Goal: Task Accomplishment & Management: Manage account settings

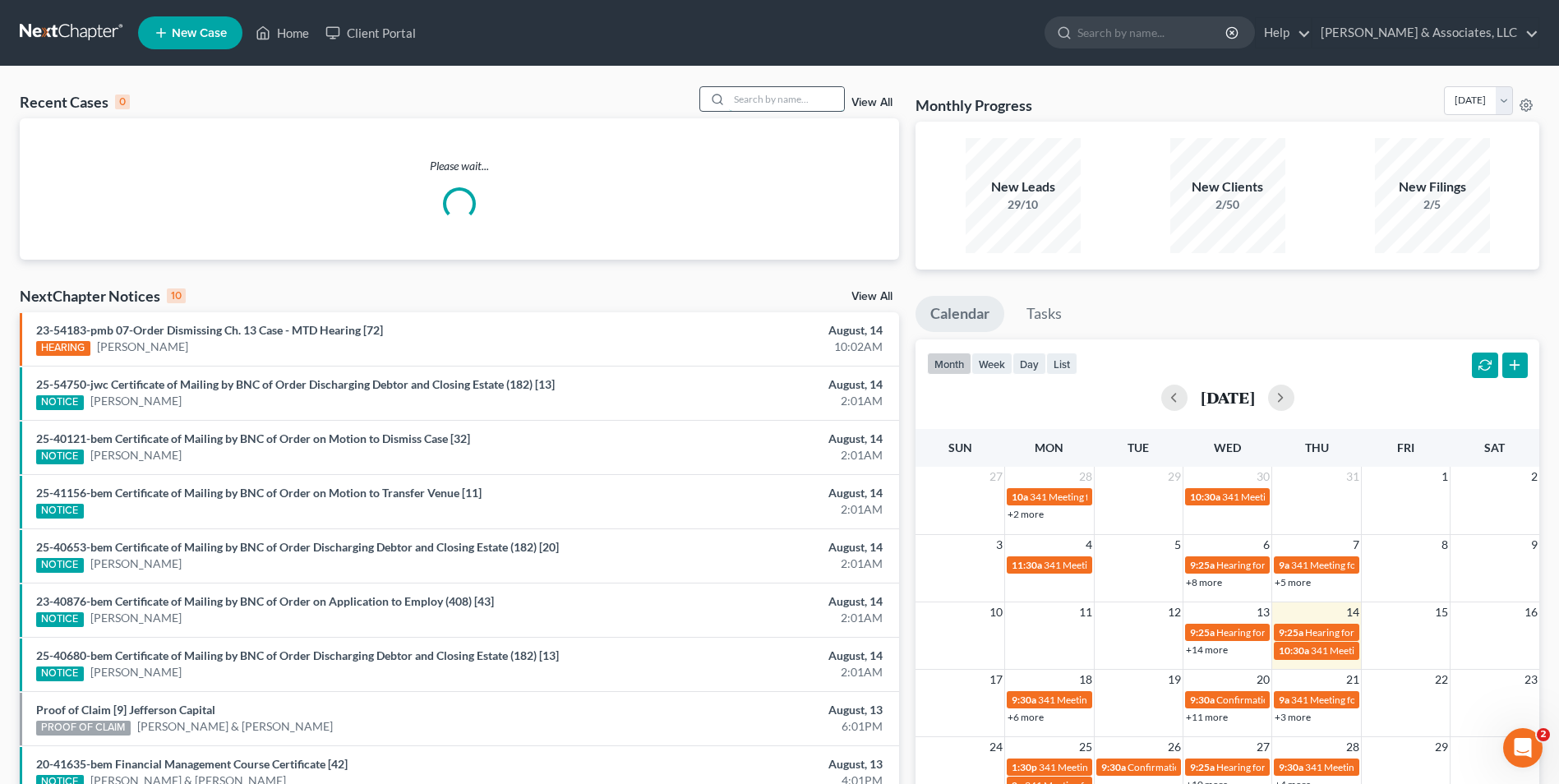
click at [771, 97] on input "search" at bounding box center [786, 99] width 115 height 24
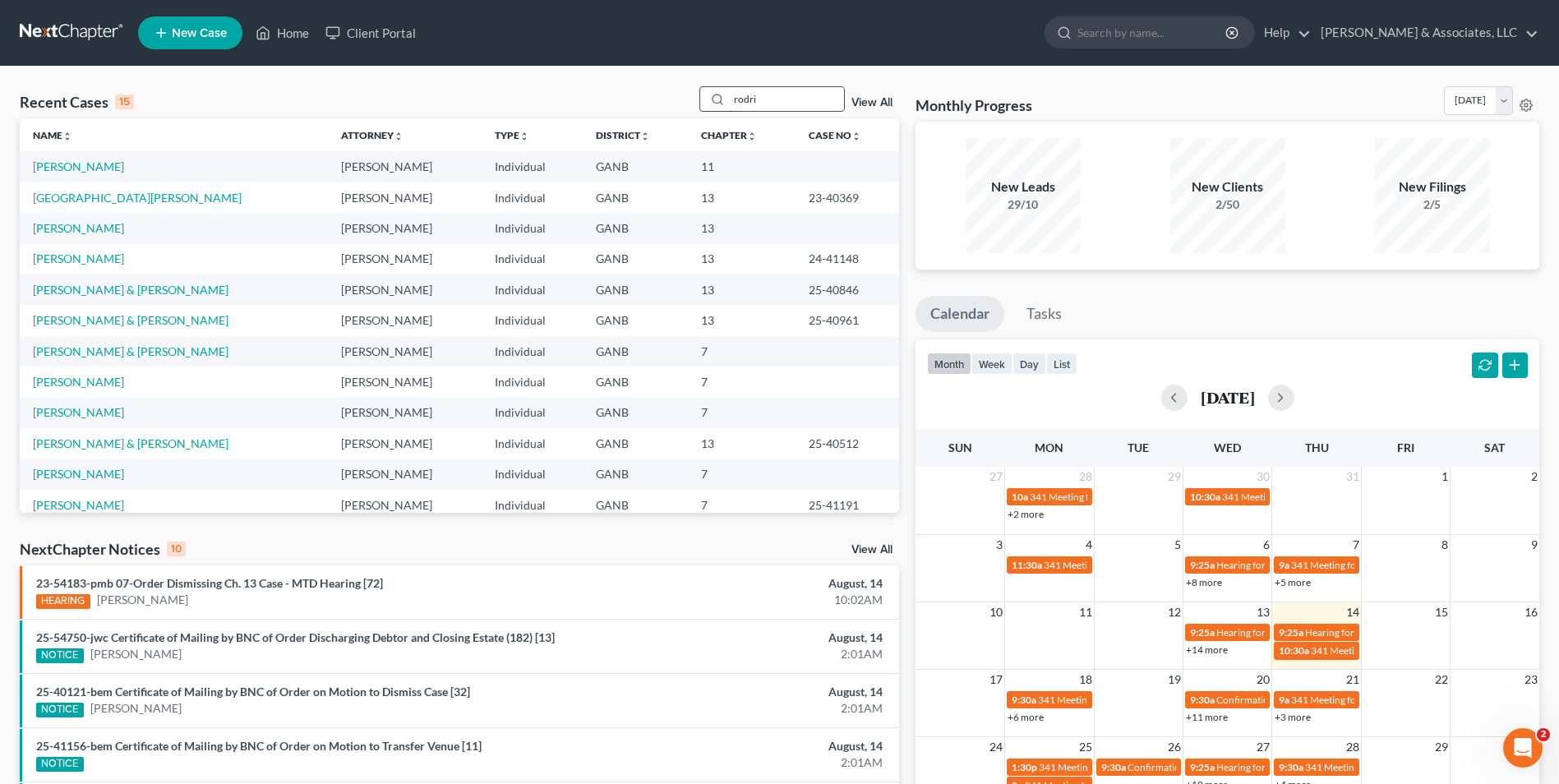
type input "rodri"
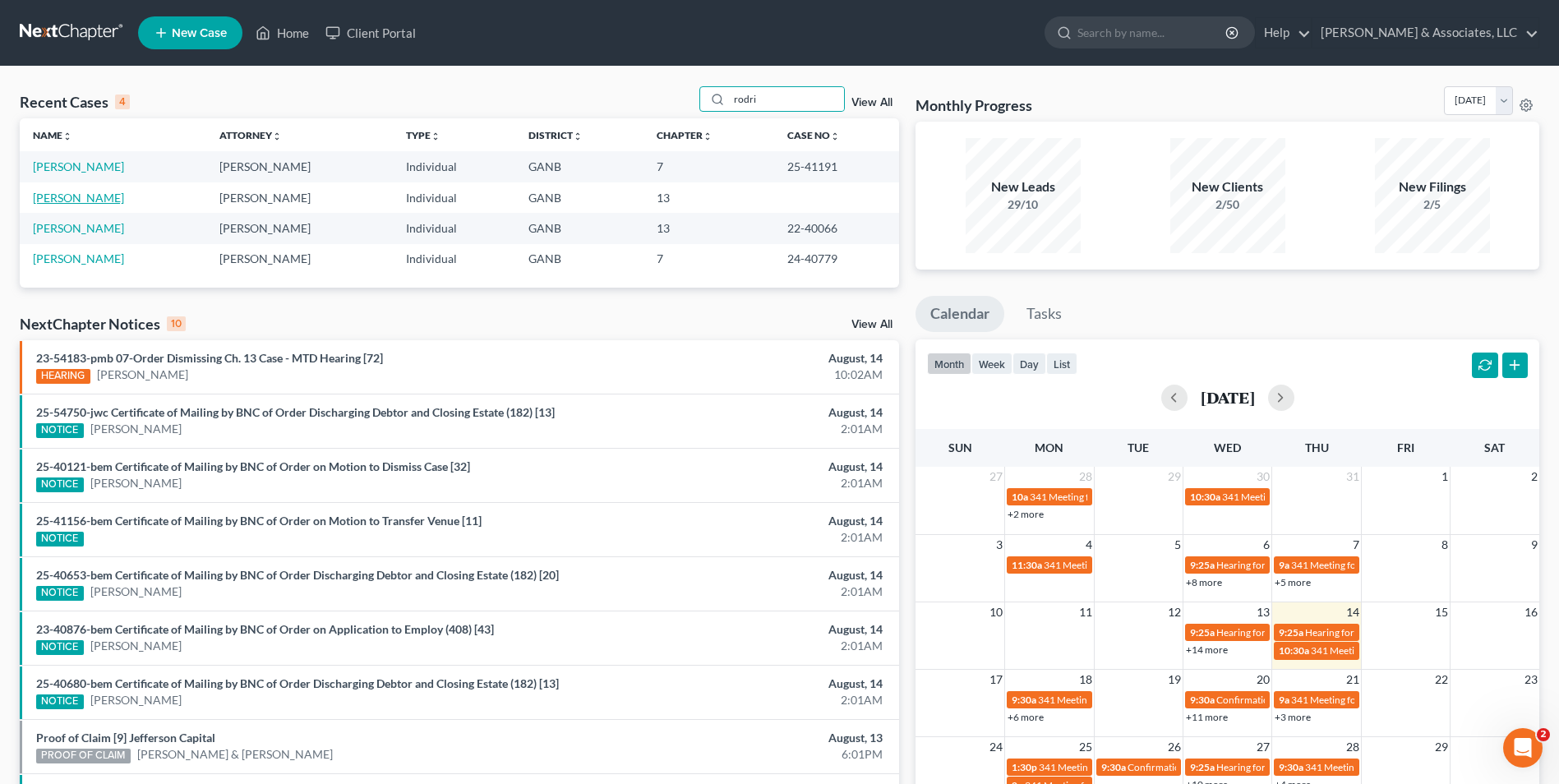
click at [81, 196] on link "[PERSON_NAME]" at bounding box center [78, 197] width 91 height 14
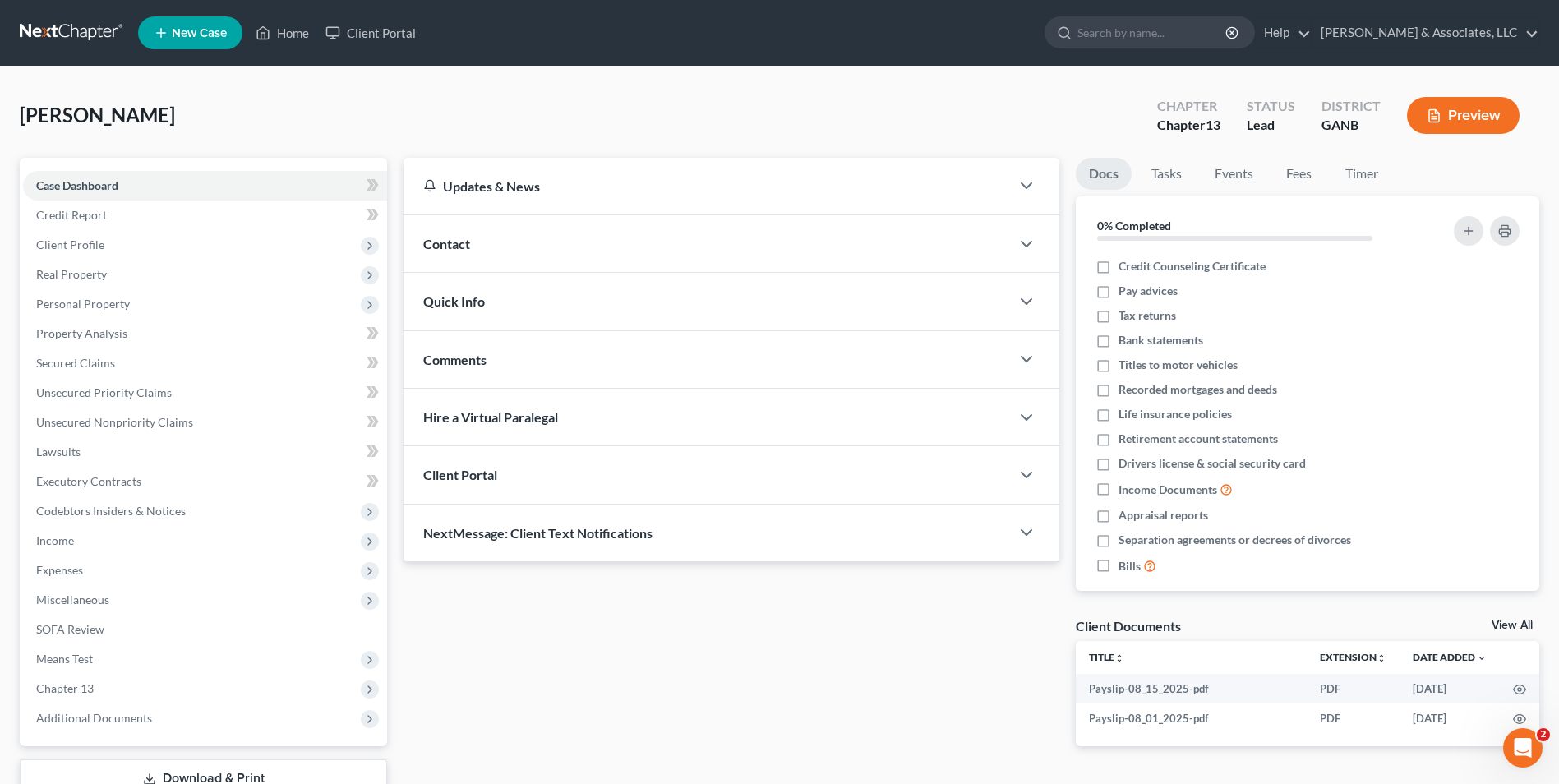
click at [152, 734] on div "Case Dashboard Payments Invoices Payments Payments Credit Report Client Profile…" at bounding box center [203, 452] width 367 height 588
click at [168, 723] on span "Additional Documents" at bounding box center [205, 717] width 364 height 30
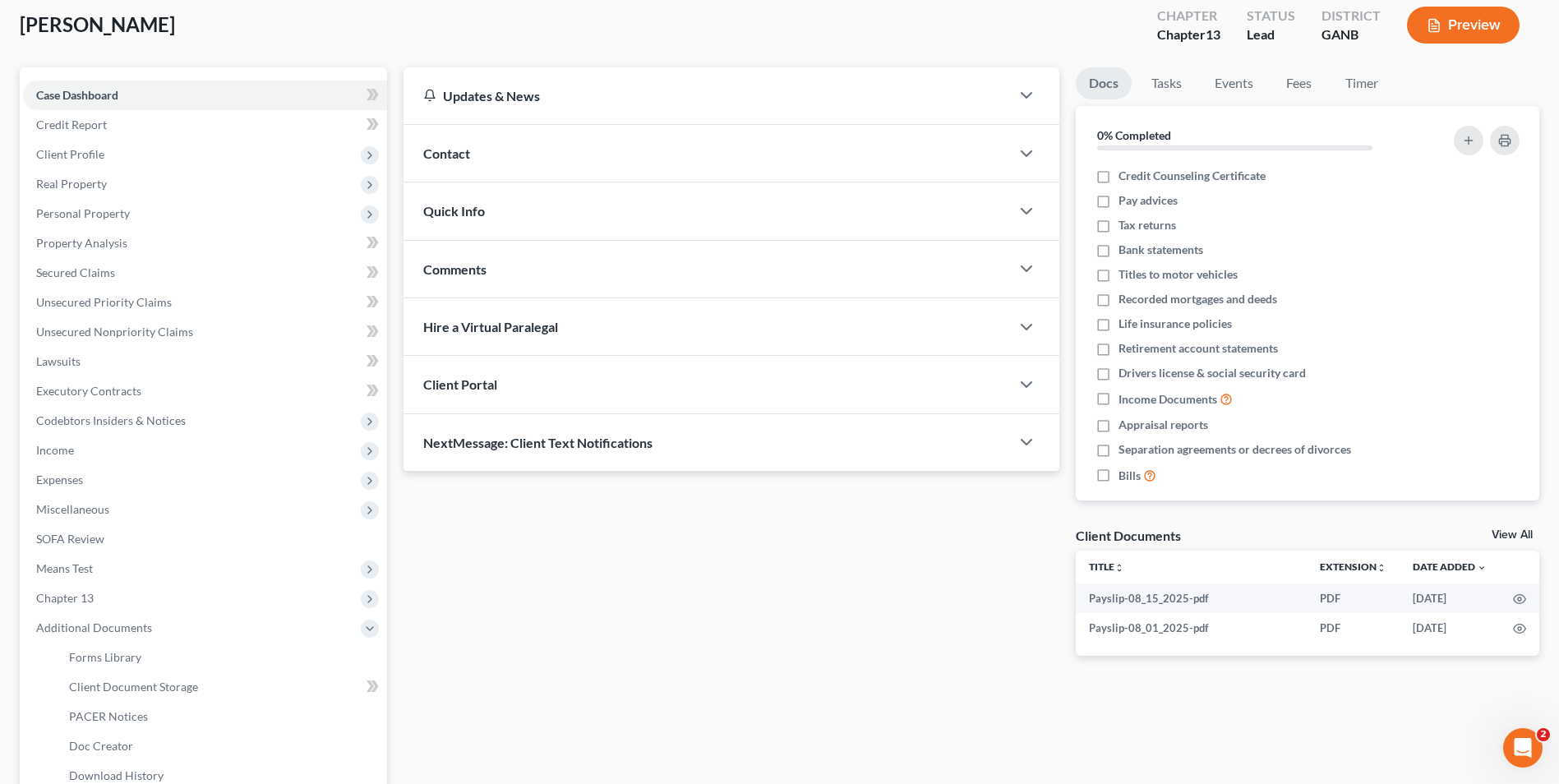
scroll to position [164, 0]
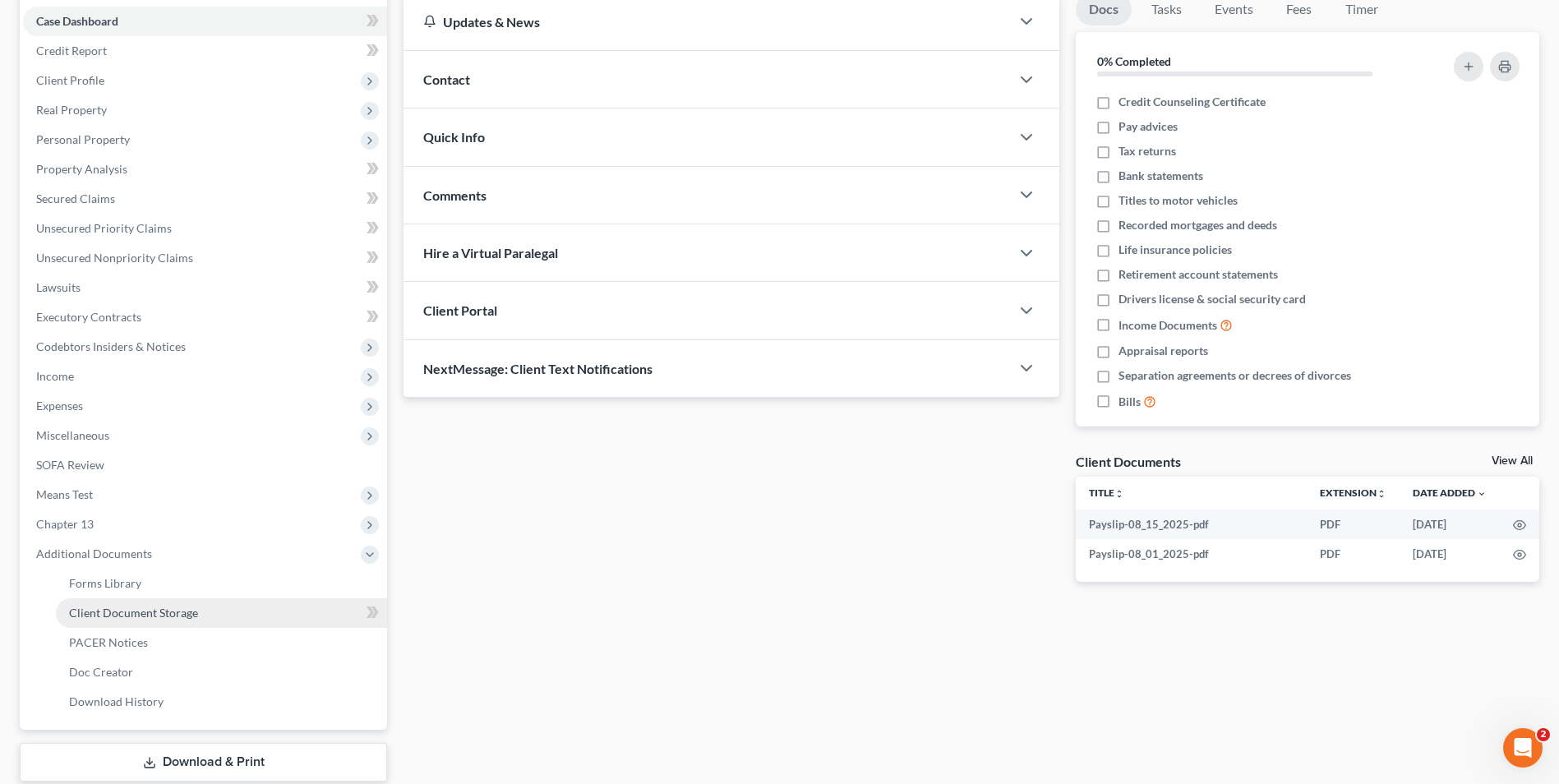
click at [164, 619] on link "Client Document Storage" at bounding box center [221, 612] width 331 height 30
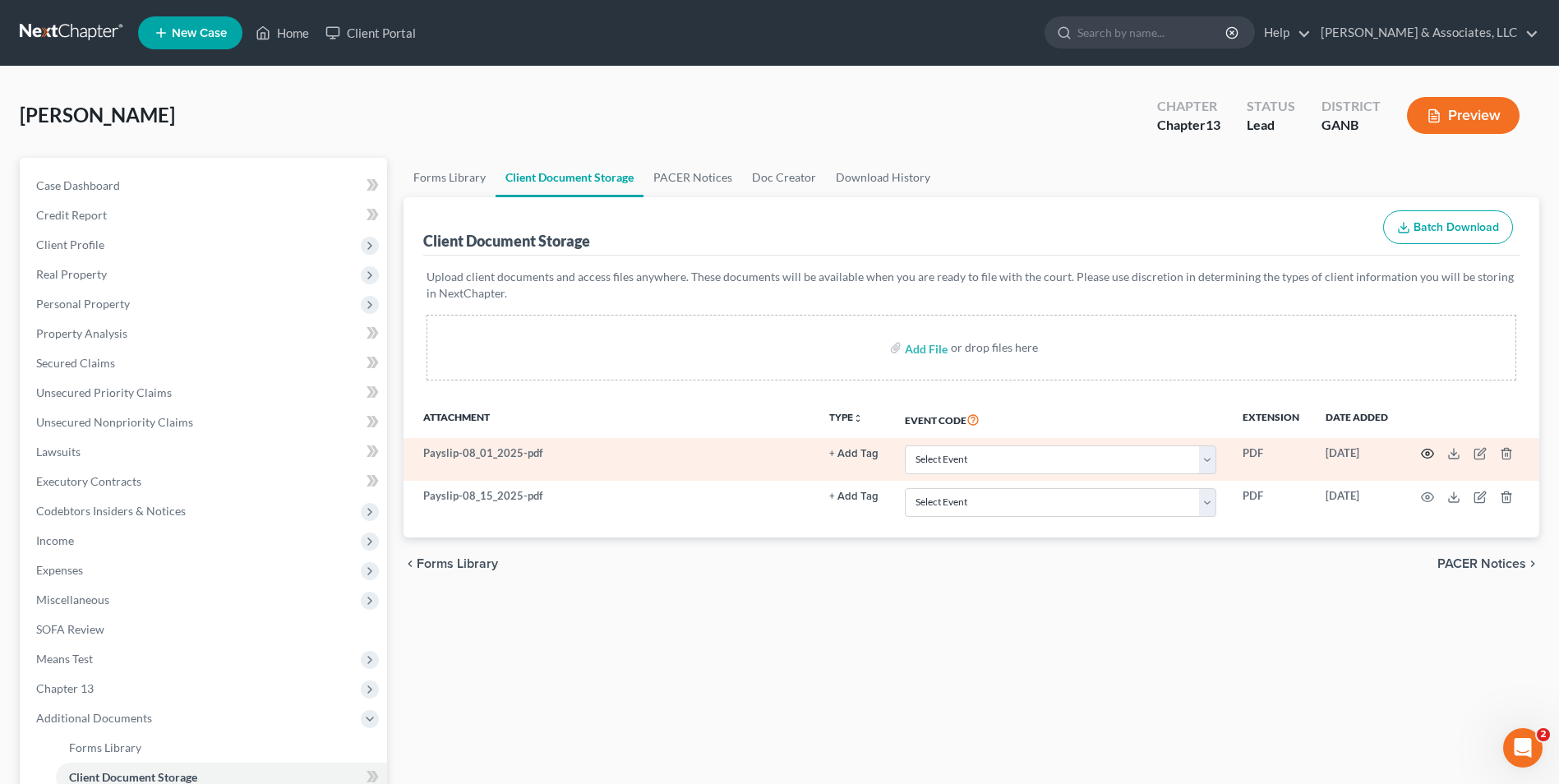
click at [1426, 449] on icon "button" at bounding box center [1427, 453] width 12 height 9
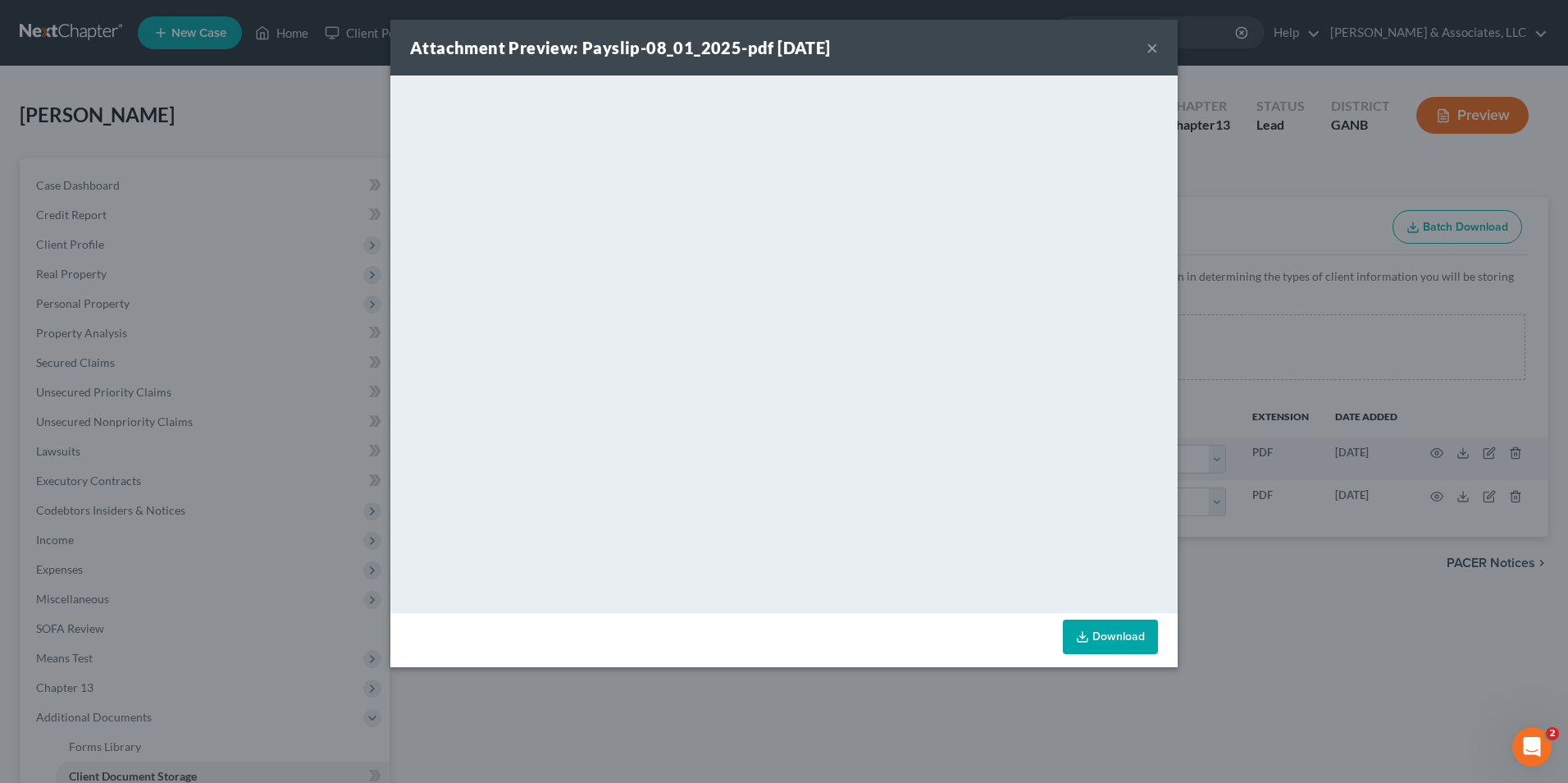
click at [1149, 49] on button "×" at bounding box center [1152, 47] width 11 height 20
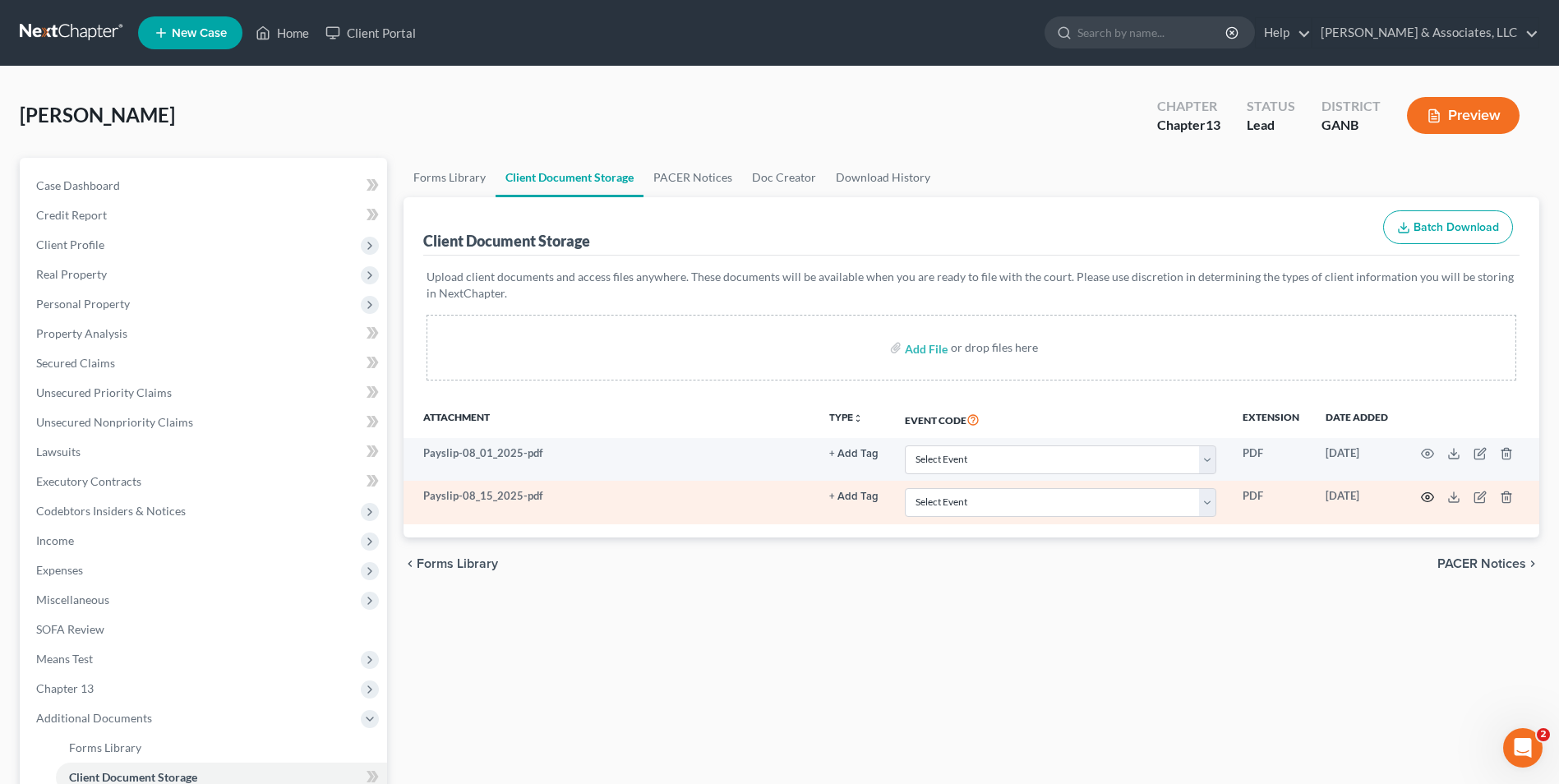
click at [1430, 497] on icon "button" at bounding box center [1427, 496] width 13 height 13
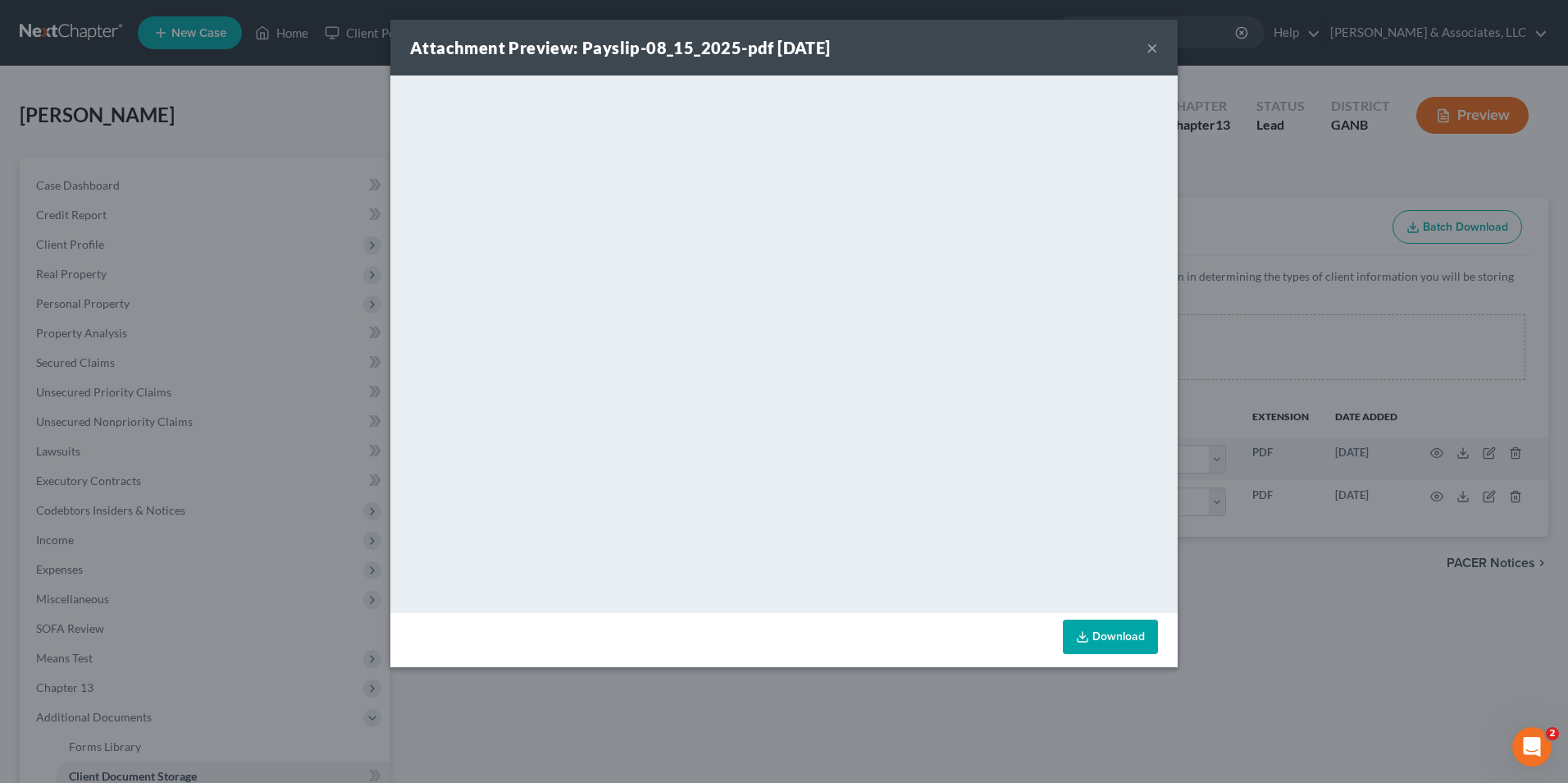
click at [1152, 50] on button "×" at bounding box center [1152, 47] width 11 height 20
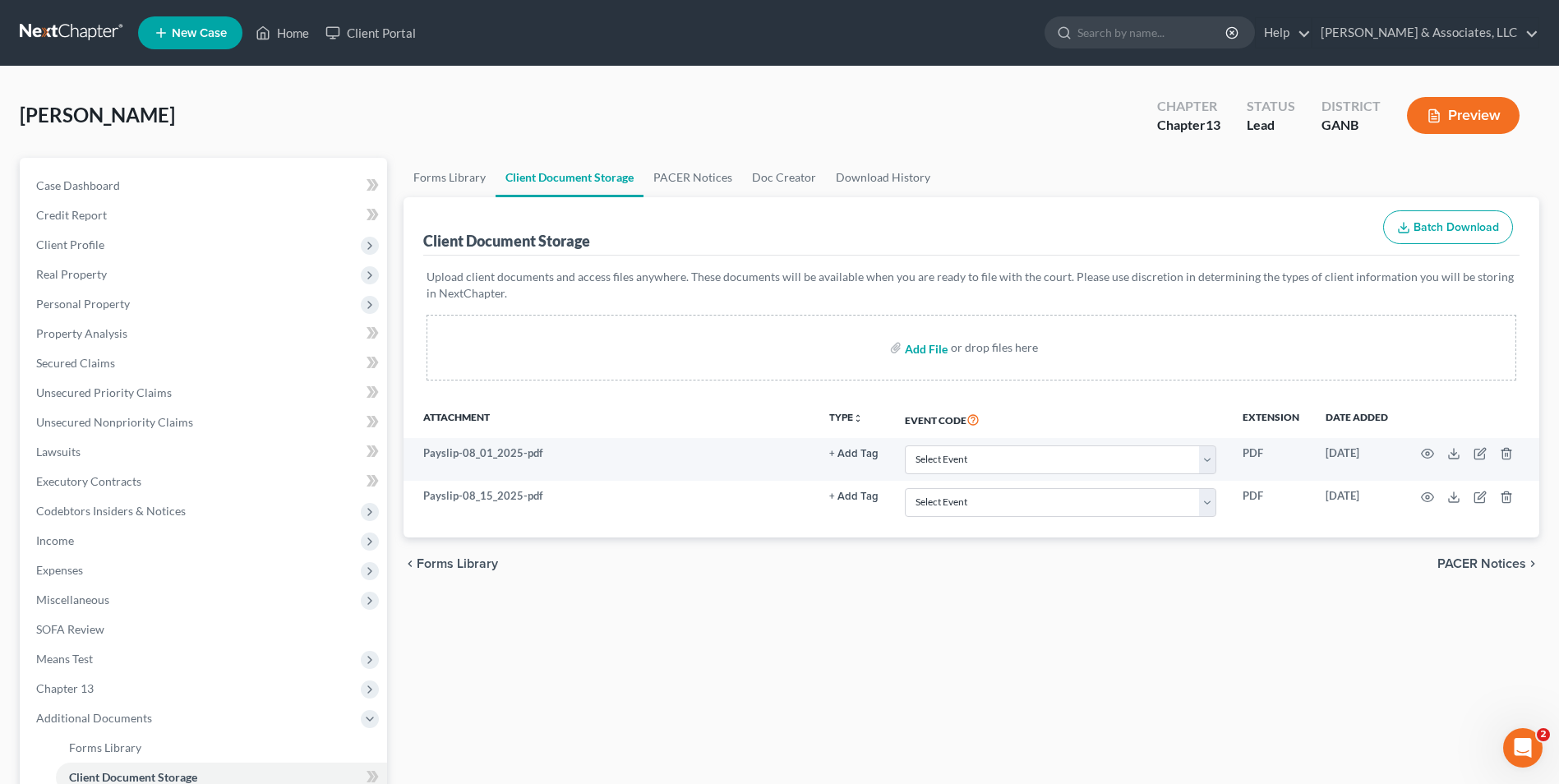
click at [928, 350] on input "file" at bounding box center [924, 348] width 39 height 30
type input "C:\fakepath\Rodriguez.Intake.pdf"
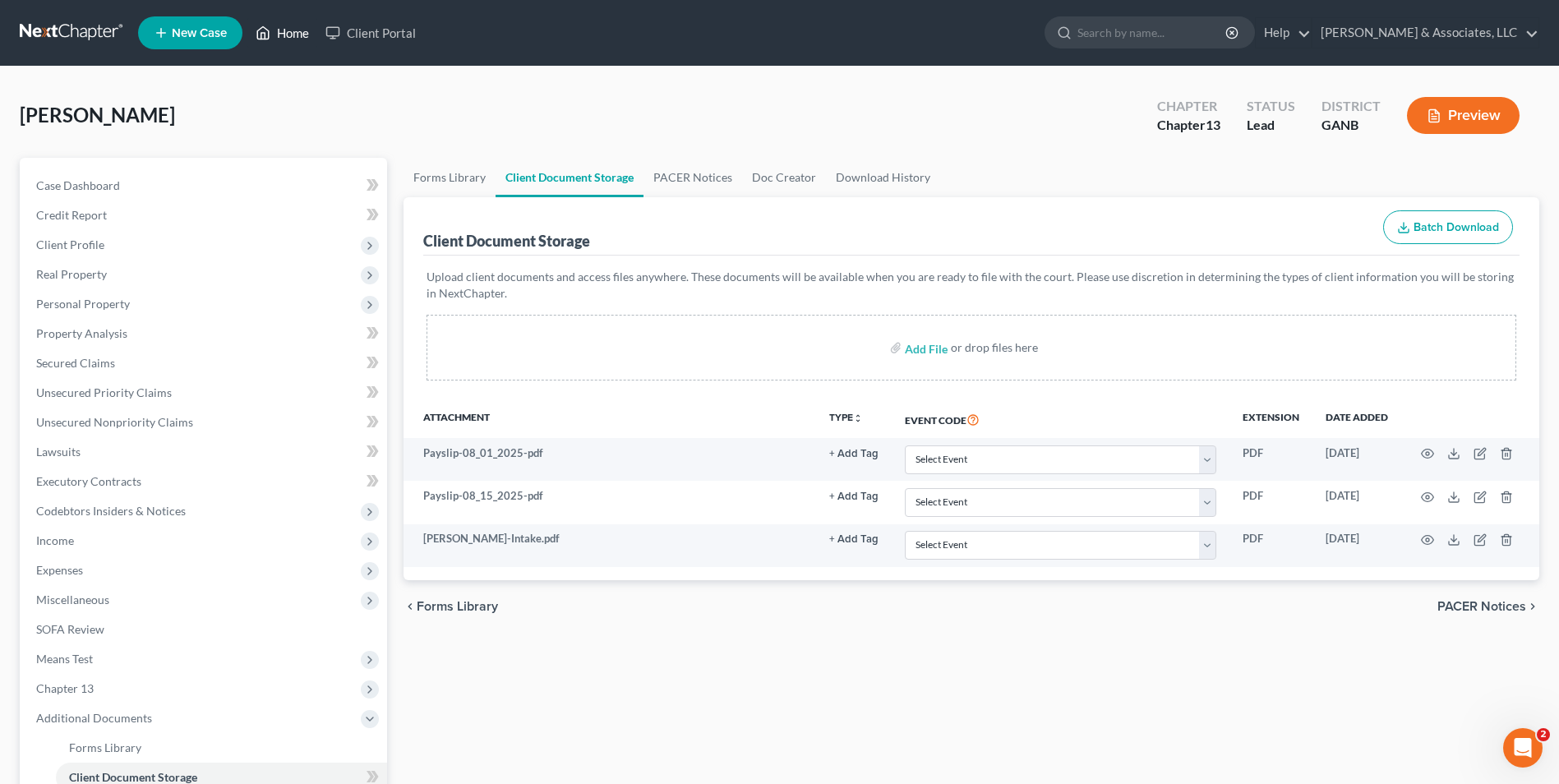
click at [290, 40] on link "Home" at bounding box center [283, 32] width 70 height 30
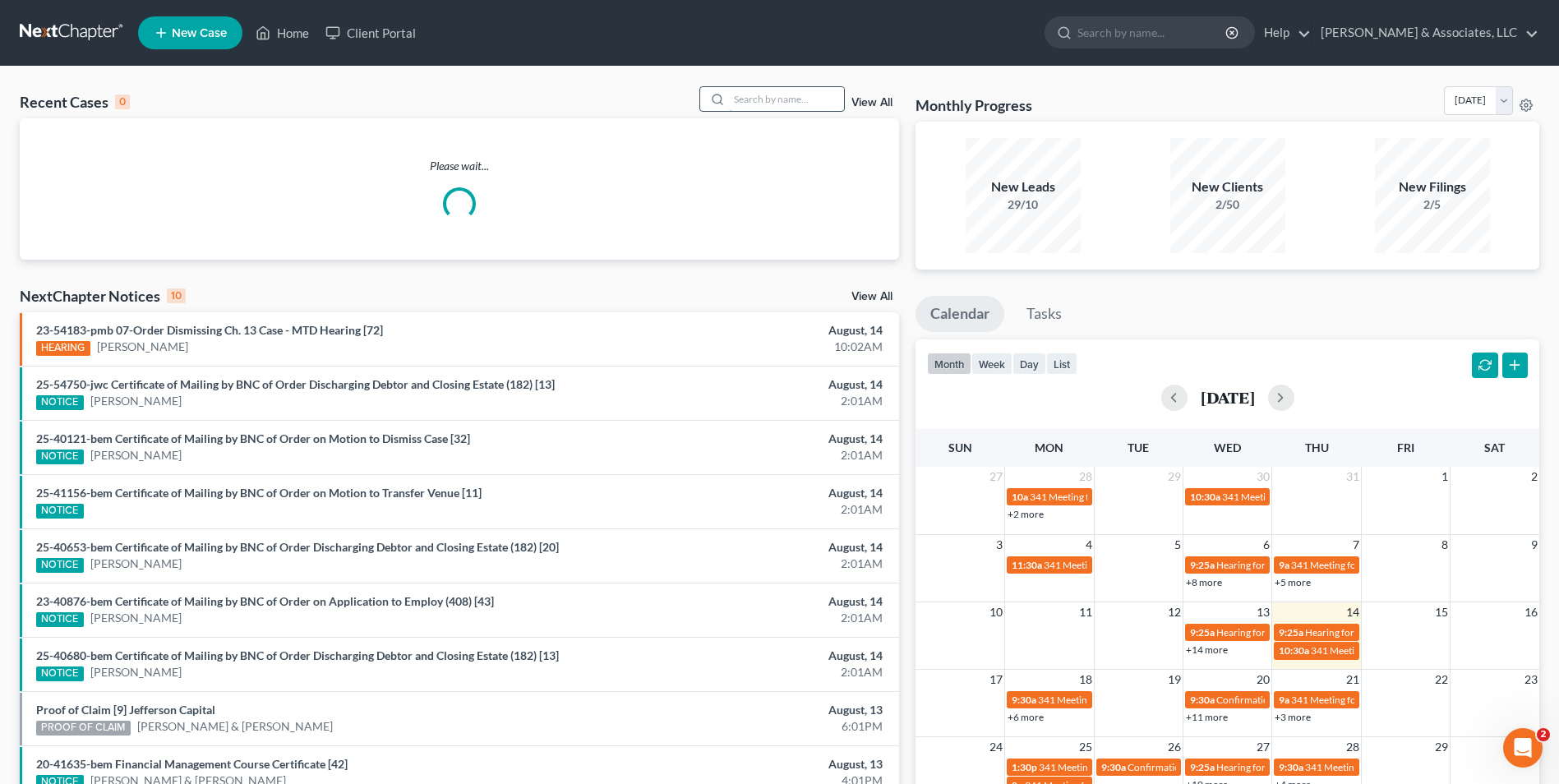
click at [777, 102] on input "search" at bounding box center [786, 99] width 115 height 24
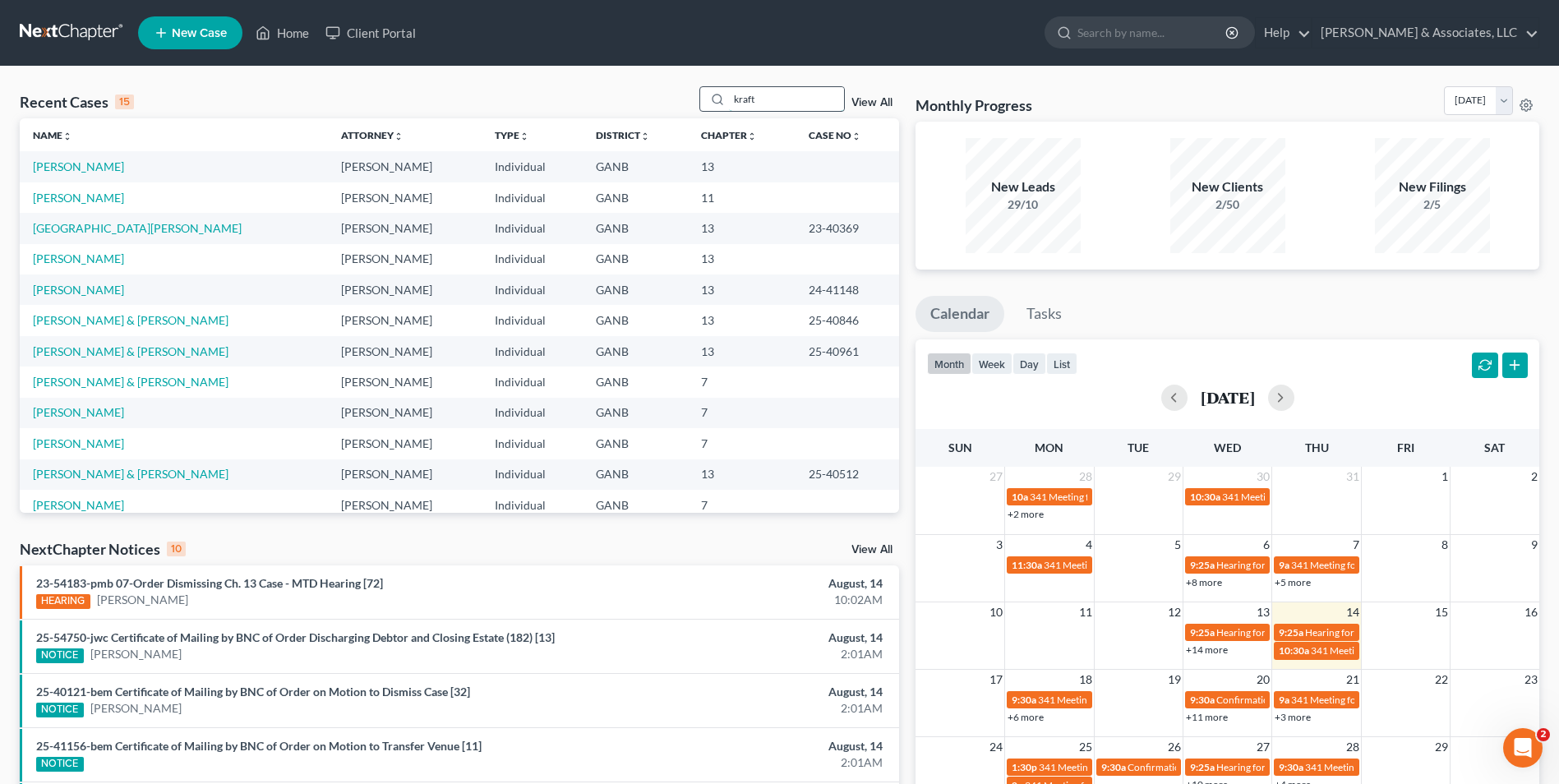
type input "kraft"
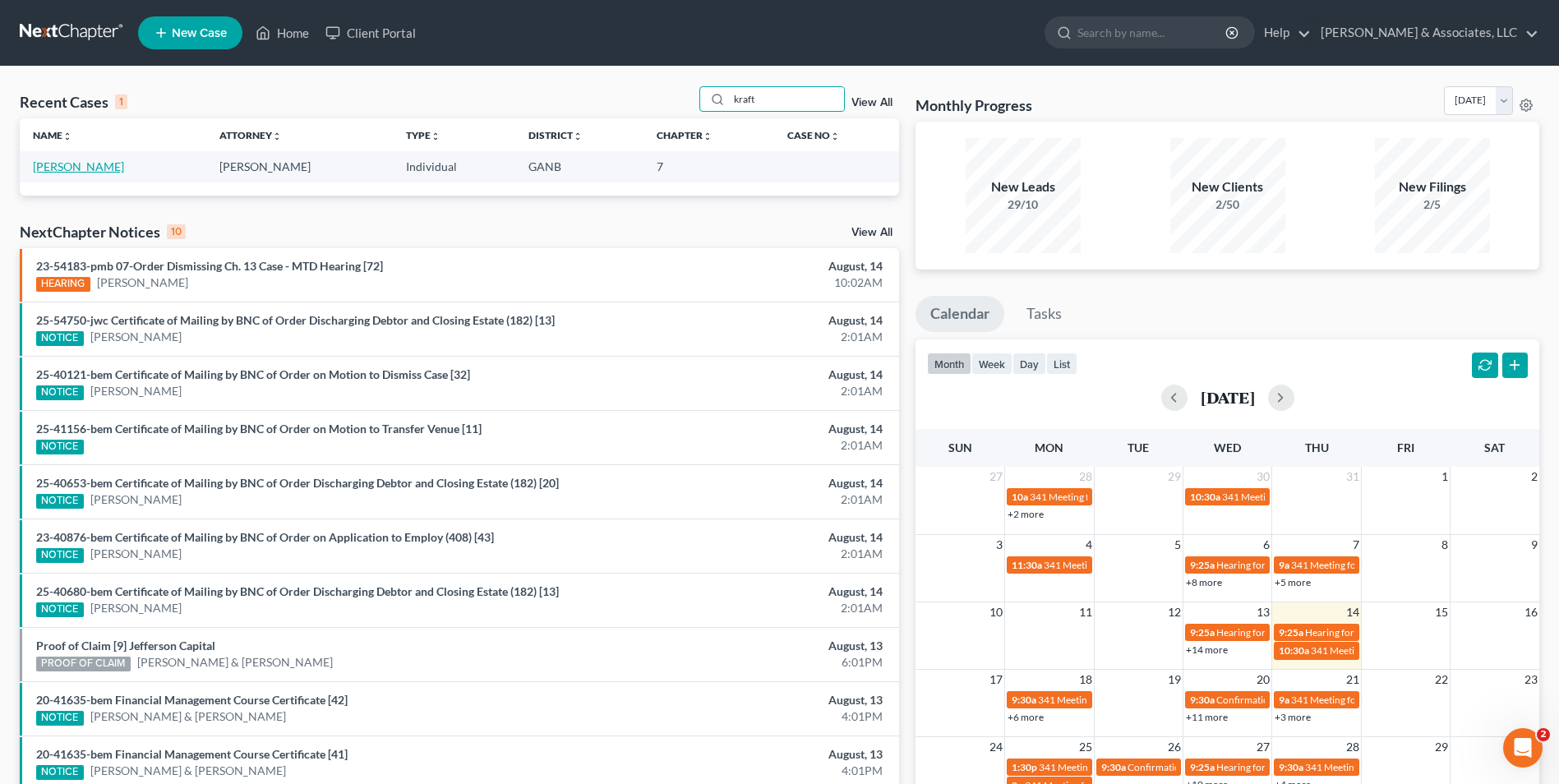
click at [69, 167] on link "[PERSON_NAME]" at bounding box center [78, 167] width 91 height 14
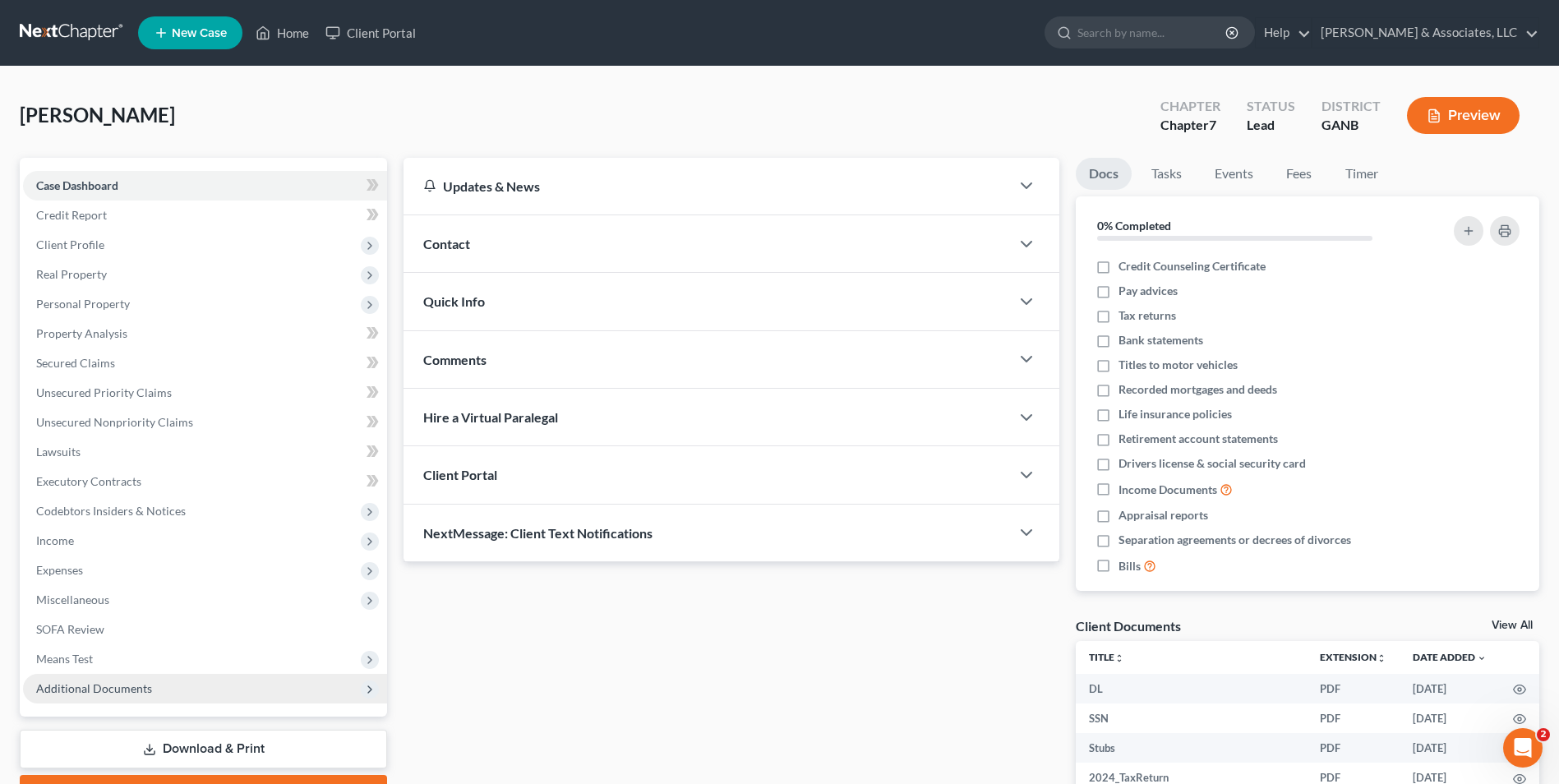
click at [119, 688] on span "Additional Documents" at bounding box center [94, 687] width 116 height 14
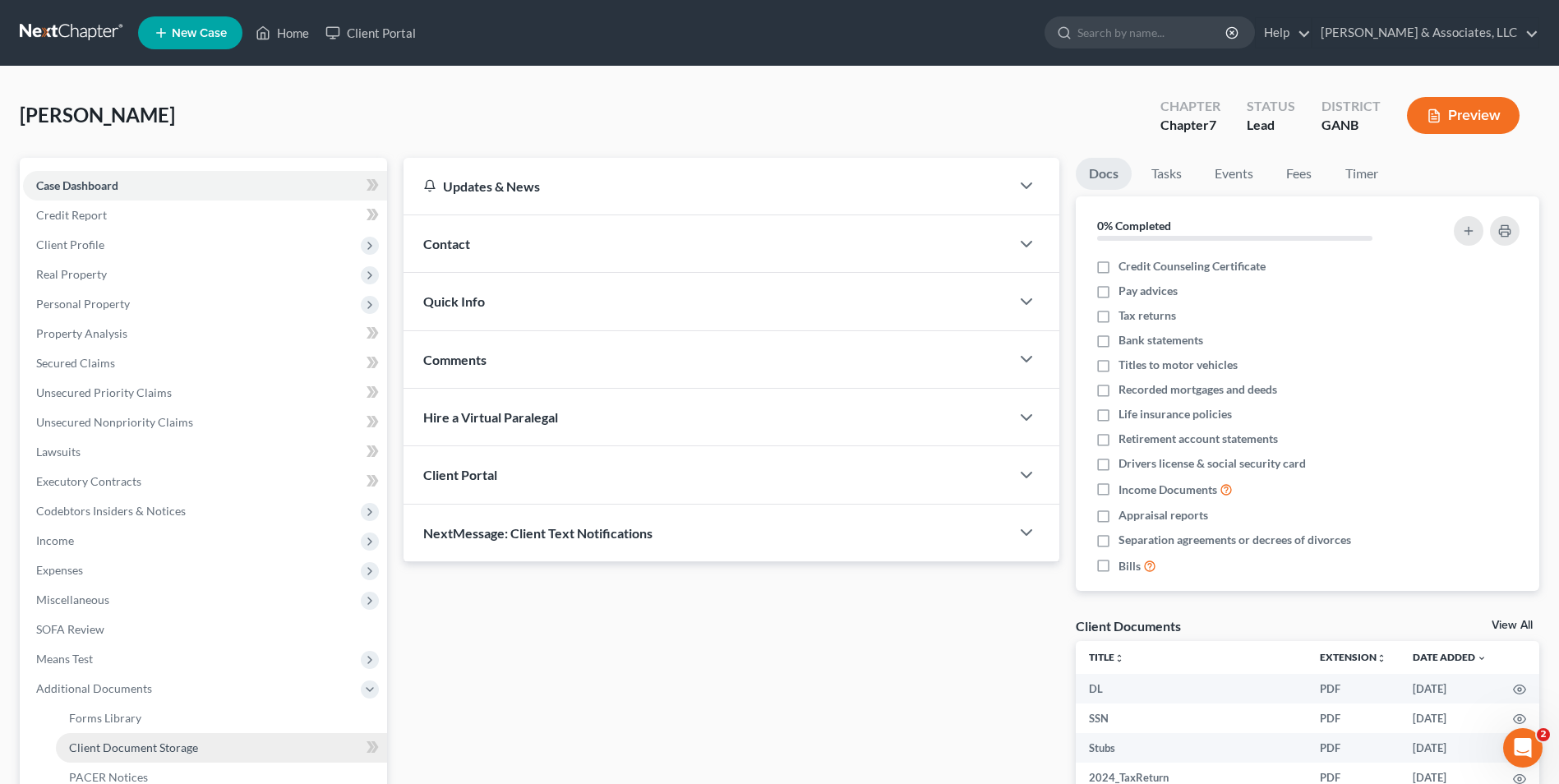
click at [125, 749] on span "Client Document Storage" at bounding box center [133, 747] width 129 height 14
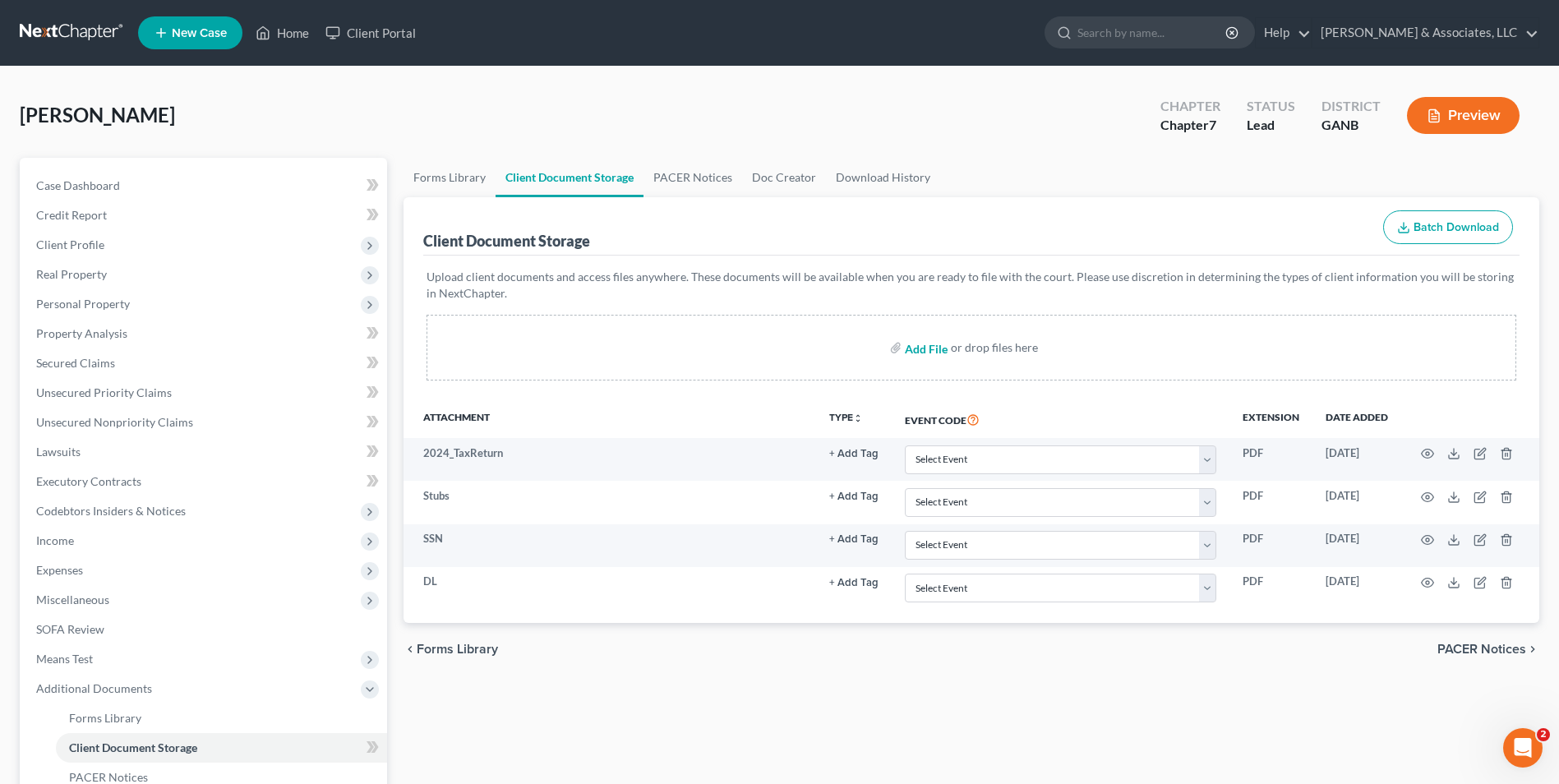
click at [931, 348] on input "file" at bounding box center [924, 348] width 39 height 30
type input "C:\fakepath\Kraft.Intake.pdf"
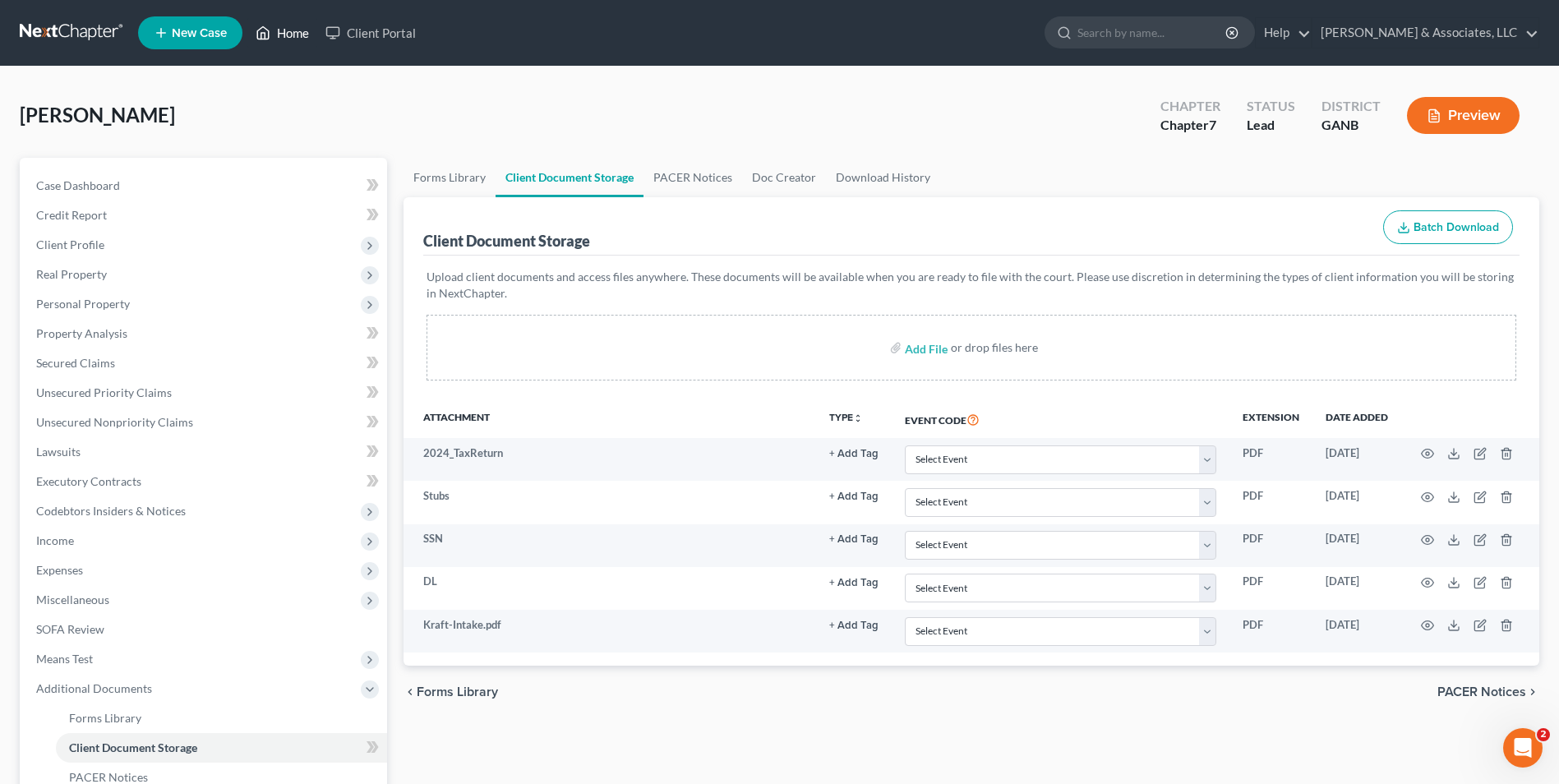
click at [281, 32] on link "Home" at bounding box center [283, 32] width 70 height 30
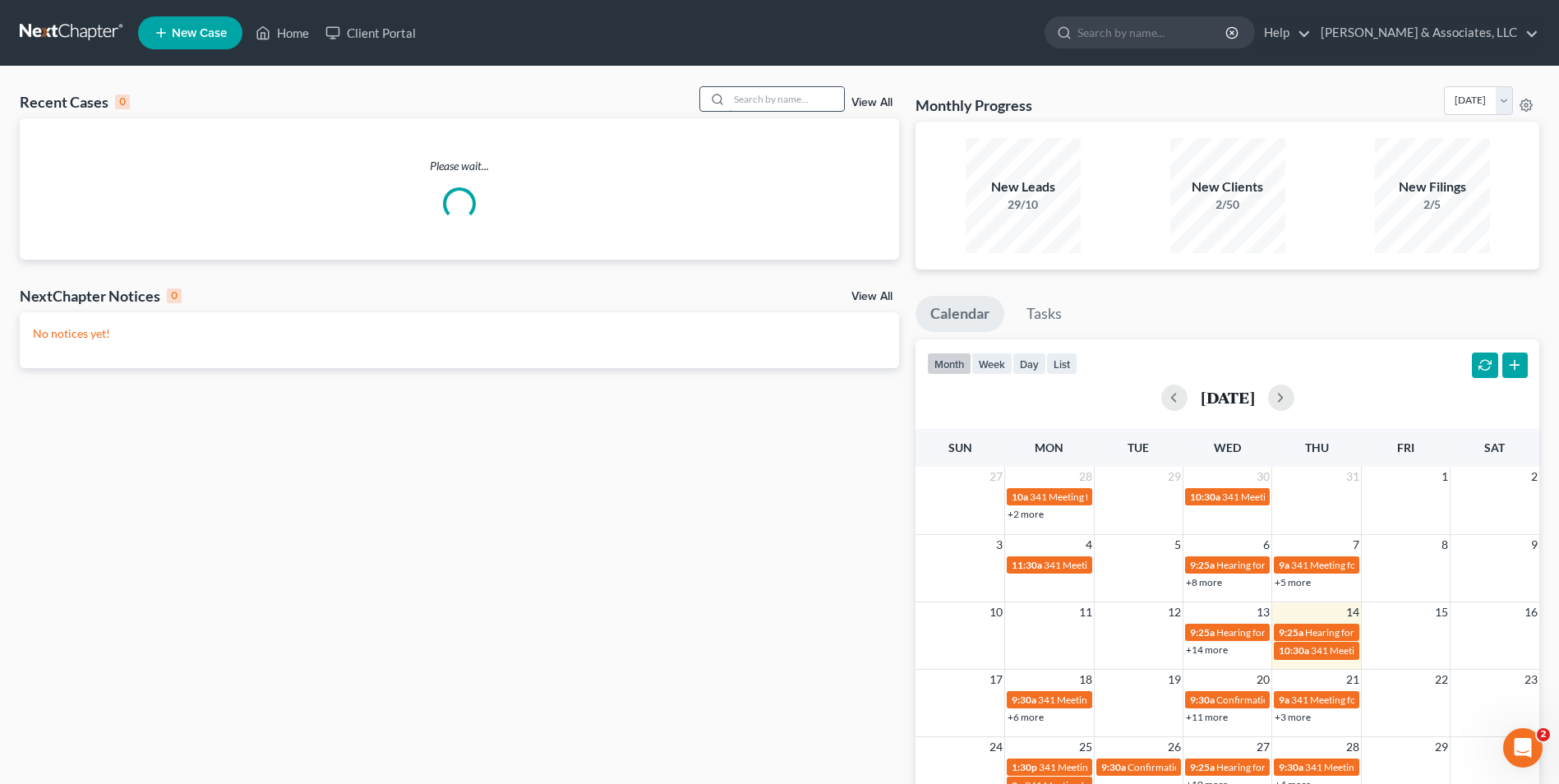
click at [789, 97] on input "search" at bounding box center [786, 99] width 115 height 24
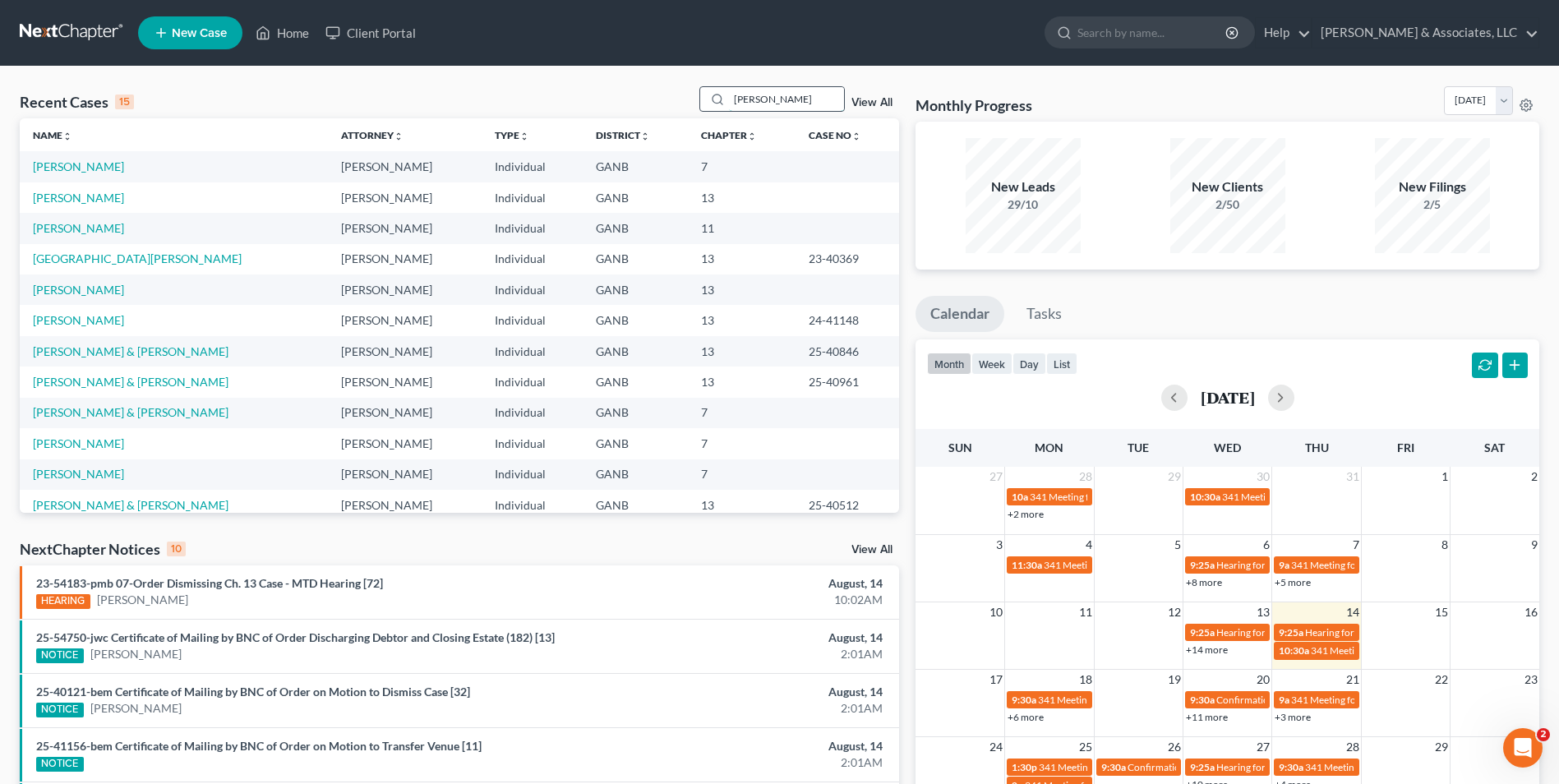
type input "printup"
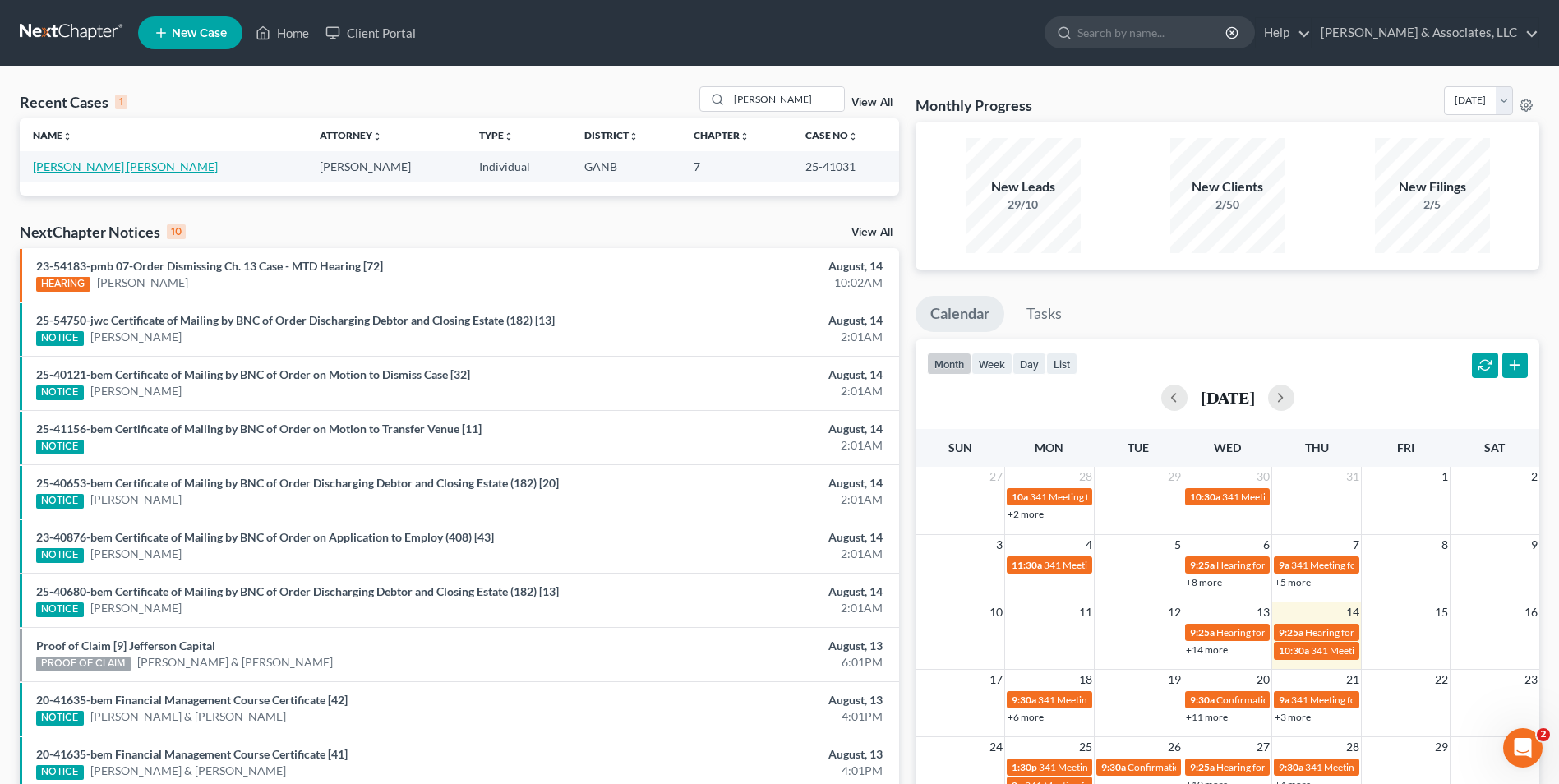
click at [142, 172] on link "[PERSON_NAME] [PERSON_NAME]" at bounding box center [125, 167] width 185 height 14
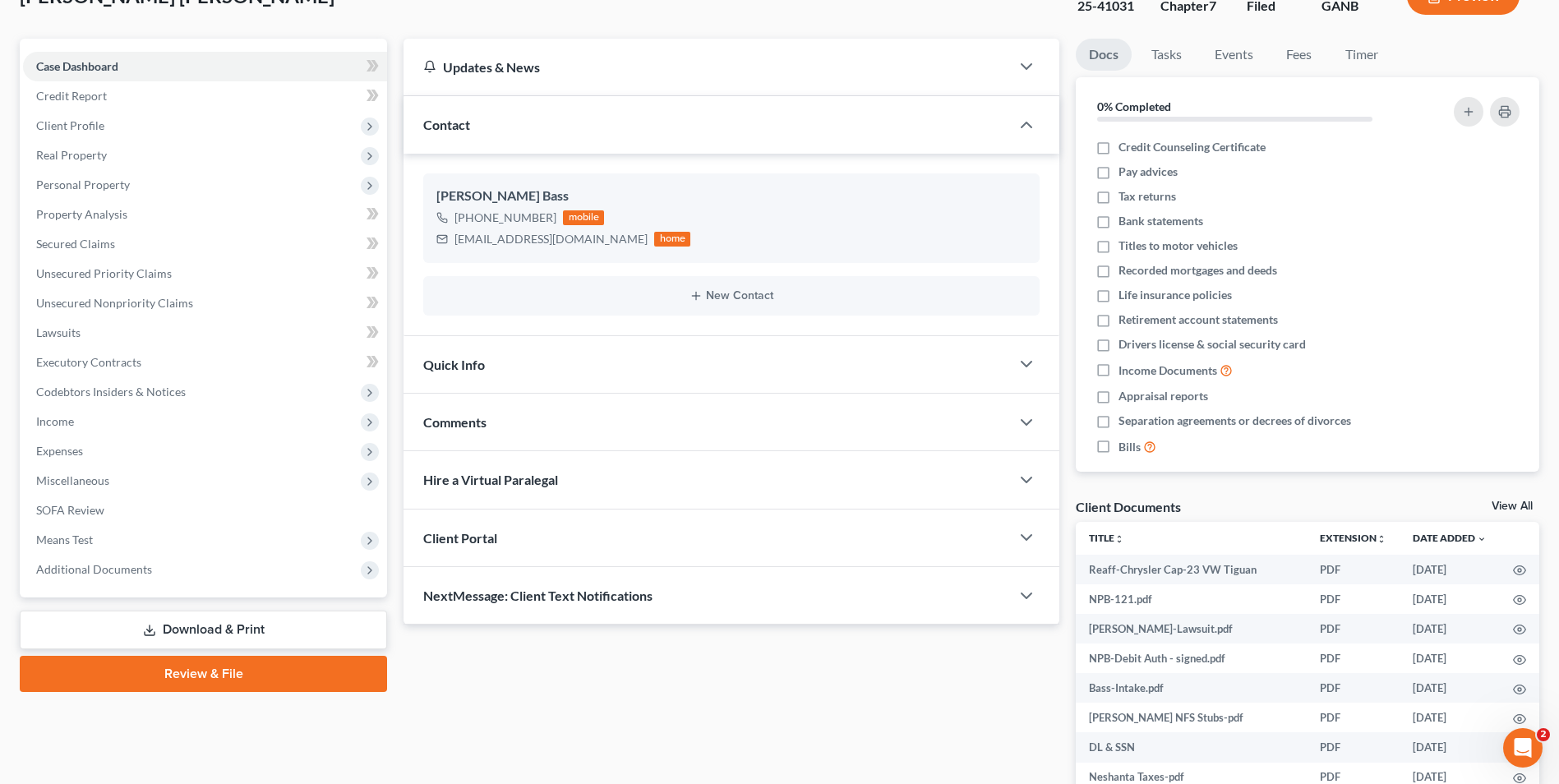
scroll to position [247, 0]
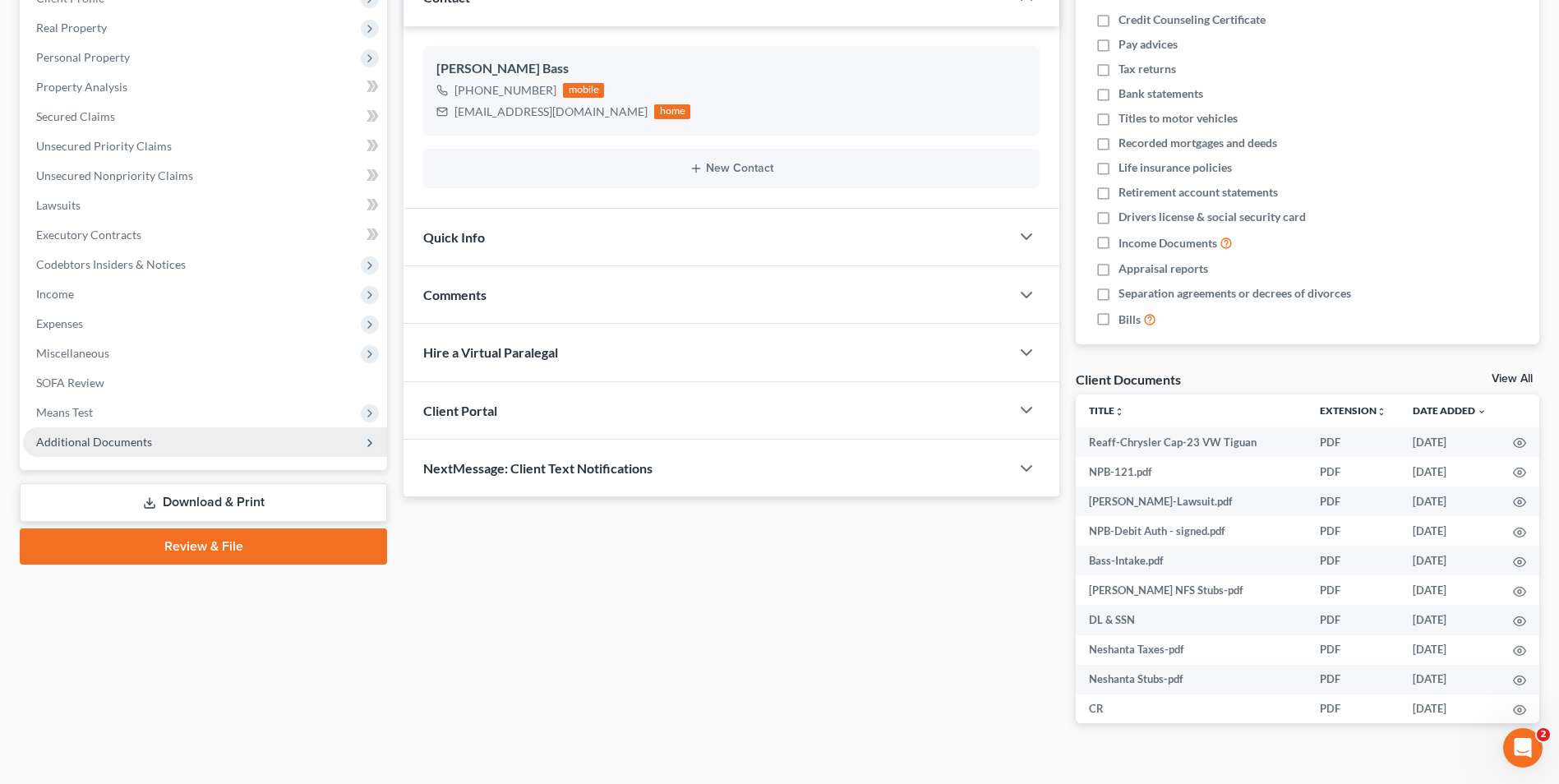
click at [141, 435] on span "Additional Documents" at bounding box center [94, 442] width 116 height 14
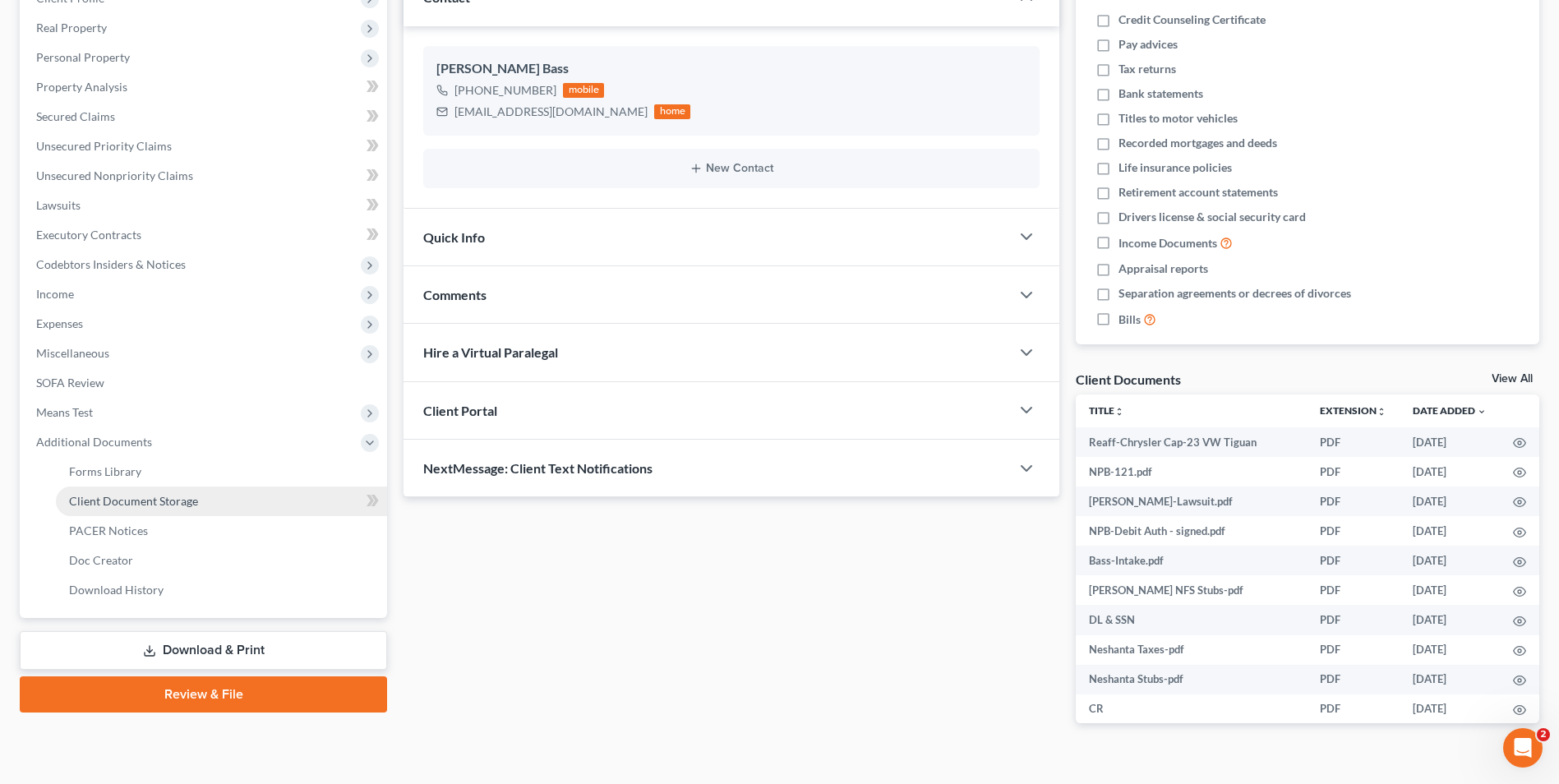
click at [173, 506] on span "Client Document Storage" at bounding box center [133, 500] width 129 height 14
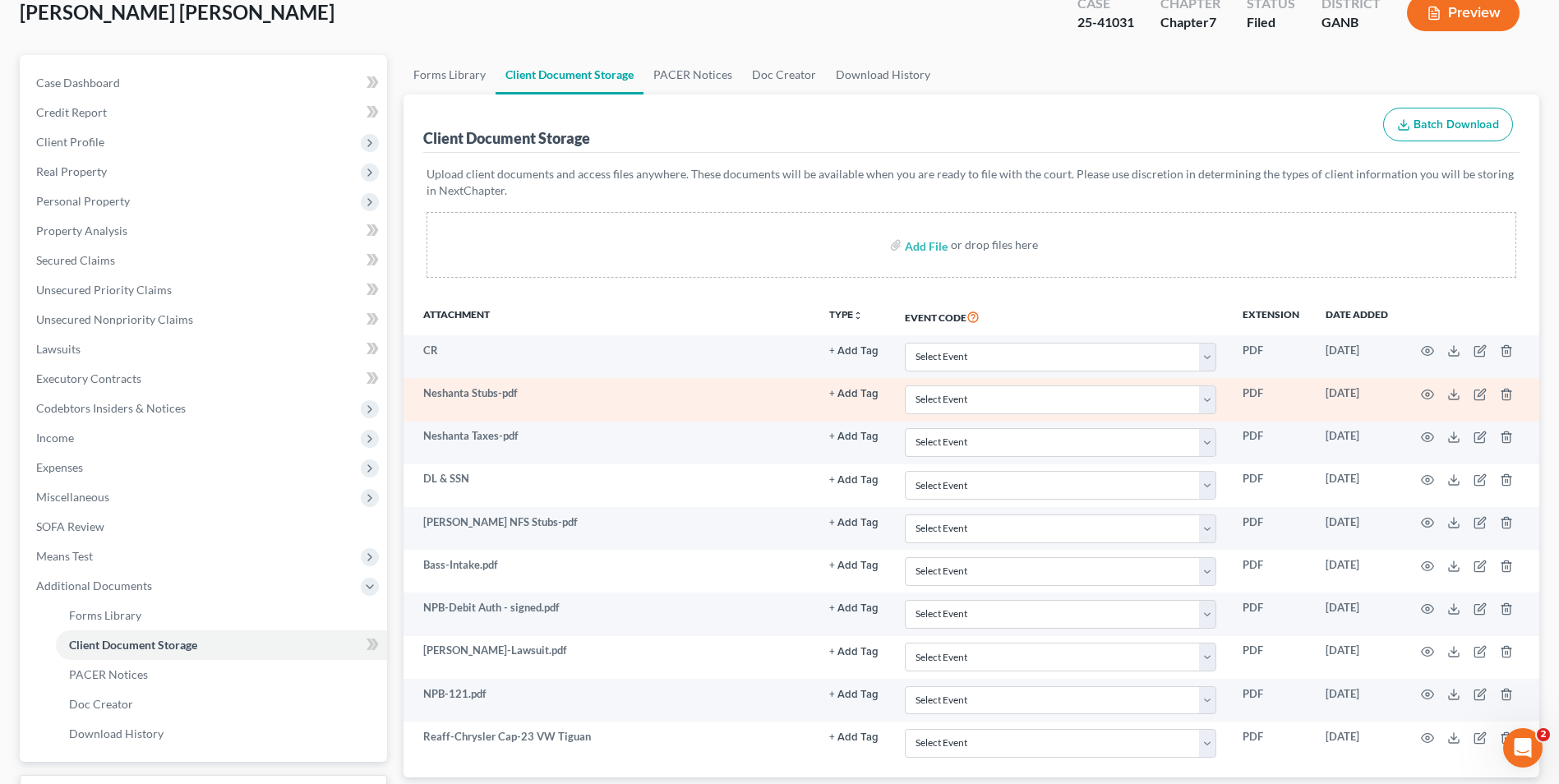
scroll to position [237, 0]
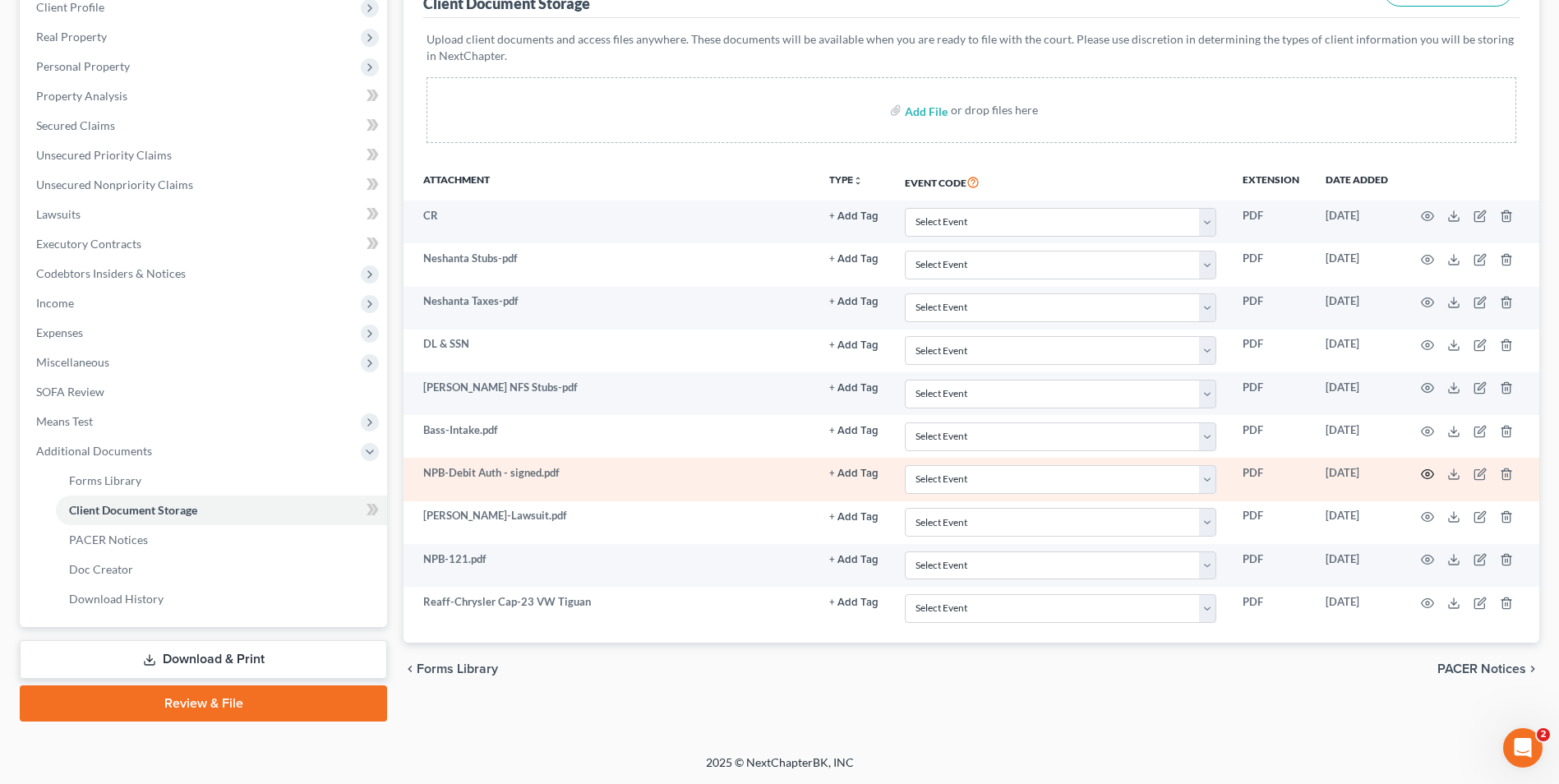
click at [1423, 476] on icon "button" at bounding box center [1427, 473] width 13 height 13
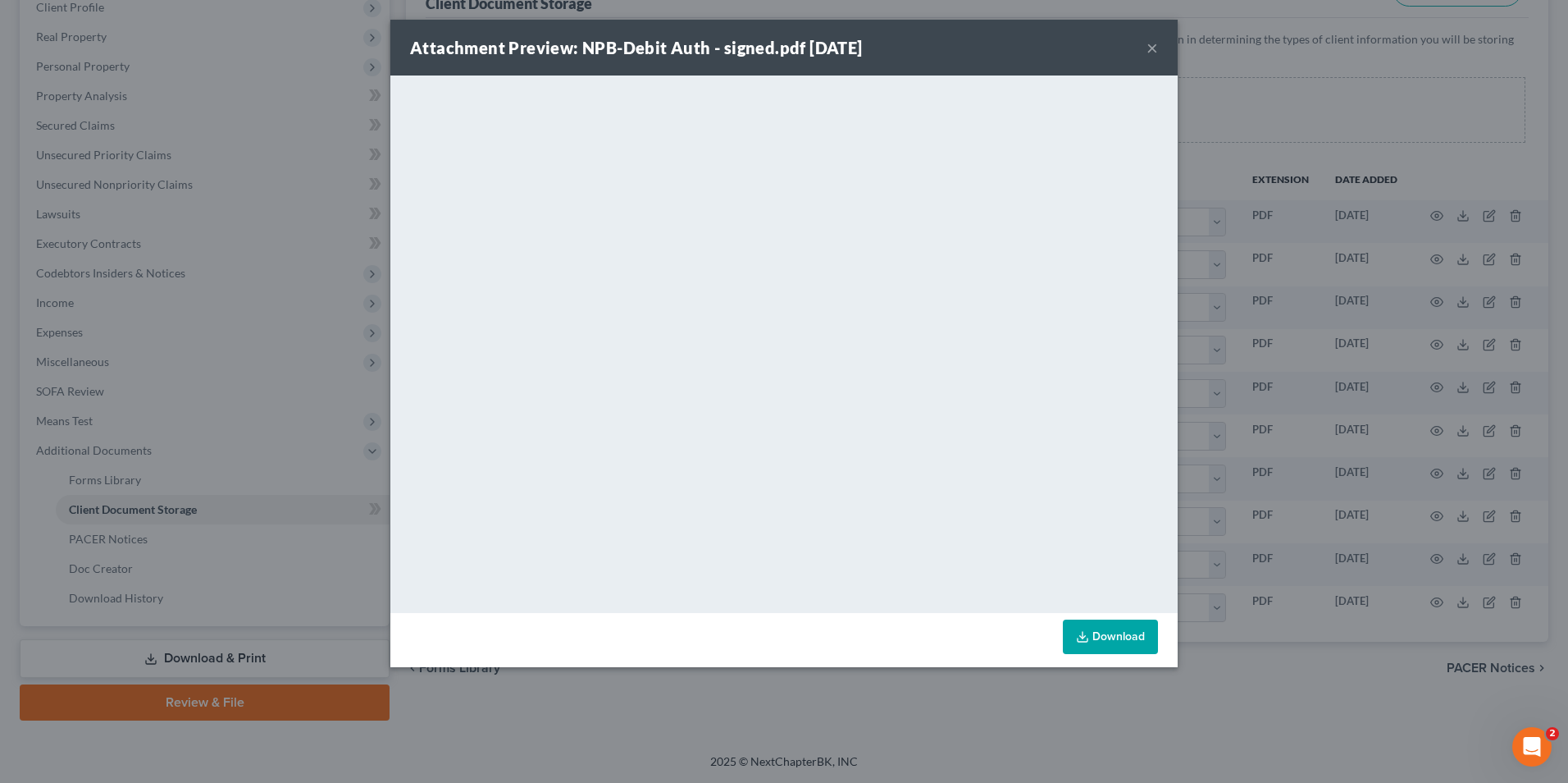
click at [1149, 49] on button "×" at bounding box center [1152, 47] width 11 height 20
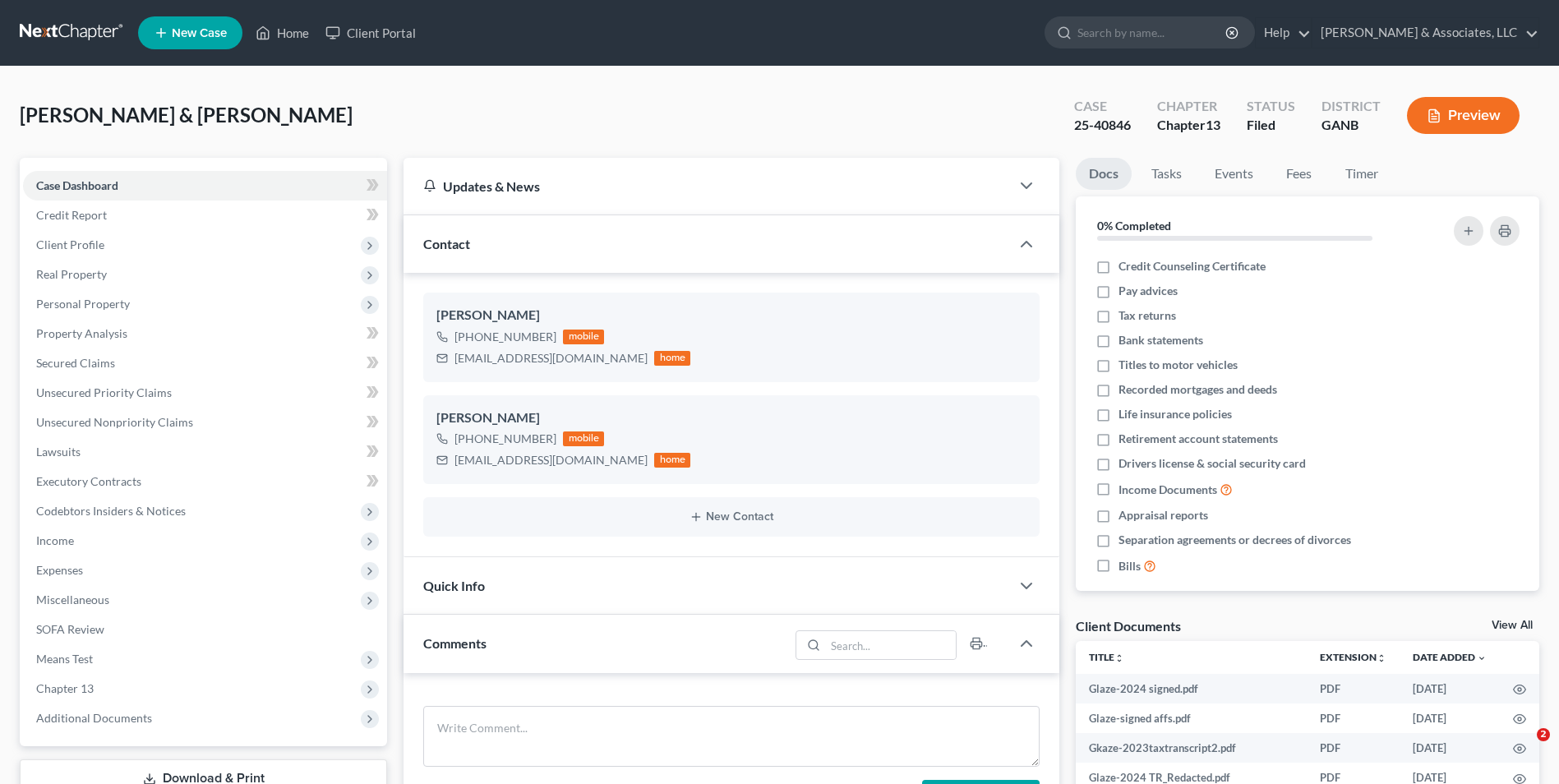
select select "0"
click at [289, 33] on link "Home" at bounding box center [283, 32] width 70 height 30
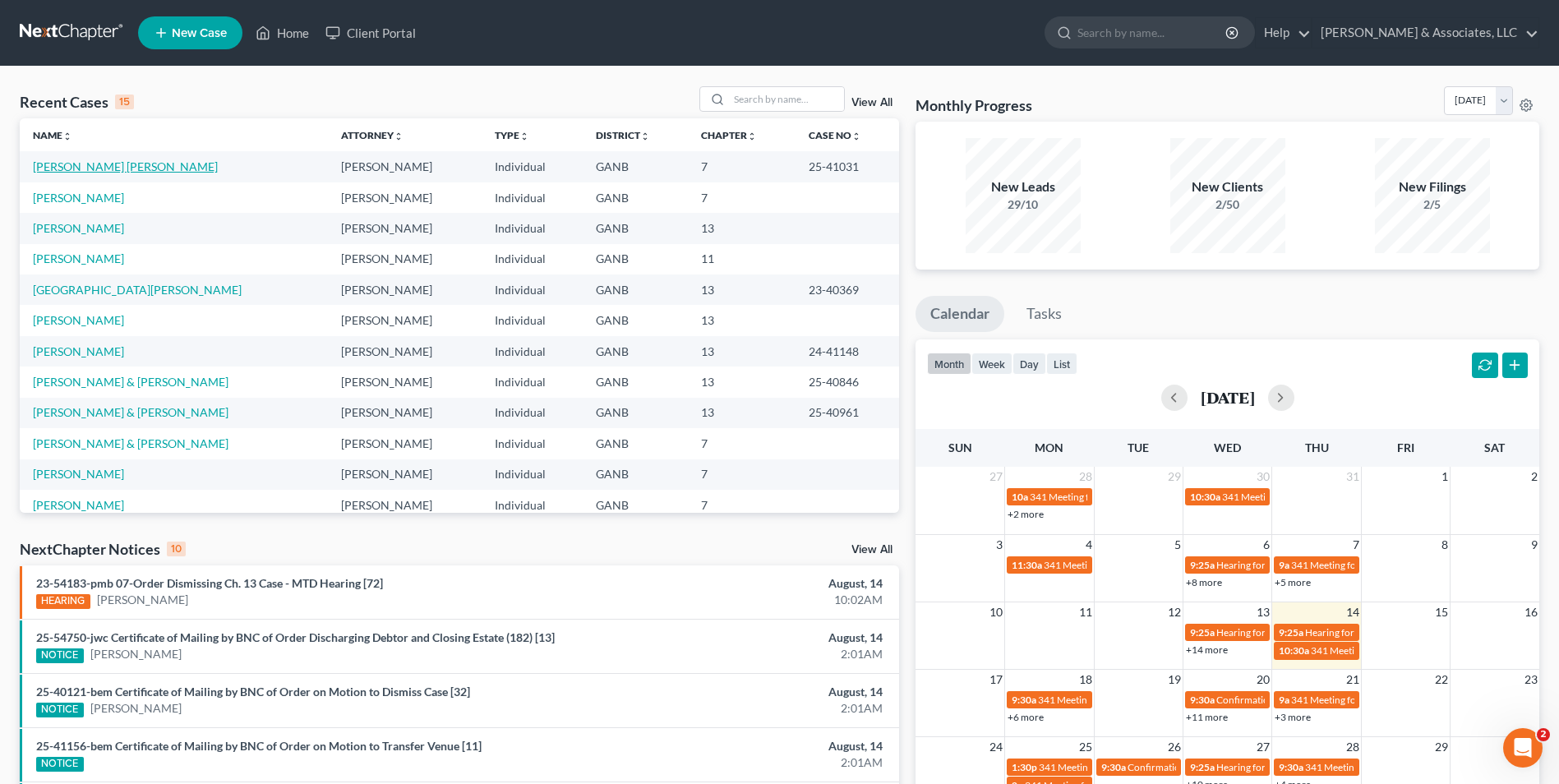
click at [117, 172] on link "[PERSON_NAME] [PERSON_NAME]" at bounding box center [125, 167] width 185 height 14
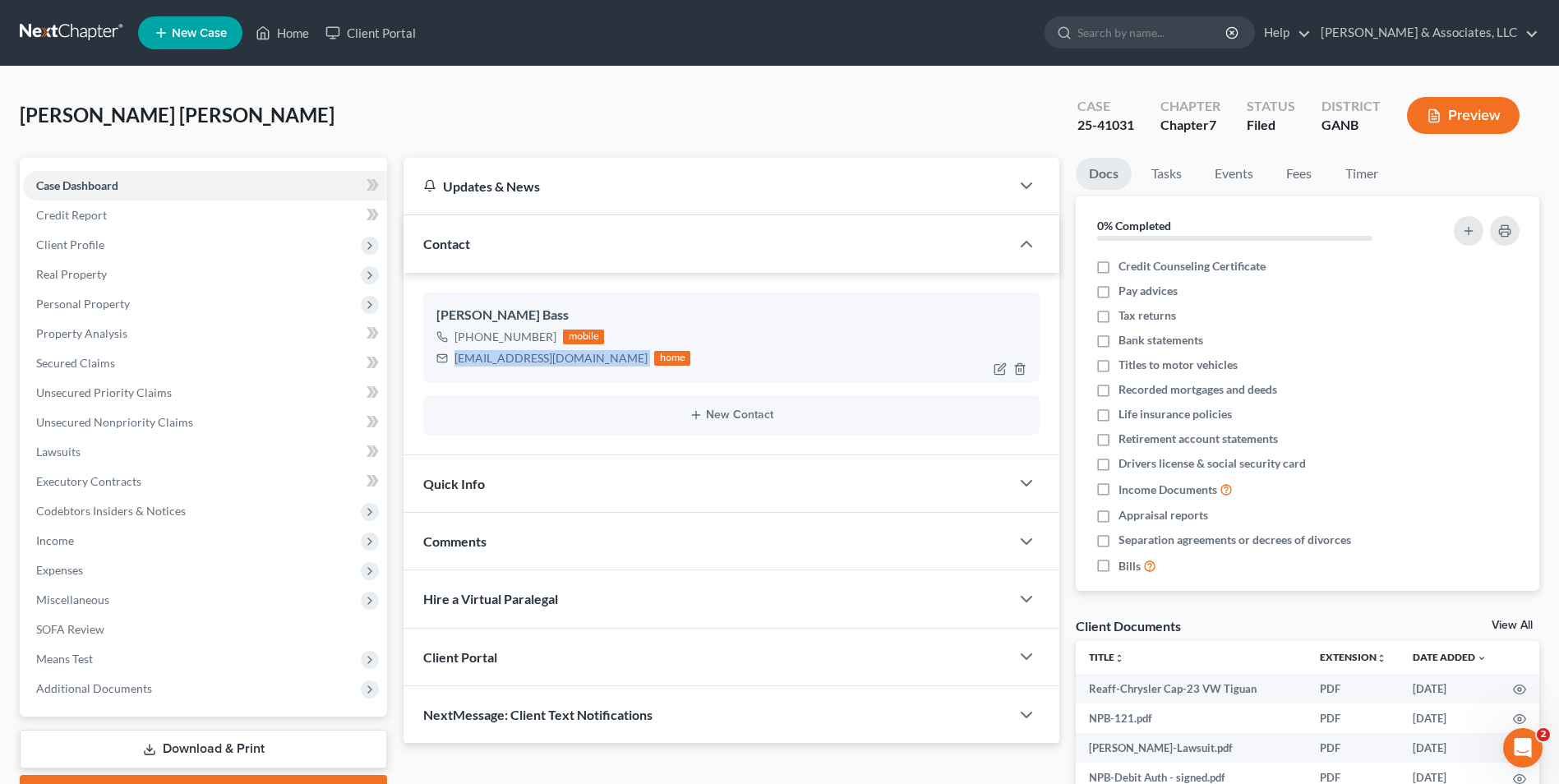
drag, startPoint x: 610, startPoint y: 358, endPoint x: 448, endPoint y: 376, distance: 163.0
click at [448, 376] on div "[PERSON_NAME] Bass [PHONE_NUMBER] mobile [EMAIL_ADDRESS][DOMAIN_NAME] home" at bounding box center [730, 336] width 616 height 89
copy div "[EMAIL_ADDRESS][DOMAIN_NAME]"
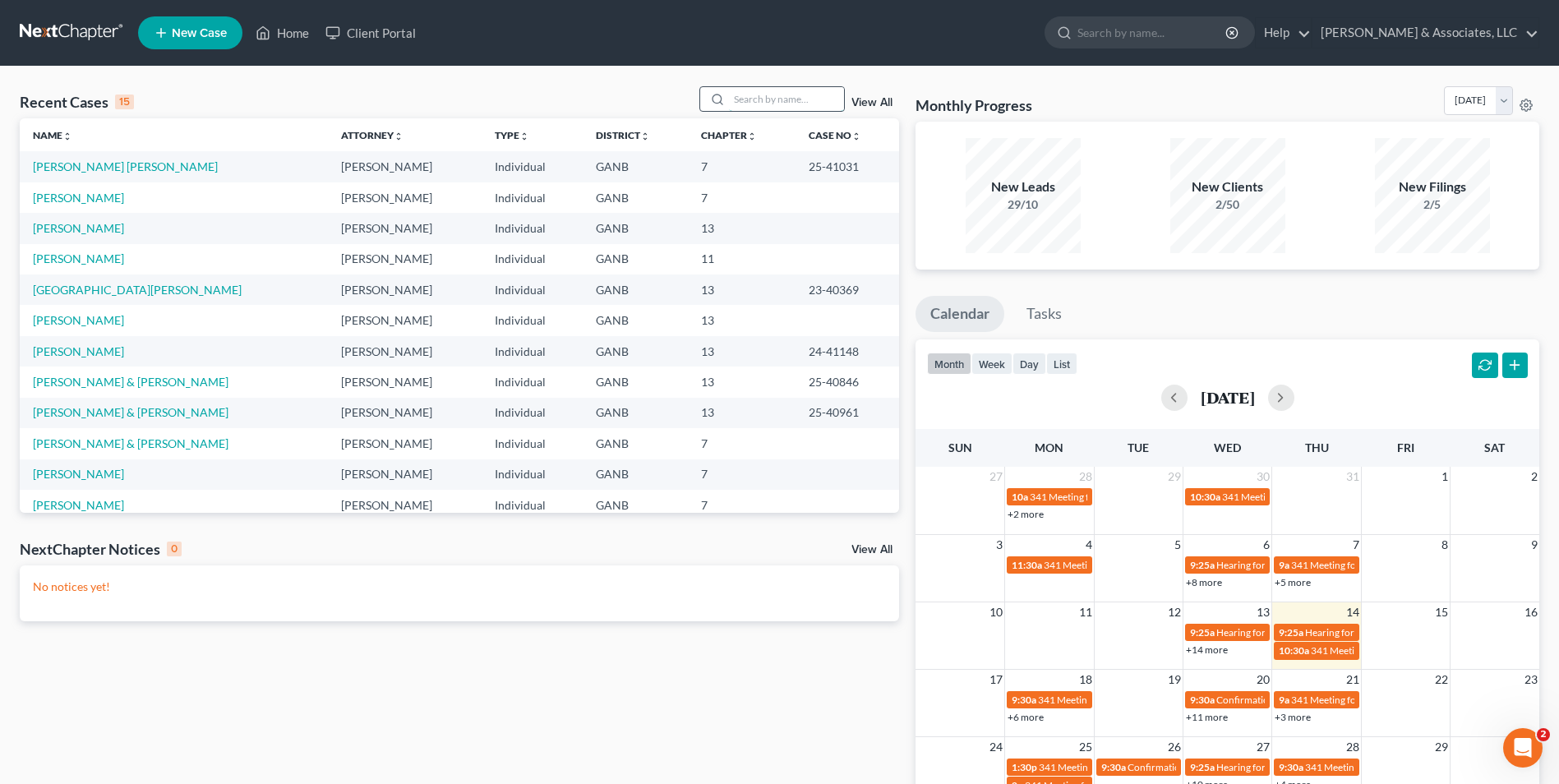
click at [792, 98] on input "search" at bounding box center [786, 99] width 115 height 24
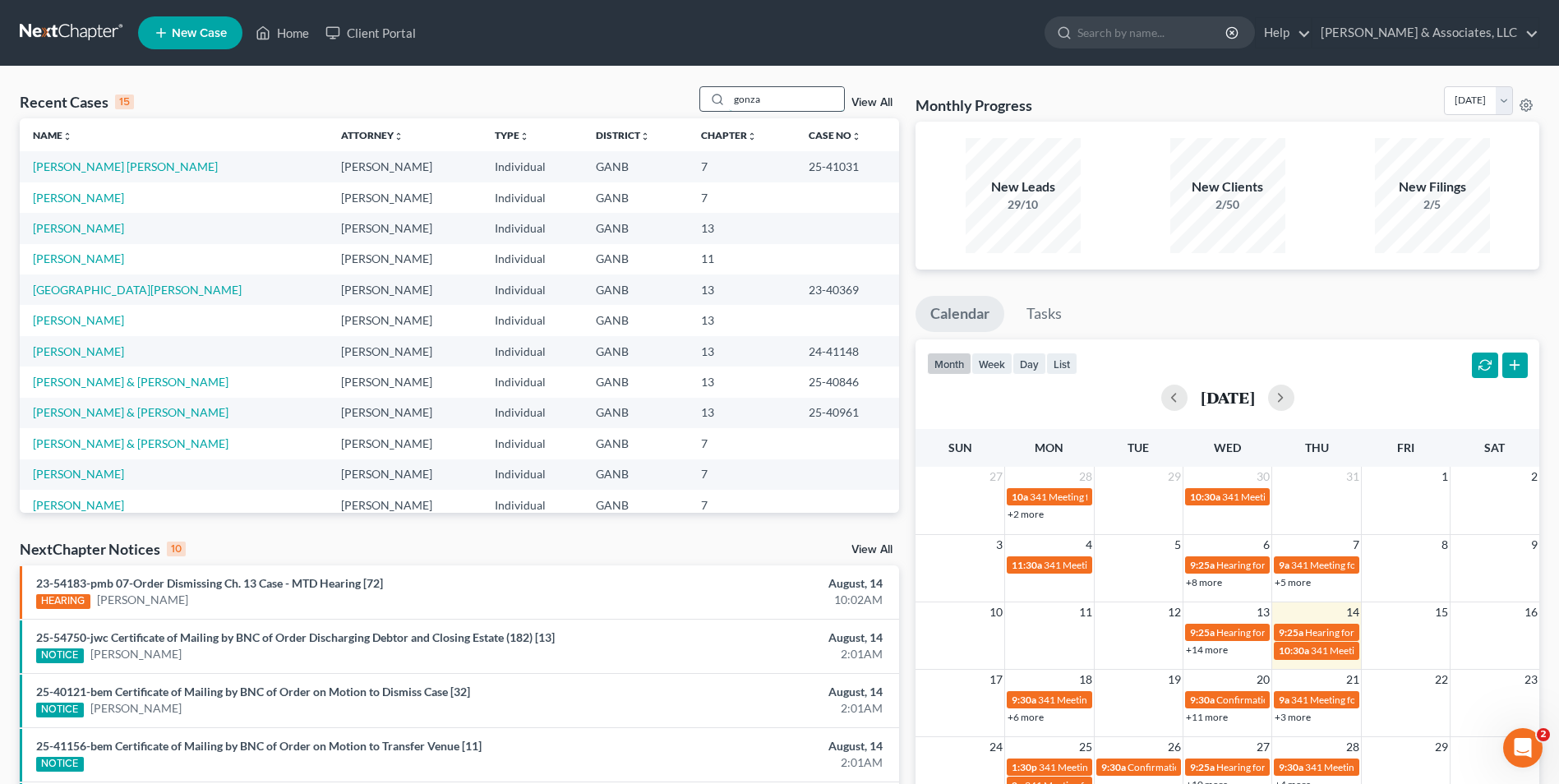
type input "gonza"
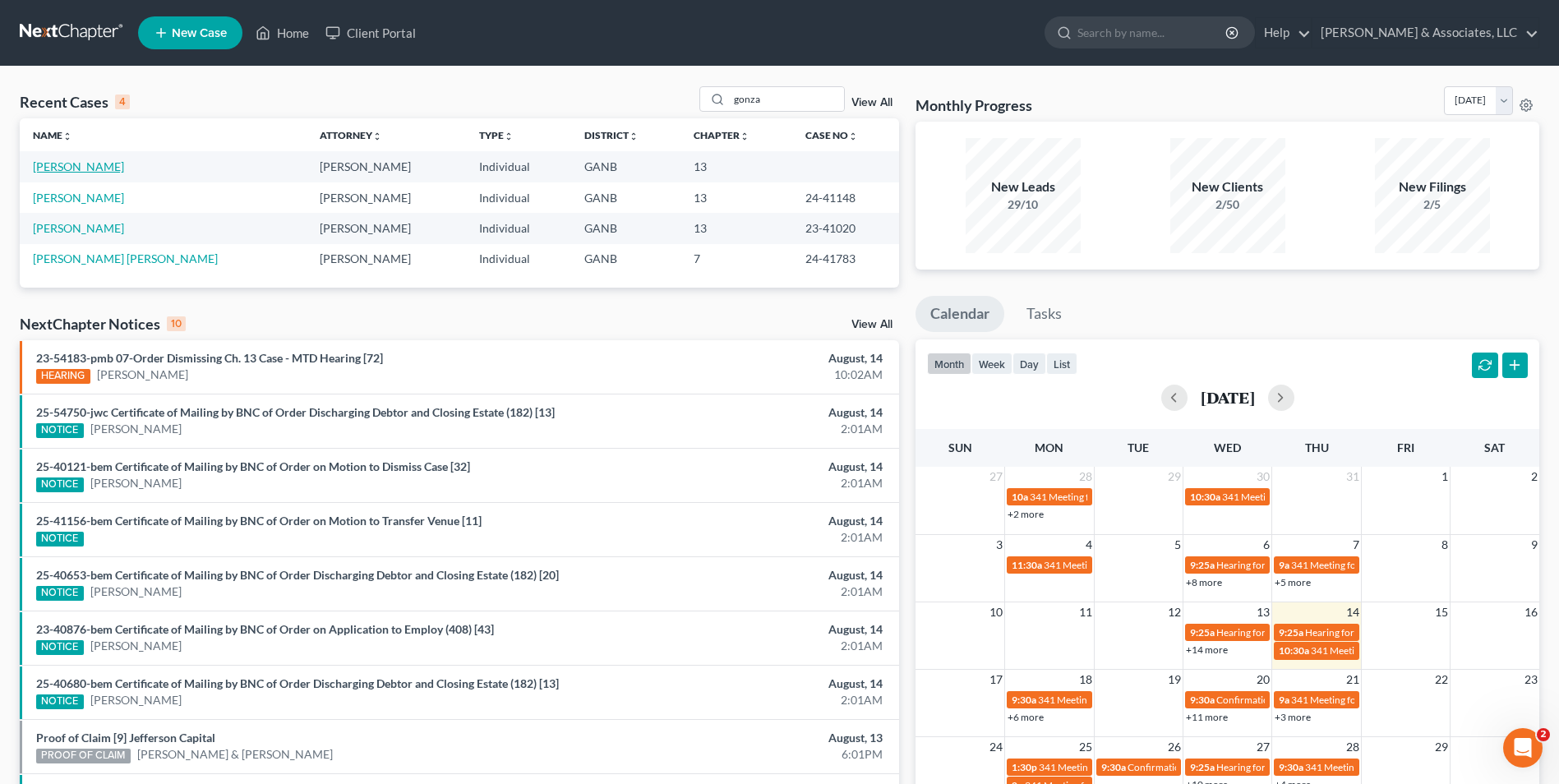
click at [90, 170] on link "[PERSON_NAME]" at bounding box center [78, 167] width 91 height 14
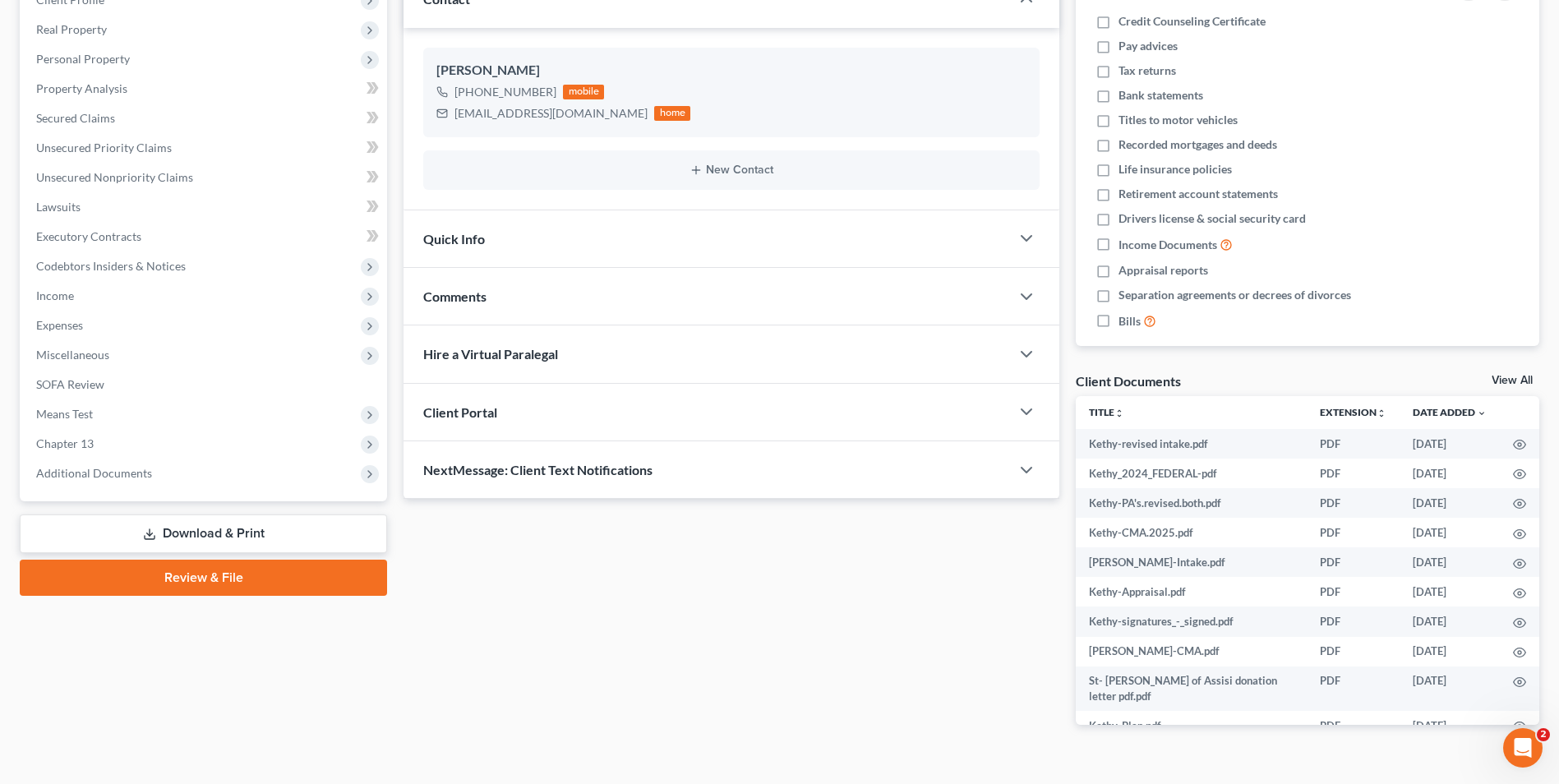
scroll to position [247, 0]
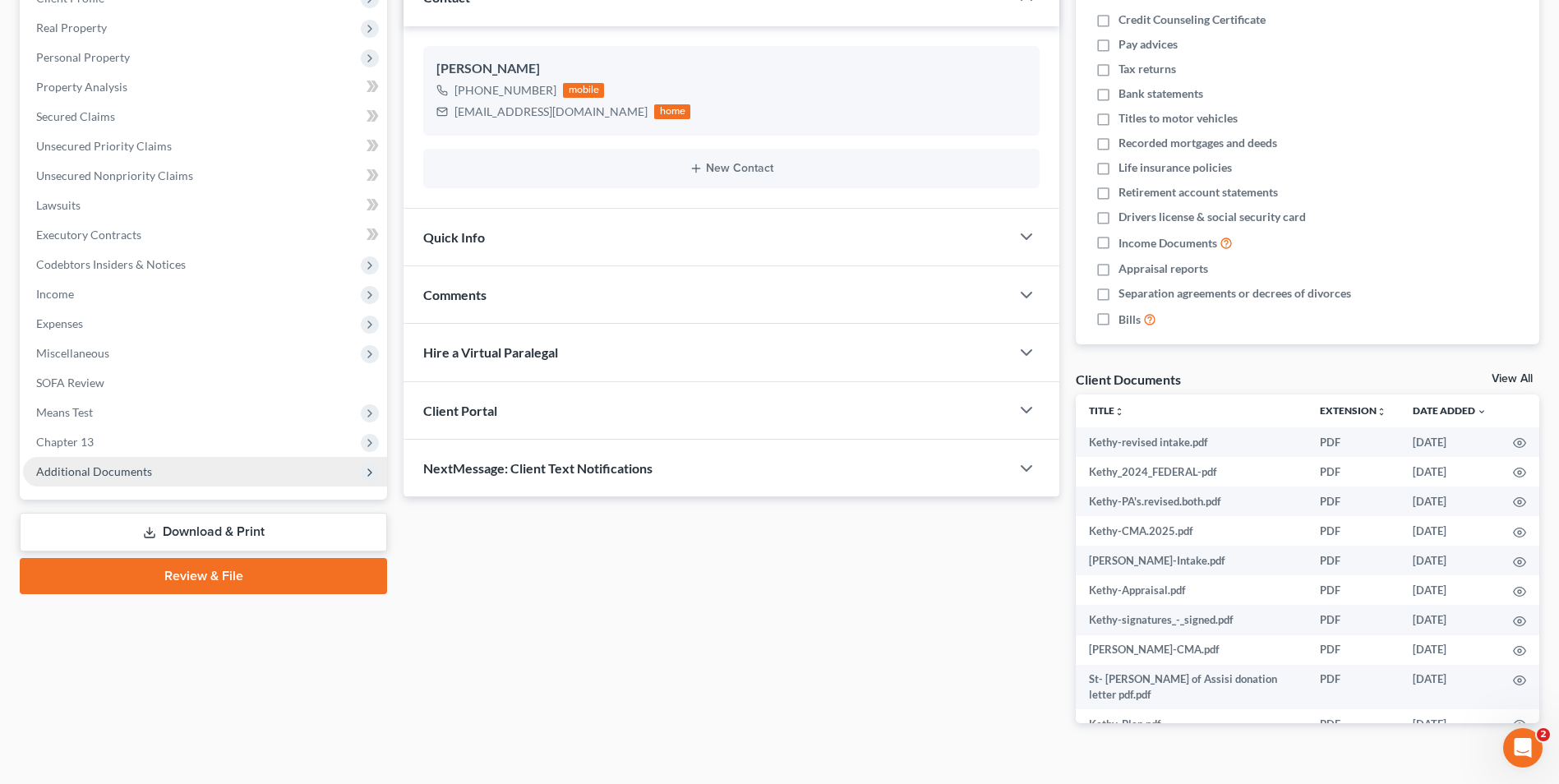
click at [113, 478] on span "Additional Documents" at bounding box center [205, 471] width 364 height 30
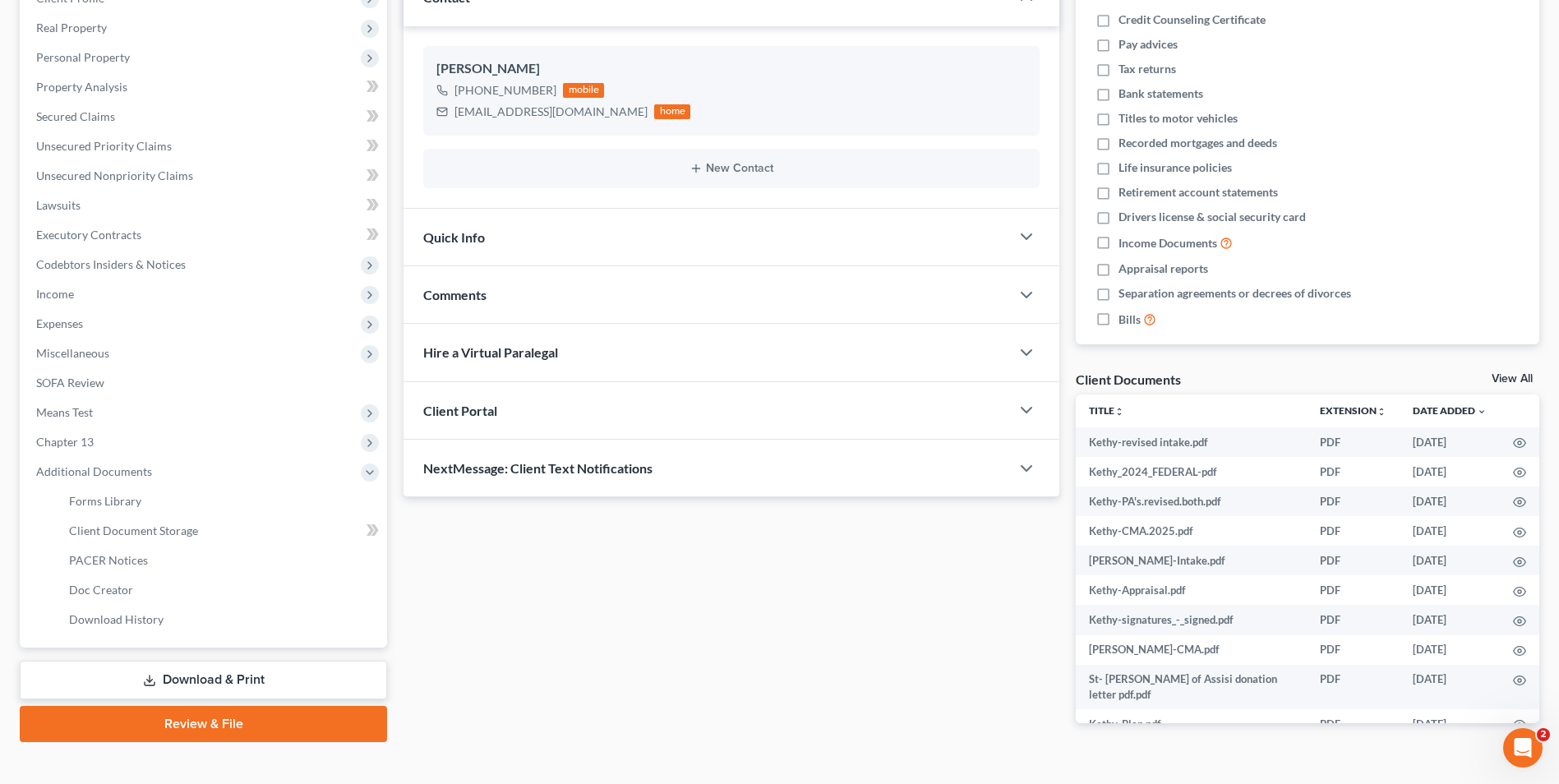
click at [232, 722] on link "Review & File" at bounding box center [203, 723] width 367 height 36
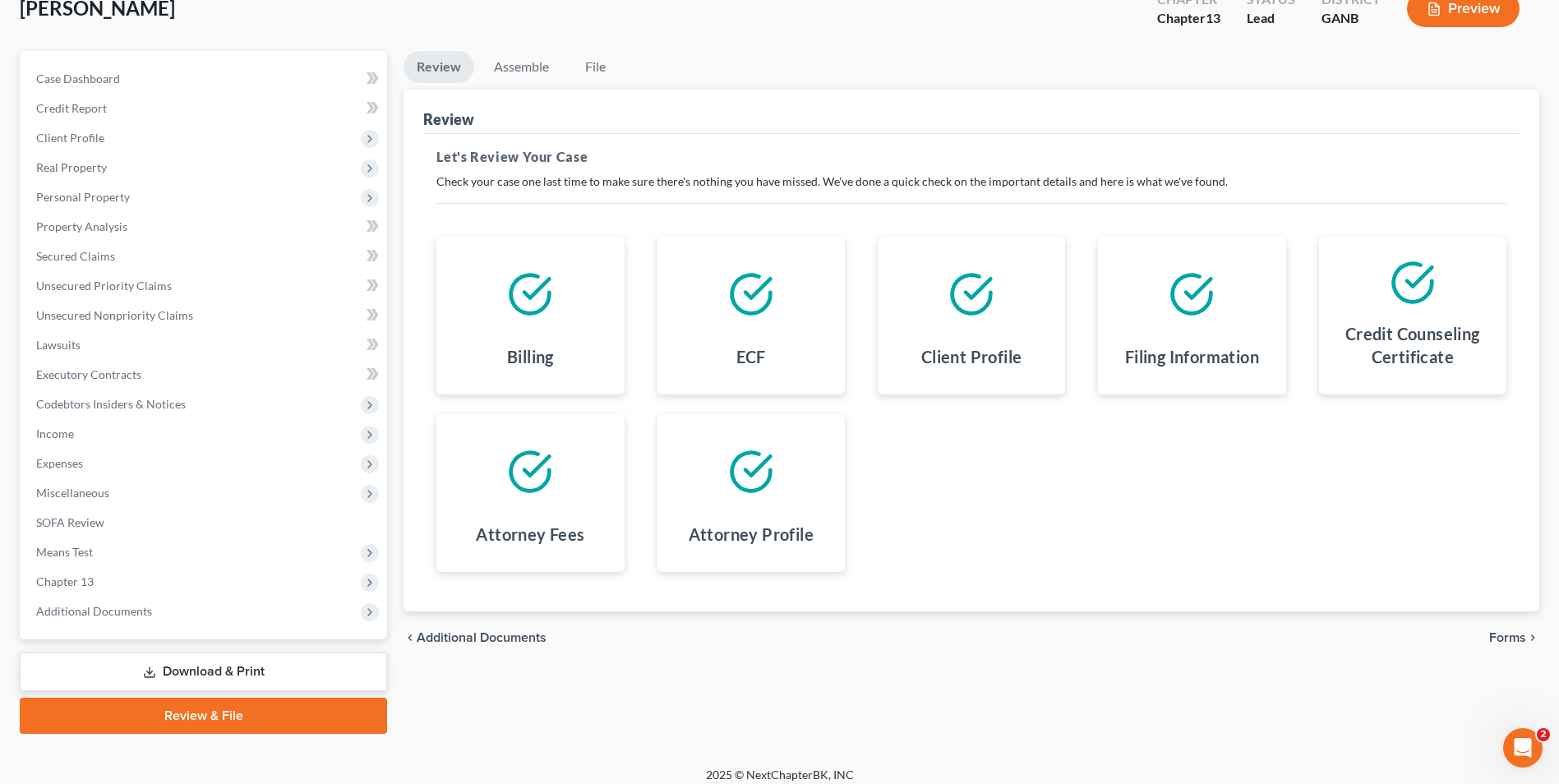
scroll to position [119, 0]
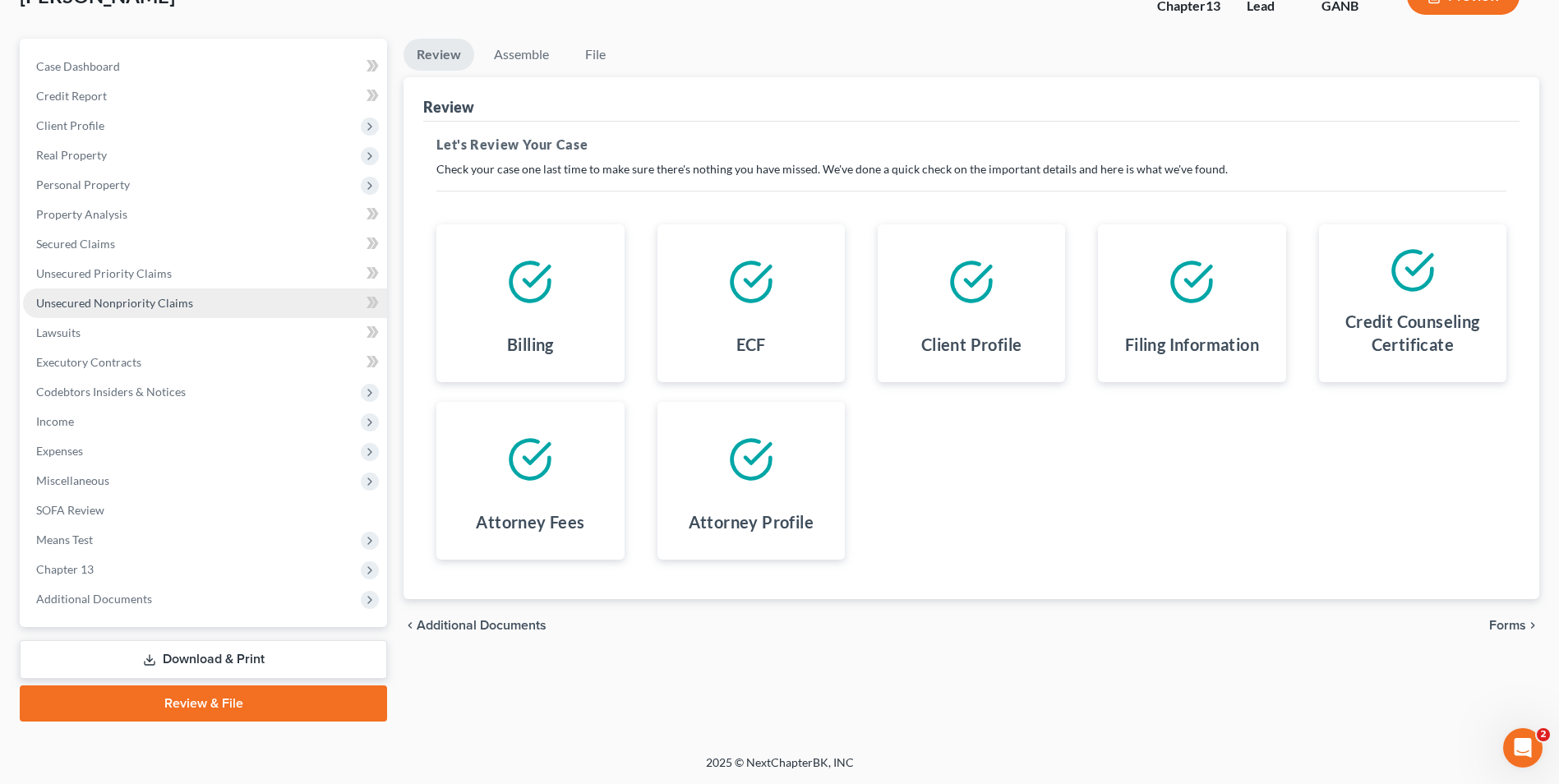
click at [159, 302] on span "Unsecured Nonpriority Claims" at bounding box center [114, 302] width 157 height 14
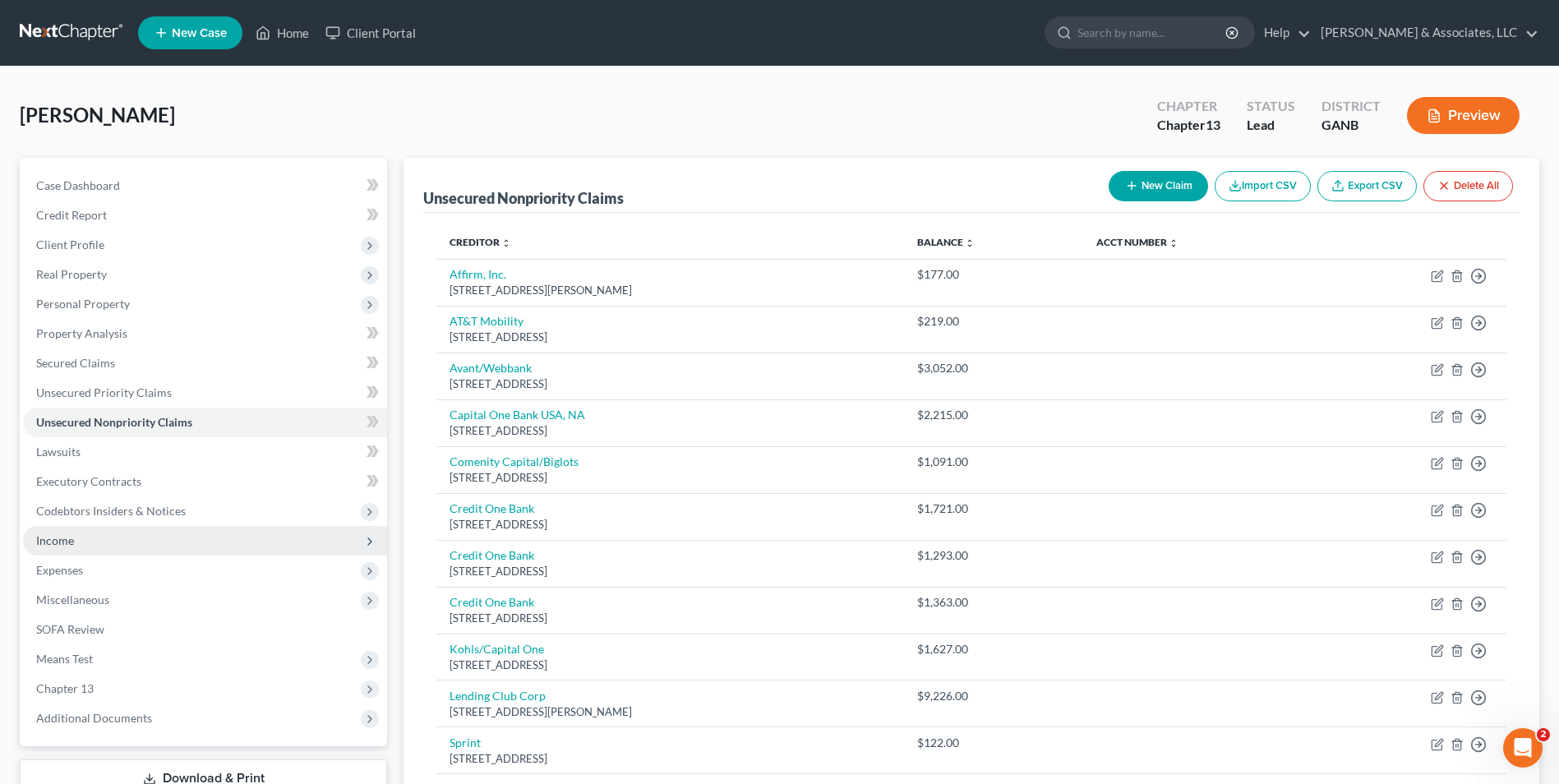
click at [66, 539] on span "Income" at bounding box center [55, 540] width 38 height 14
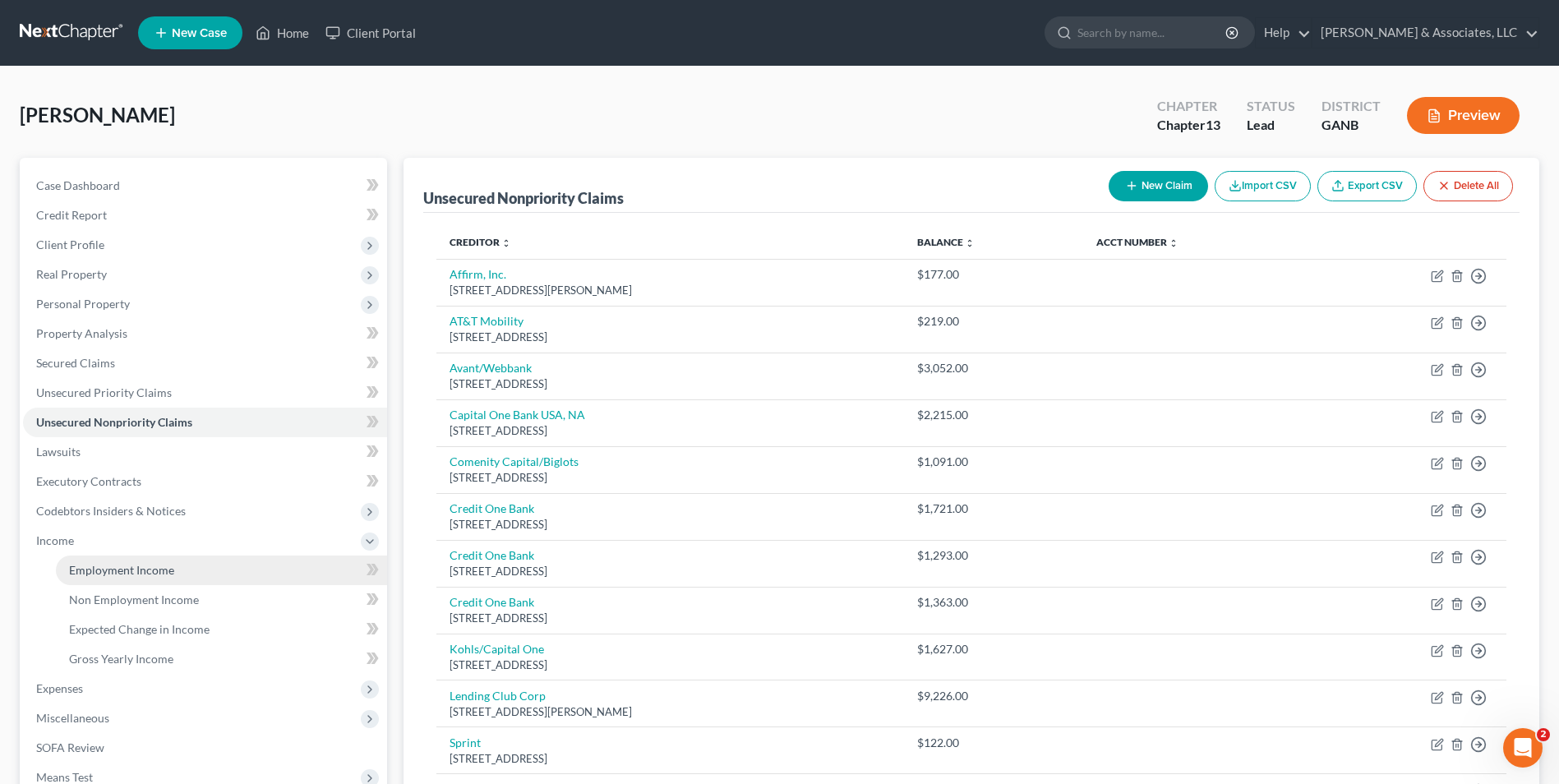
click at [103, 578] on link "Employment Income" at bounding box center [221, 570] width 331 height 30
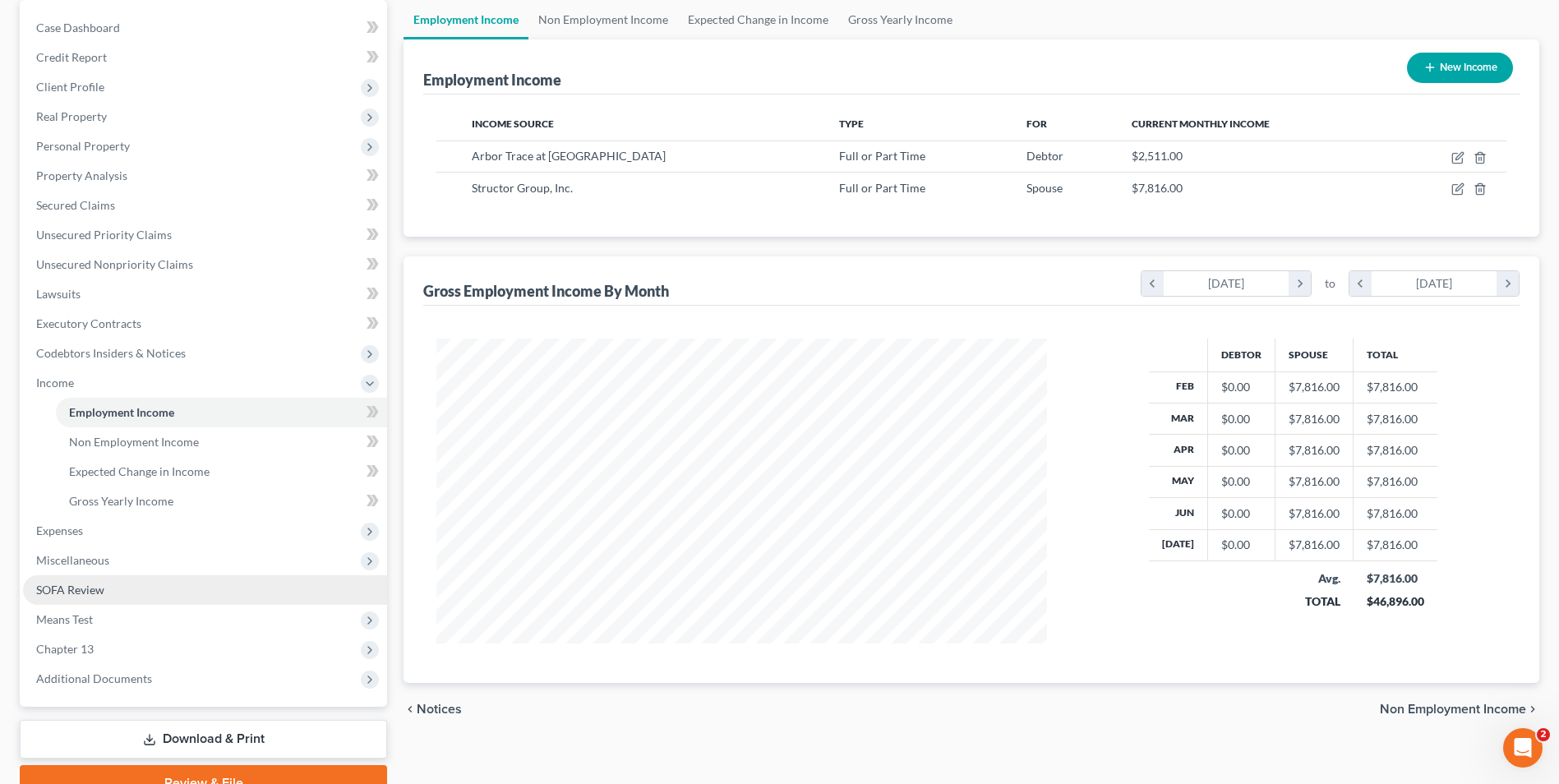
scroll to position [164, 0]
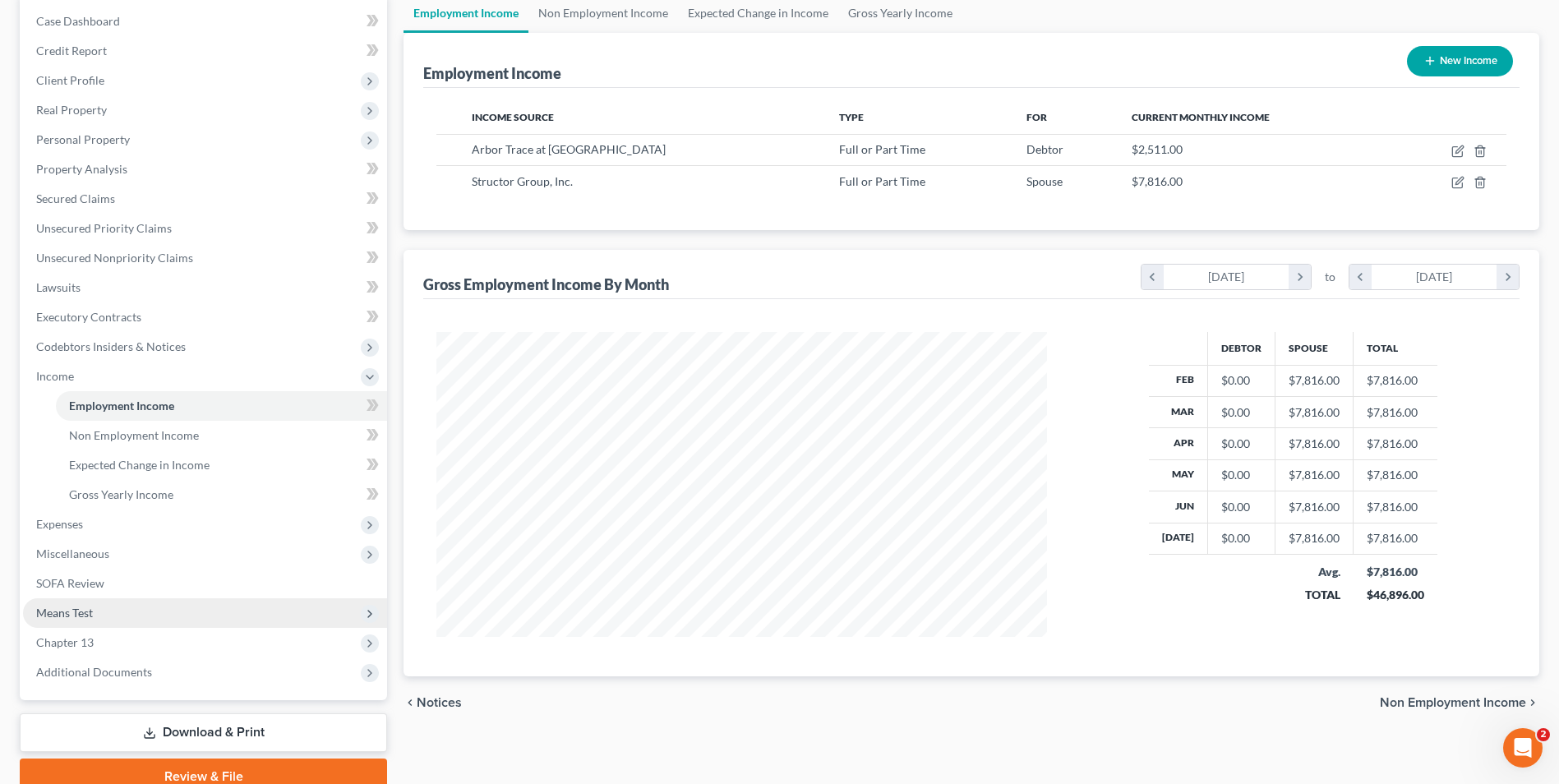
click at [75, 614] on span "Means Test" at bounding box center [64, 612] width 56 height 14
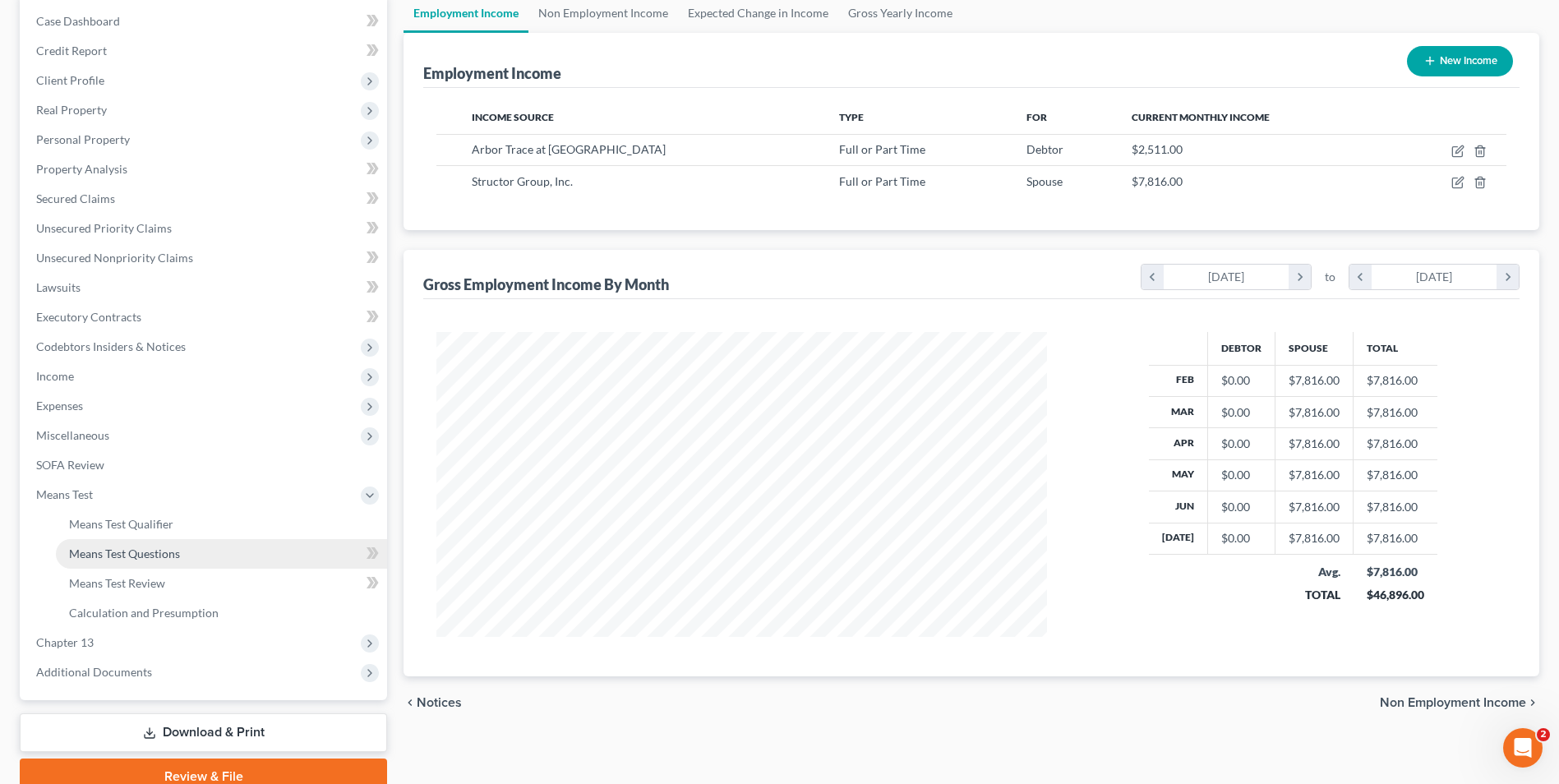
click at [163, 557] on span "Means Test Questions" at bounding box center [125, 553] width 111 height 14
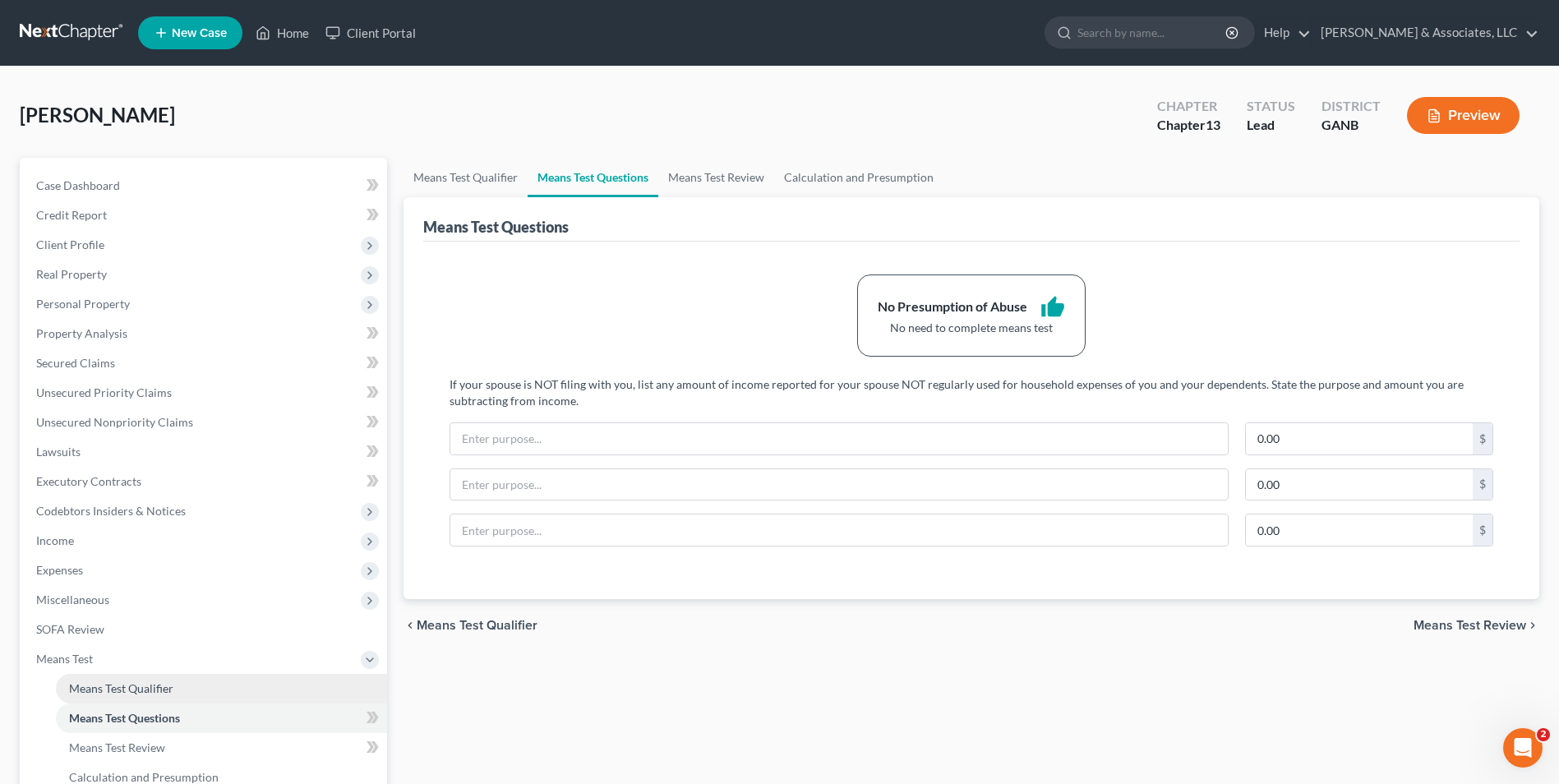
click at [149, 690] on span "Means Test Qualifier" at bounding box center [121, 687] width 104 height 14
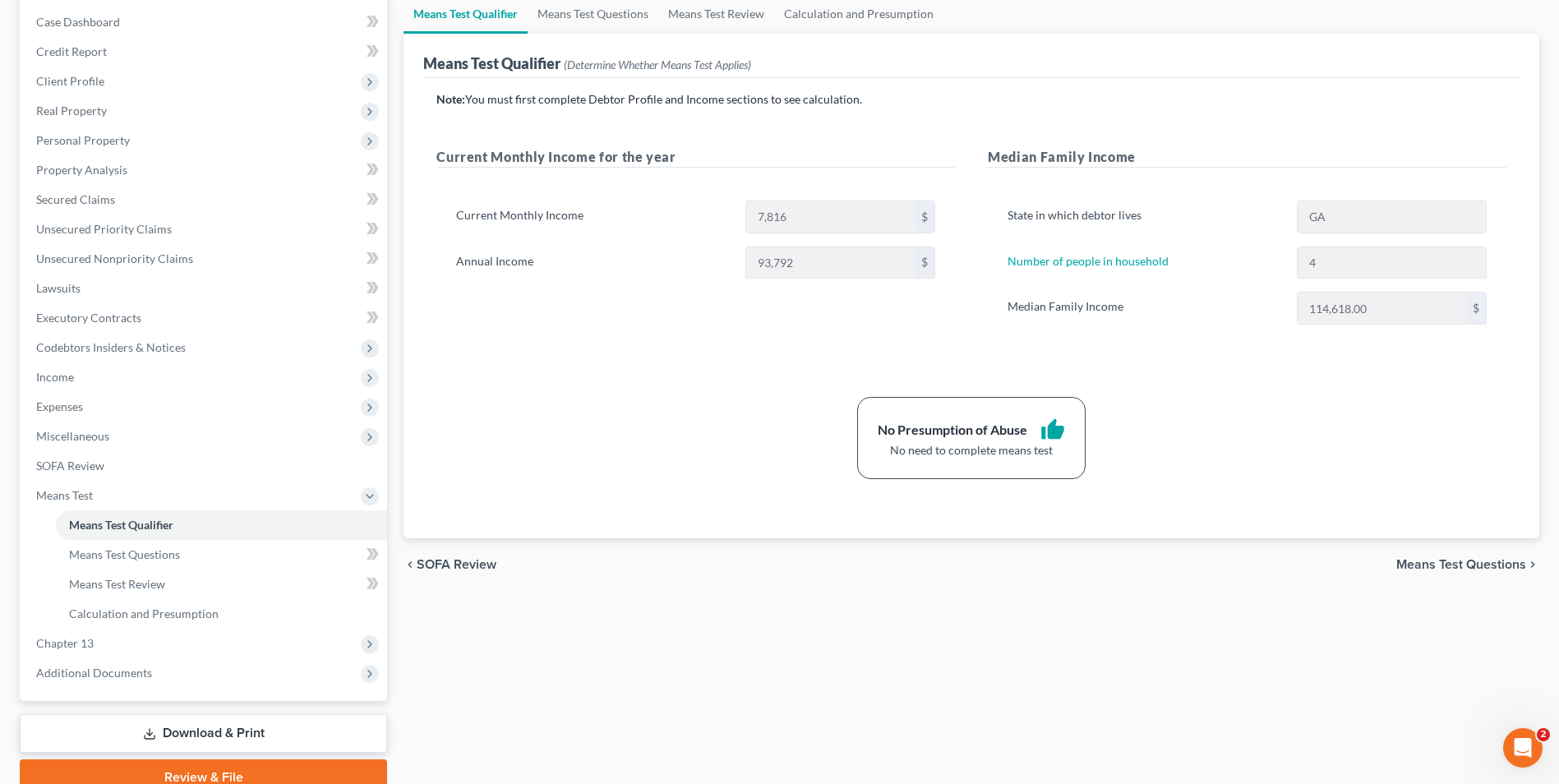
scroll to position [164, 0]
click at [111, 198] on span "Secured Claims" at bounding box center [75, 198] width 79 height 14
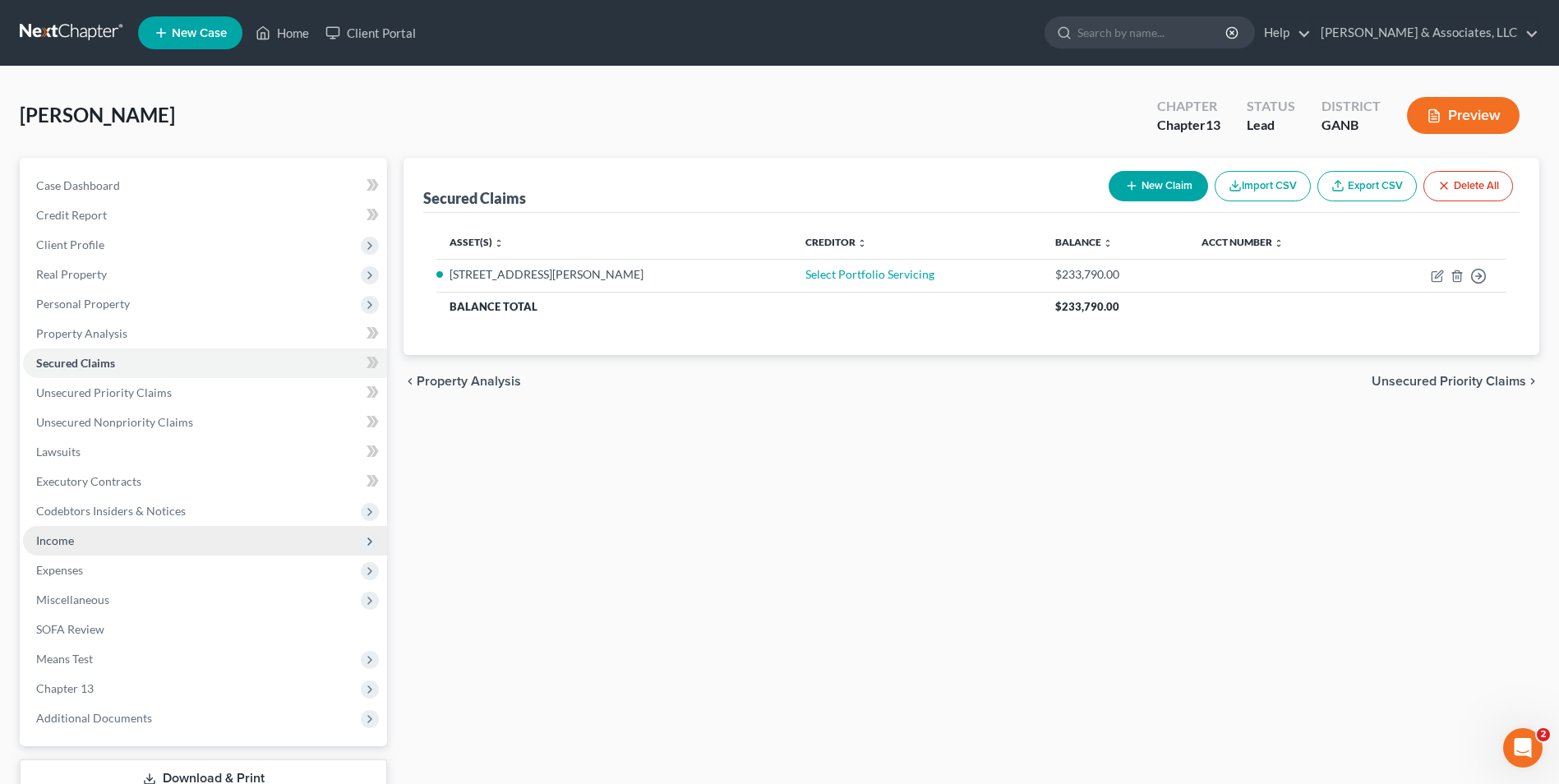
click at [70, 536] on span "Income" at bounding box center [55, 540] width 38 height 14
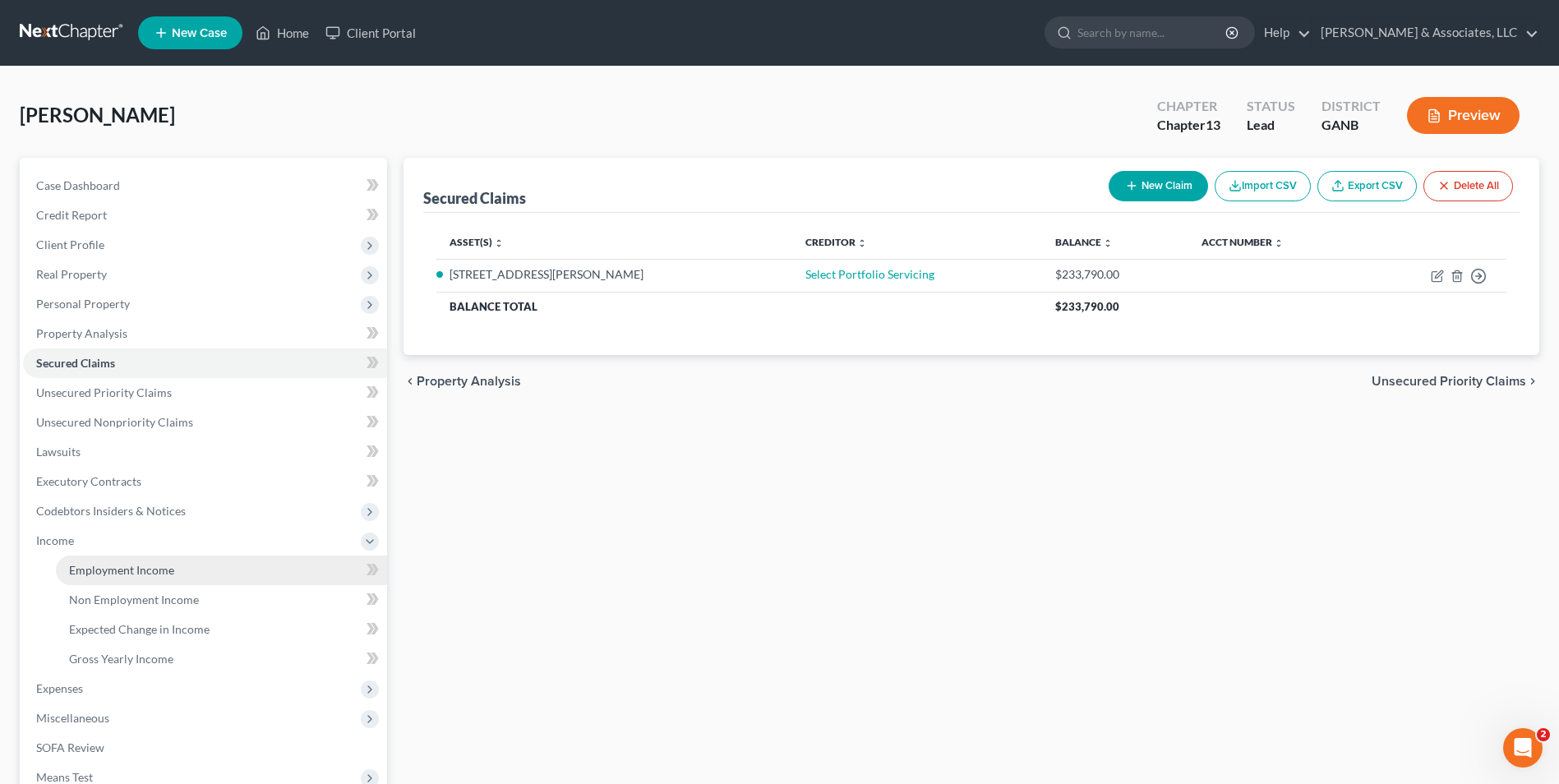
click at [144, 576] on link "Employment Income" at bounding box center [221, 570] width 331 height 30
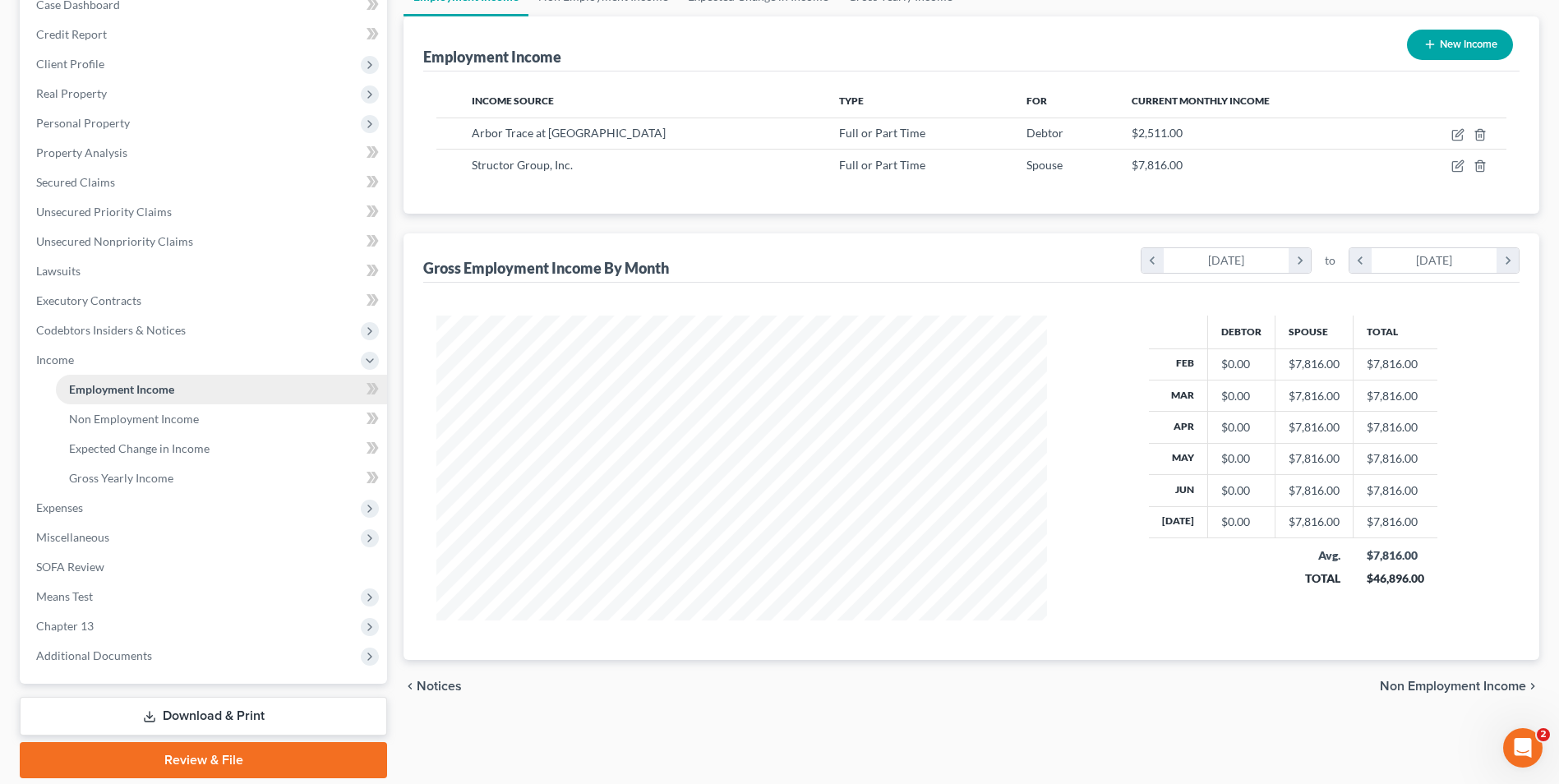
scroll to position [237, 0]
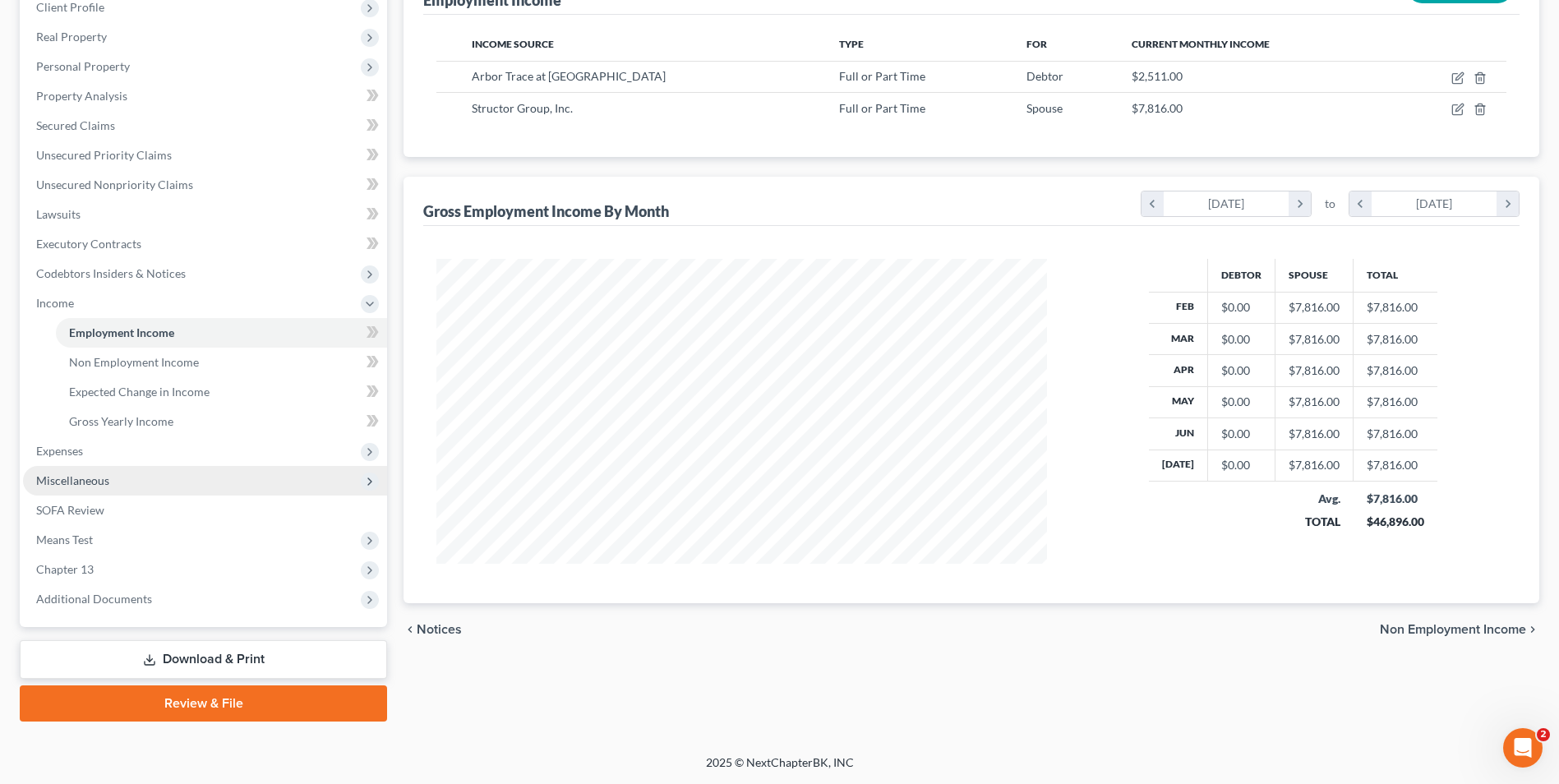
click at [101, 484] on span "Miscellaneous" at bounding box center [73, 480] width 73 height 14
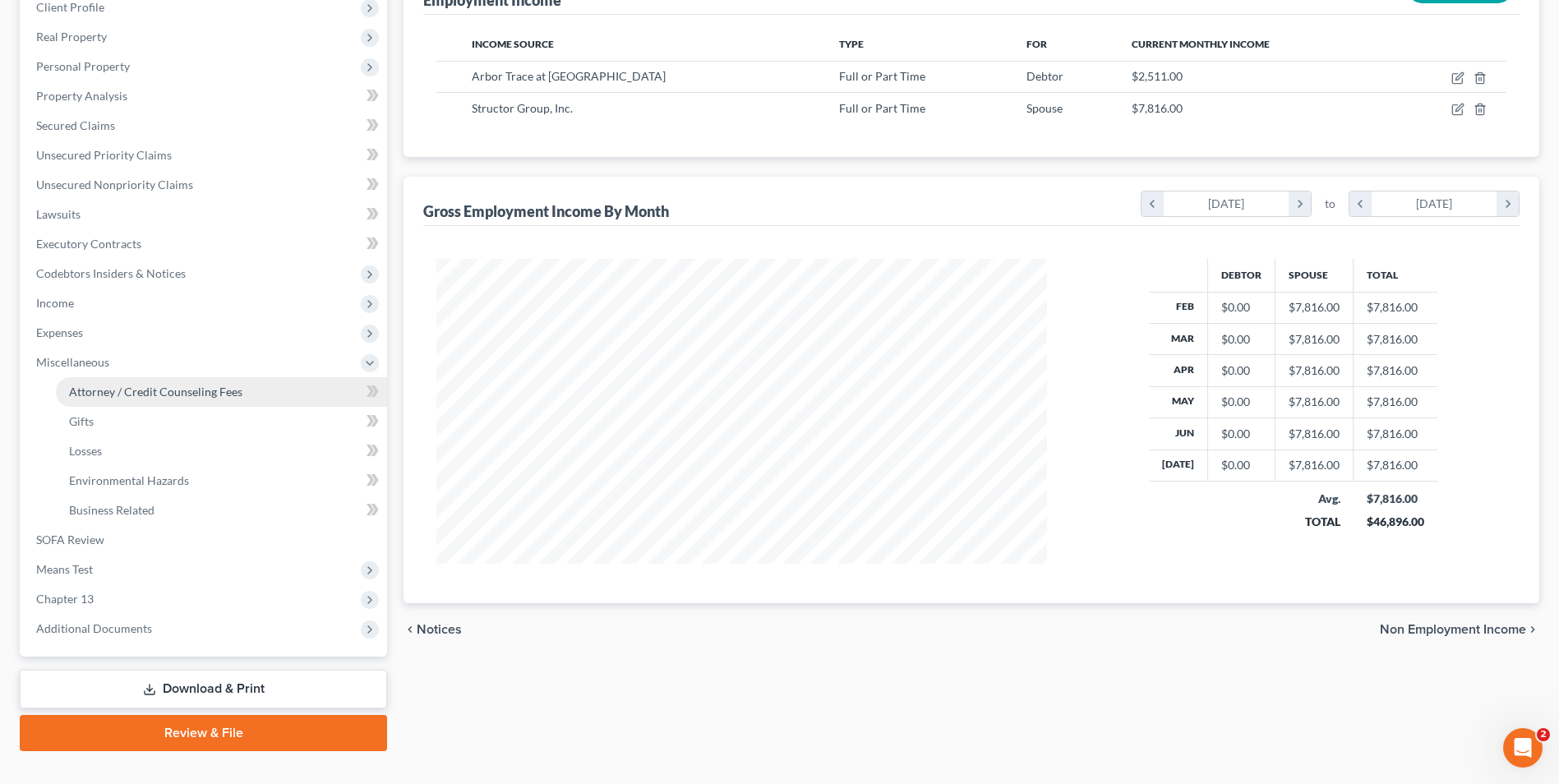
click at [183, 398] on link "Attorney / Credit Counseling Fees" at bounding box center [221, 391] width 331 height 30
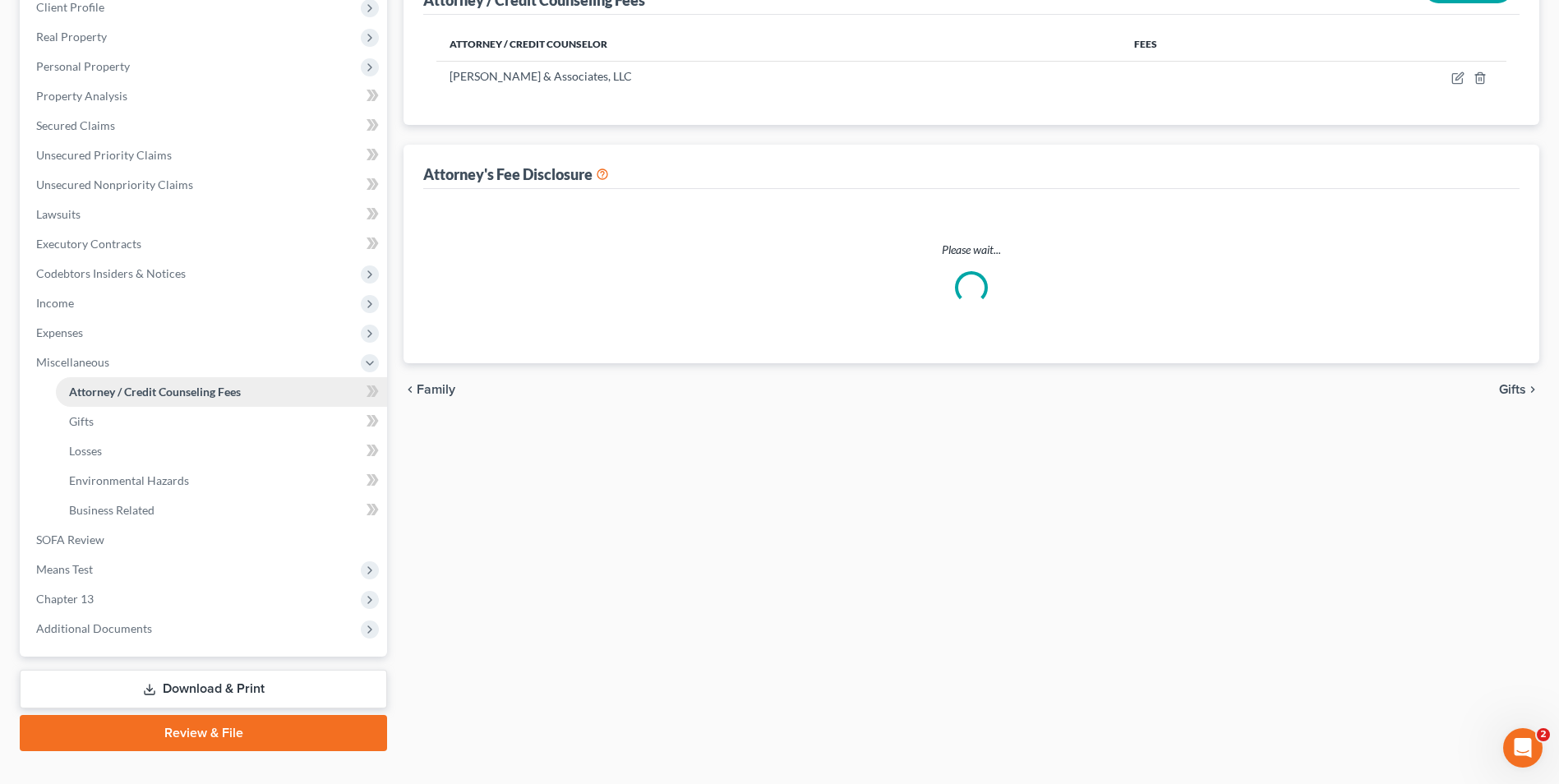
scroll to position [61, 0]
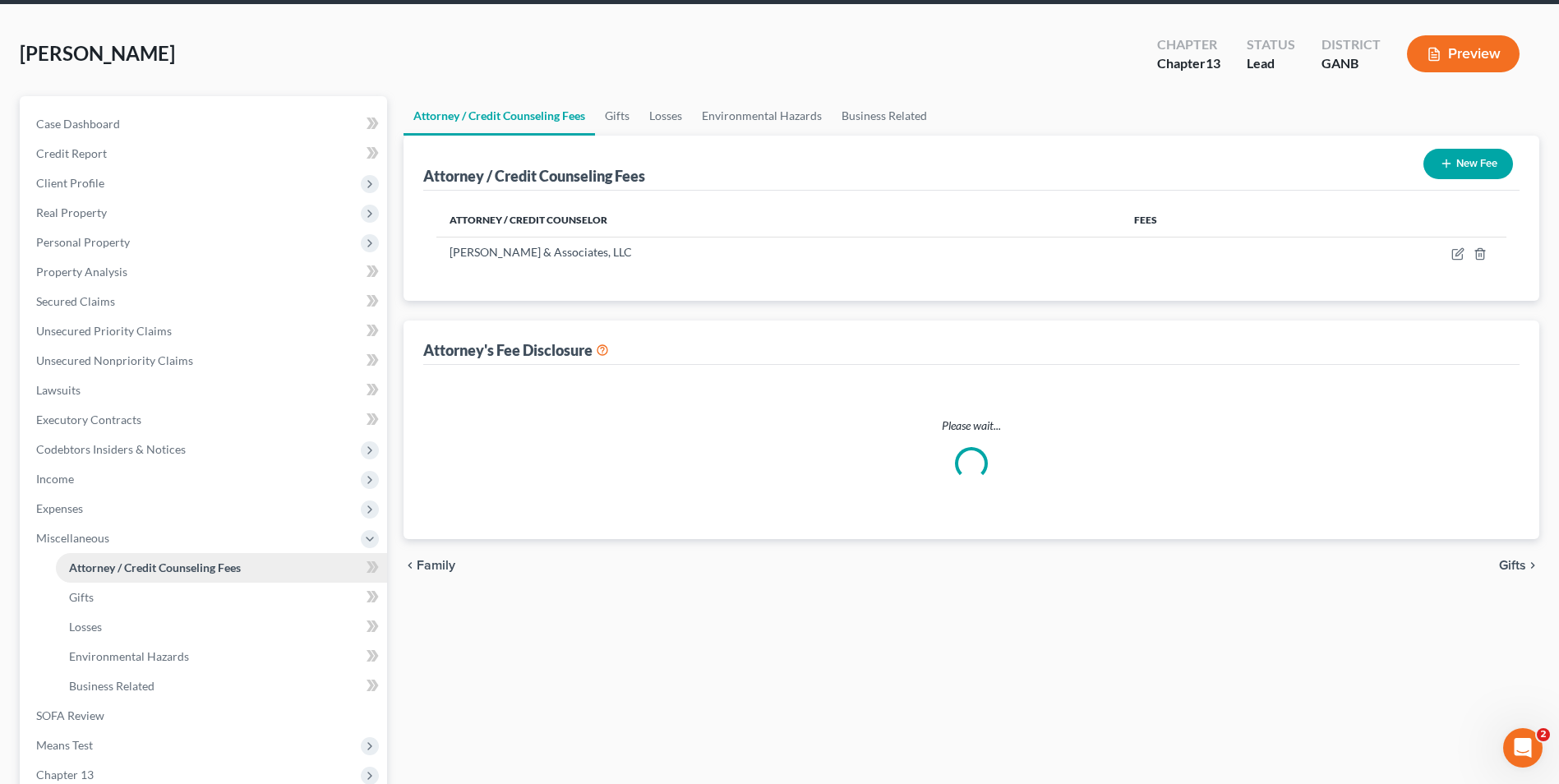
select select "1"
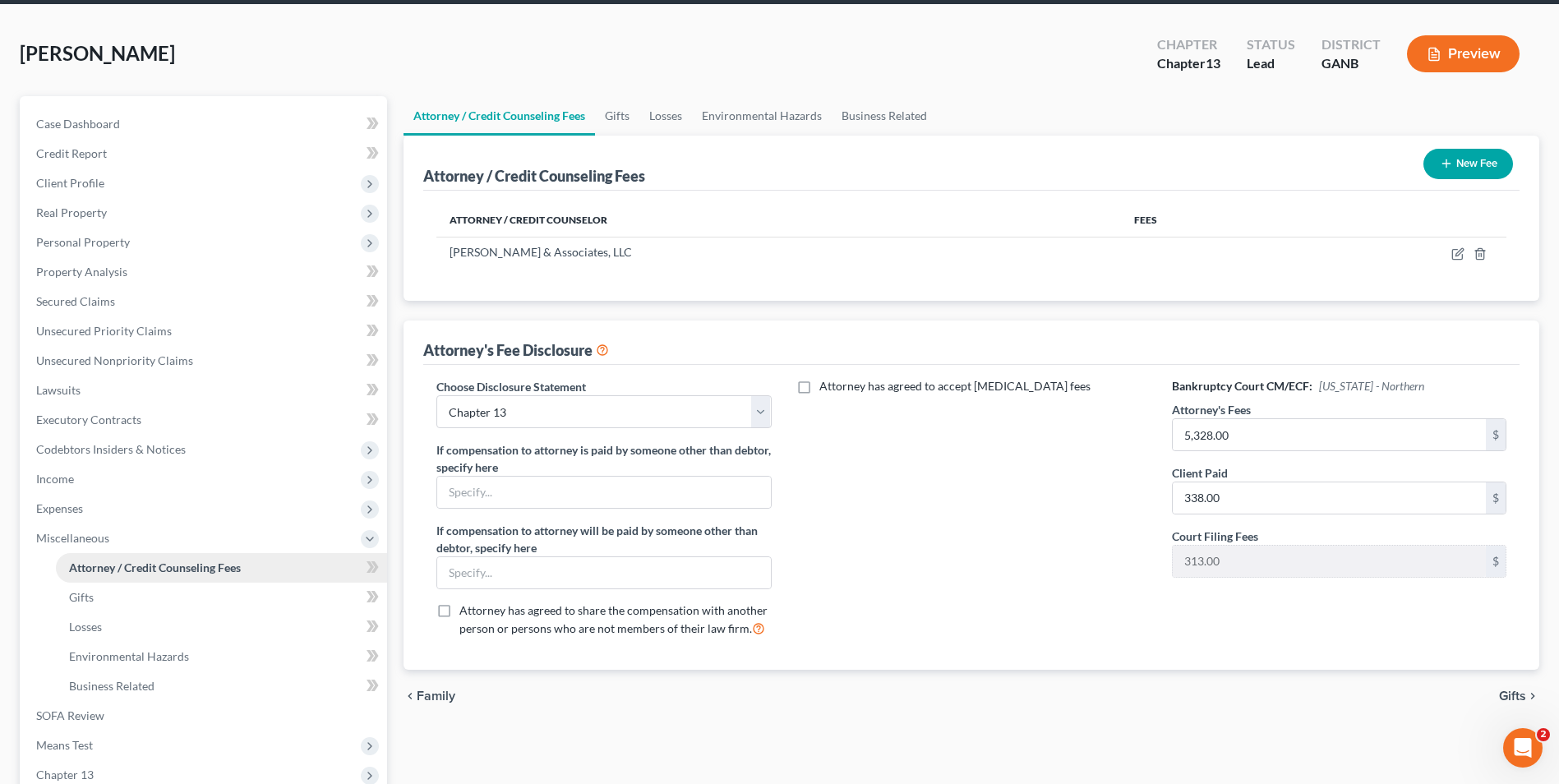
scroll to position [0, 0]
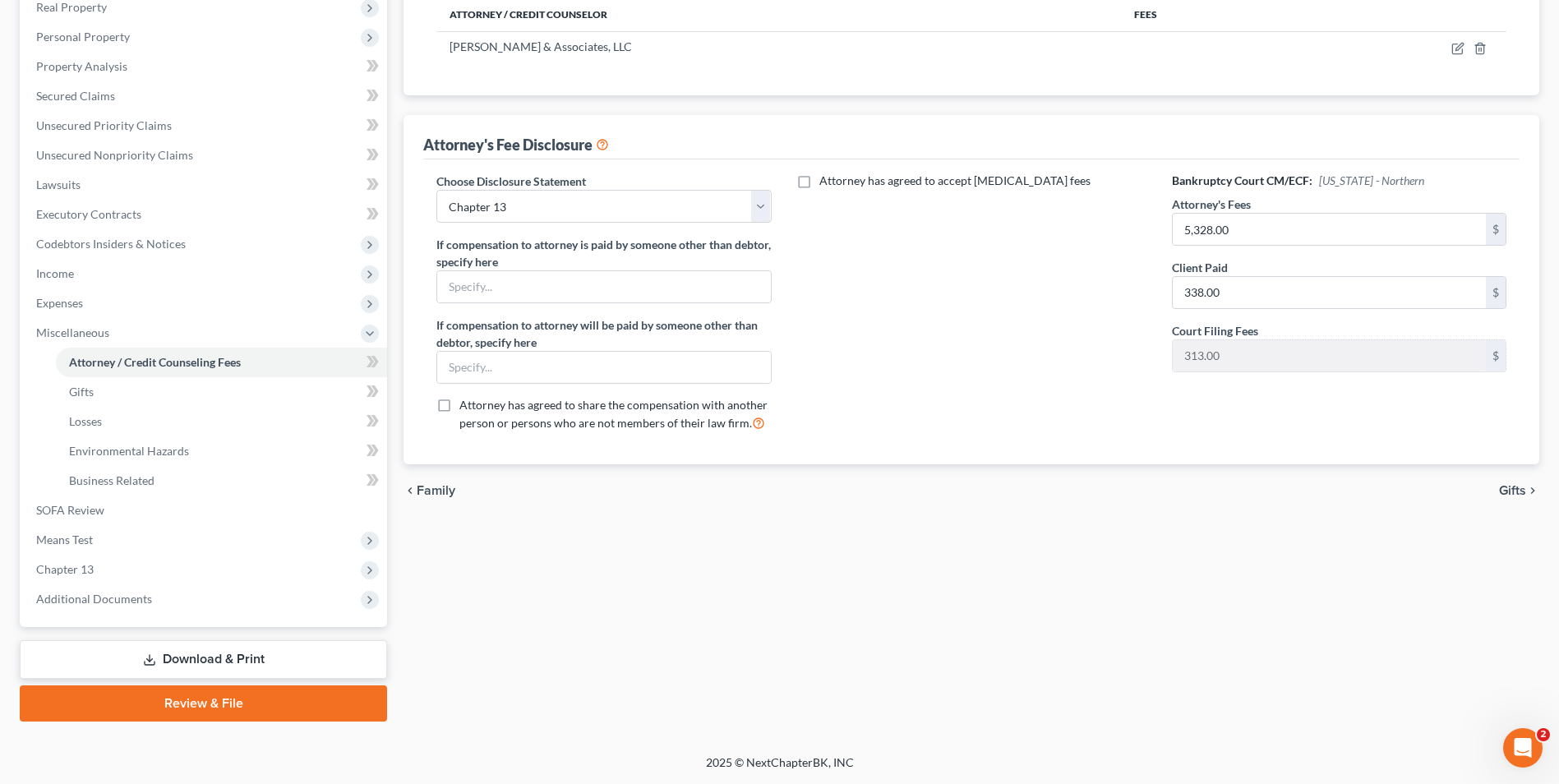
click at [296, 655] on link "Download & Print" at bounding box center [203, 658] width 367 height 38
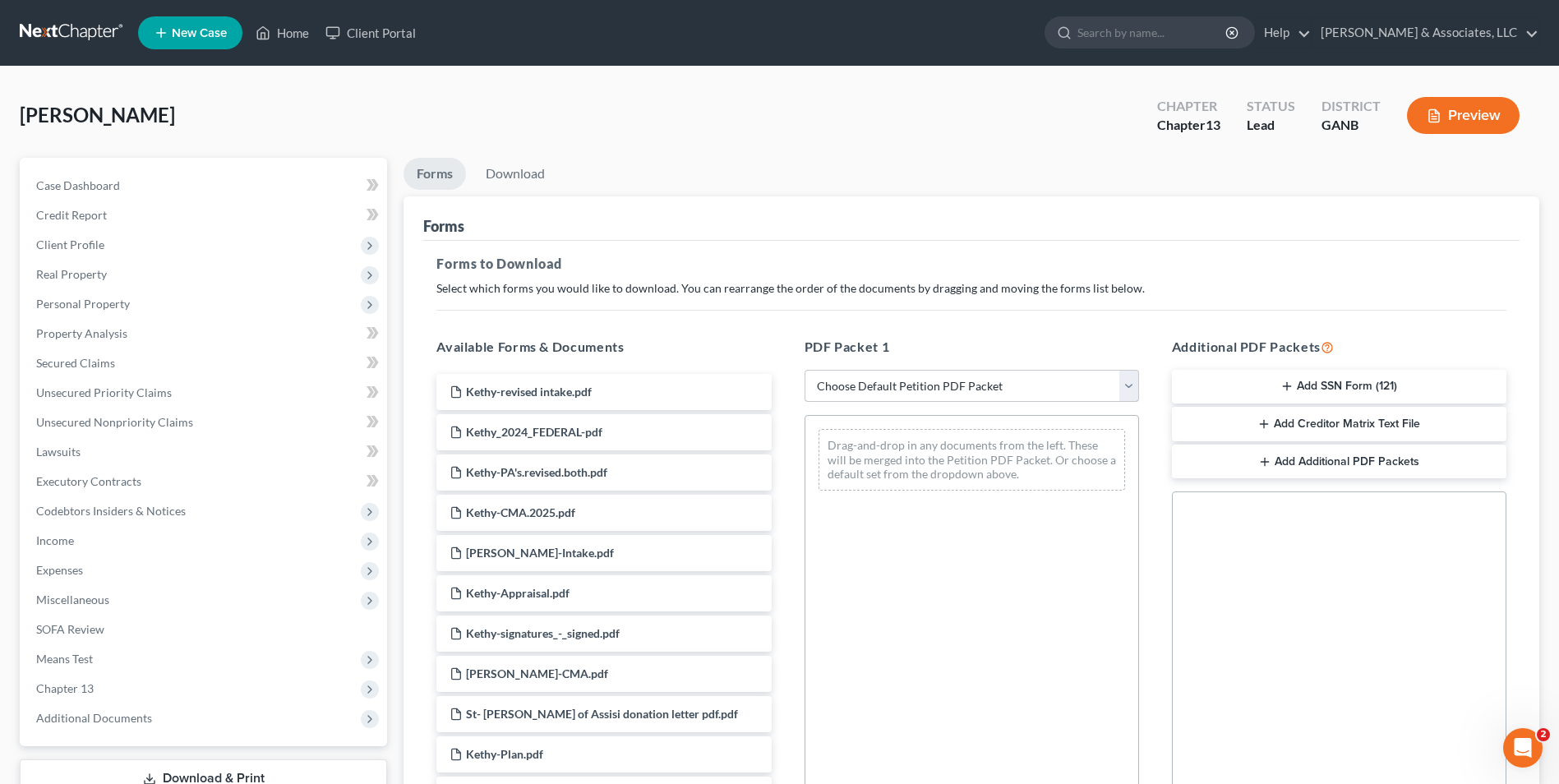
click at [1123, 382] on select "Choose Default Petition PDF Packet Complete Bankruptcy Petition (all forms and …" at bounding box center [971, 386] width 334 height 32
select select "0"
click at [805, 370] on select "Choose Default Petition PDF Packet Complete Bankruptcy Petition (all forms and …" at bounding box center [971, 386] width 334 height 32
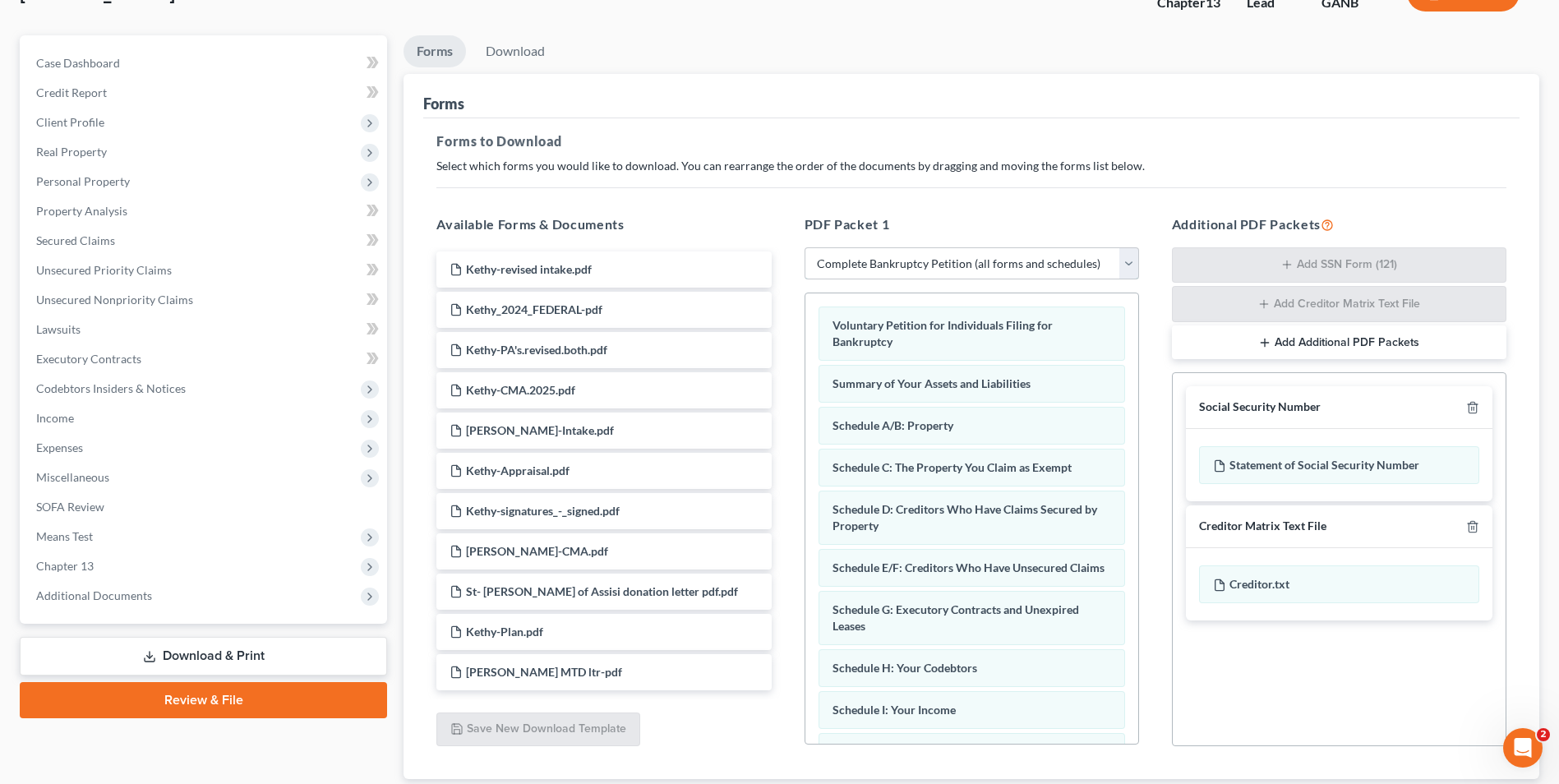
scroll to position [232, 0]
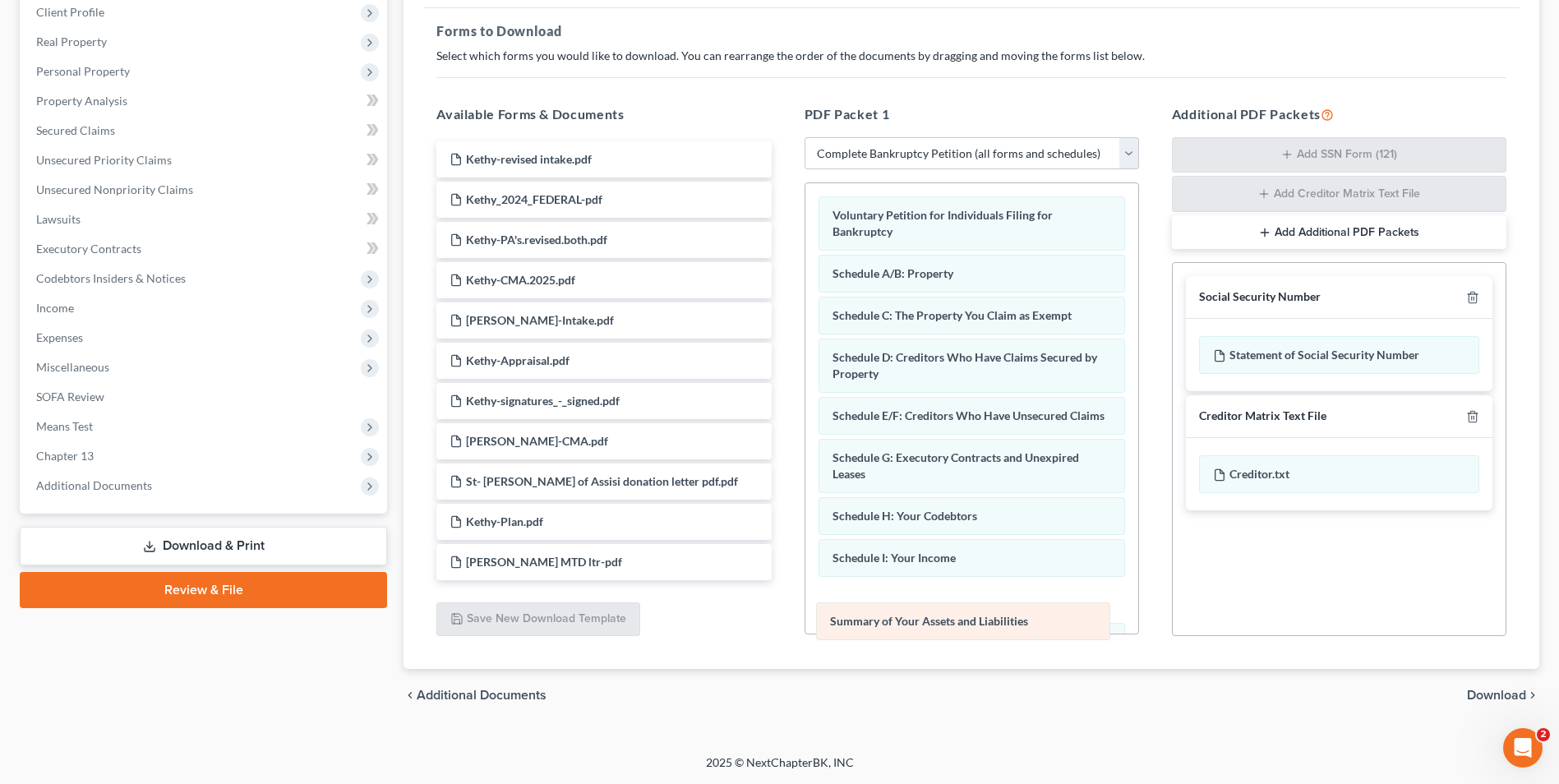
drag, startPoint x: 960, startPoint y: 278, endPoint x: 958, endPoint y: 626, distance: 348.0
click at [958, 626] on div "Summary of Your Assets and Liabilities Voluntary Petition for Individuals Filin…" at bounding box center [972, 632] width 333 height 898
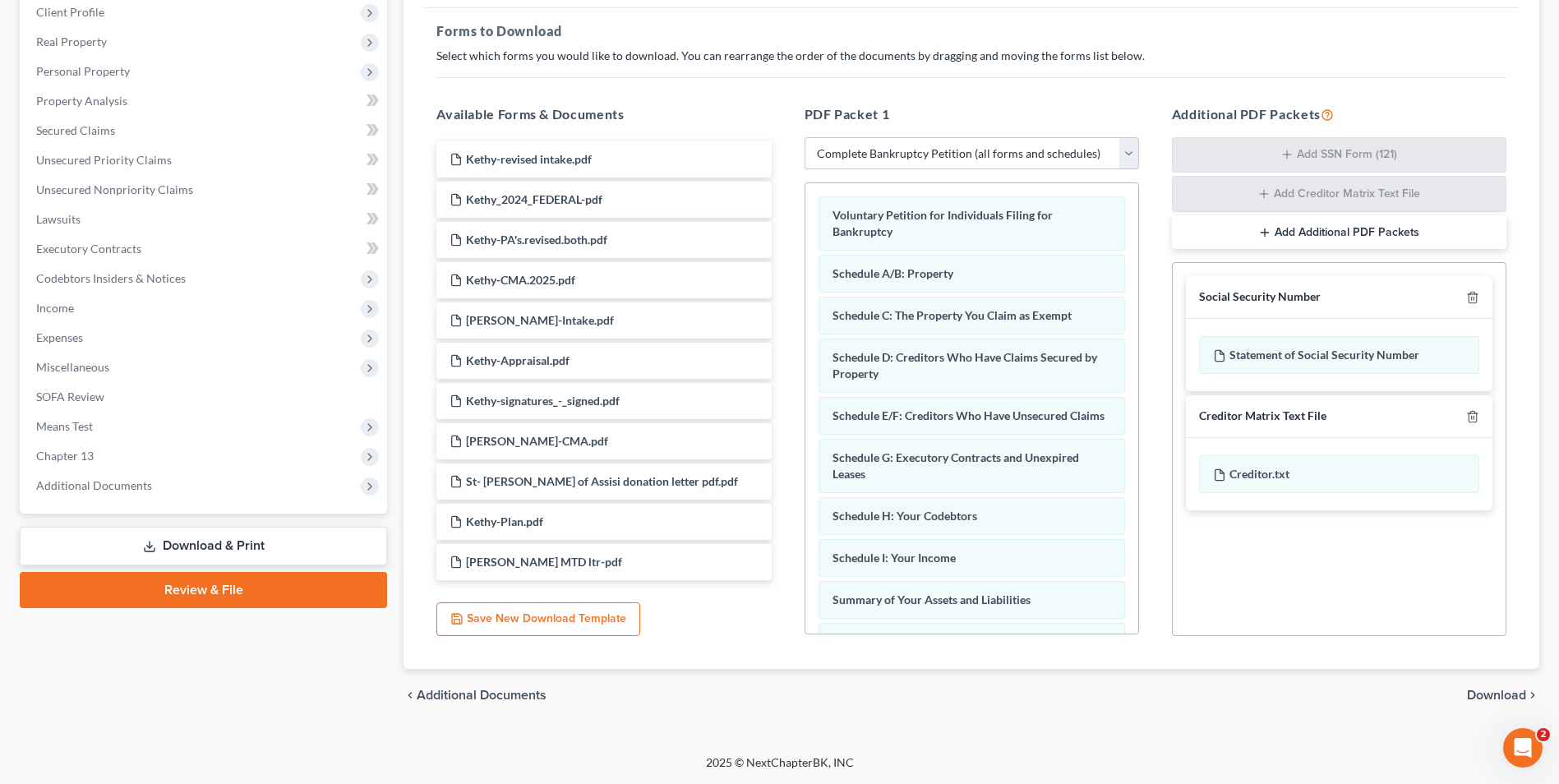
scroll to position [82, 0]
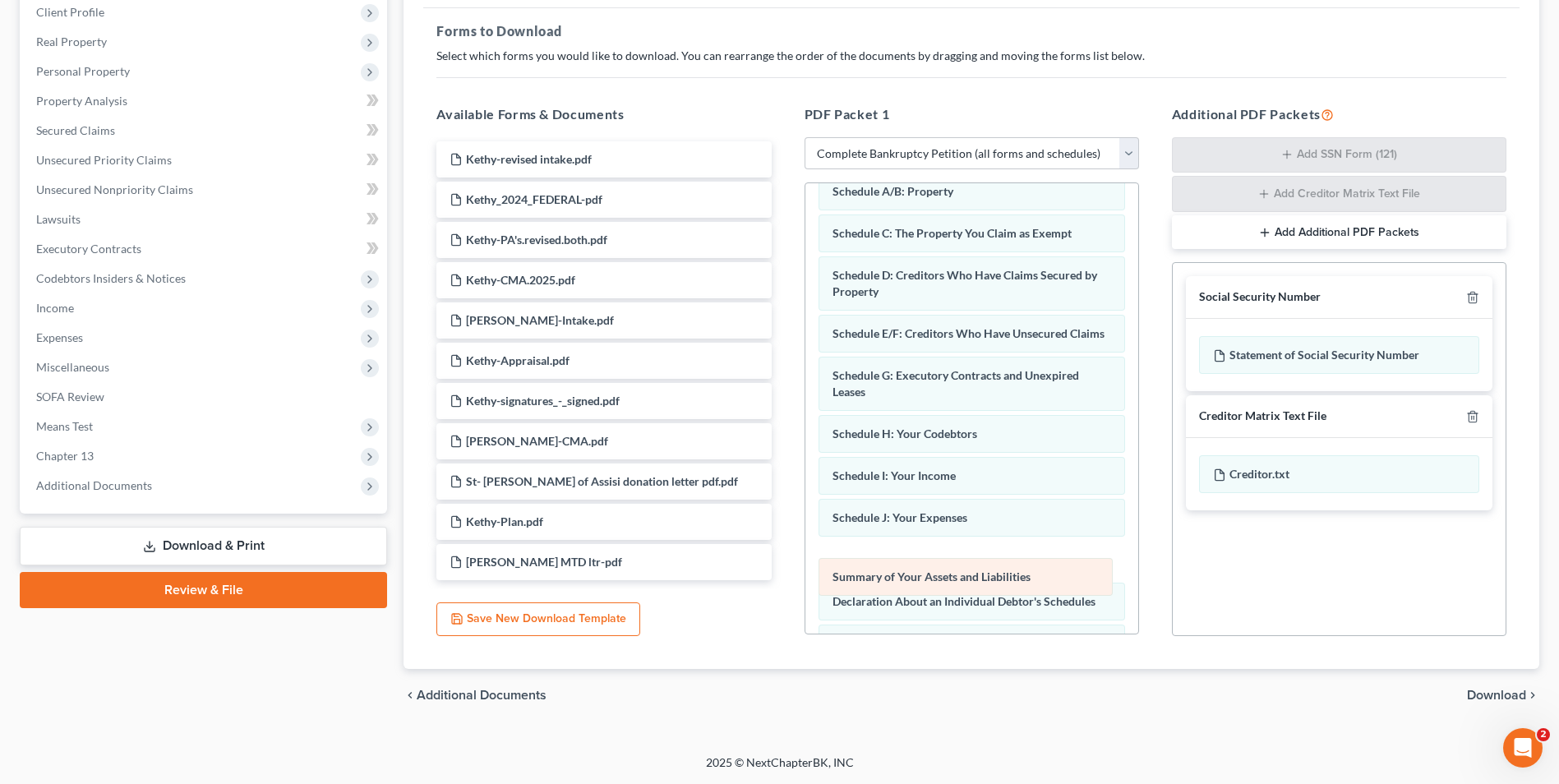
drag, startPoint x: 989, startPoint y: 540, endPoint x: 989, endPoint y: 582, distance: 42.0
click at [989, 582] on div "Summary of Your Assets and Liabilities Voluntary Petition for Individuals Filin…" at bounding box center [972, 550] width 333 height 898
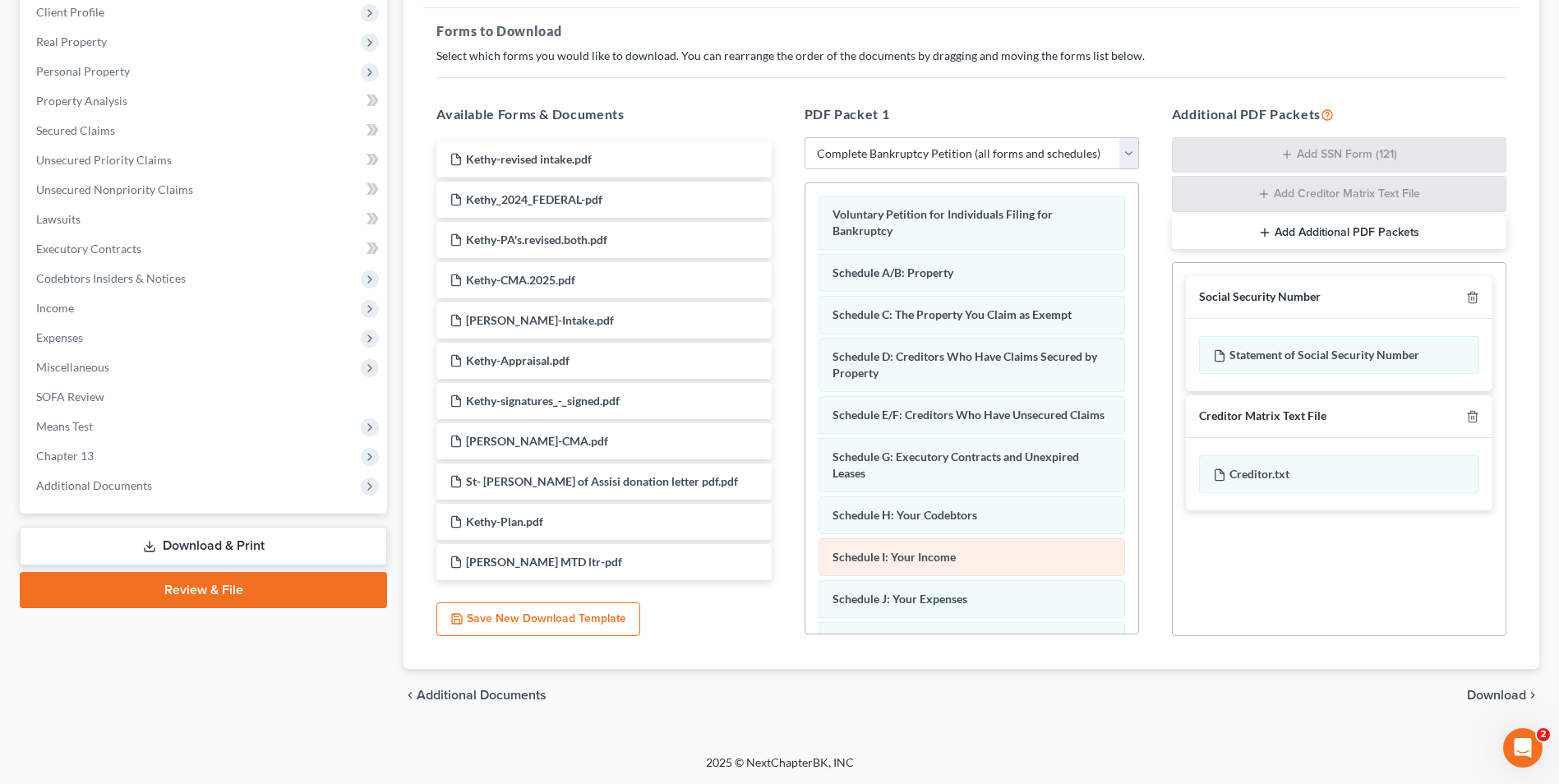
scroll to position [0, 0]
click at [1510, 699] on span "Download" at bounding box center [1496, 694] width 59 height 13
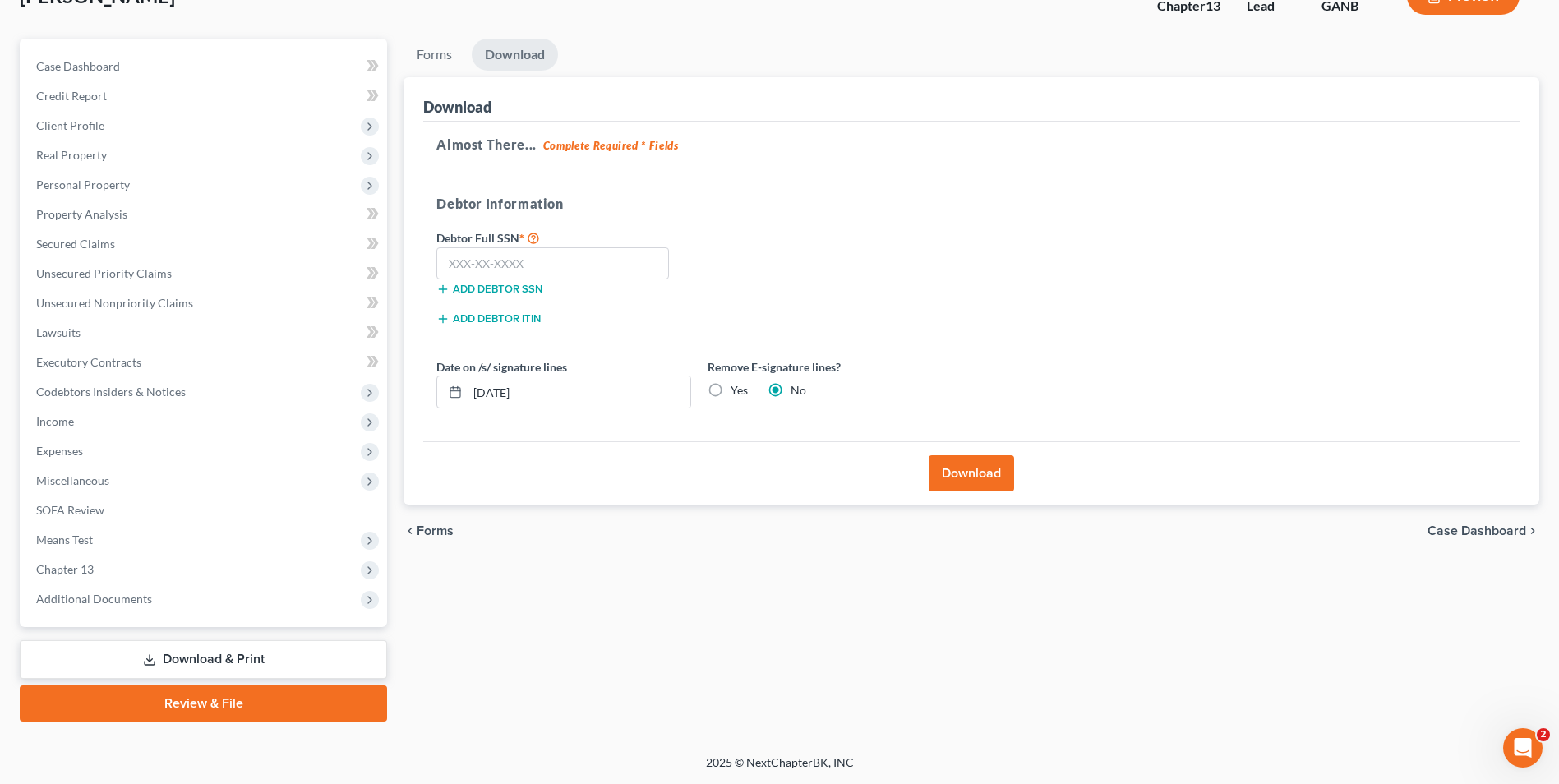
click at [730, 394] on label "Yes" at bounding box center [739, 389] width 17 height 16
click at [737, 393] on input "Yes" at bounding box center [742, 387] width 11 height 11
radio input "true"
radio input "false"
click at [573, 272] on input "text" at bounding box center [553, 264] width 232 height 32
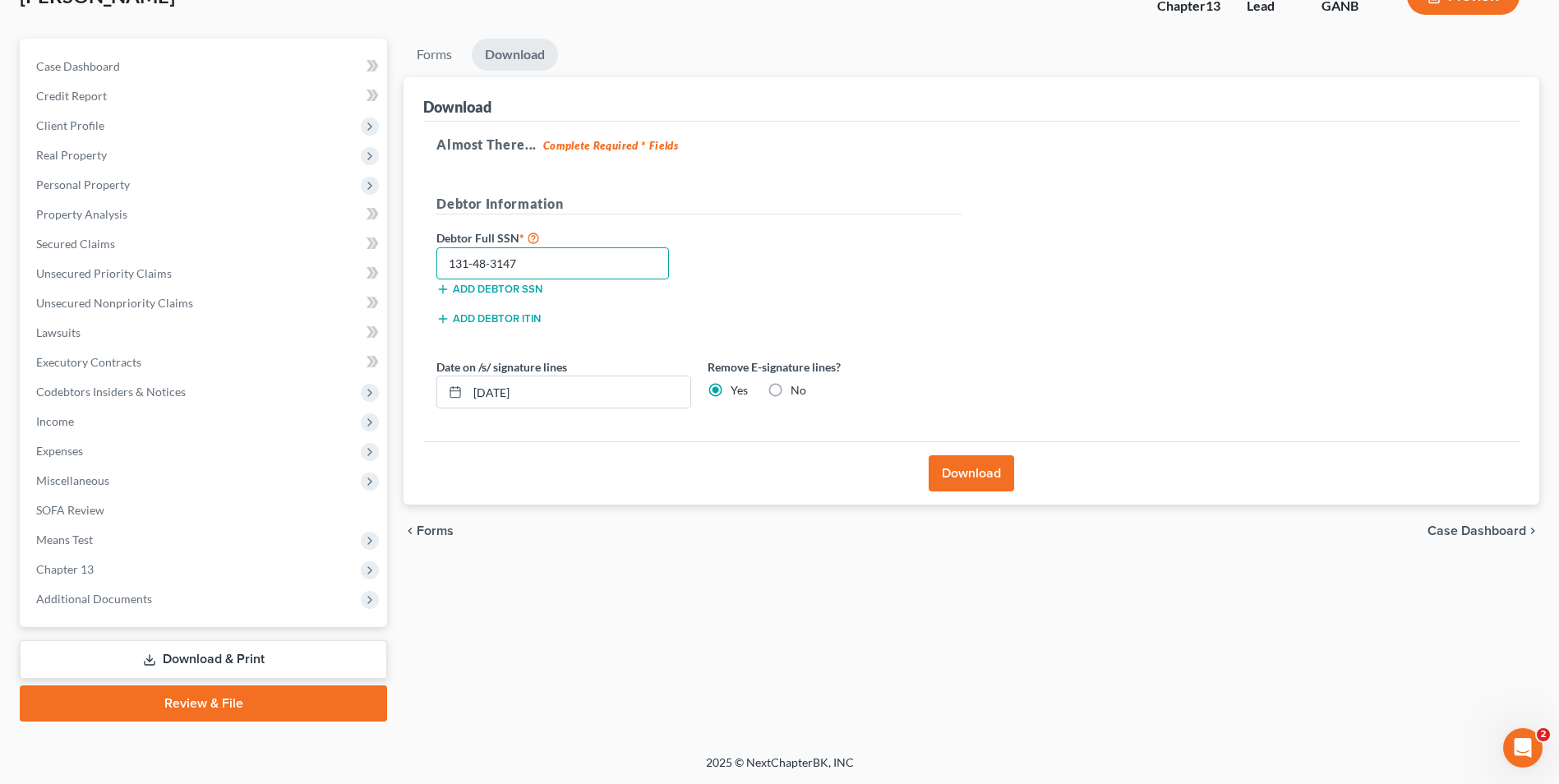
type input "131-48-3147"
click at [987, 477] on button "Download" at bounding box center [971, 473] width 85 height 36
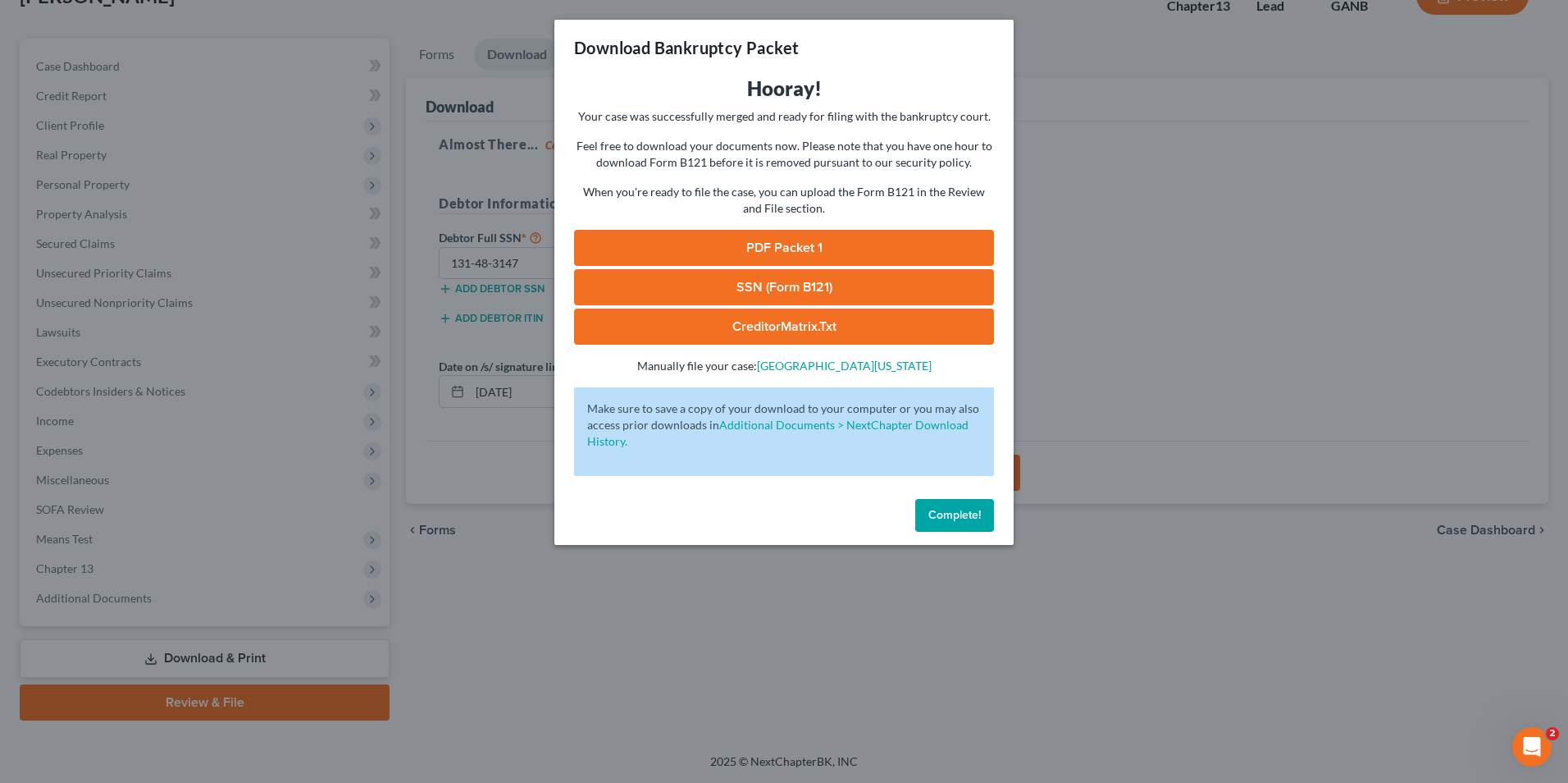
click at [848, 252] on link "PDF Packet 1" at bounding box center [784, 247] width 419 height 36
click at [954, 508] on span "Complete!" at bounding box center [955, 514] width 53 height 14
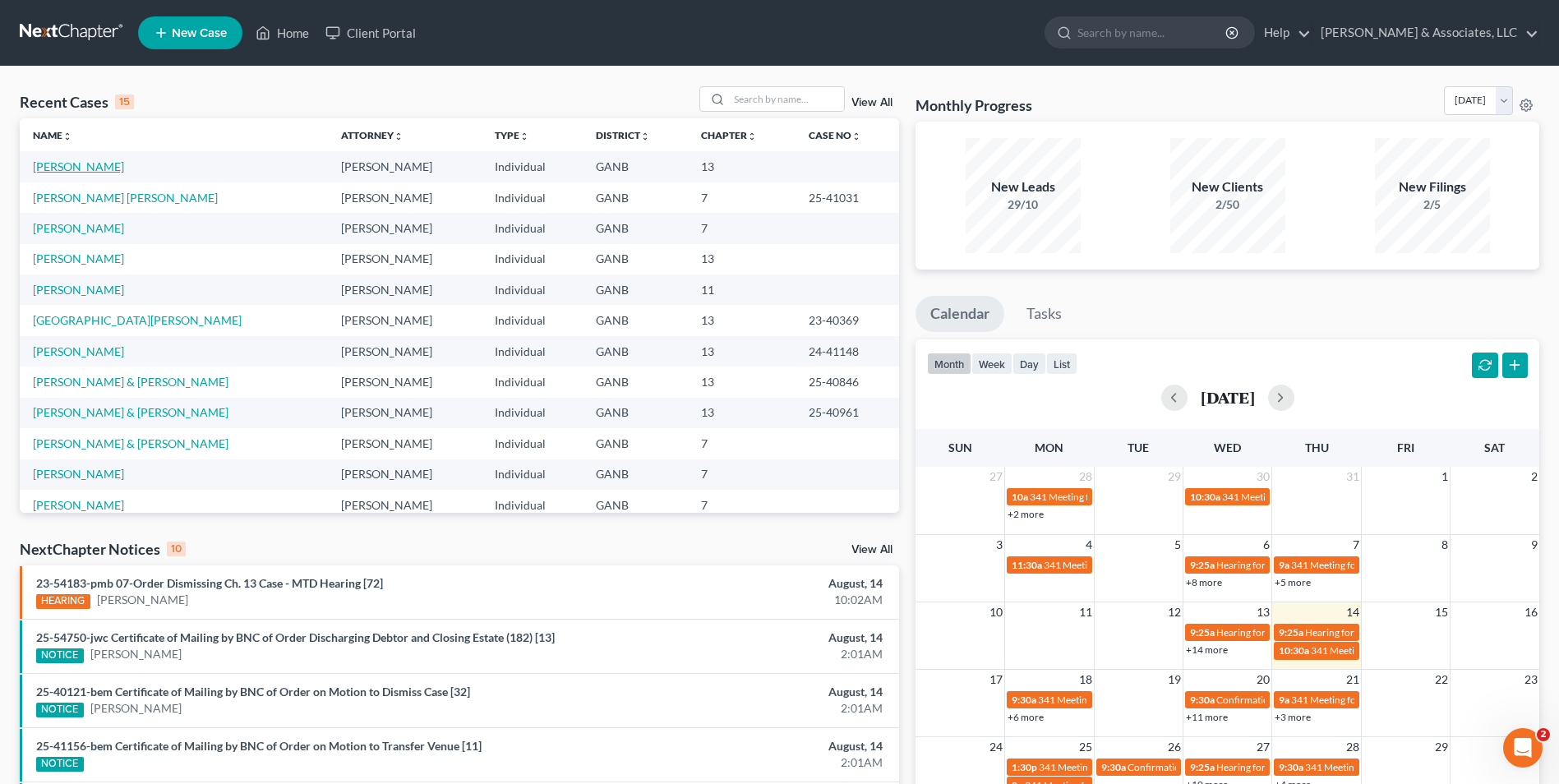
click at [97, 167] on link "[PERSON_NAME]" at bounding box center [78, 167] width 91 height 14
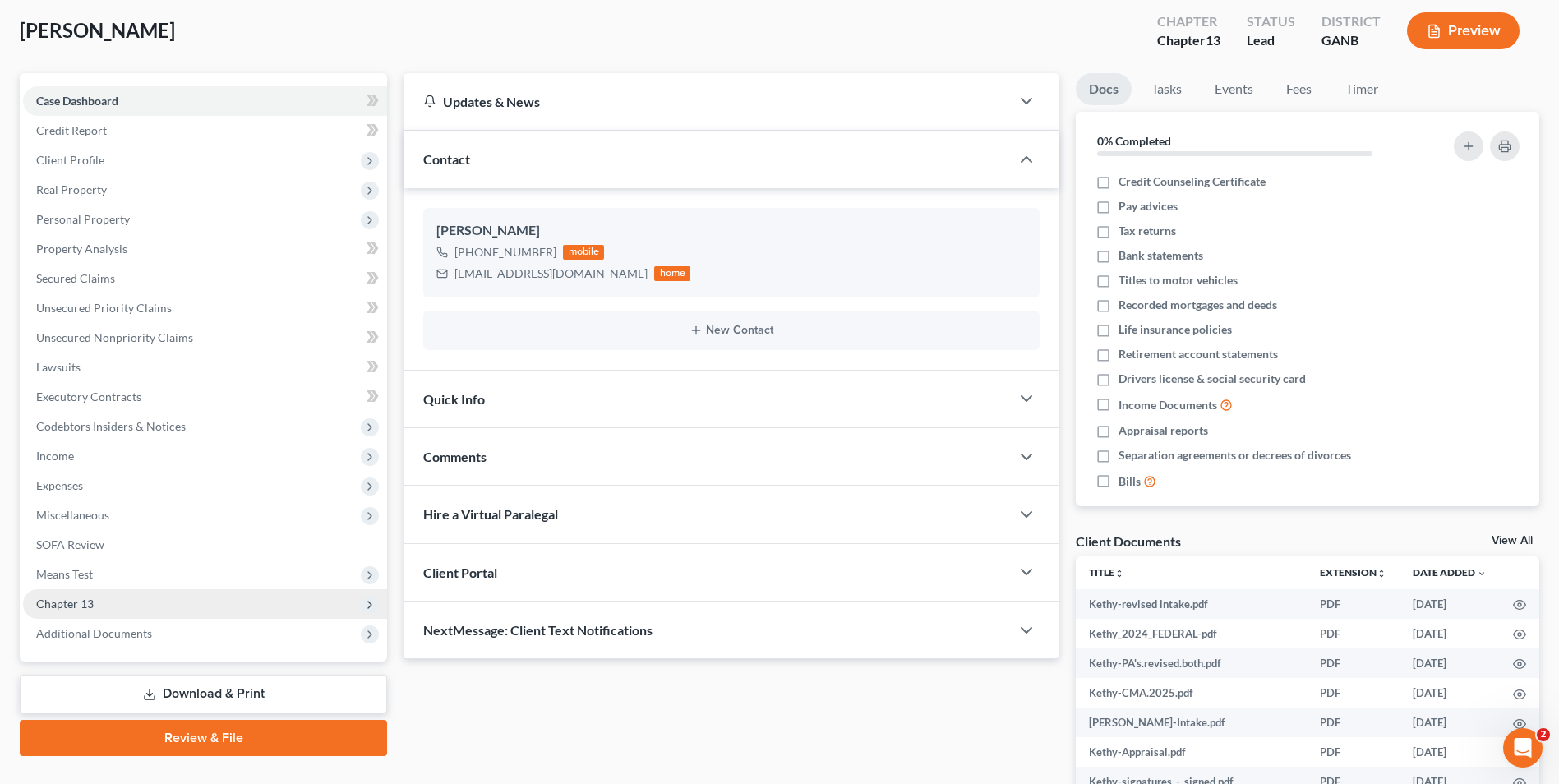
scroll to position [164, 0]
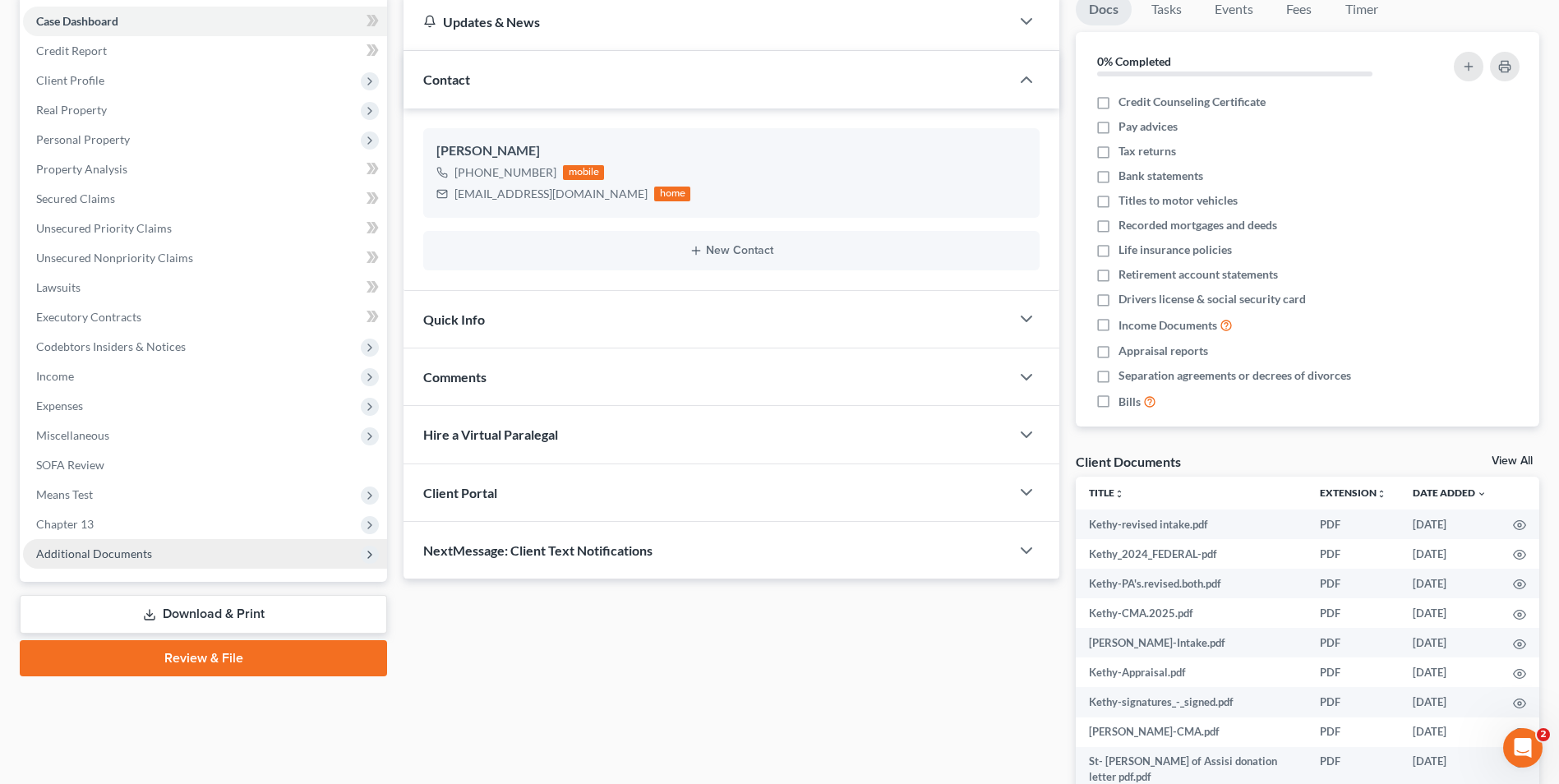
click at [106, 553] on span "Additional Documents" at bounding box center [94, 553] width 116 height 14
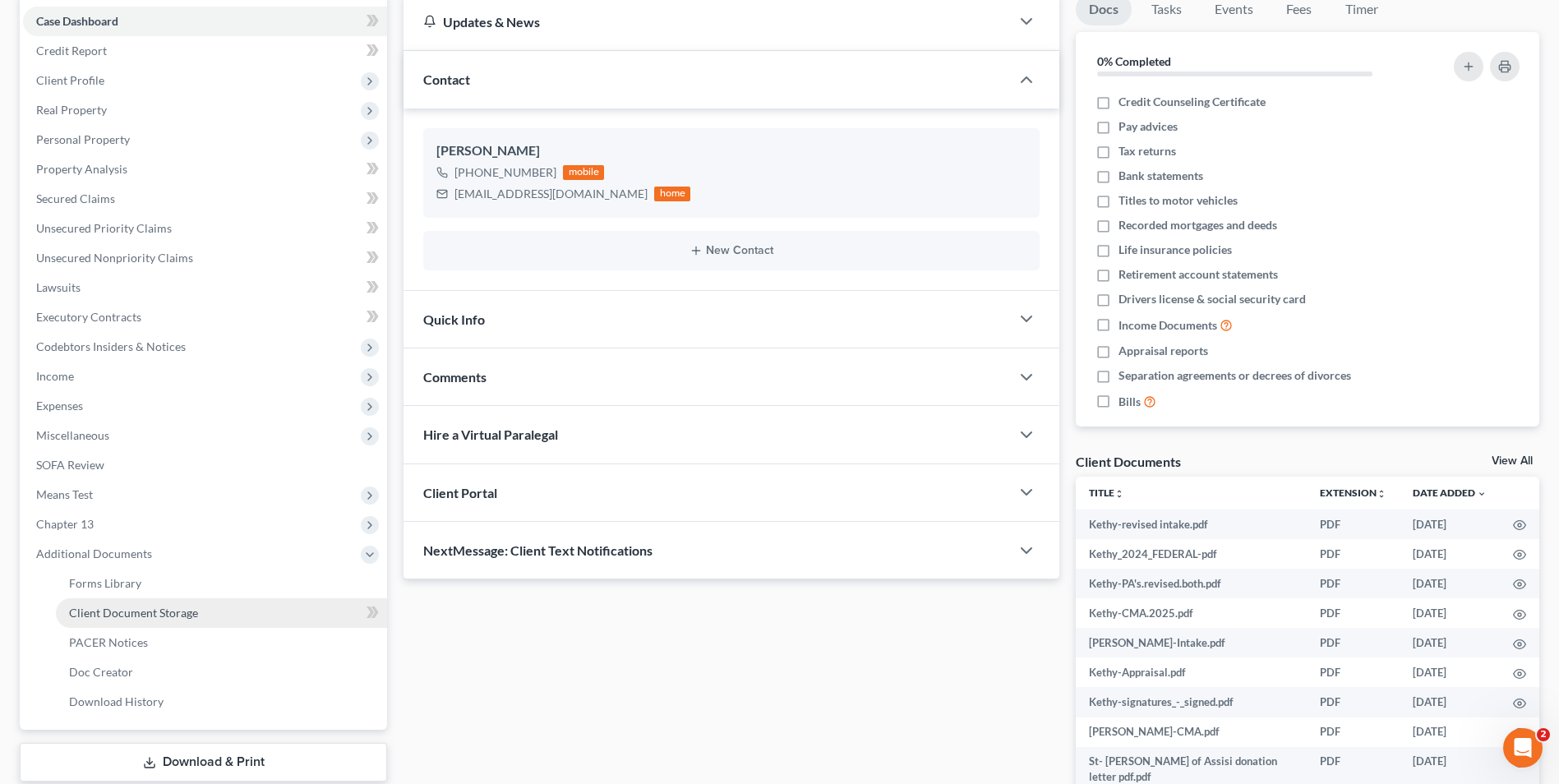
click at [156, 610] on span "Client Document Storage" at bounding box center [133, 612] width 129 height 14
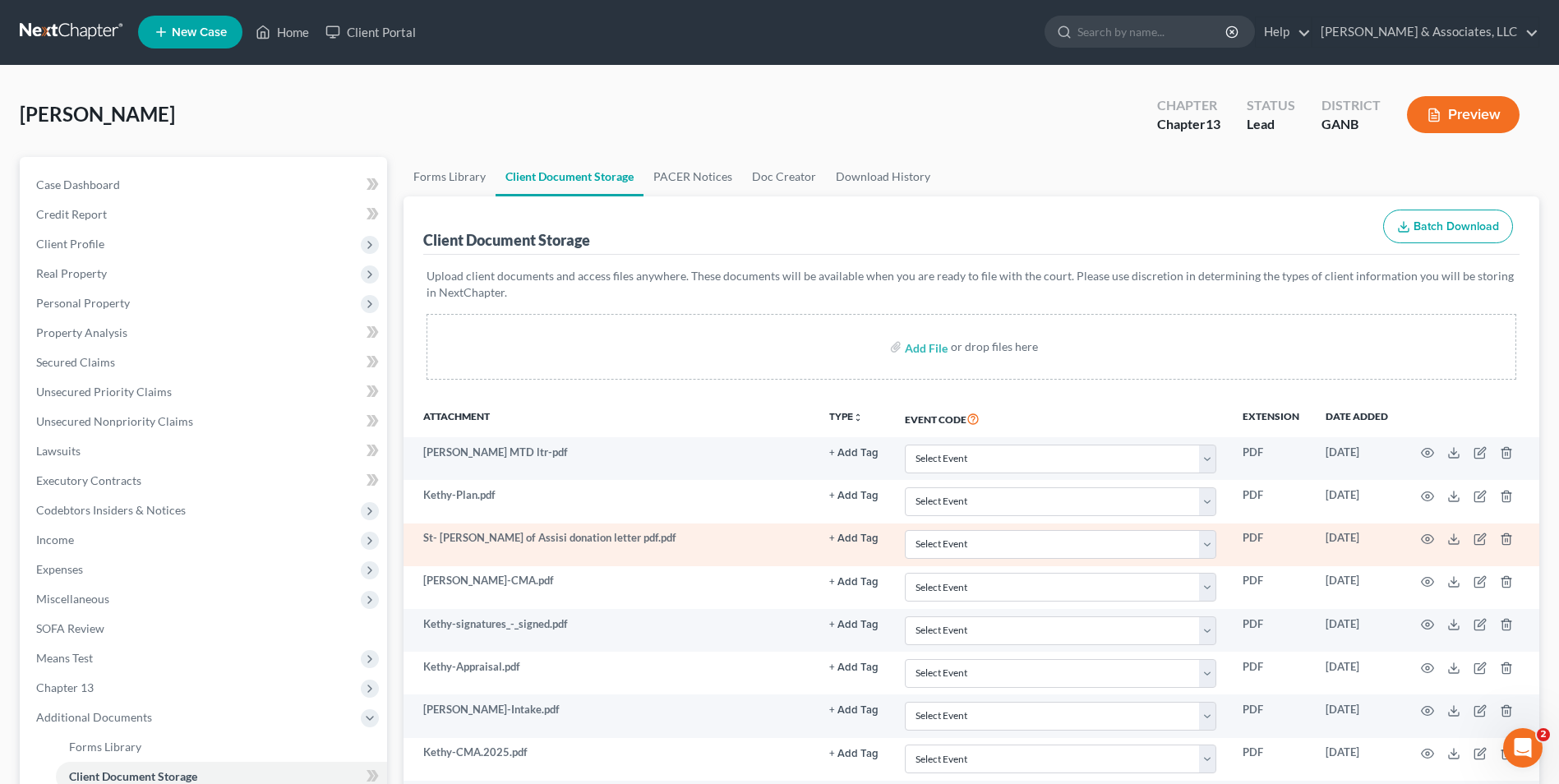
scroll to position [267, 0]
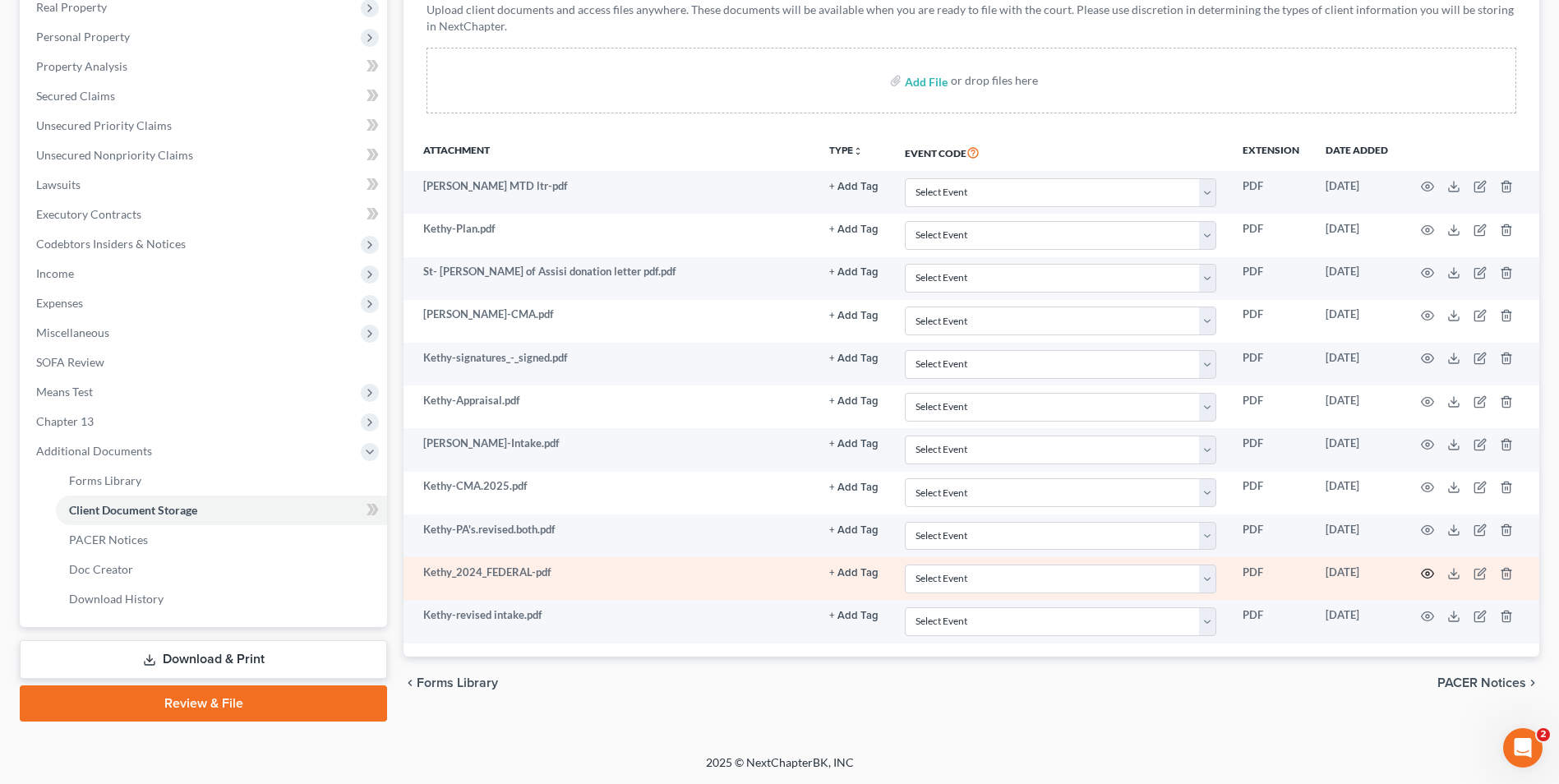
click at [1431, 576] on icon "button" at bounding box center [1427, 573] width 13 height 13
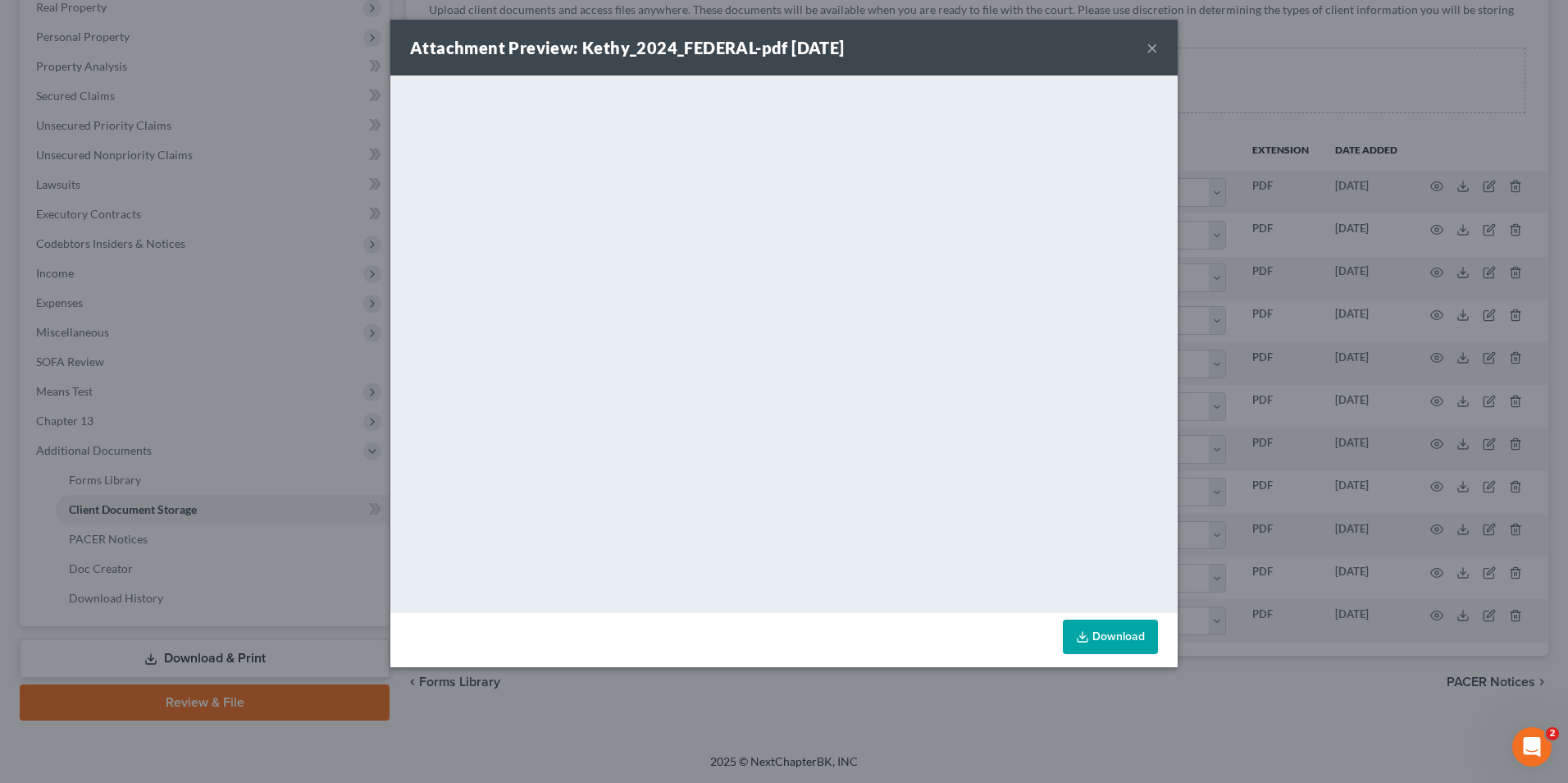
click at [1153, 51] on button "×" at bounding box center [1152, 47] width 11 height 20
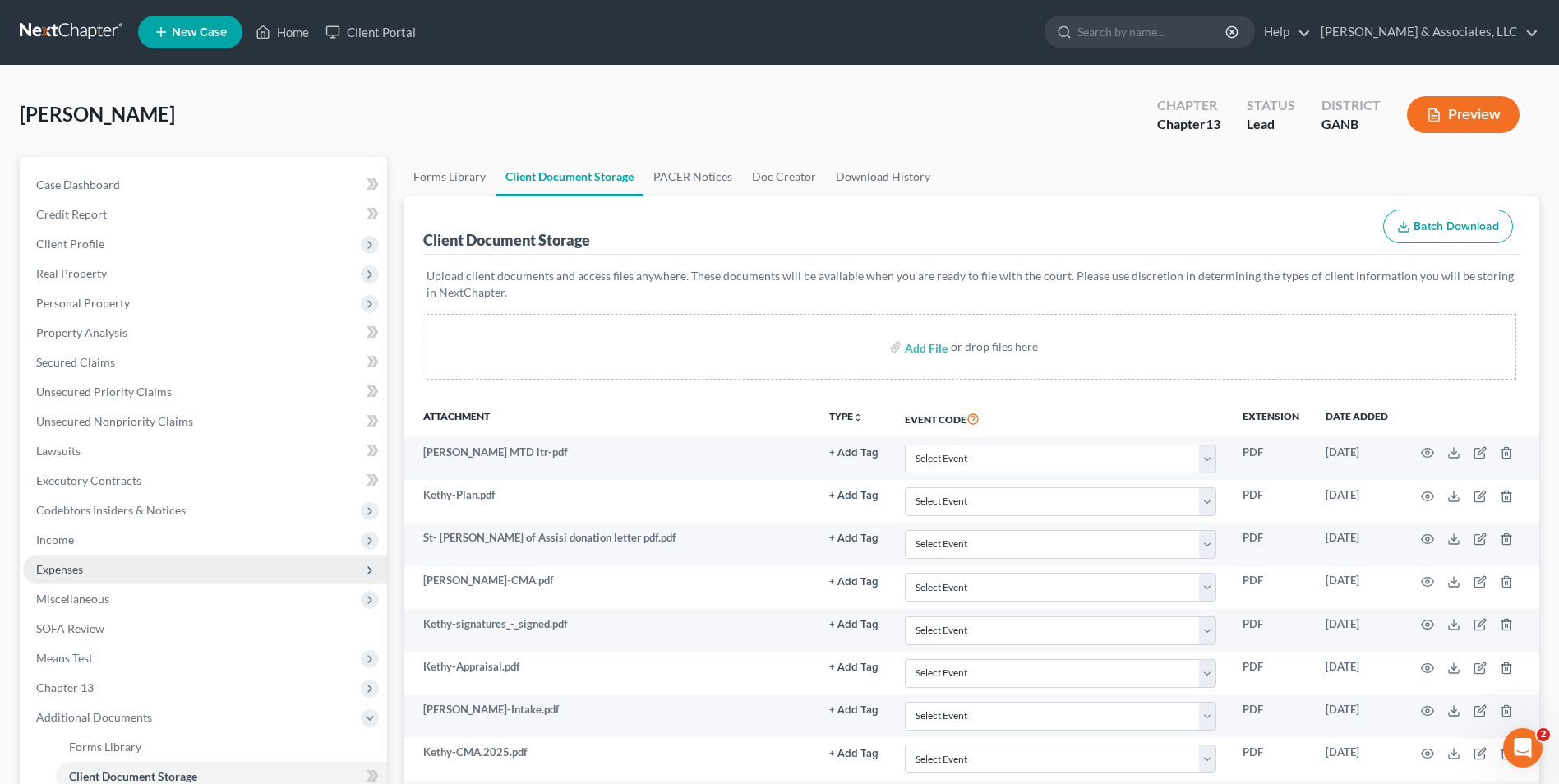
scroll to position [0, 0]
click at [288, 34] on link "Home" at bounding box center [283, 32] width 70 height 30
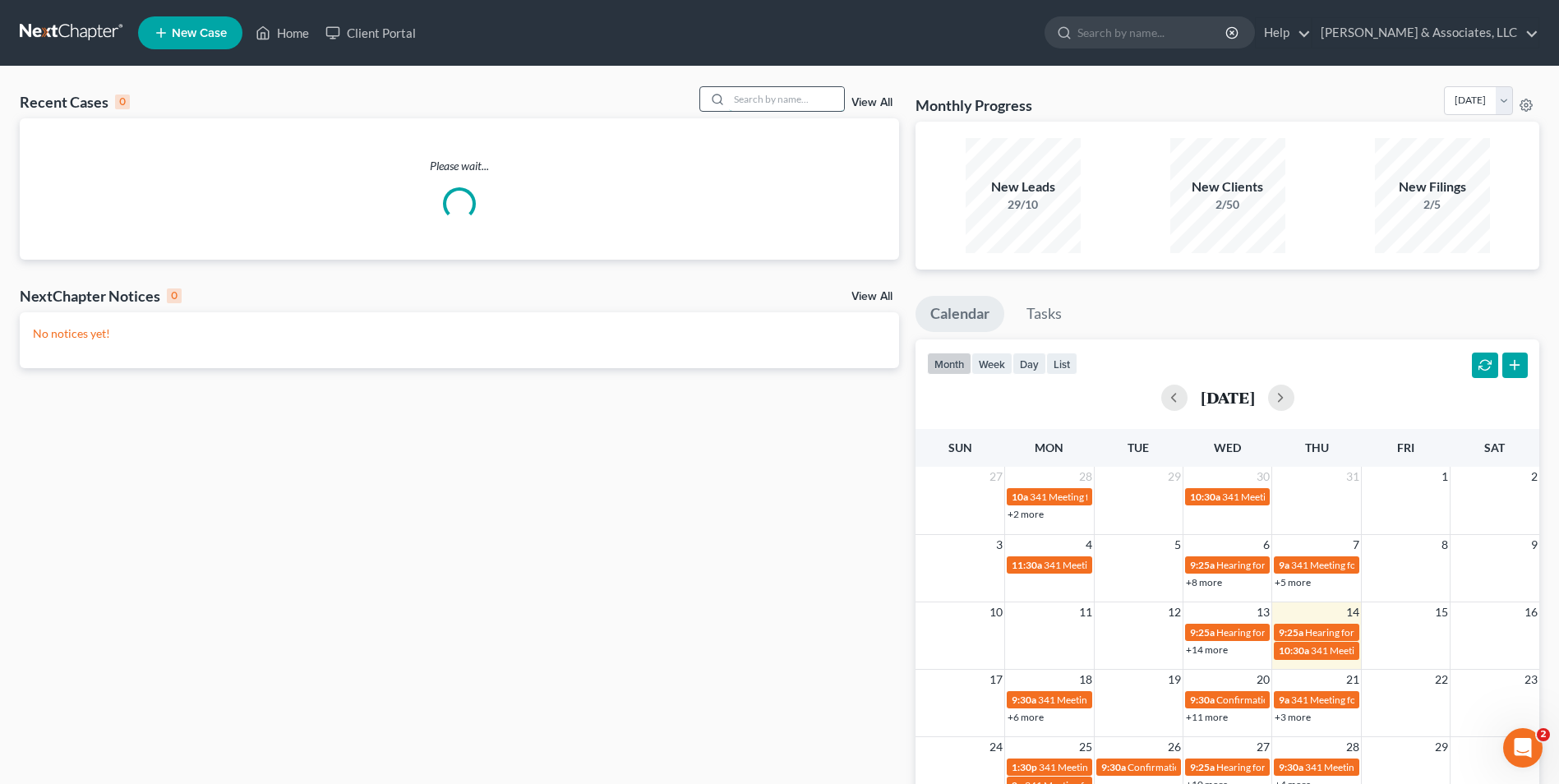
click at [782, 108] on input "search" at bounding box center [786, 99] width 115 height 24
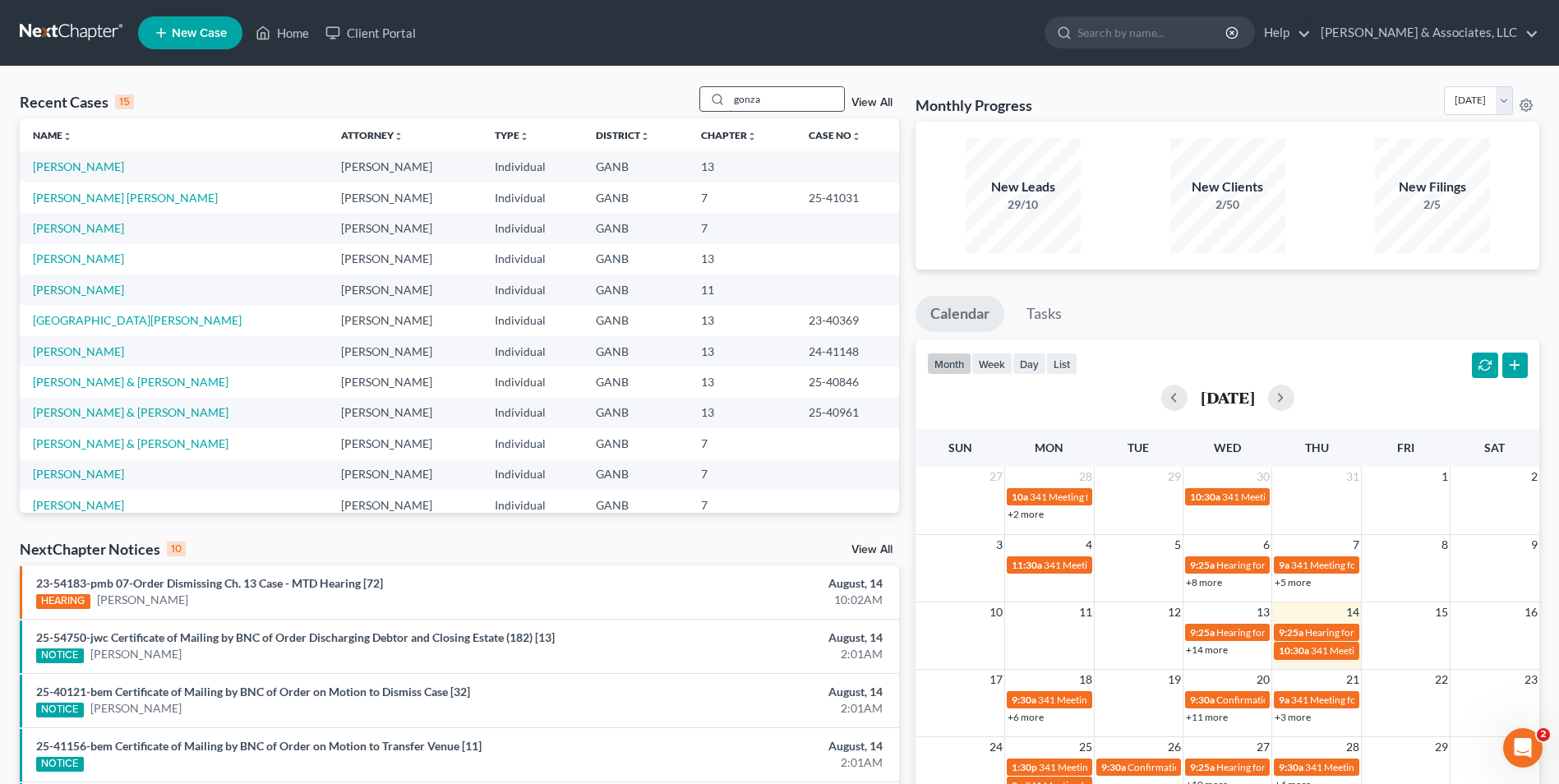
type input "gonza"
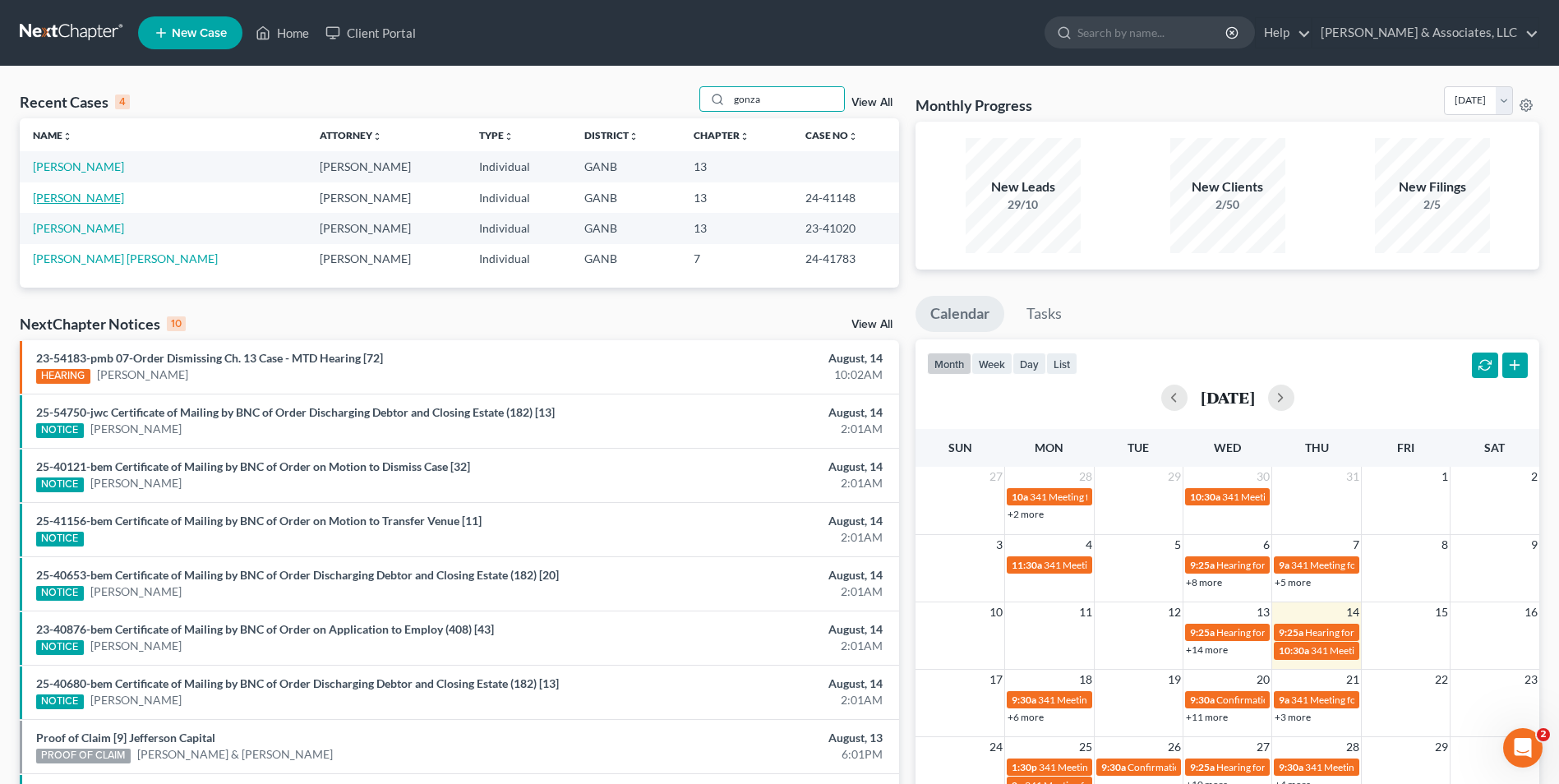
click at [94, 202] on link "[PERSON_NAME]" at bounding box center [78, 197] width 91 height 14
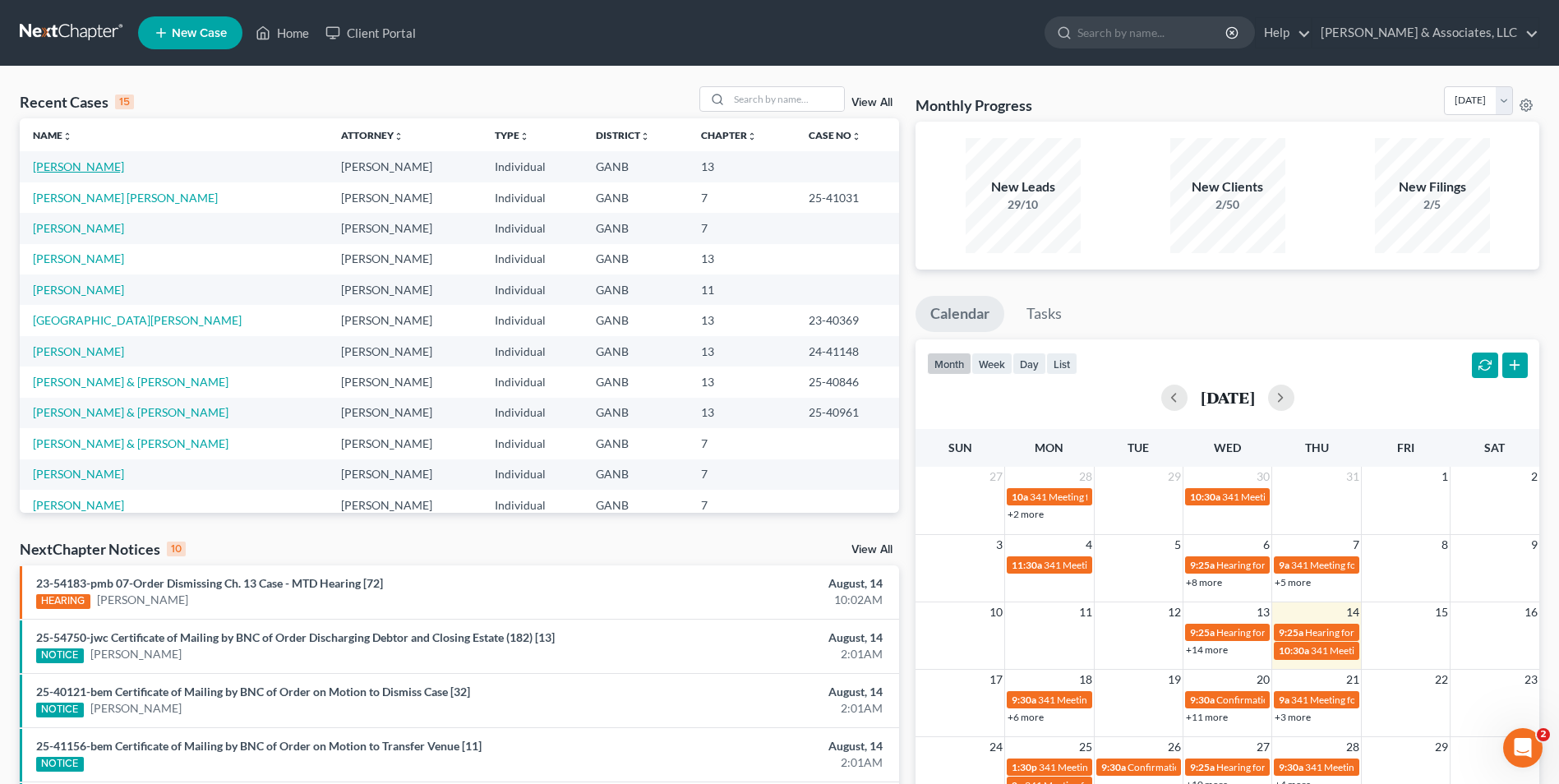
click at [100, 167] on link "[PERSON_NAME]" at bounding box center [78, 167] width 91 height 14
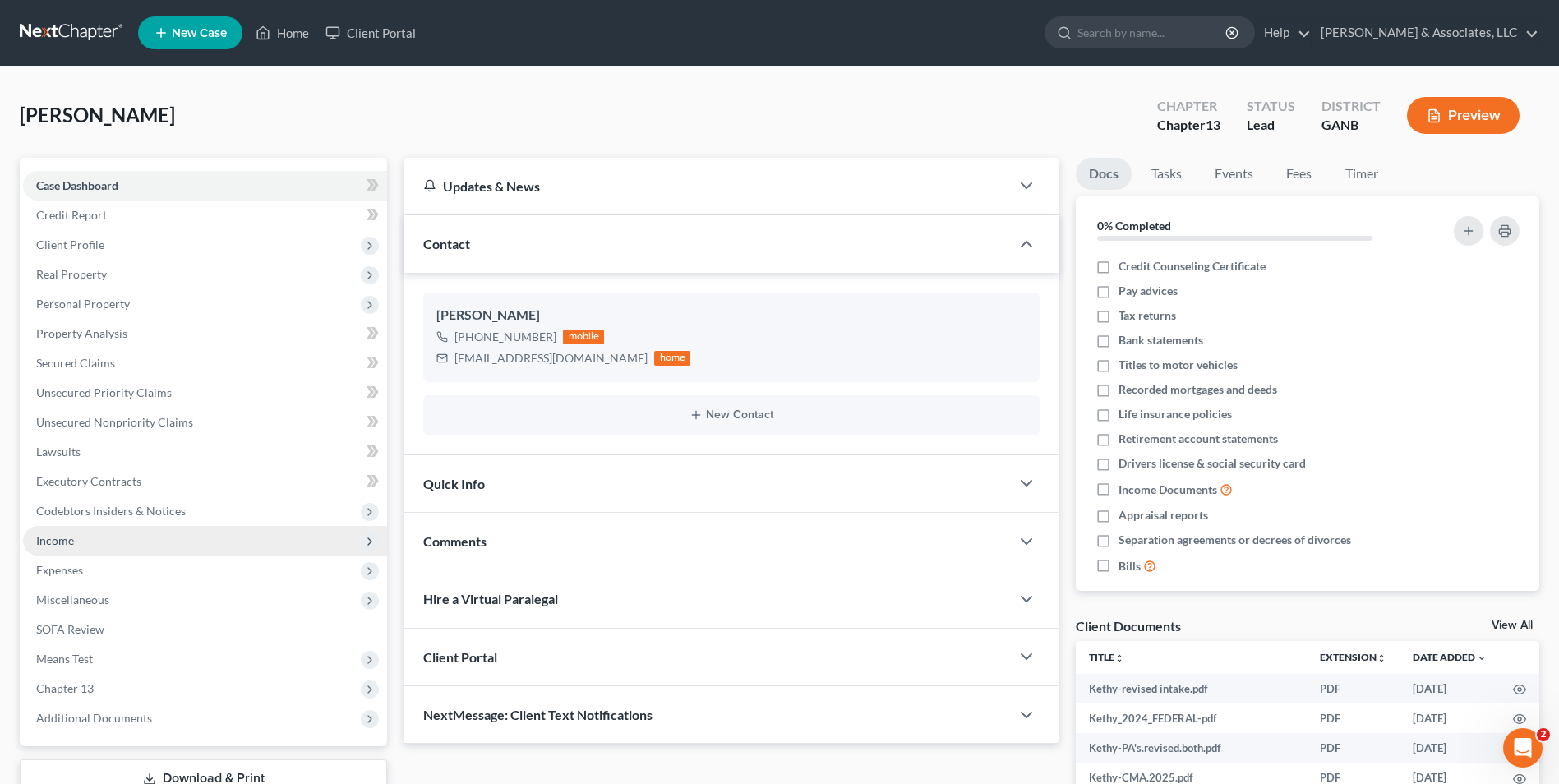
click at [74, 539] on span "Income" at bounding box center [205, 541] width 364 height 30
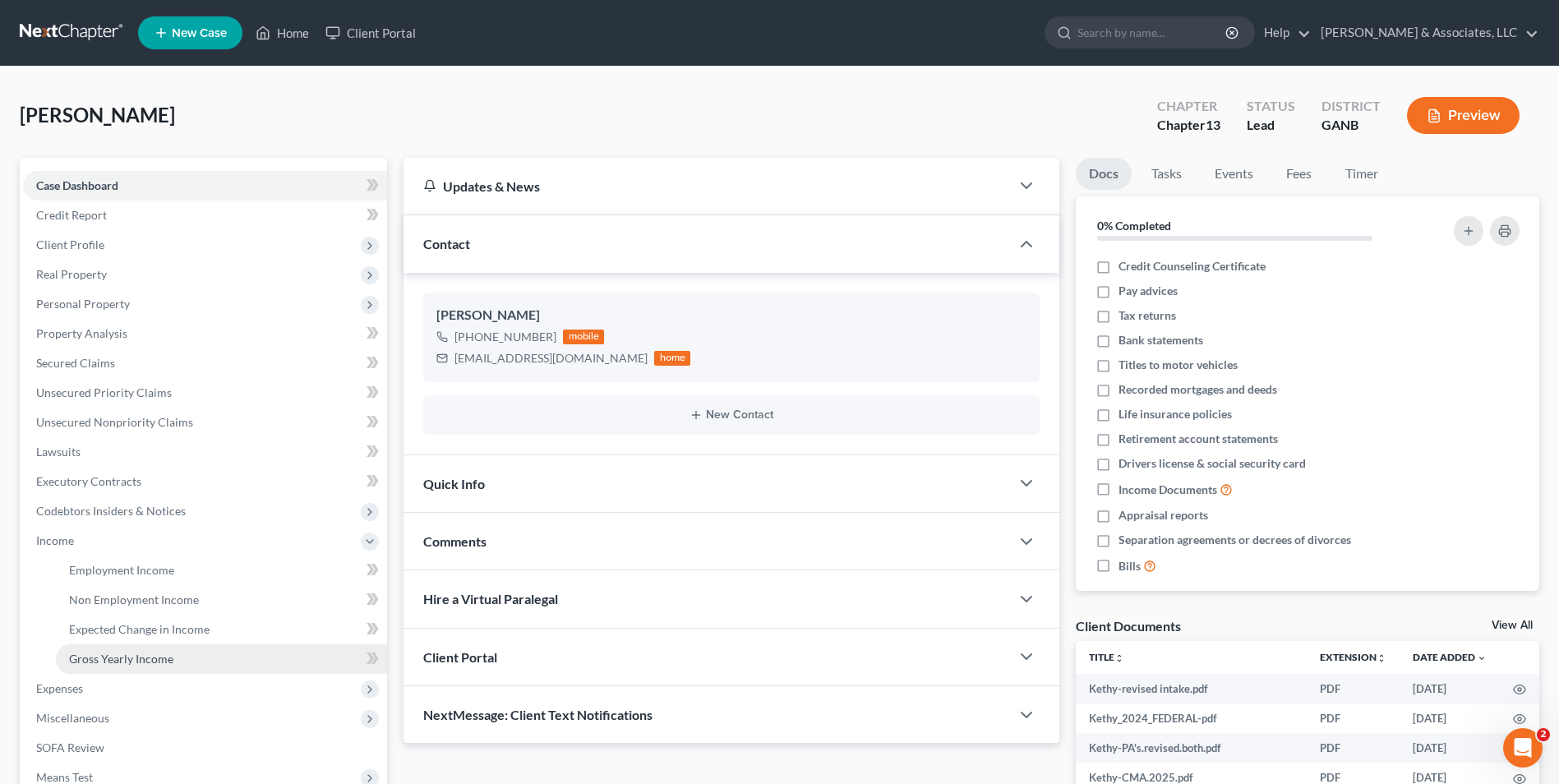
click at [132, 661] on span "Gross Yearly Income" at bounding box center [121, 658] width 104 height 14
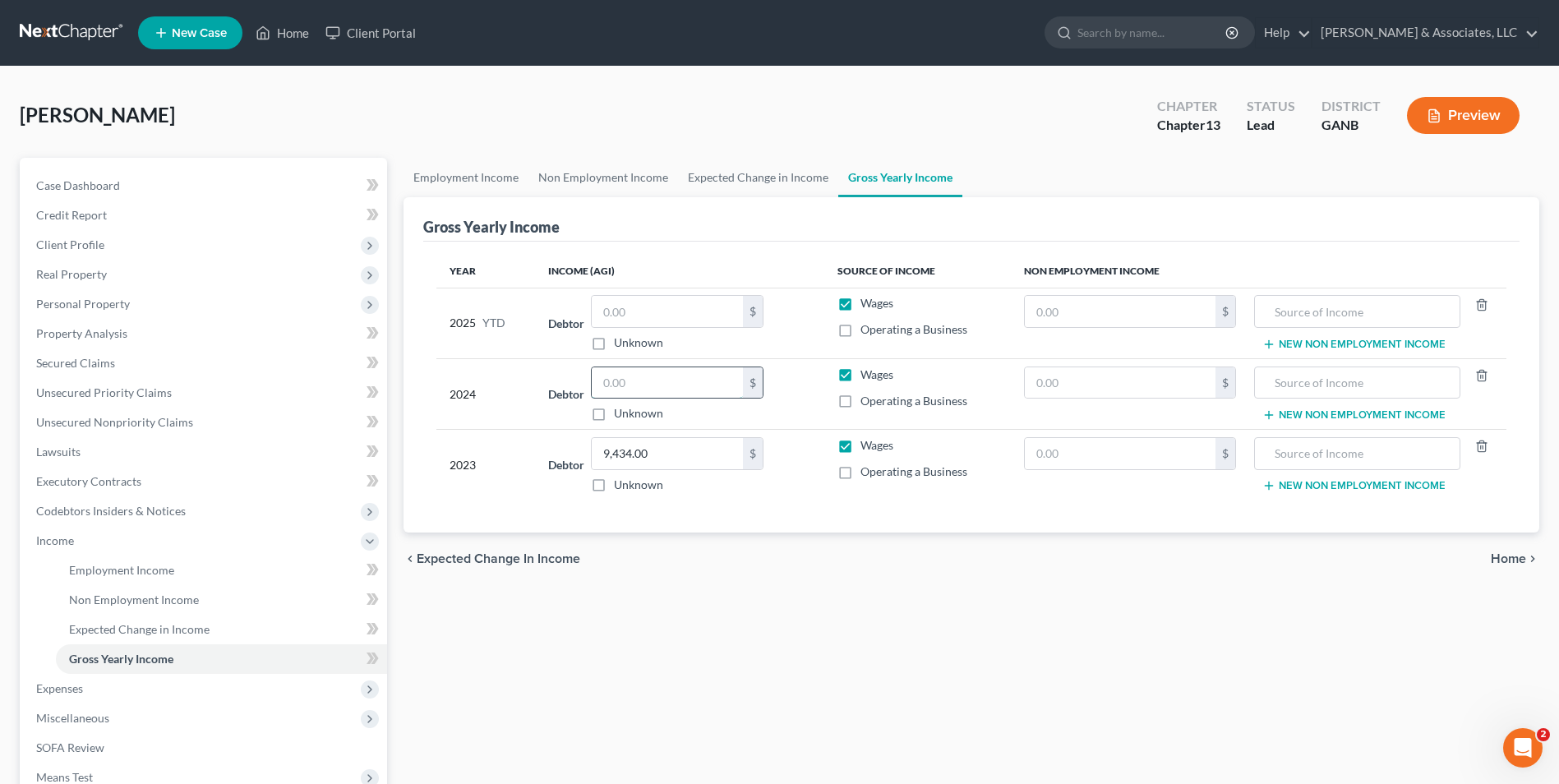
click at [648, 378] on input "text" at bounding box center [667, 383] width 151 height 32
type input "34,293.00"
click at [1004, 575] on div "chevron_left Expected Change in Income Home chevron_right" at bounding box center [970, 559] width 1135 height 53
click at [672, 310] on input "text" at bounding box center [667, 311] width 151 height 32
type input "24,400.00"
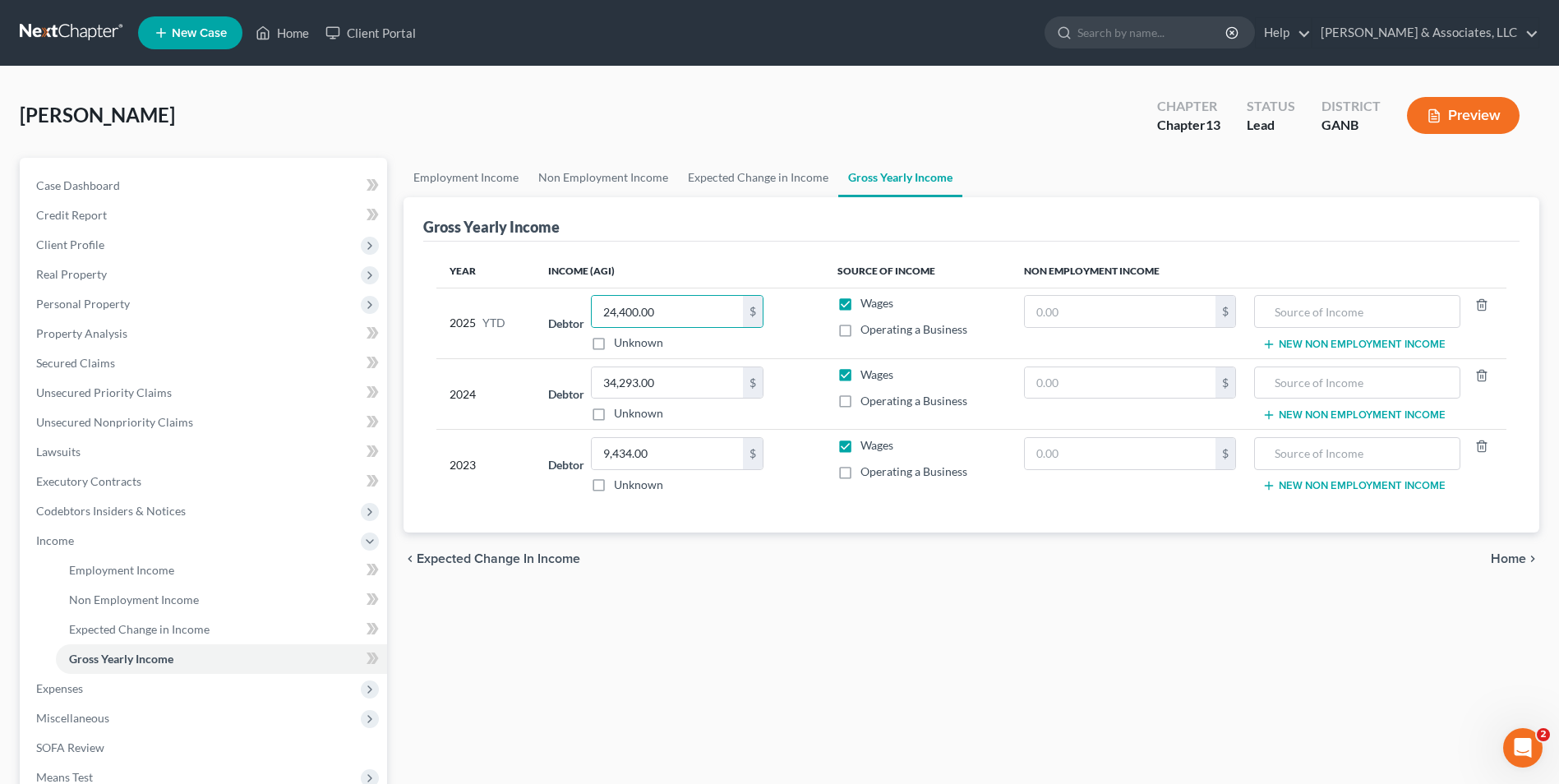
click at [527, 634] on div "Employment Income Non Employment Income Expected Change in Income Gross Yearly …" at bounding box center [971, 559] width 1152 height 801
click at [76, 689] on span "Expenses" at bounding box center [59, 687] width 47 height 14
click at [116, 622] on span "Utilities / Bills" at bounding box center [105, 629] width 72 height 14
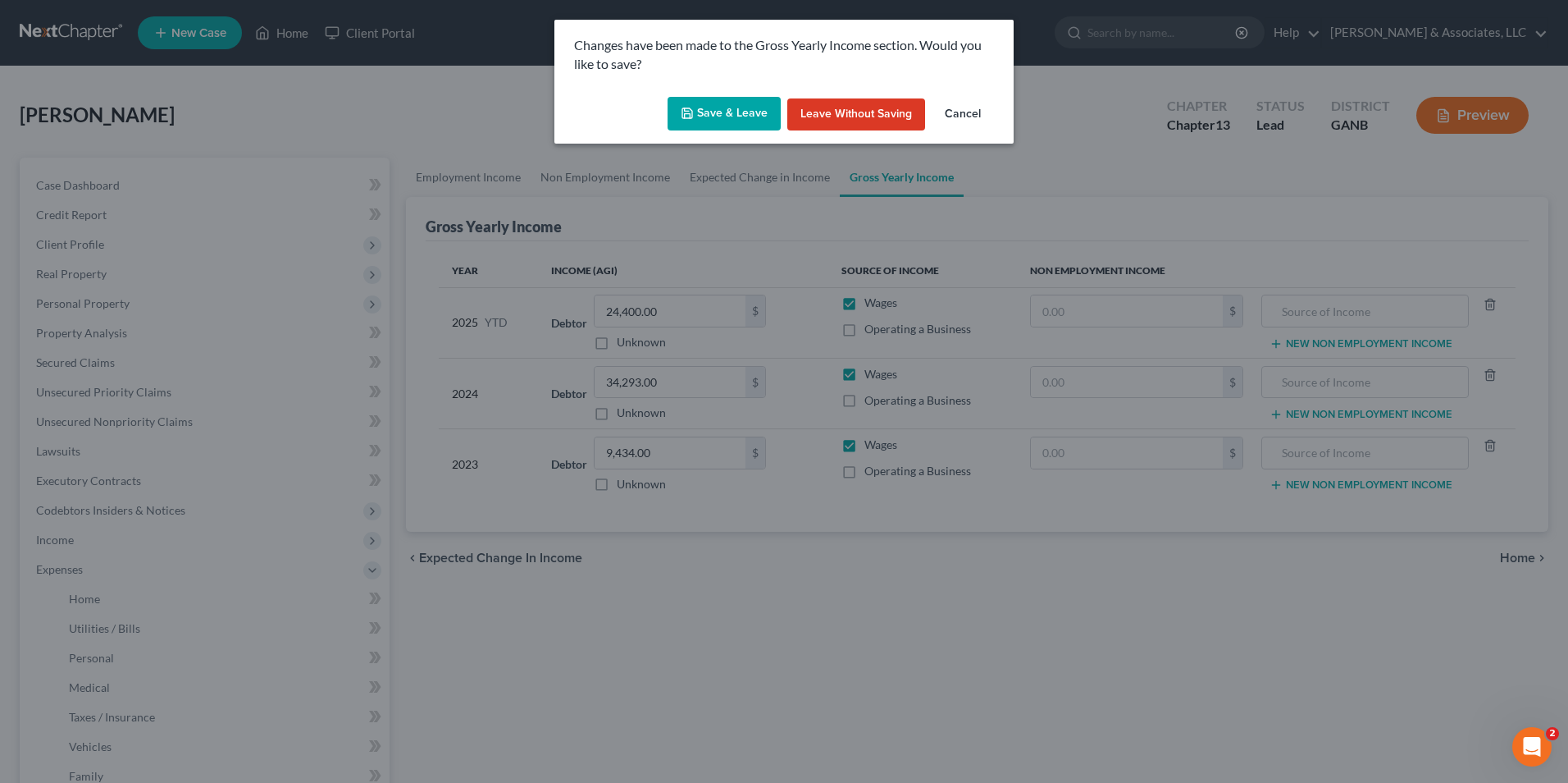
click at [736, 107] on button "Save & Leave" at bounding box center [724, 113] width 113 height 34
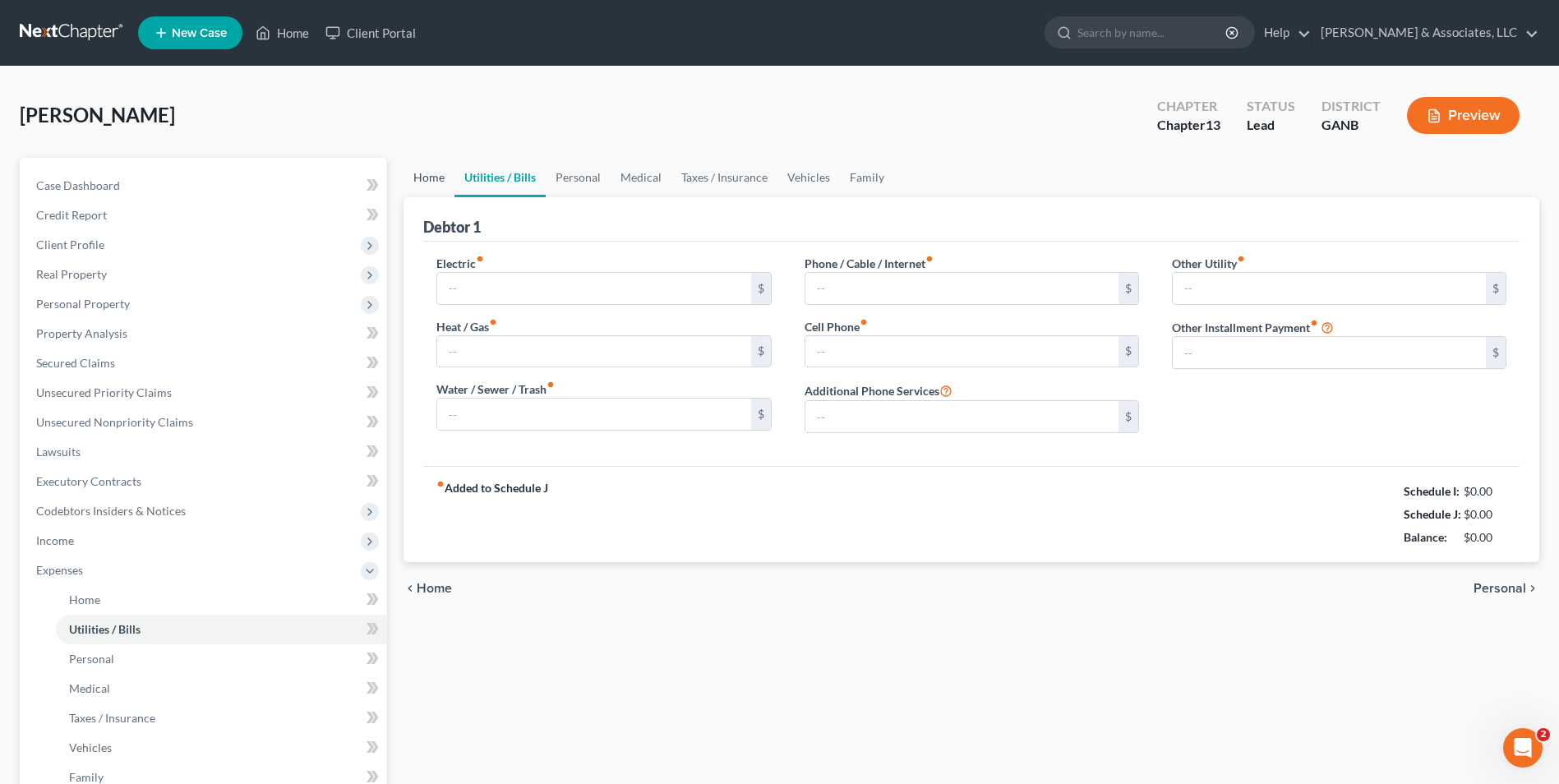
type input "495.00"
type input "0.00"
type input "90.00"
type input "375.00"
type input "0.00"
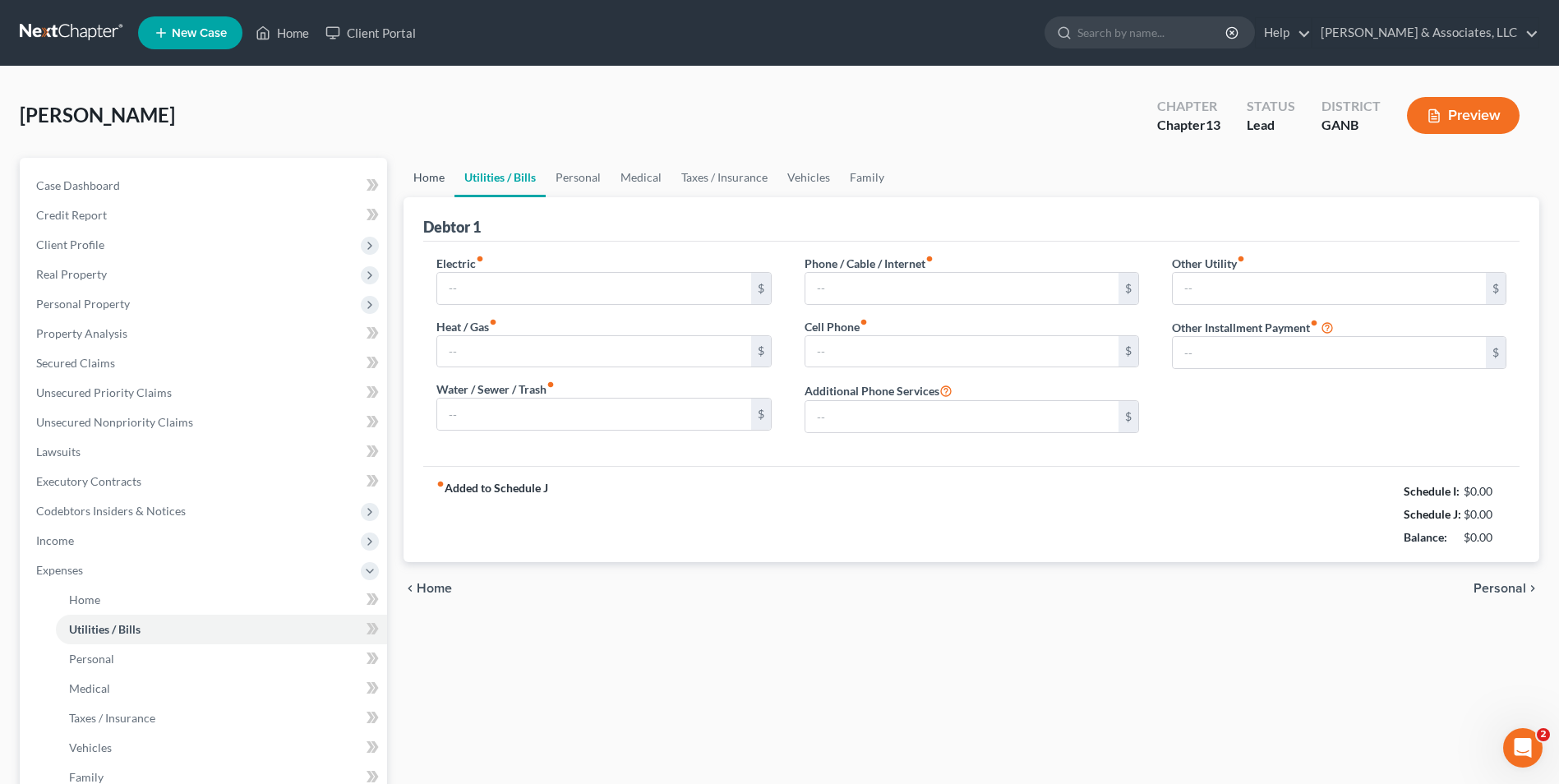
type input "0.00"
type input "35.00"
type input "Garbage"
click at [428, 176] on link "Home" at bounding box center [429, 178] width 51 height 39
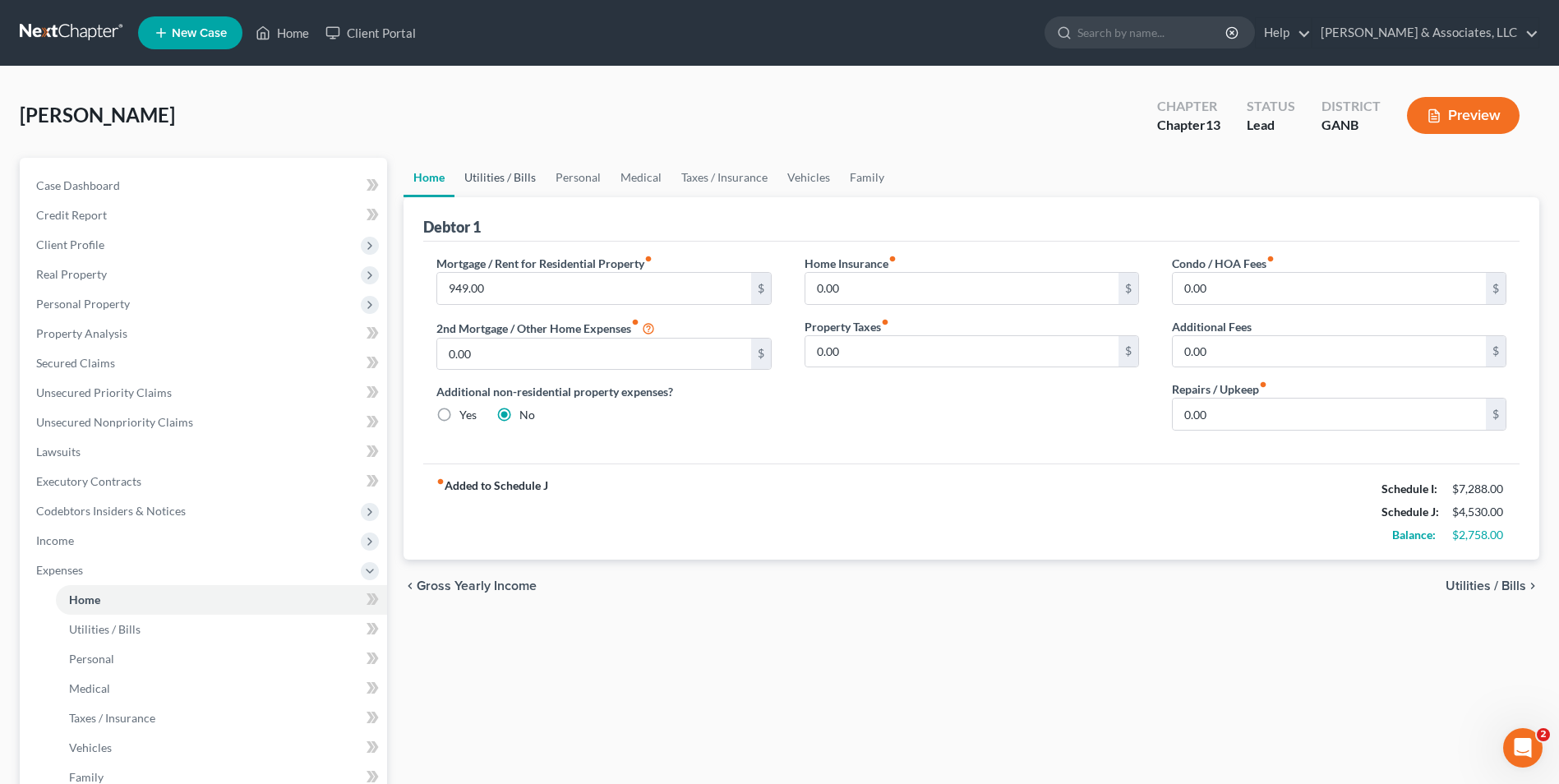
click at [519, 188] on link "Utilities / Bills" at bounding box center [500, 178] width 91 height 39
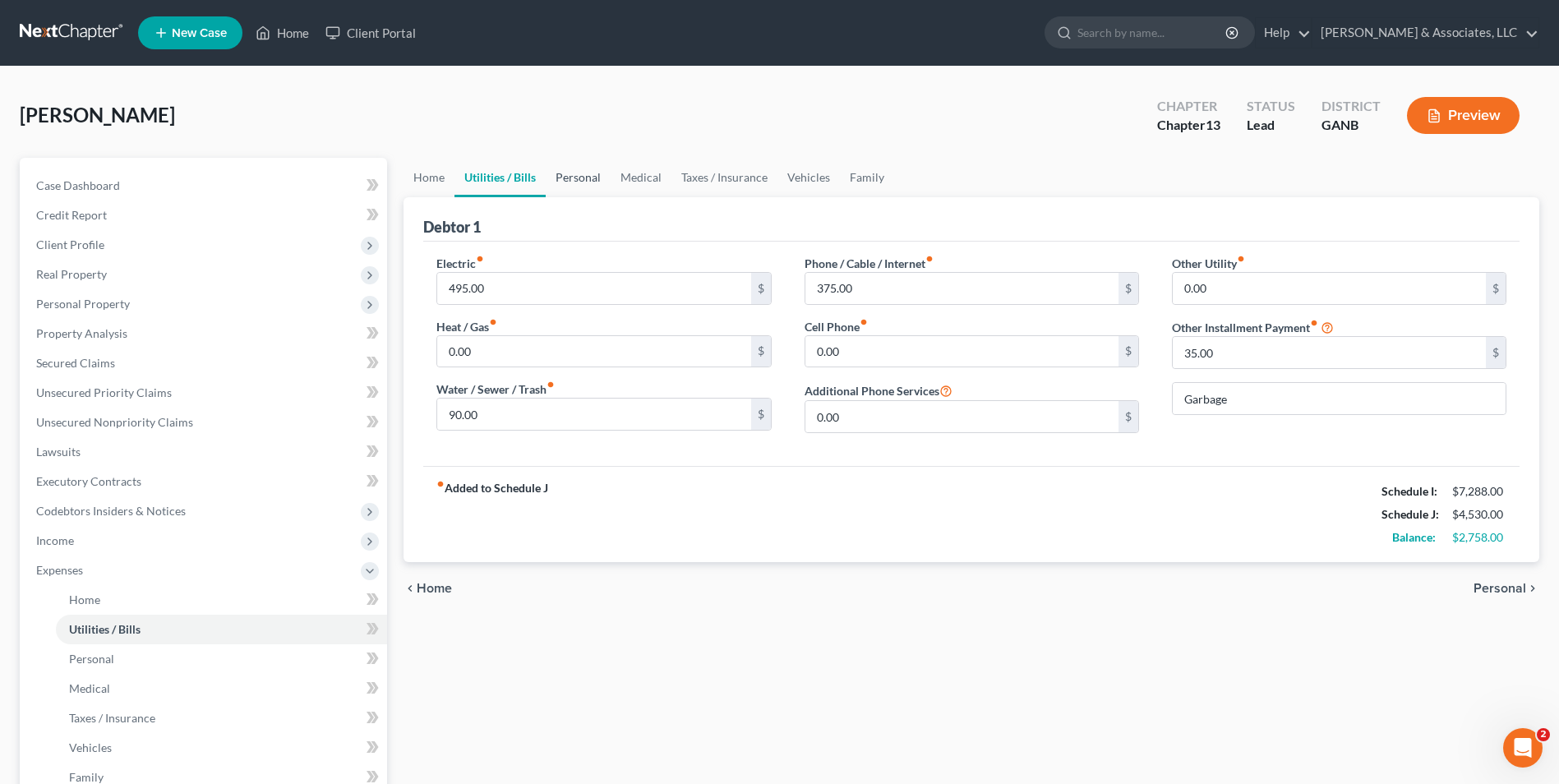
click at [568, 170] on link "Personal" at bounding box center [578, 178] width 65 height 39
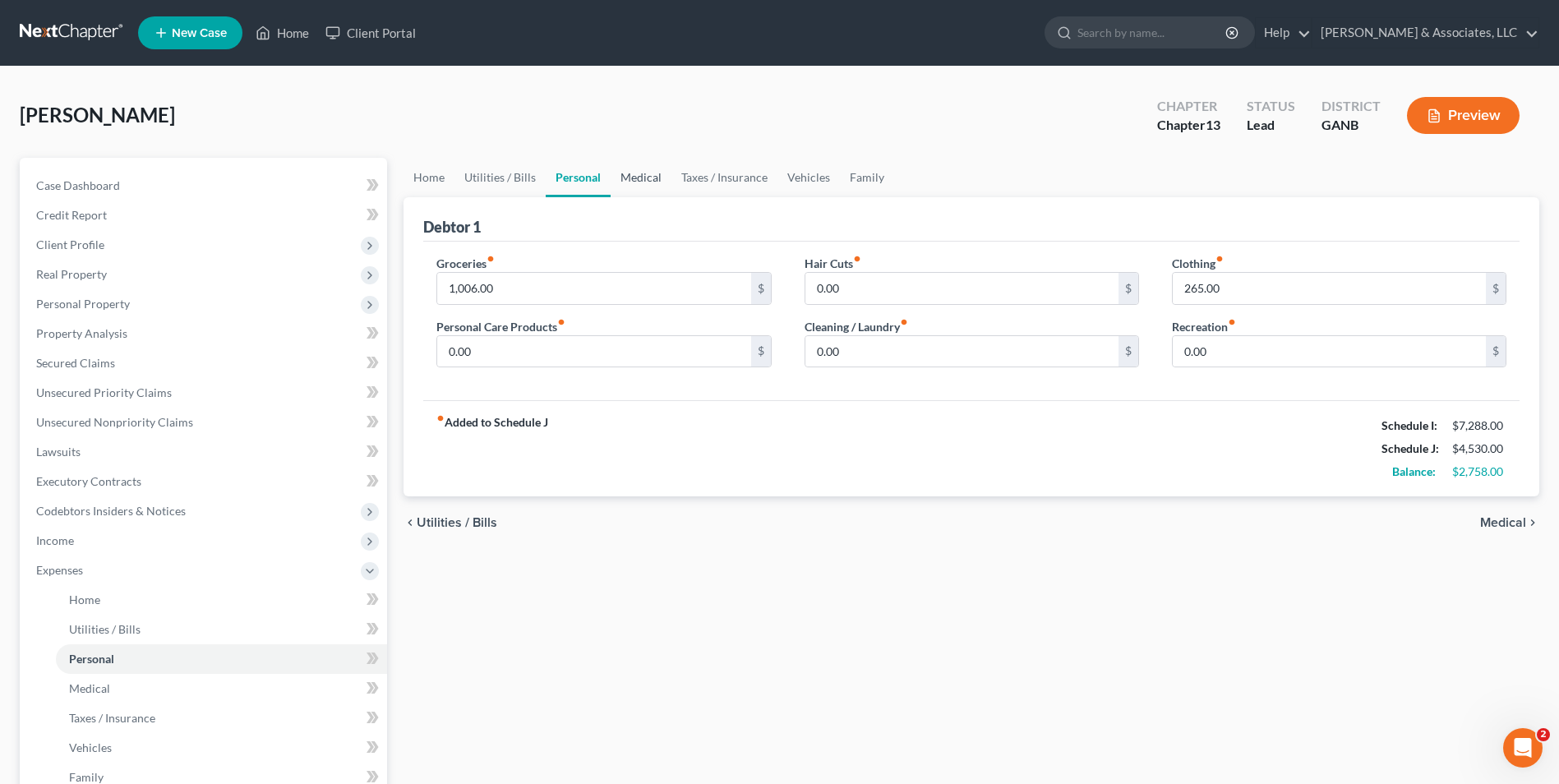
click at [640, 184] on link "Medical" at bounding box center [641, 178] width 61 height 39
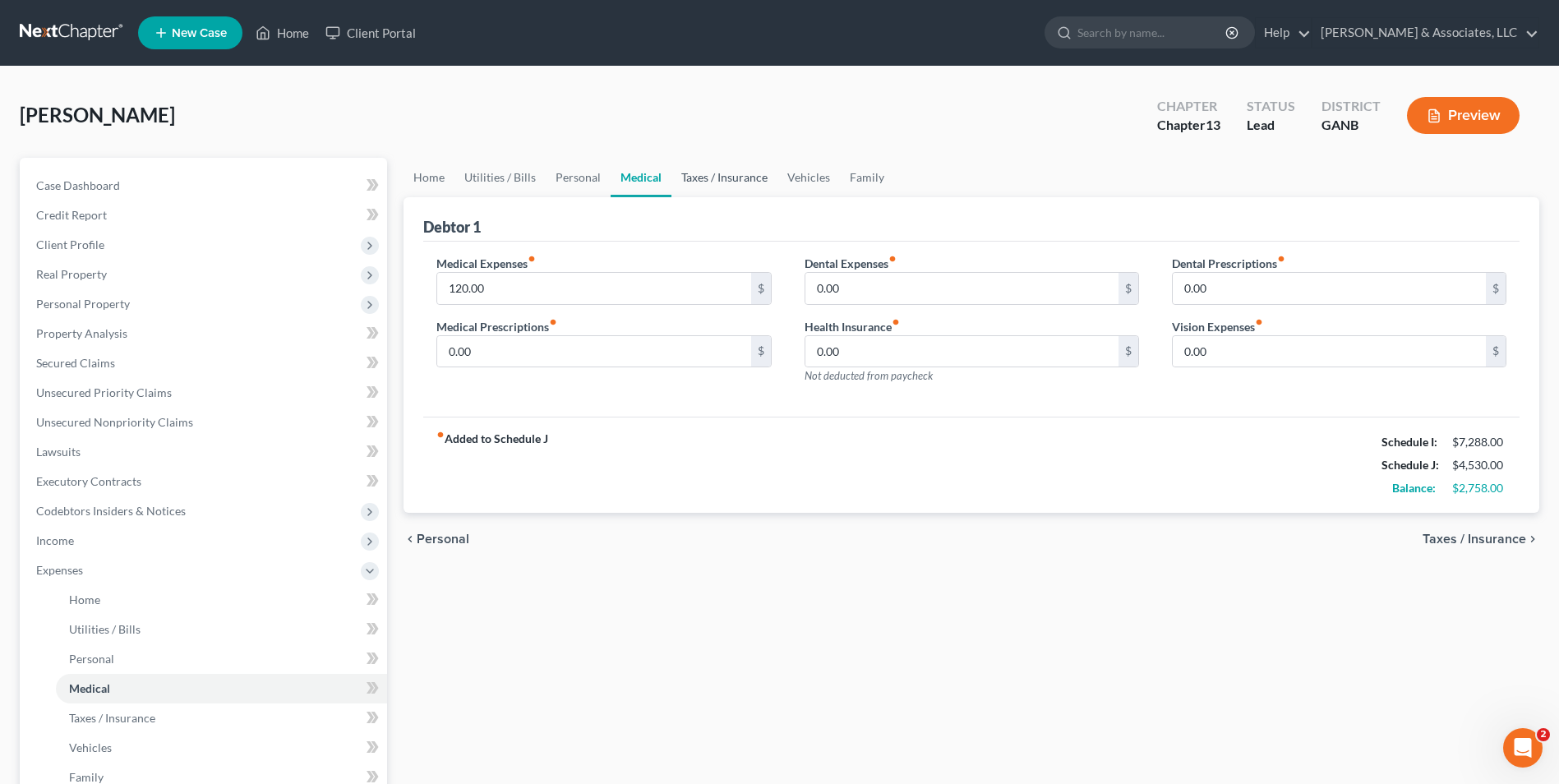
click at [710, 181] on link "Taxes / Insurance" at bounding box center [724, 178] width 106 height 39
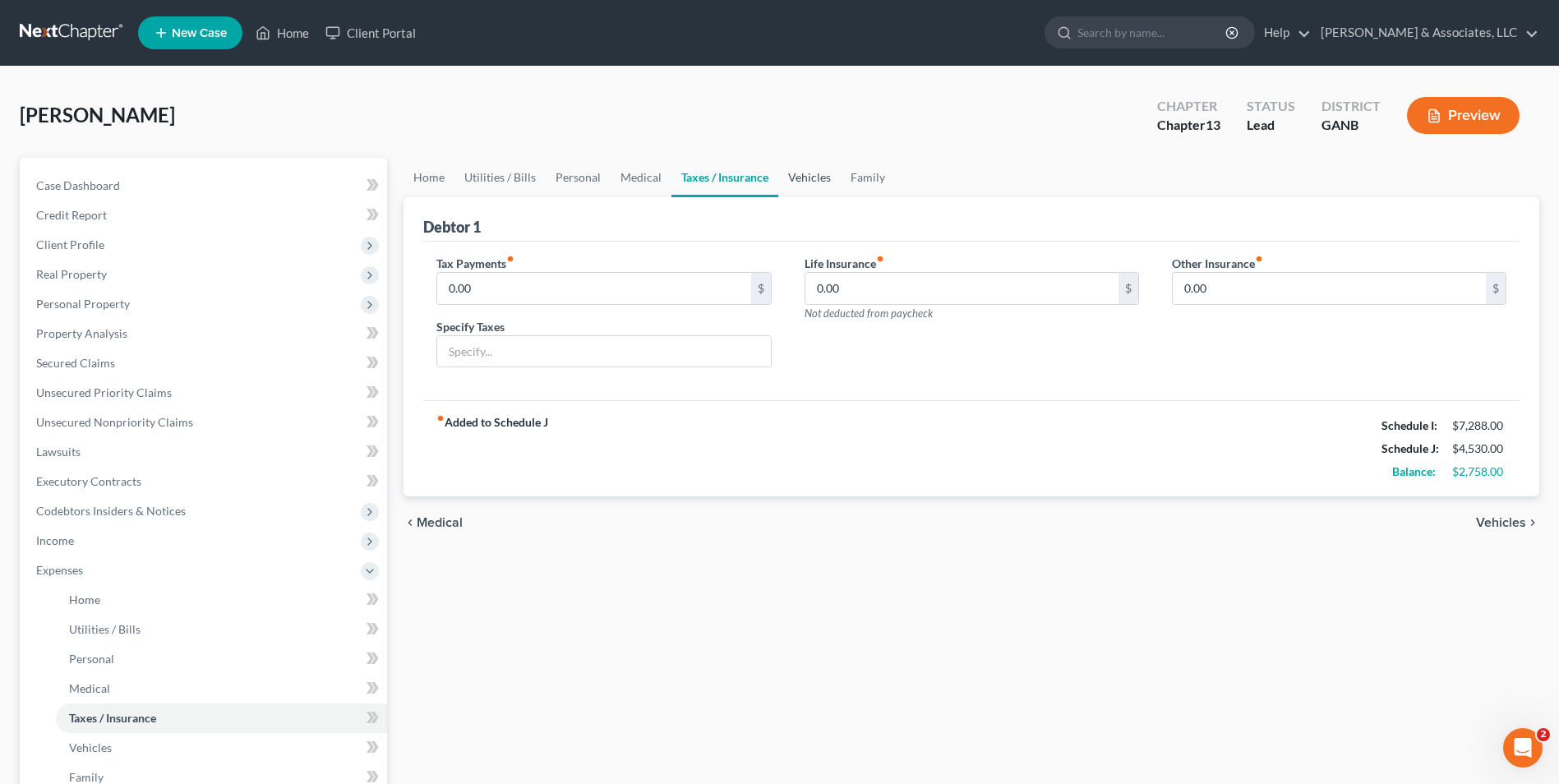
click at [798, 181] on link "Vehicles" at bounding box center [809, 178] width 62 height 39
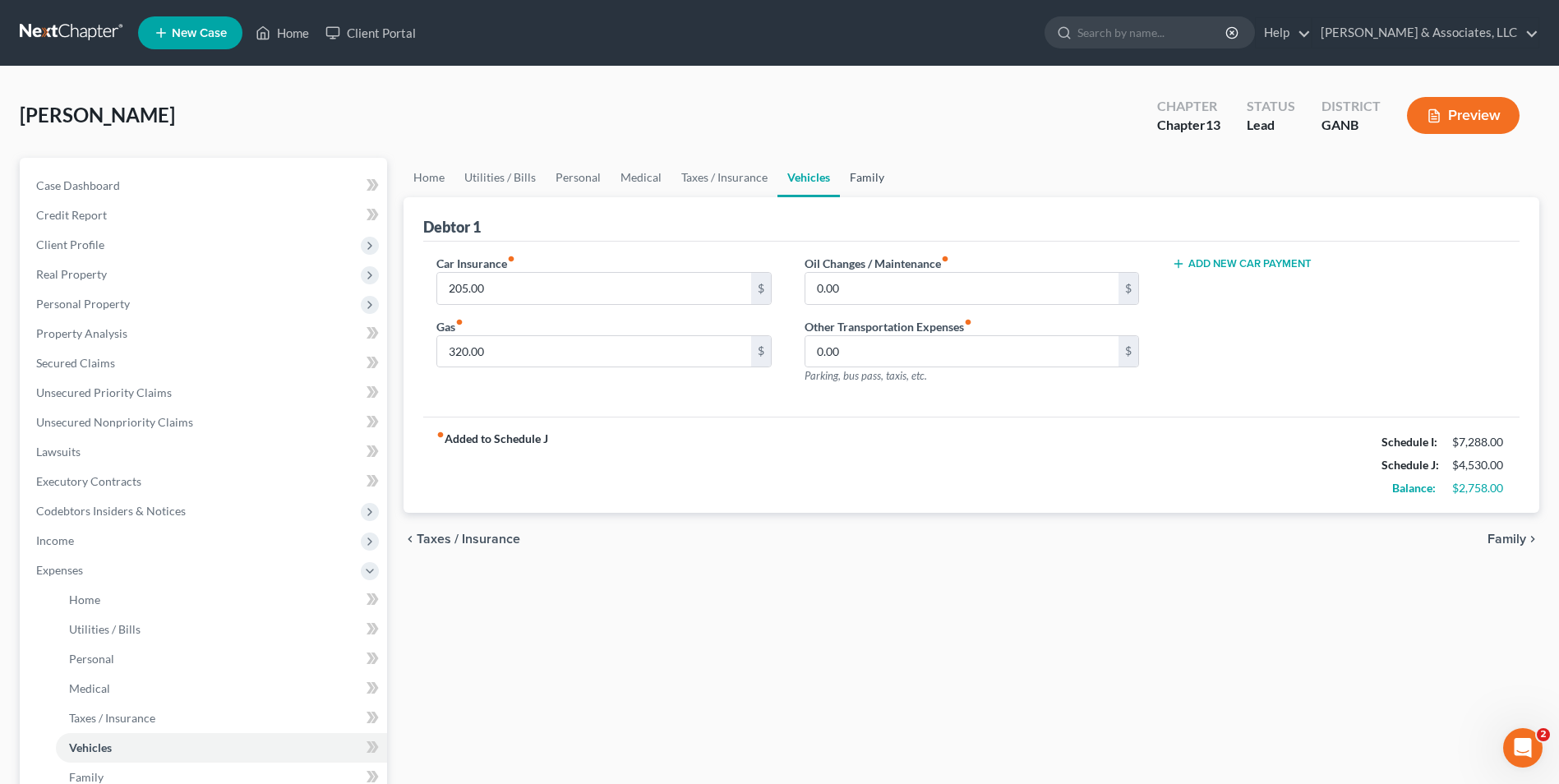
click at [859, 179] on link "Family" at bounding box center [866, 178] width 54 height 39
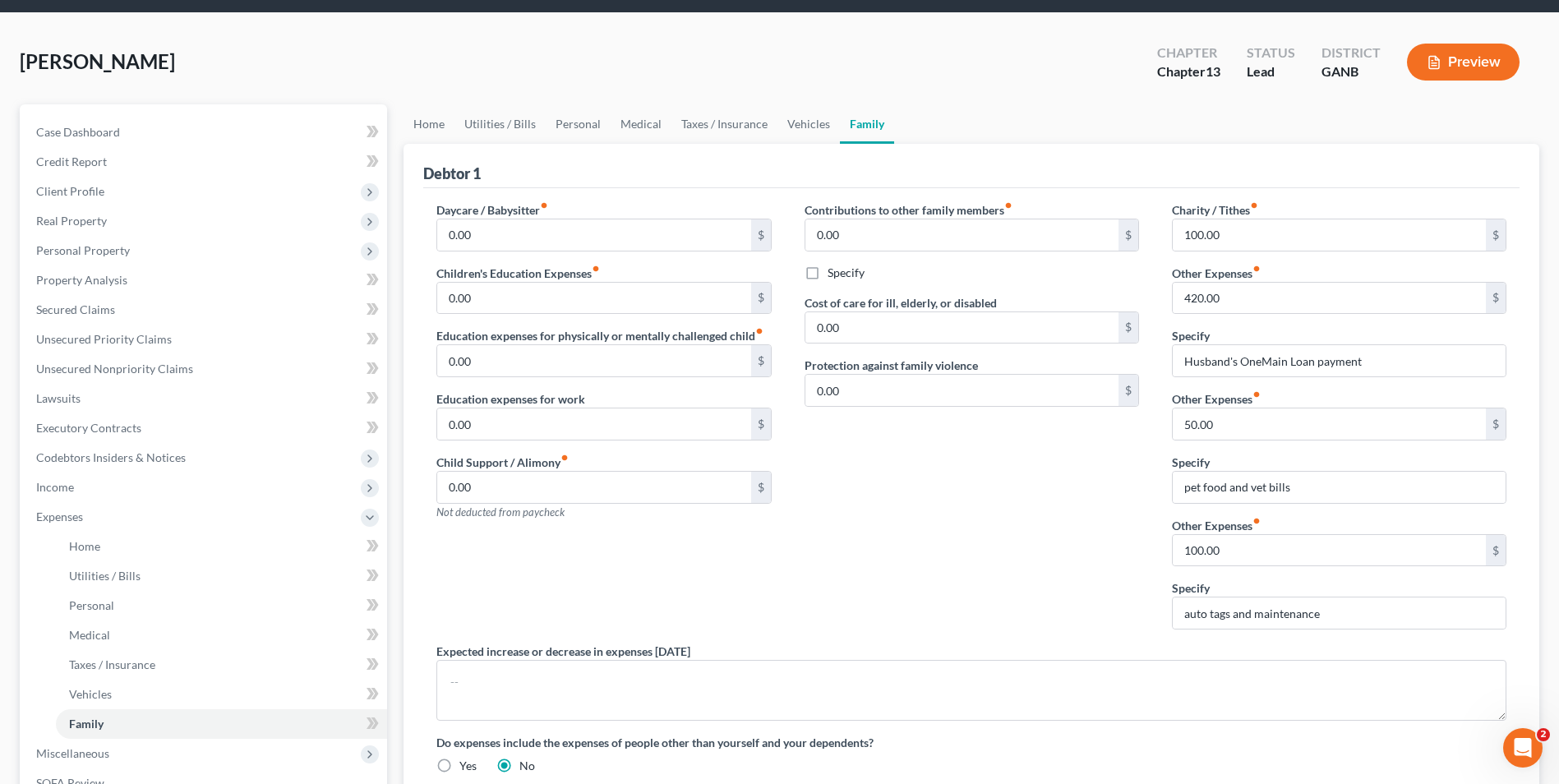
scroll to position [82, 0]
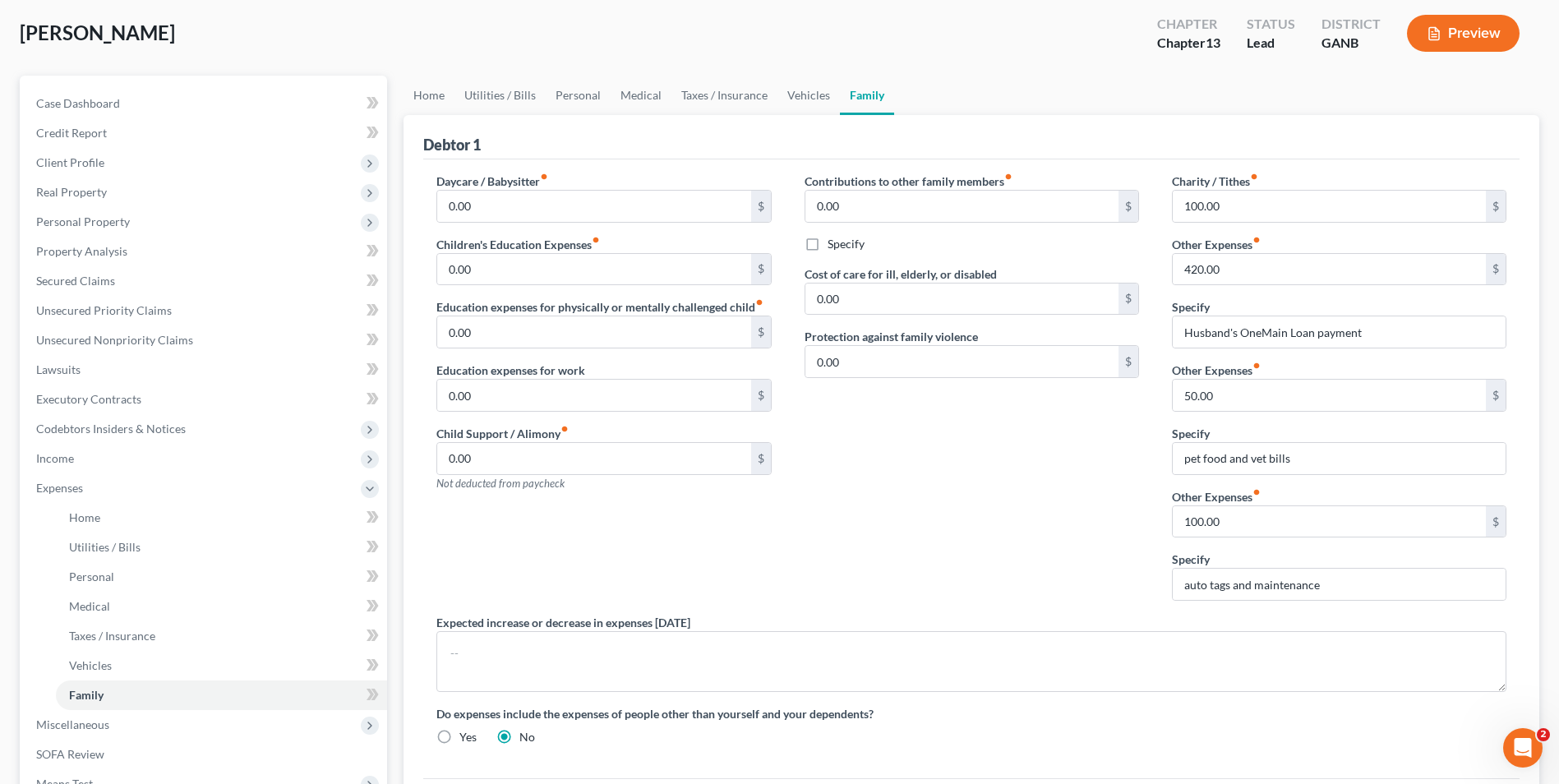
click at [995, 521] on div "Contributions to other family members fiber_manual_record 0.00 $ Specify Cost o…" at bounding box center [971, 393] width 367 height 441
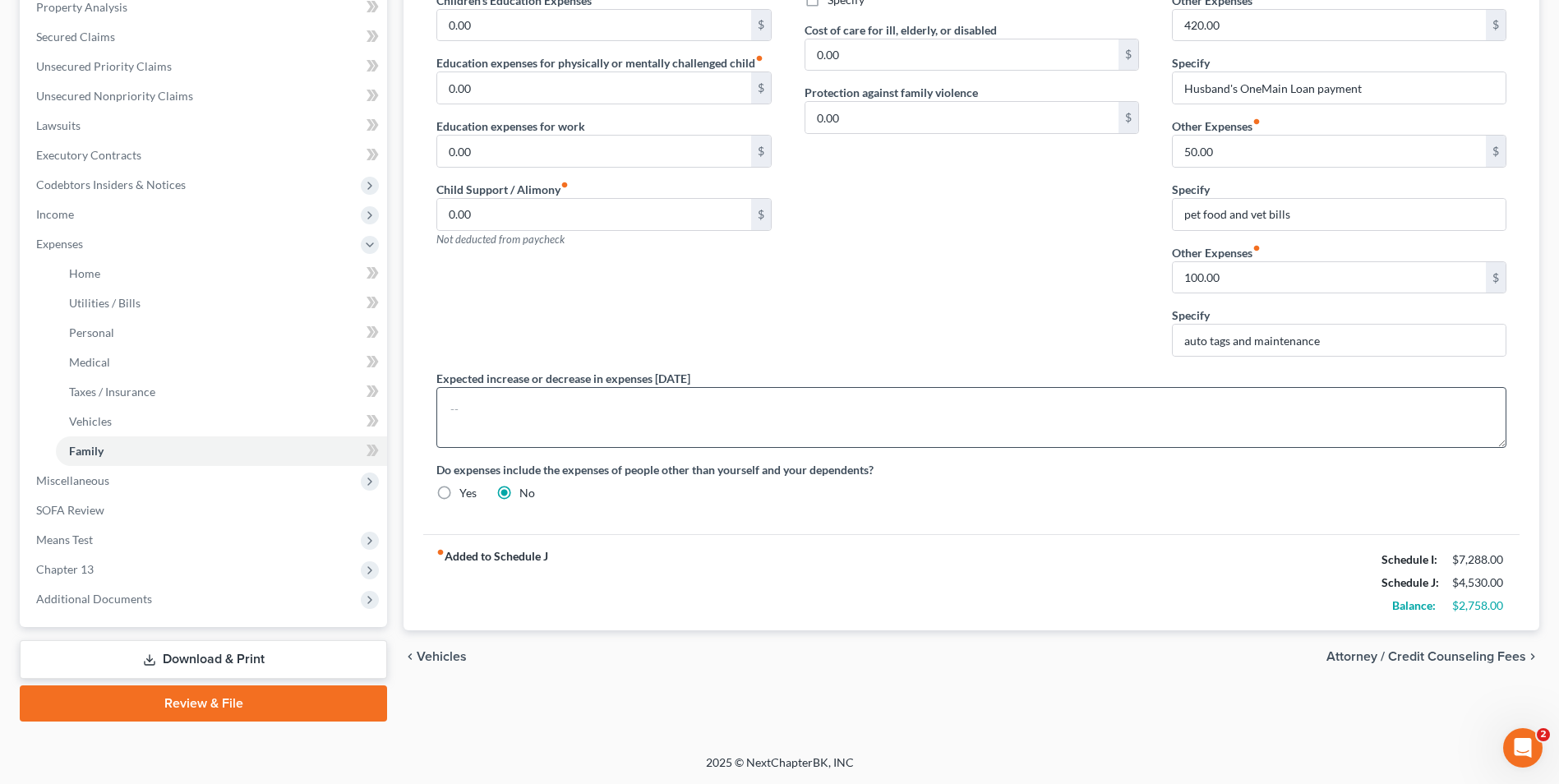
scroll to position [0, 0]
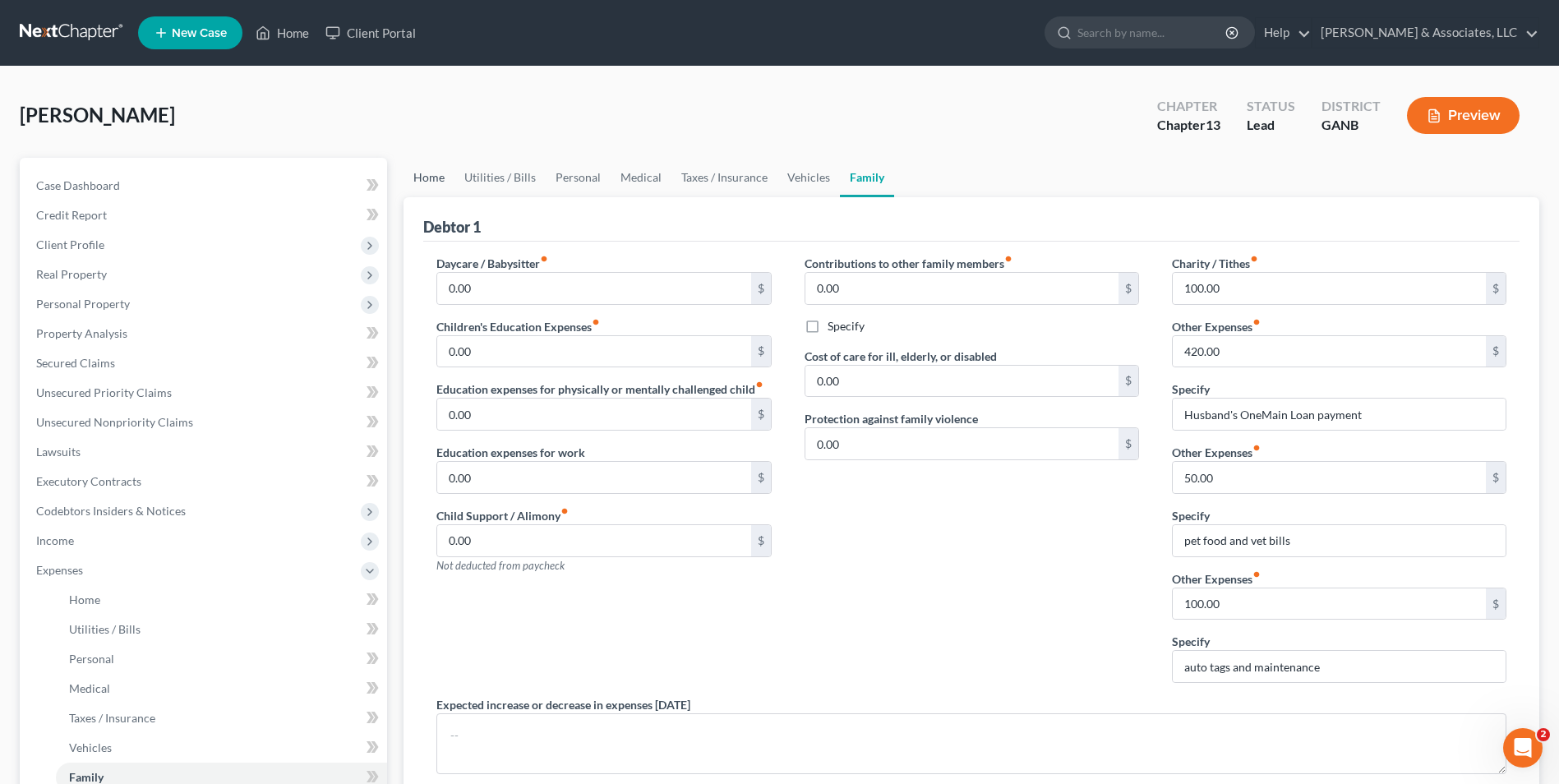
click at [427, 182] on link "Home" at bounding box center [429, 178] width 51 height 39
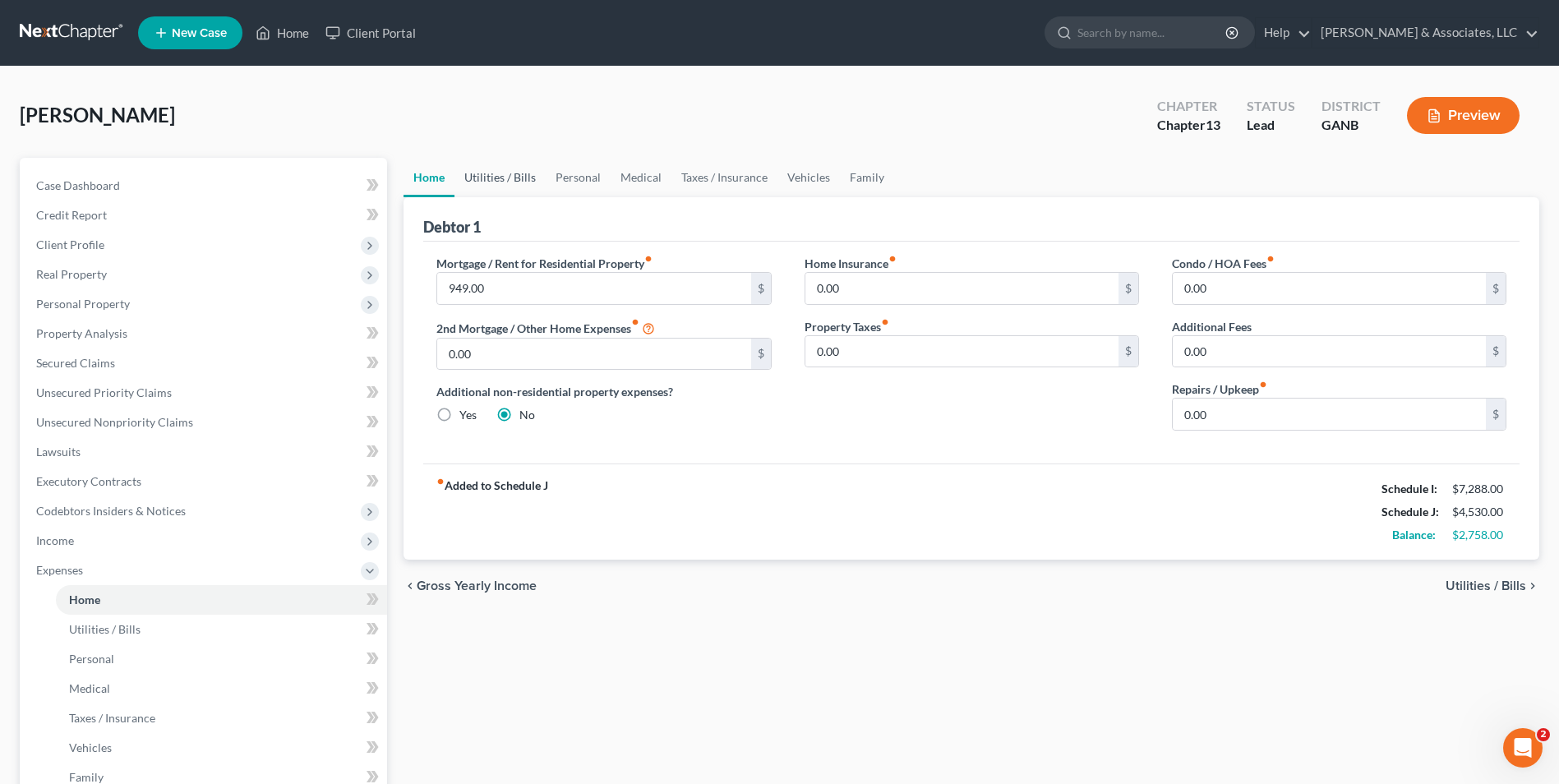
click at [481, 174] on link "Utilities / Bills" at bounding box center [500, 178] width 91 height 39
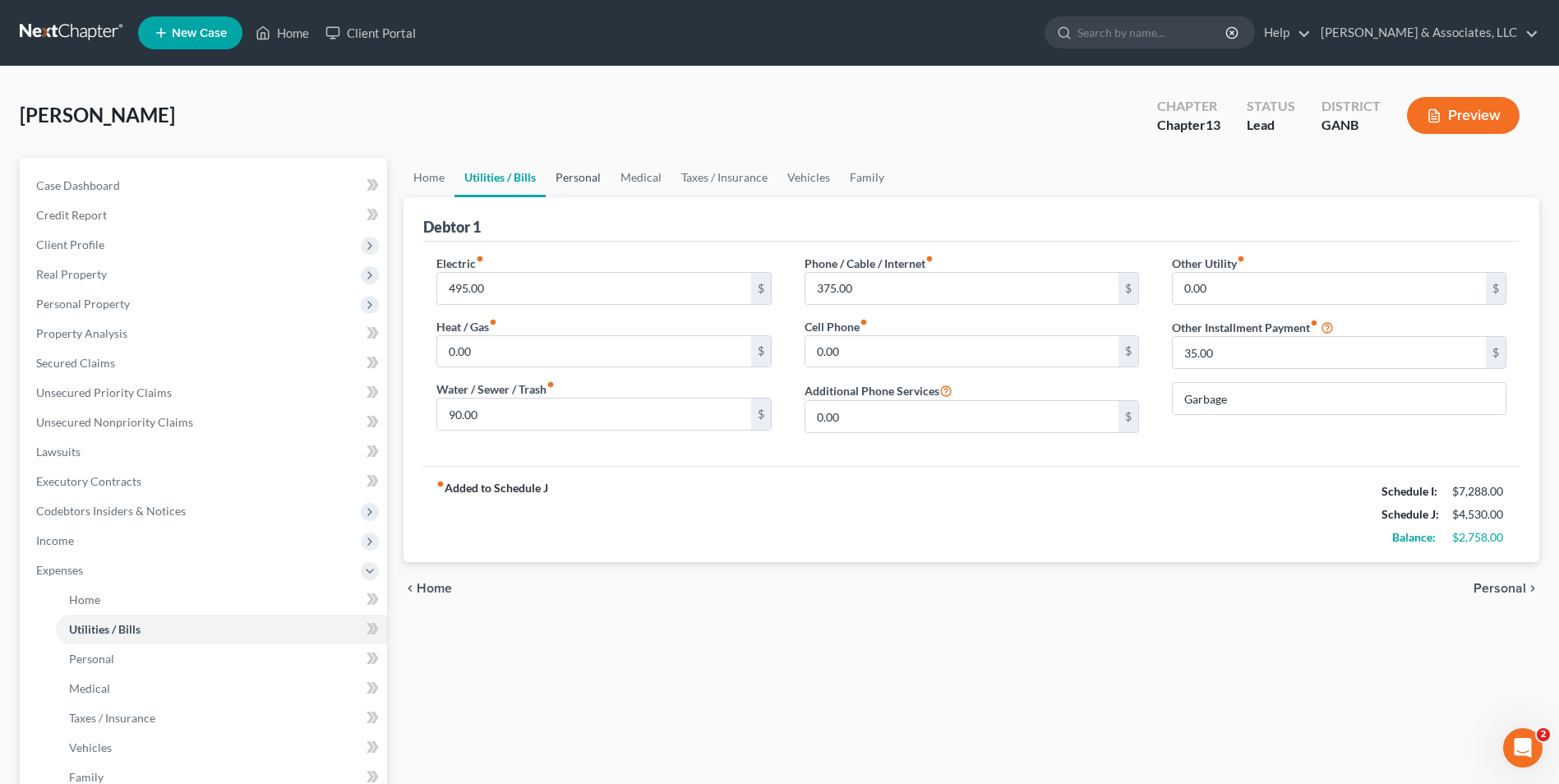
click at [576, 190] on link "Personal" at bounding box center [578, 178] width 65 height 39
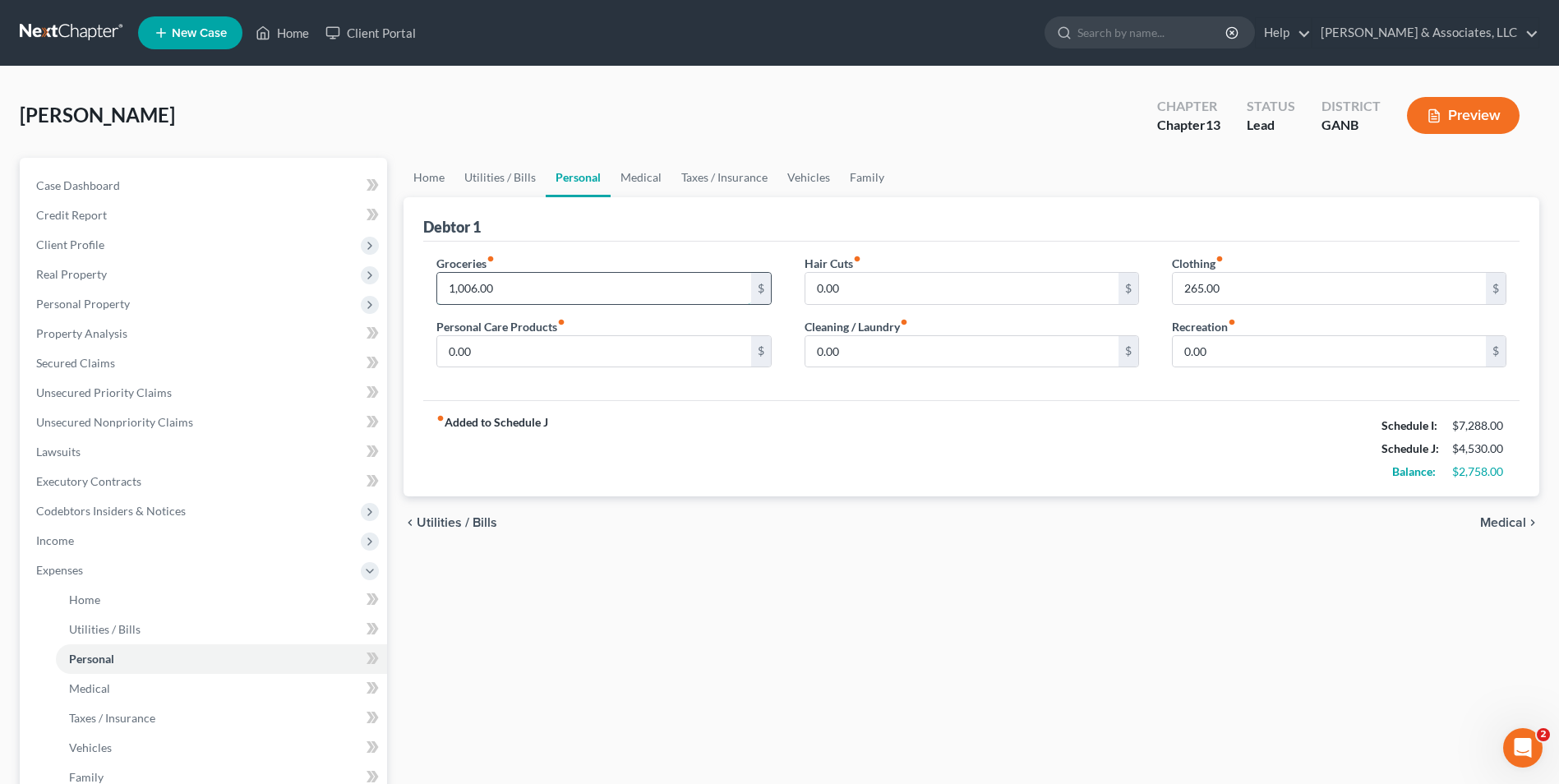
click at [524, 290] on input "1,006.00" at bounding box center [594, 288] width 313 height 32
click at [745, 499] on div "chevron_left Utilities / Bills Medical chevron_right" at bounding box center [970, 523] width 1135 height 53
click at [97, 278] on span "Real Property" at bounding box center [71, 274] width 71 height 14
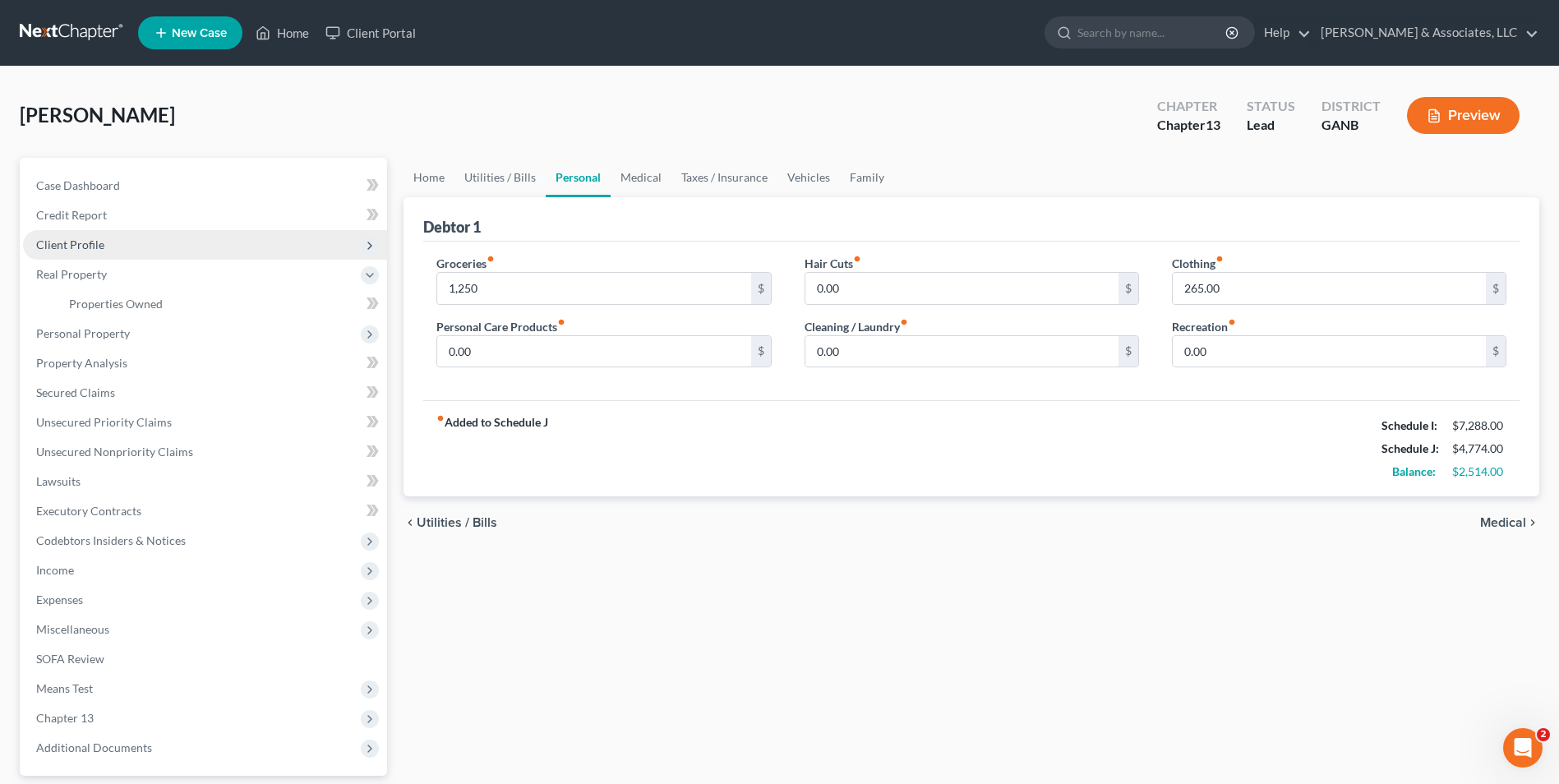
click at [97, 235] on span "Client Profile" at bounding box center [205, 244] width 364 height 30
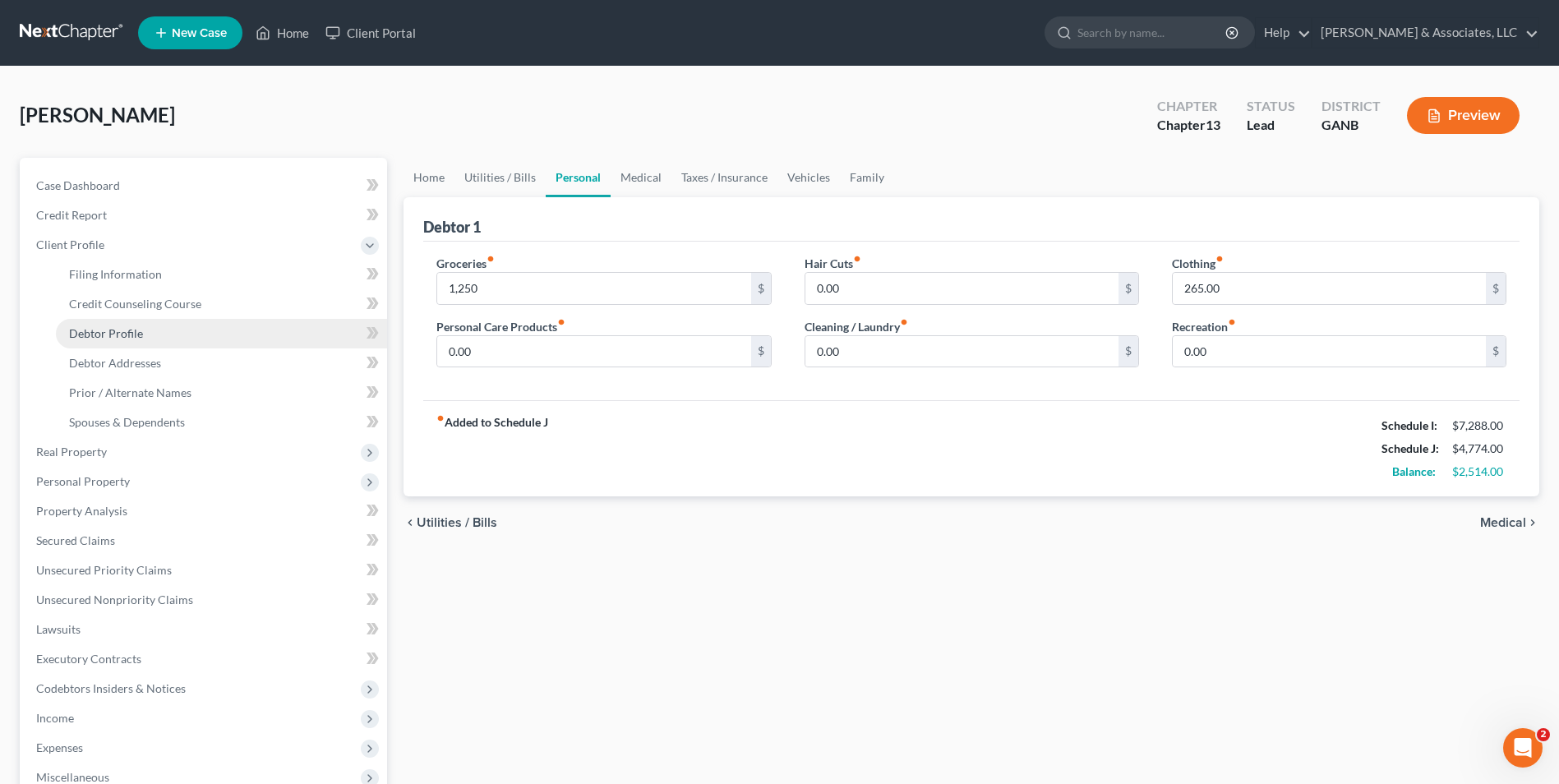
click at [127, 334] on span "Debtor Profile" at bounding box center [106, 333] width 74 height 14
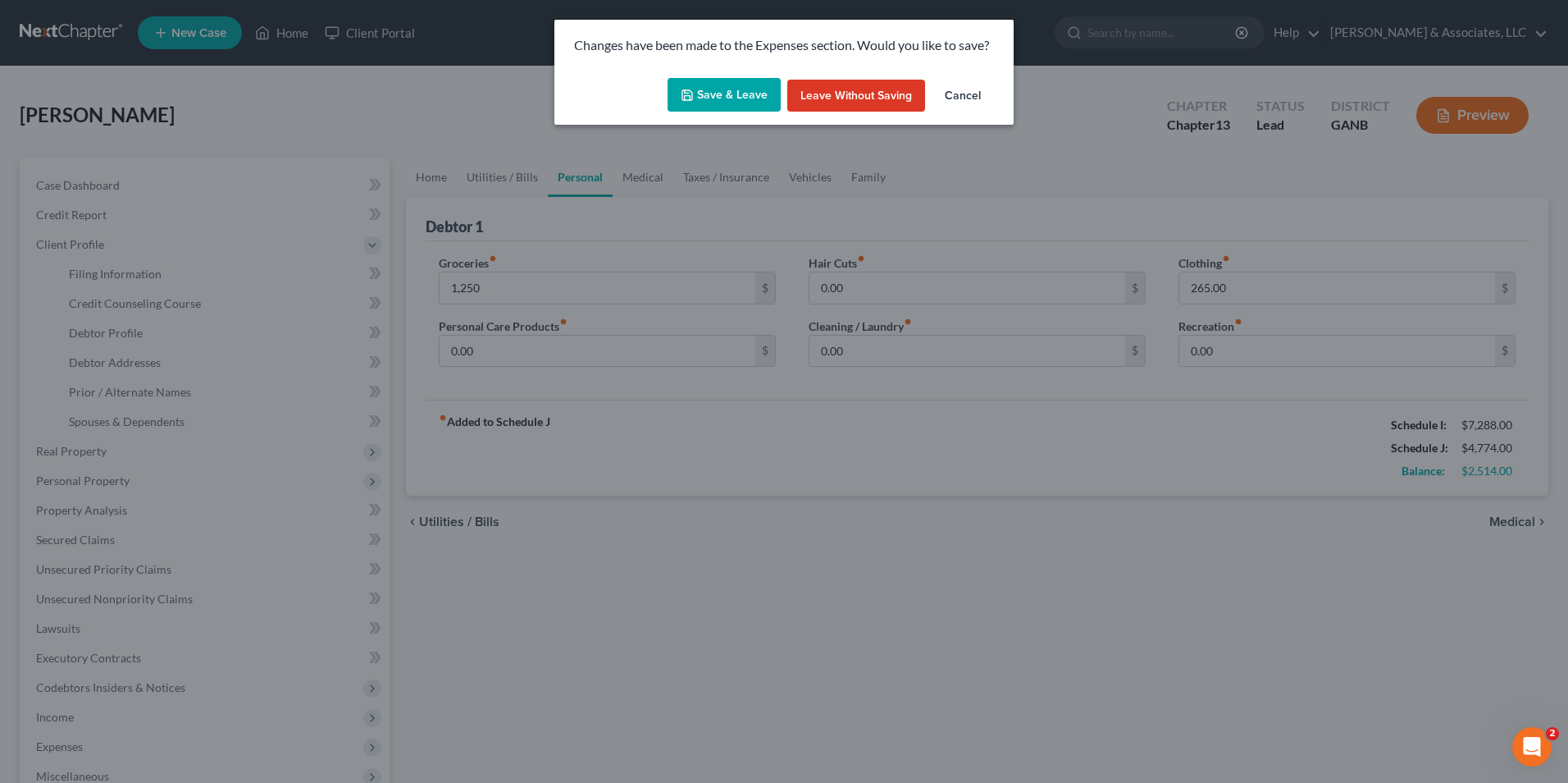
click at [724, 101] on button "Save & Leave" at bounding box center [724, 95] width 113 height 34
type input "1,250.00"
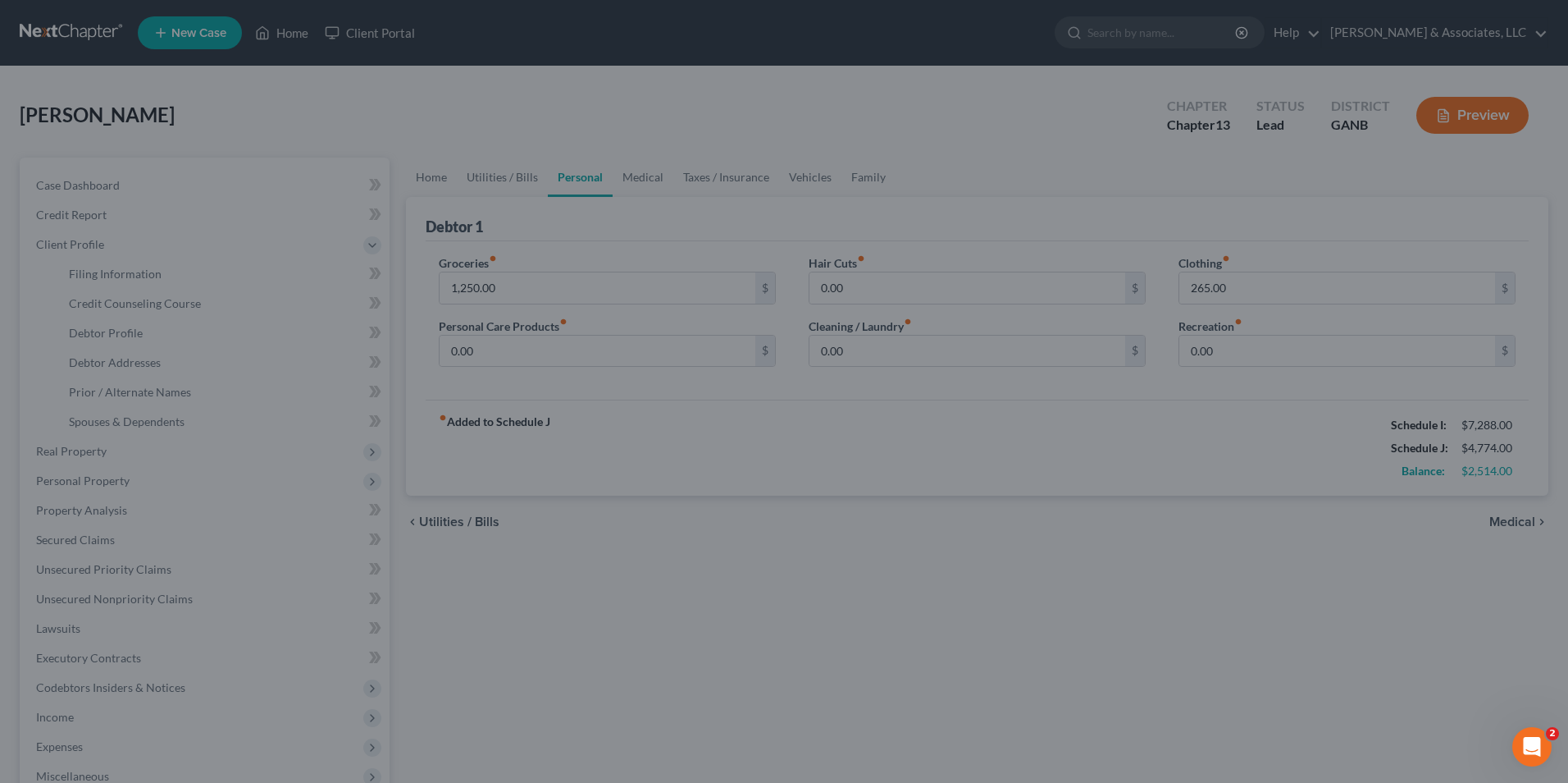
select select "1"
select select "3"
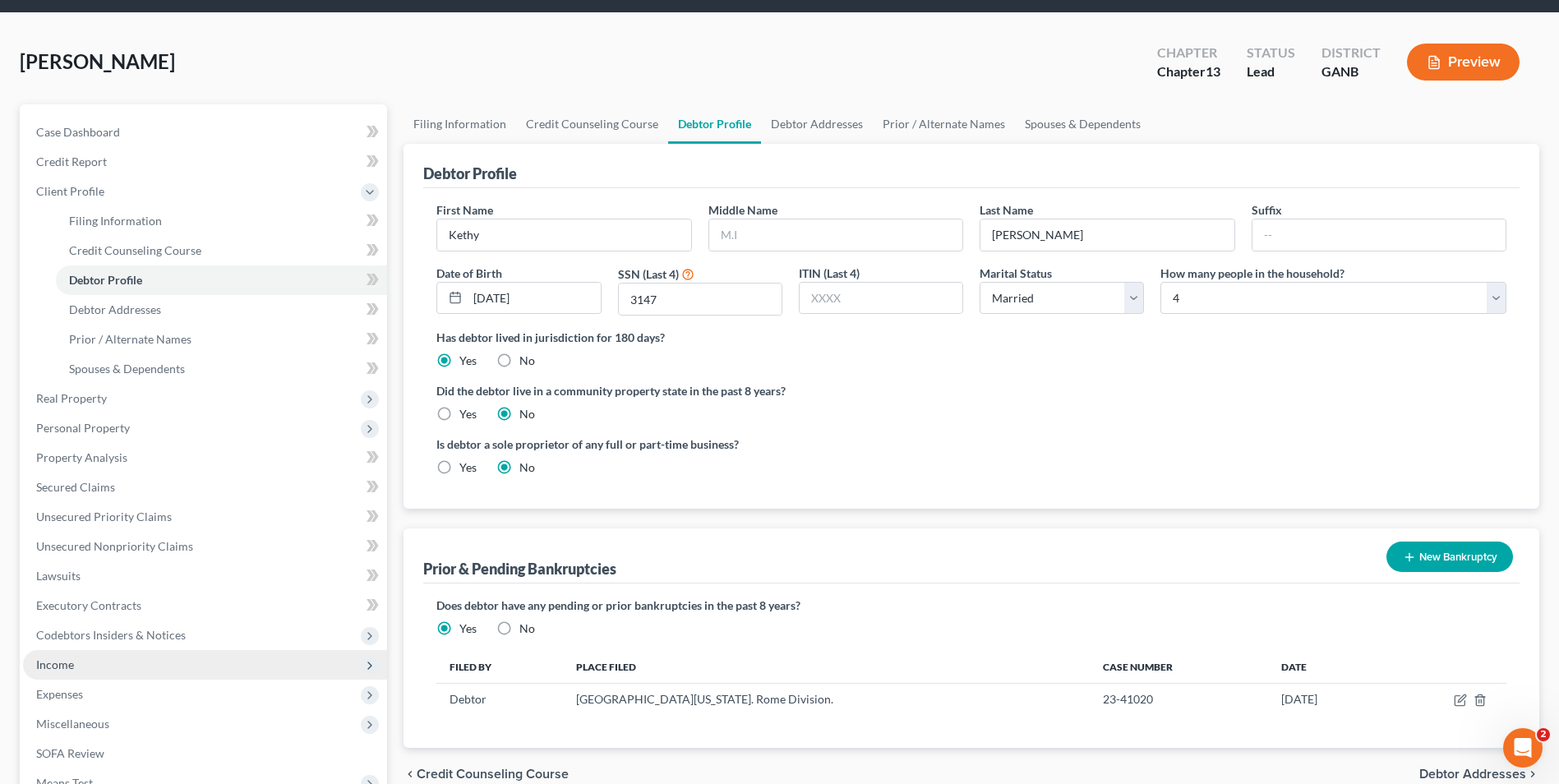
scroll to position [82, 0]
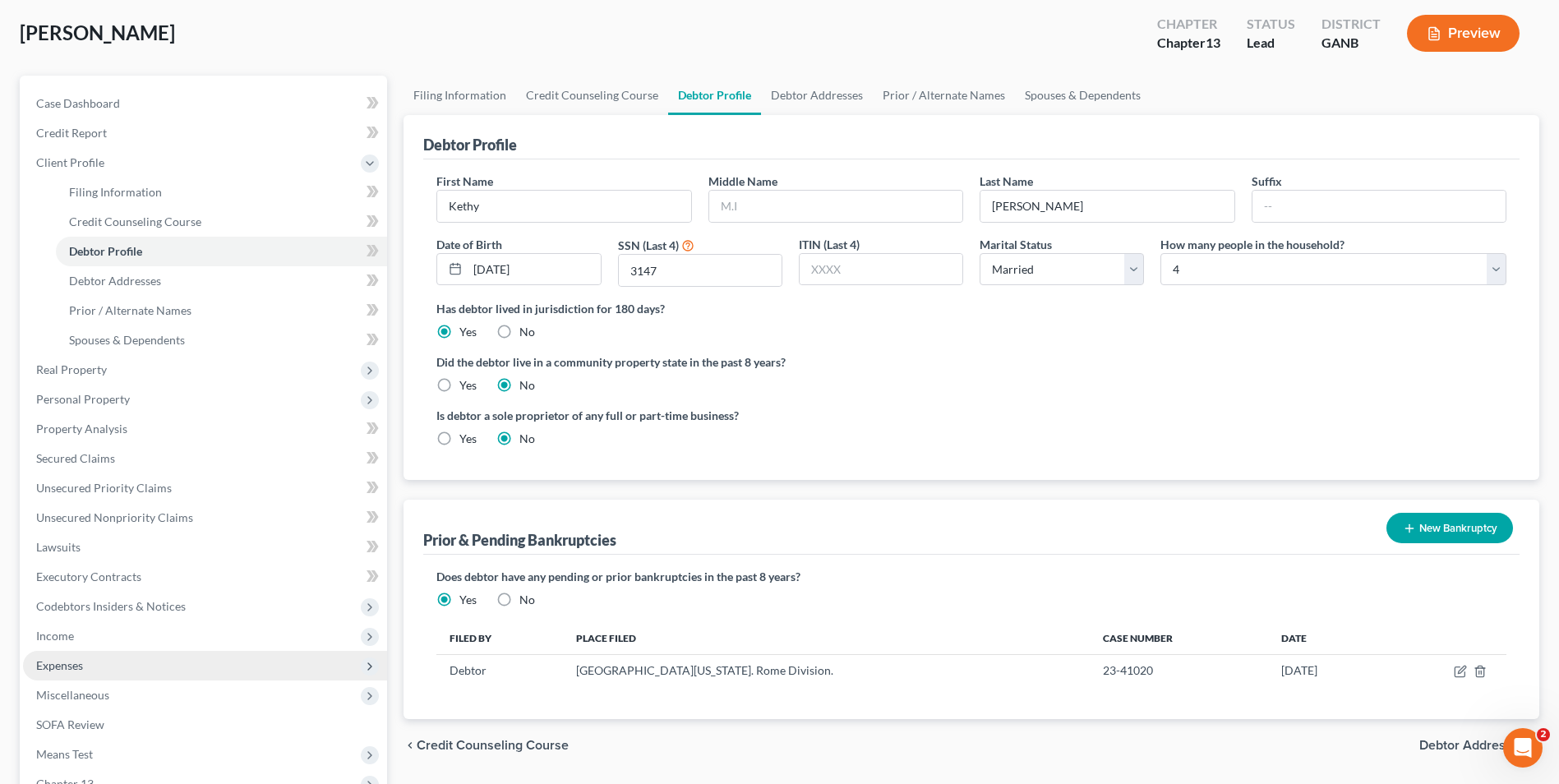
click at [78, 667] on span "Expenses" at bounding box center [59, 664] width 47 height 14
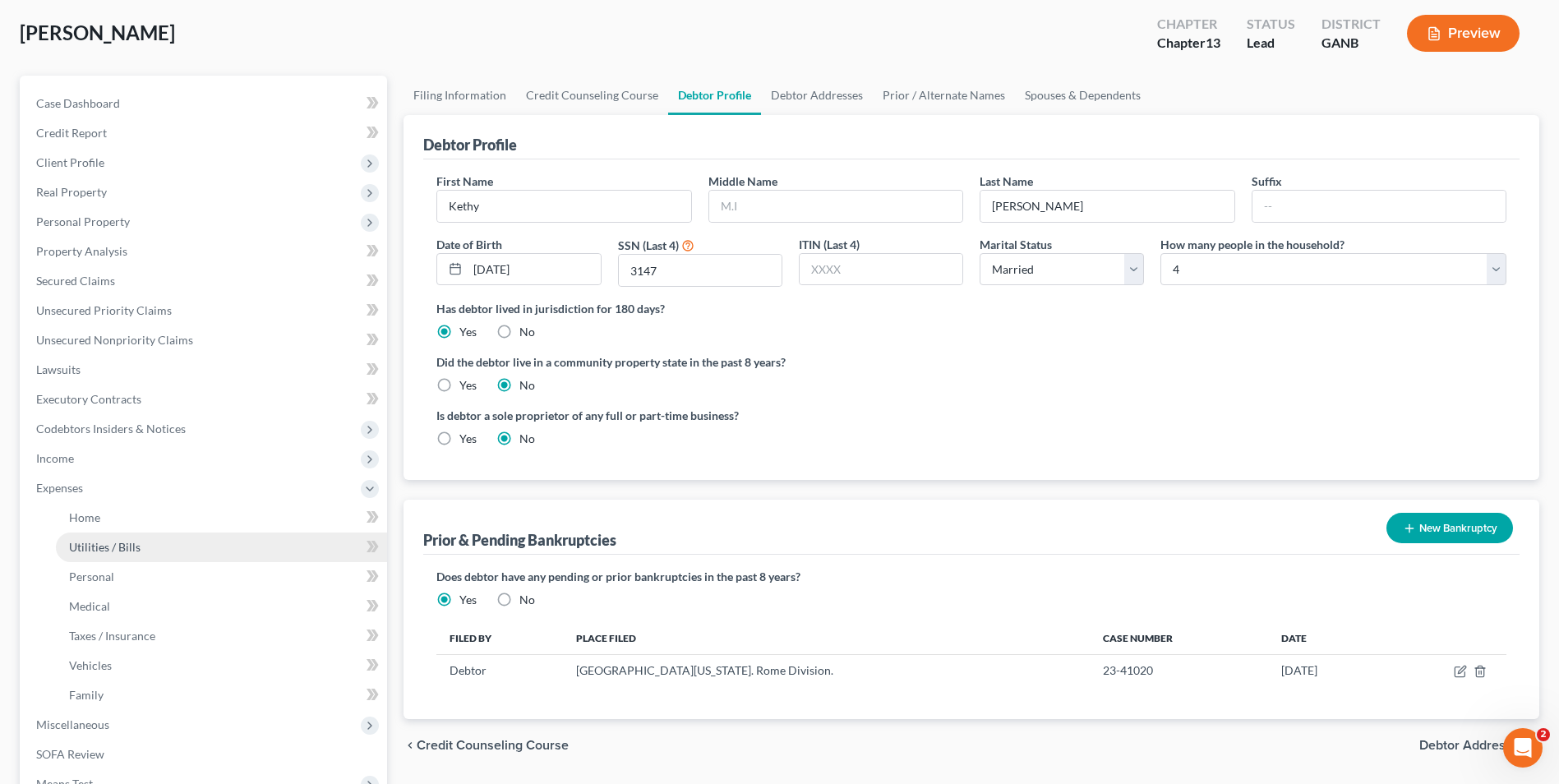
click at [113, 532] on link "Utilities / Bills" at bounding box center [221, 547] width 331 height 30
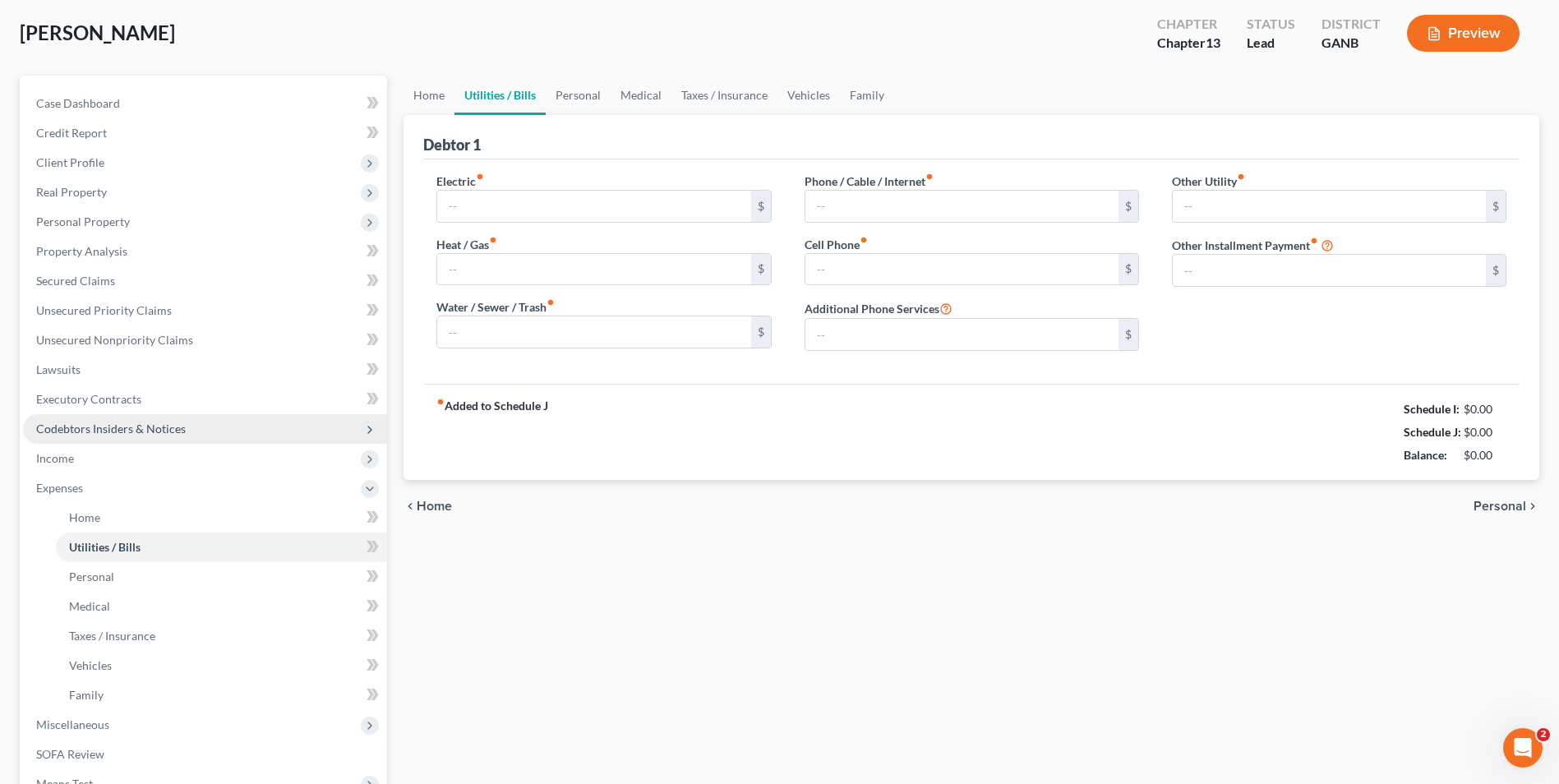
type input "495.00"
type input "0.00"
type input "90.00"
type input "375.00"
type input "0.00"
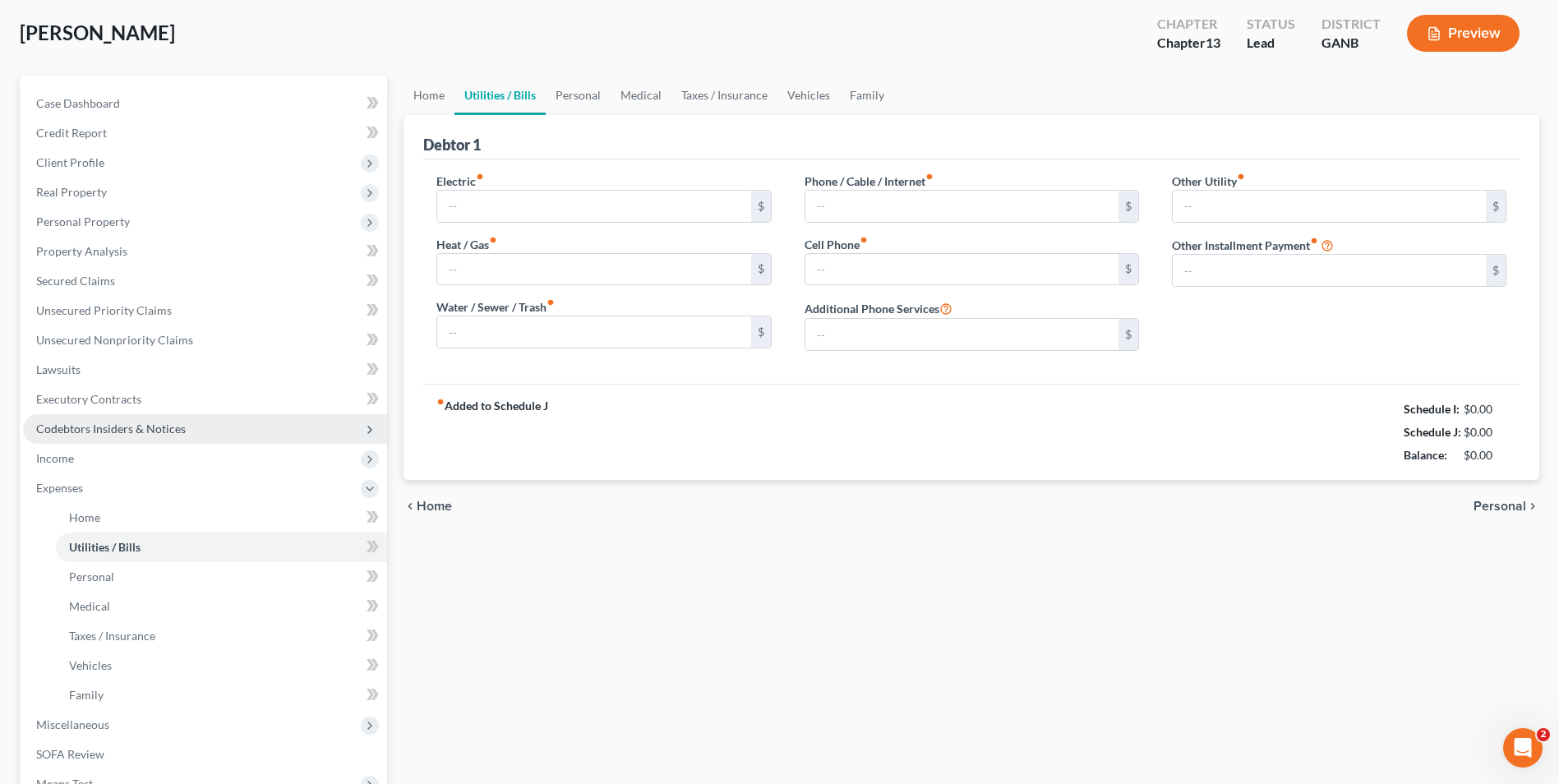
type input "0.00"
type input "35.00"
type input "Garbage"
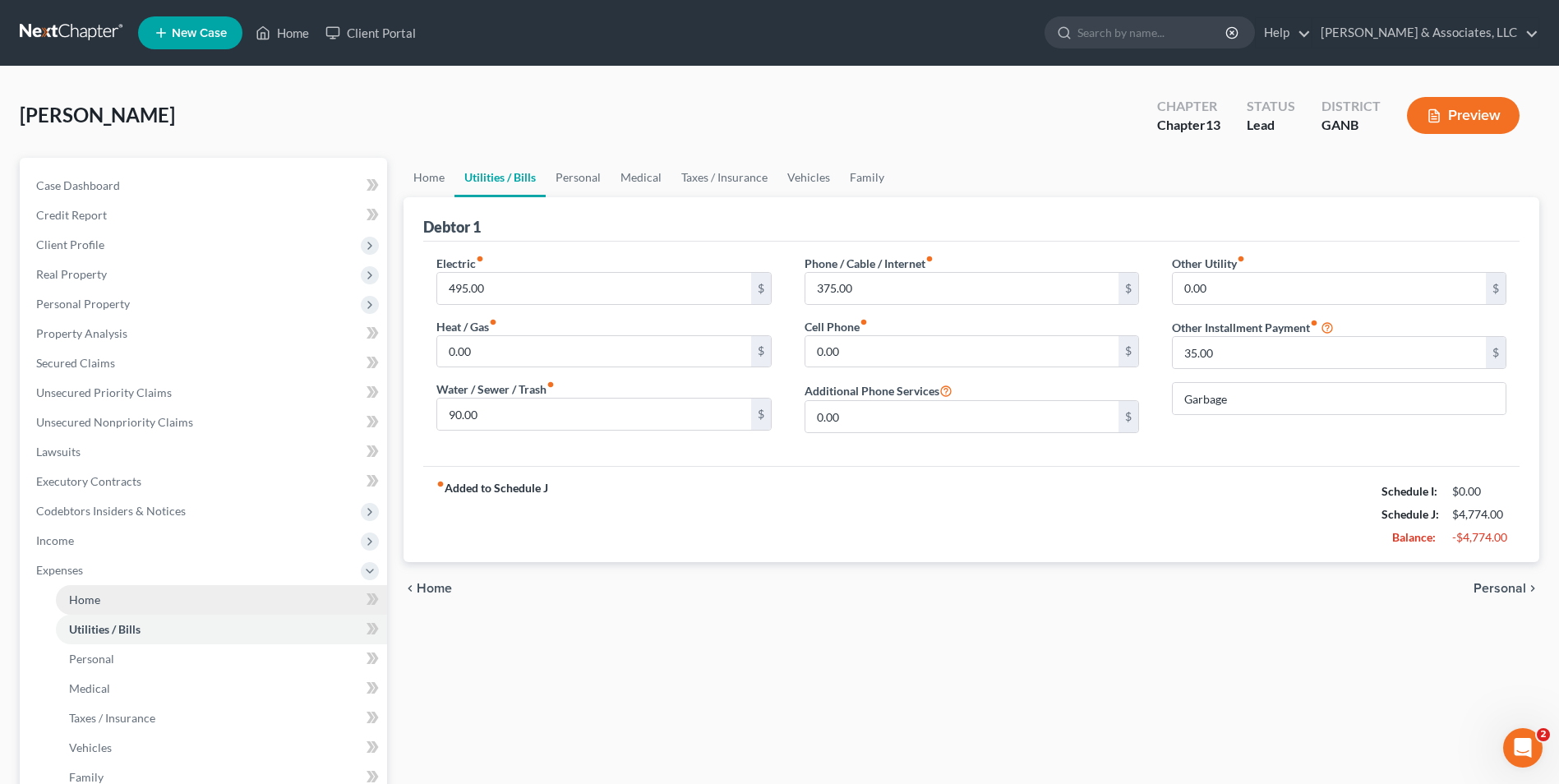
click at [99, 599] on span "Home" at bounding box center [85, 599] width 32 height 14
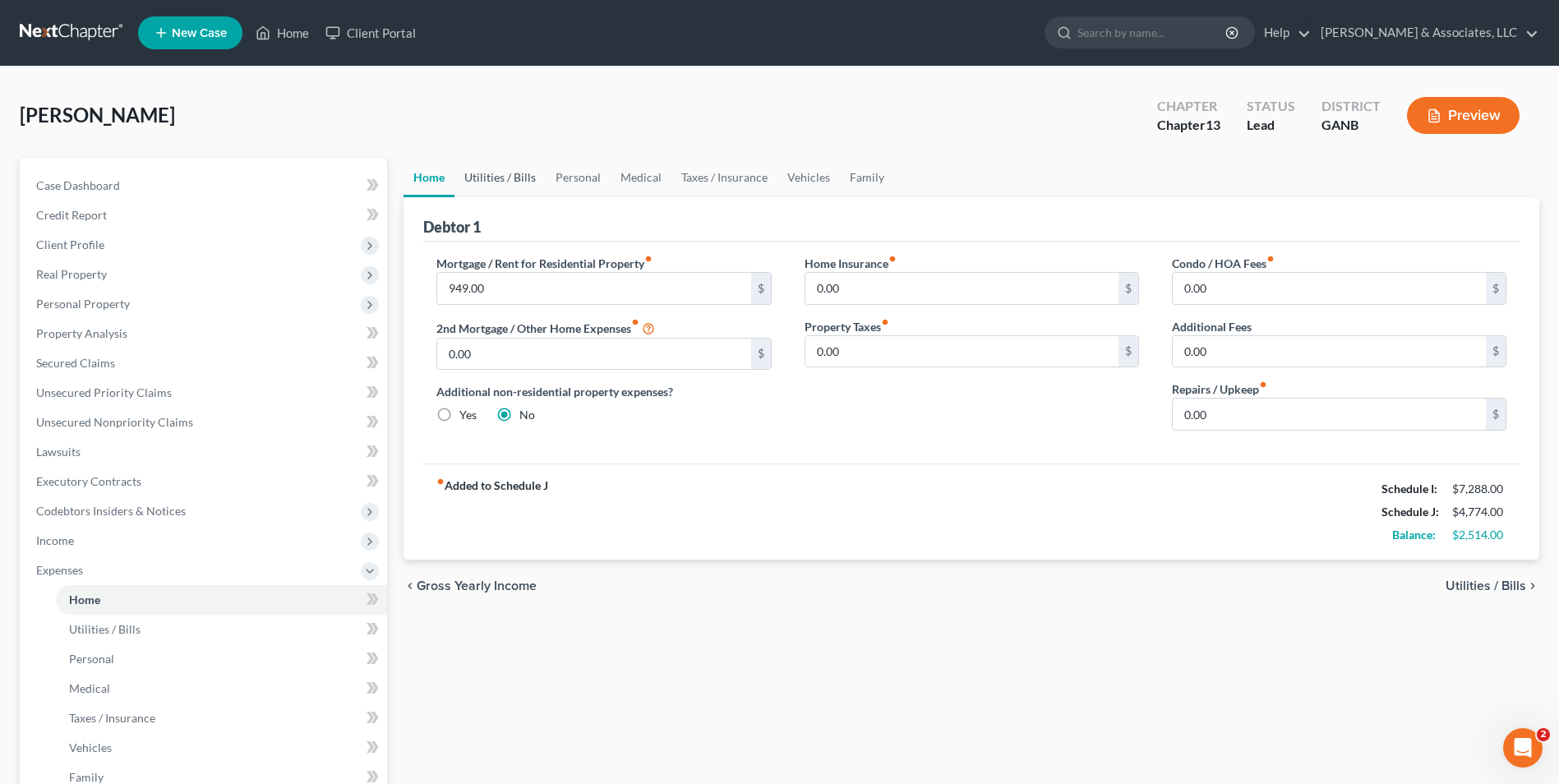
click at [499, 181] on link "Utilities / Bills" at bounding box center [500, 178] width 91 height 39
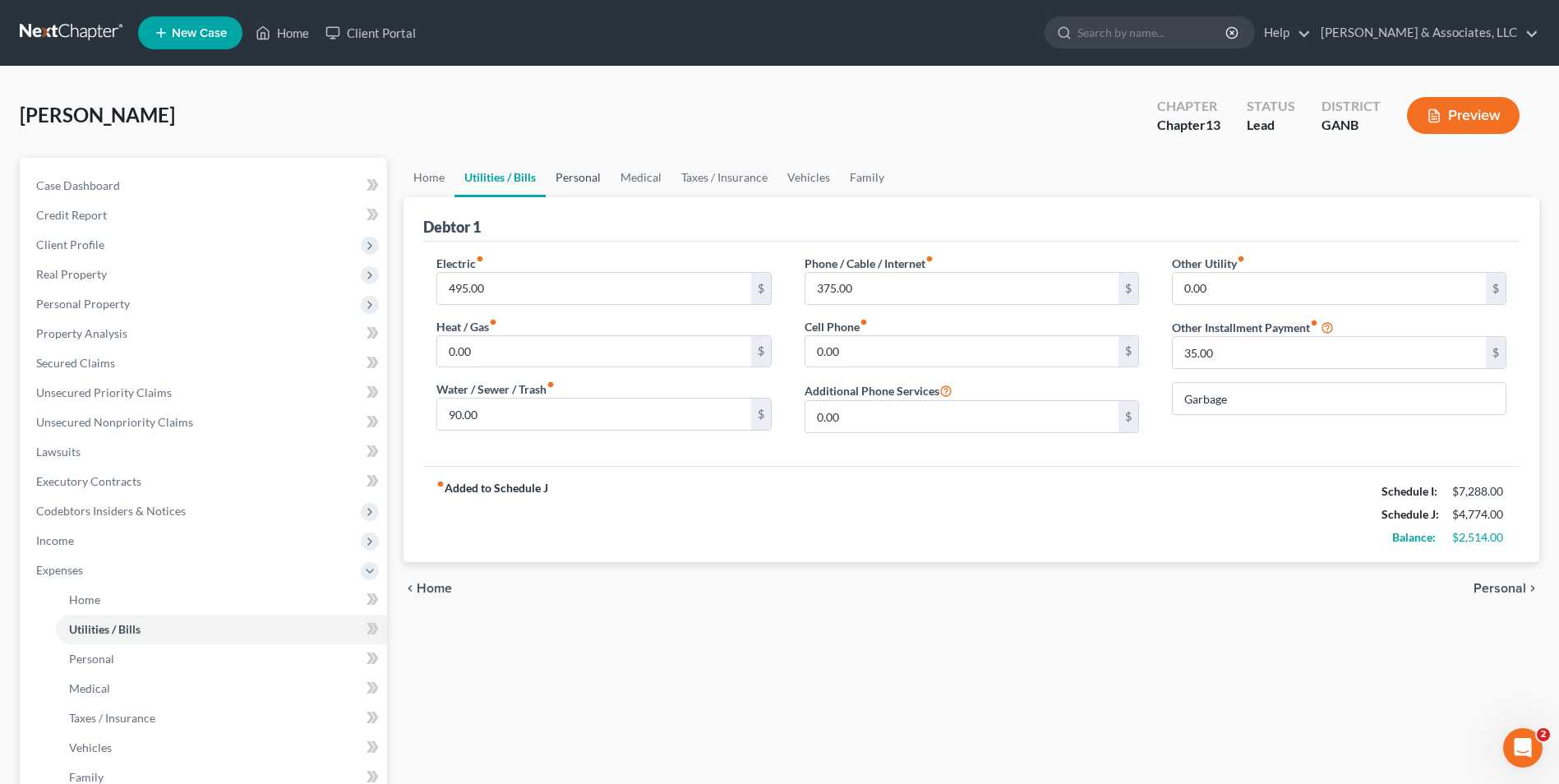
click at [574, 178] on link "Personal" at bounding box center [578, 178] width 65 height 39
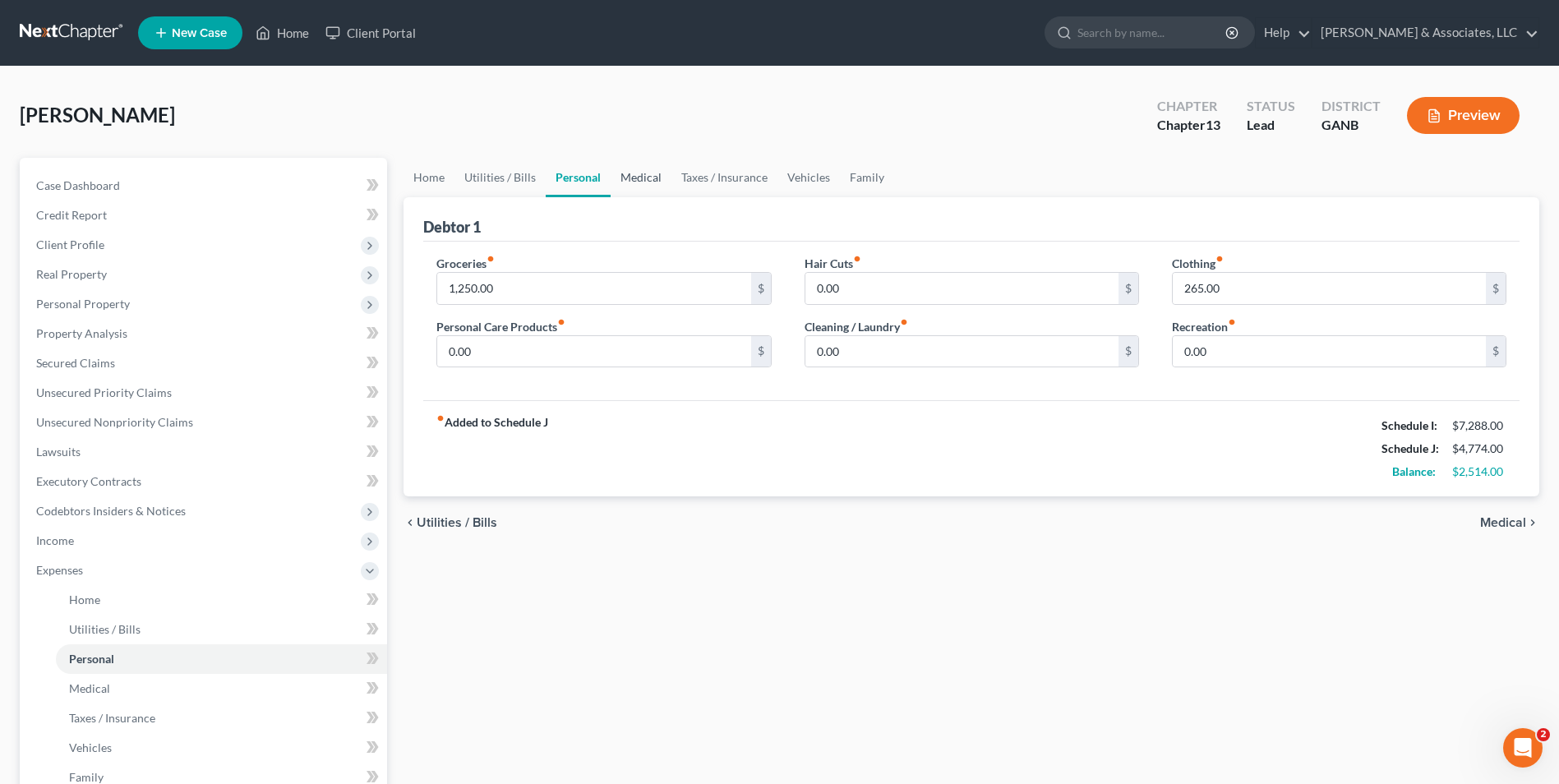
click at [632, 181] on link "Medical" at bounding box center [641, 178] width 61 height 39
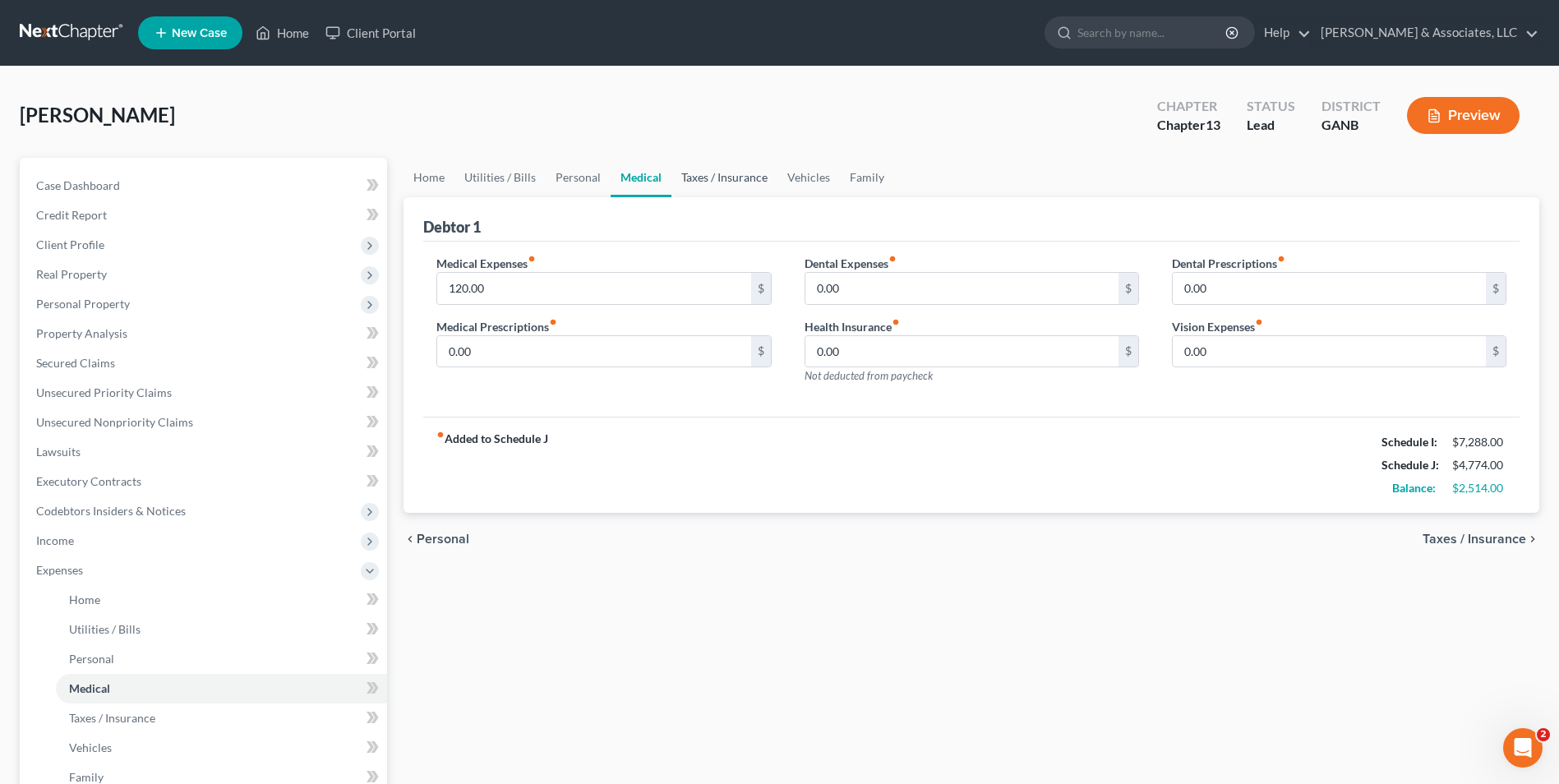
click at [723, 175] on link "Taxes / Insurance" at bounding box center [724, 178] width 106 height 39
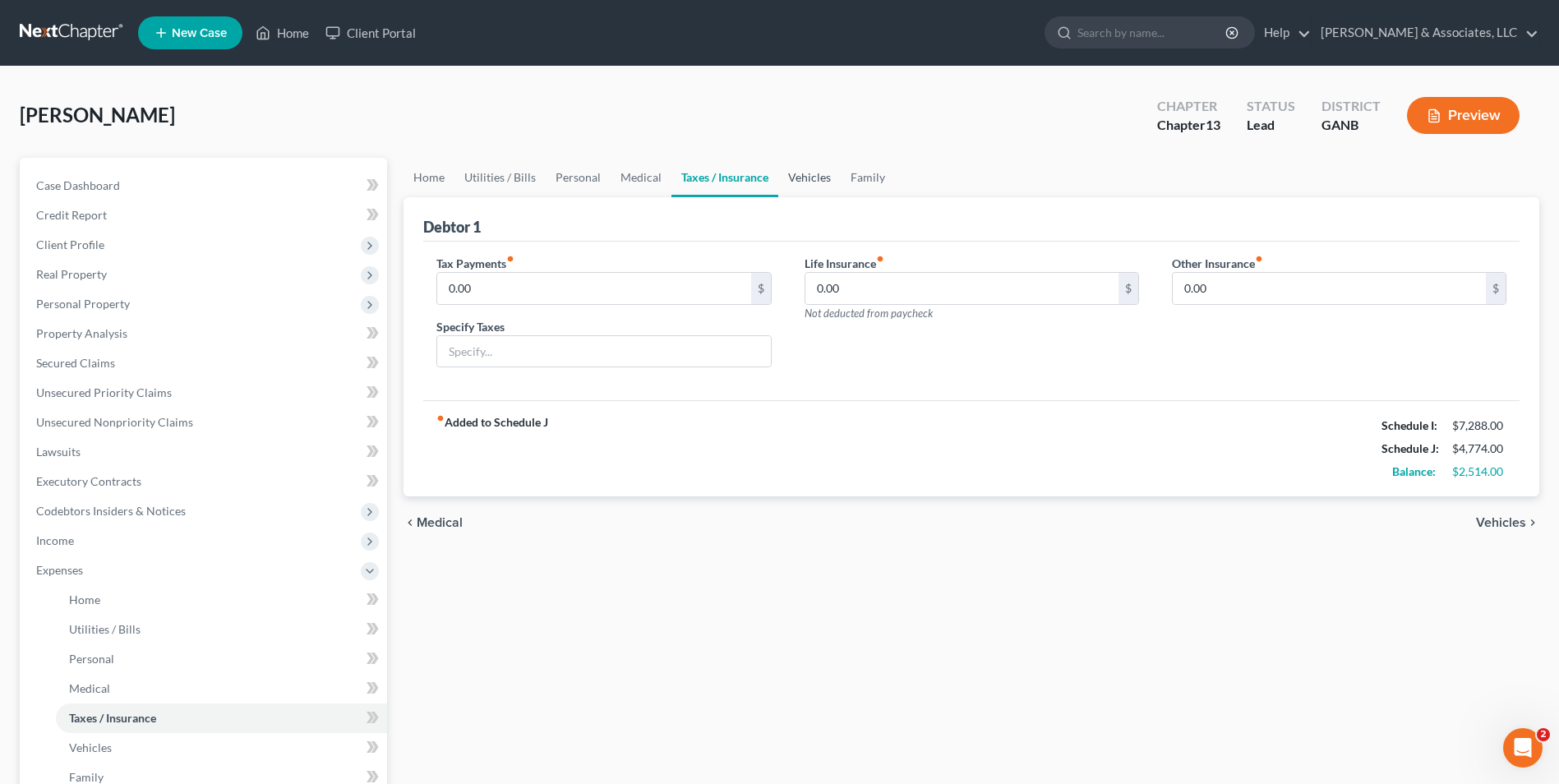
click at [807, 172] on link "Vehicles" at bounding box center [809, 178] width 62 height 39
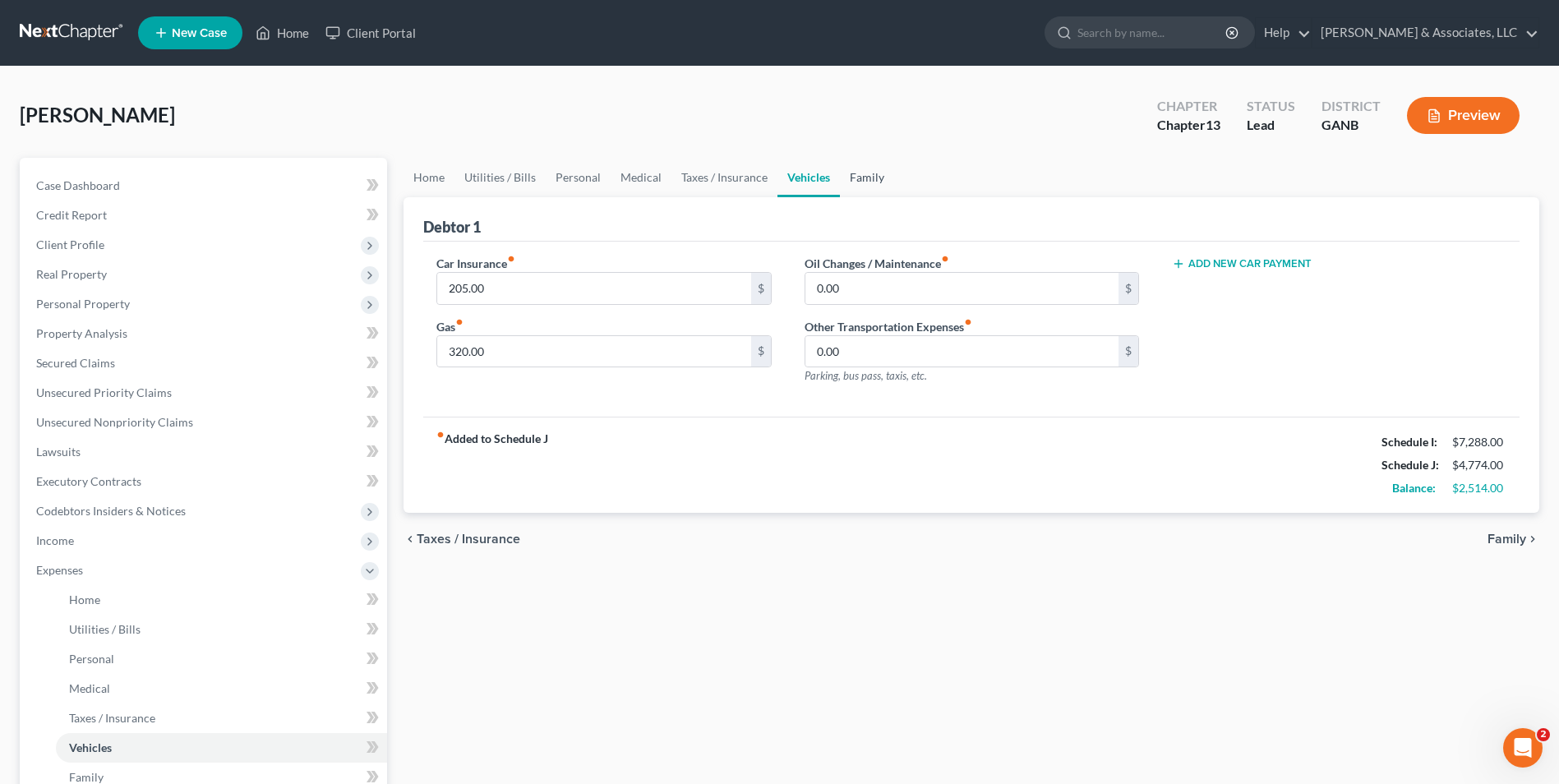
click at [854, 182] on link "Family" at bounding box center [866, 178] width 54 height 39
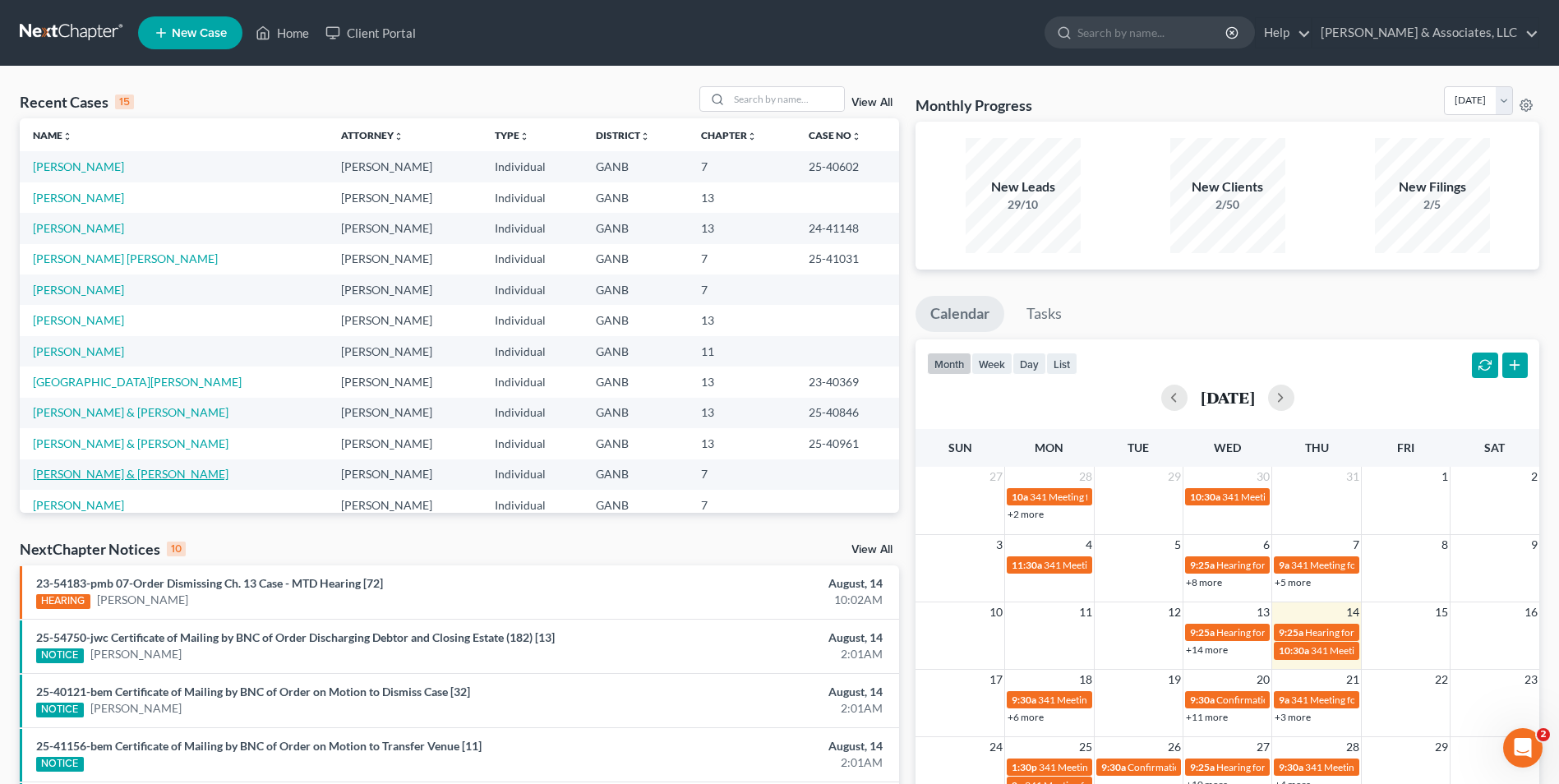
click at [152, 479] on link "[PERSON_NAME] & [PERSON_NAME]" at bounding box center [130, 473] width 196 height 14
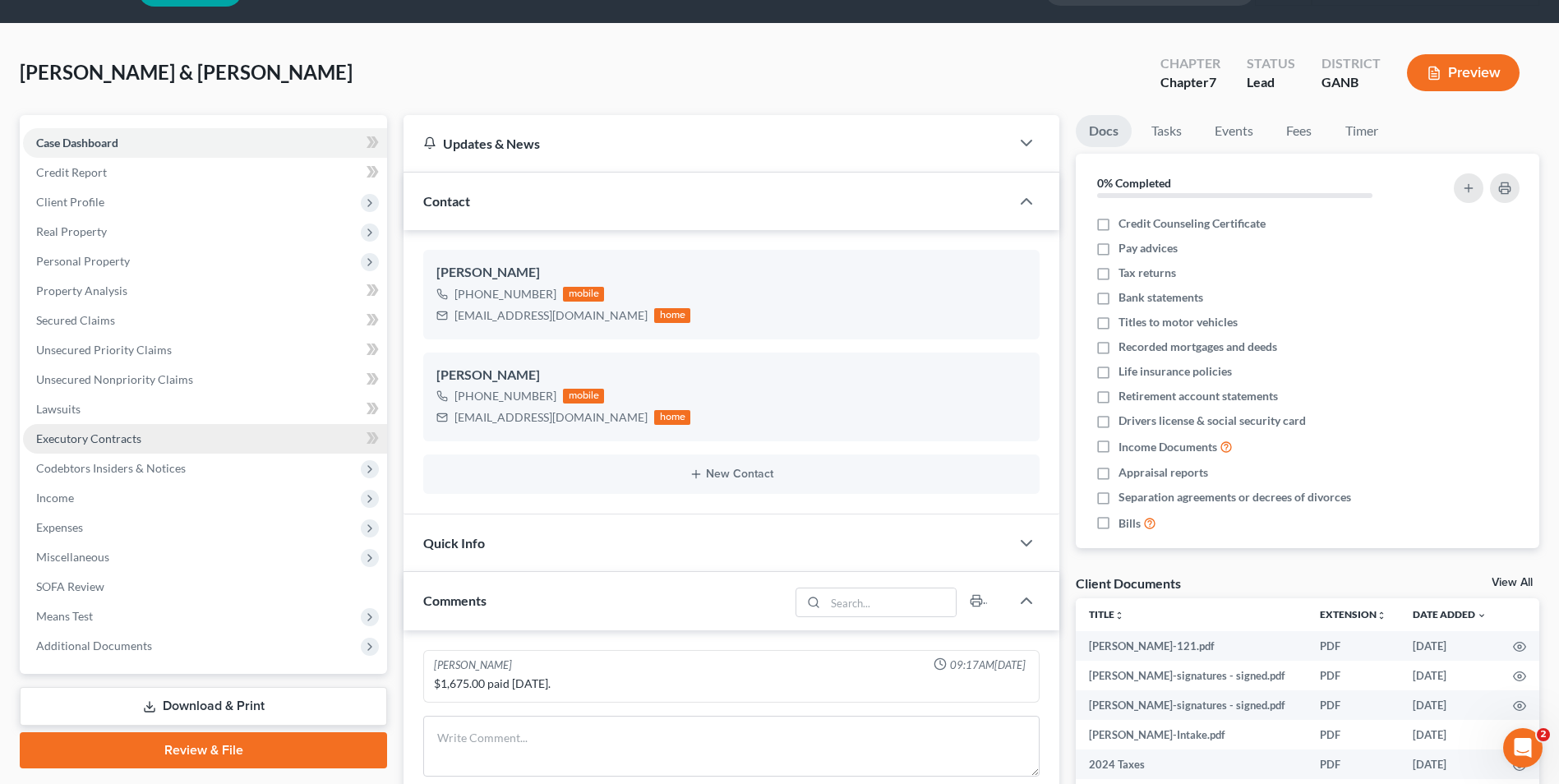
scroll to position [82, 0]
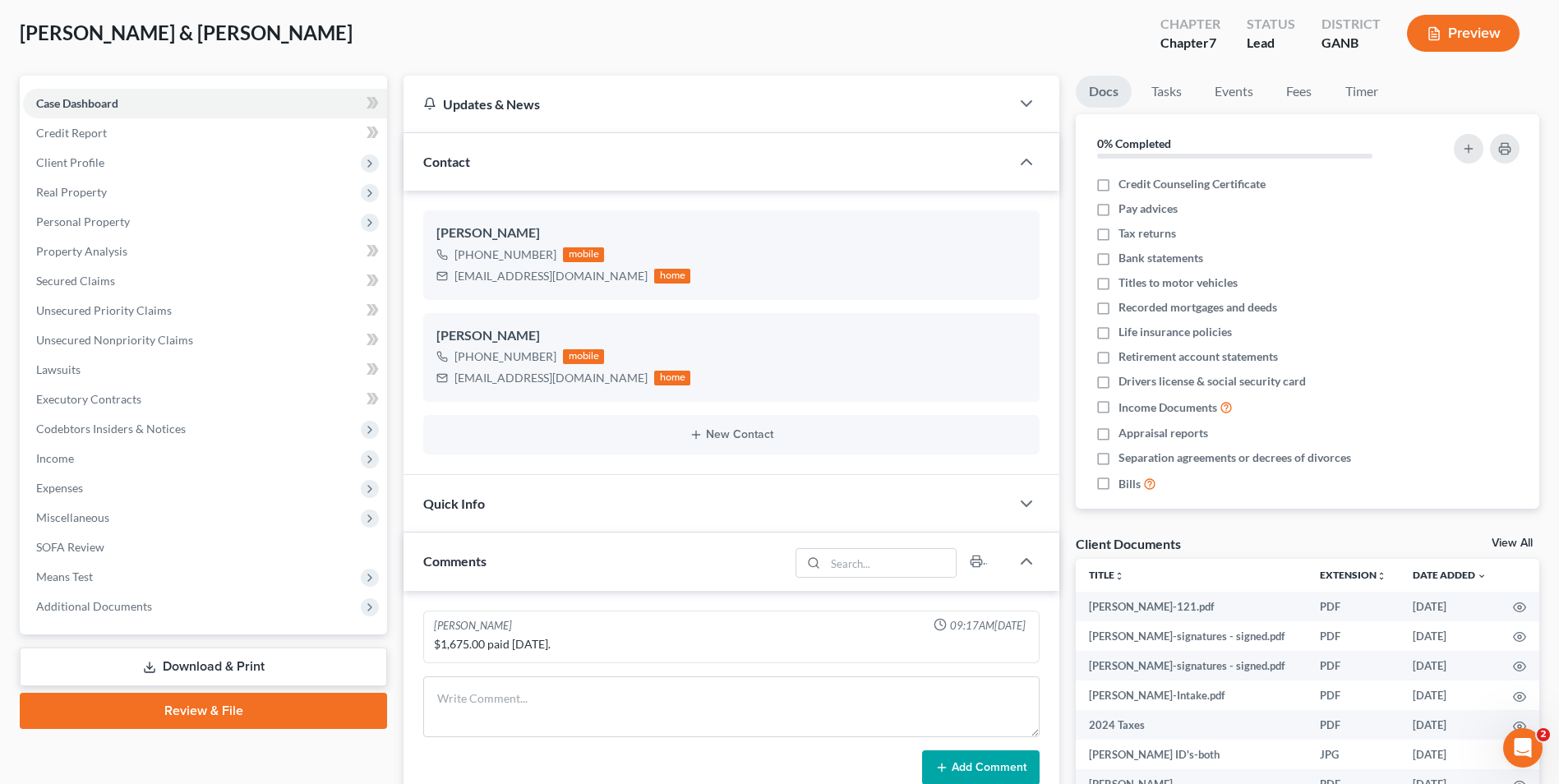
click at [267, 710] on link "Review & File" at bounding box center [203, 711] width 367 height 36
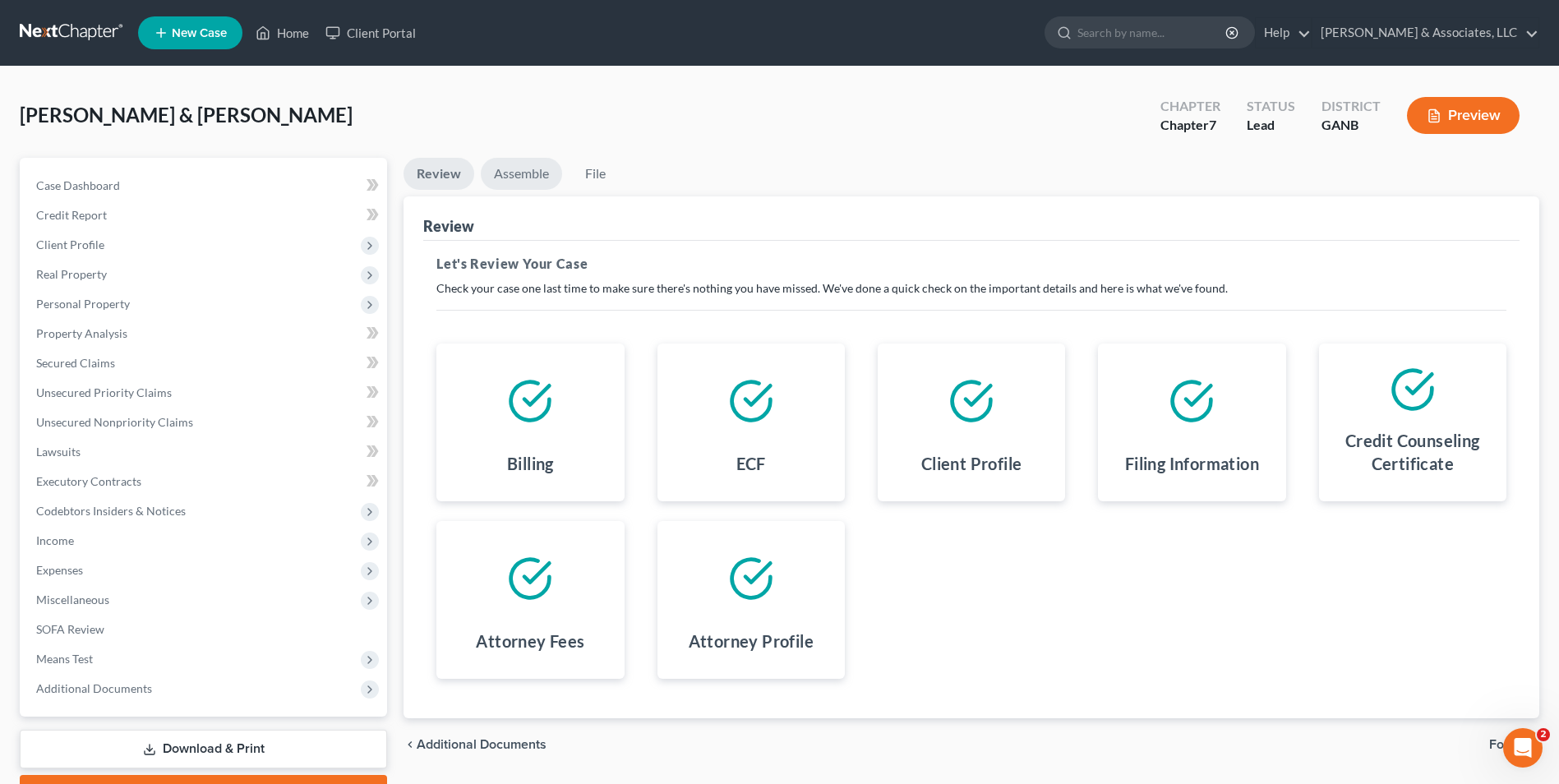
click at [512, 180] on link "Assemble" at bounding box center [521, 174] width 81 height 32
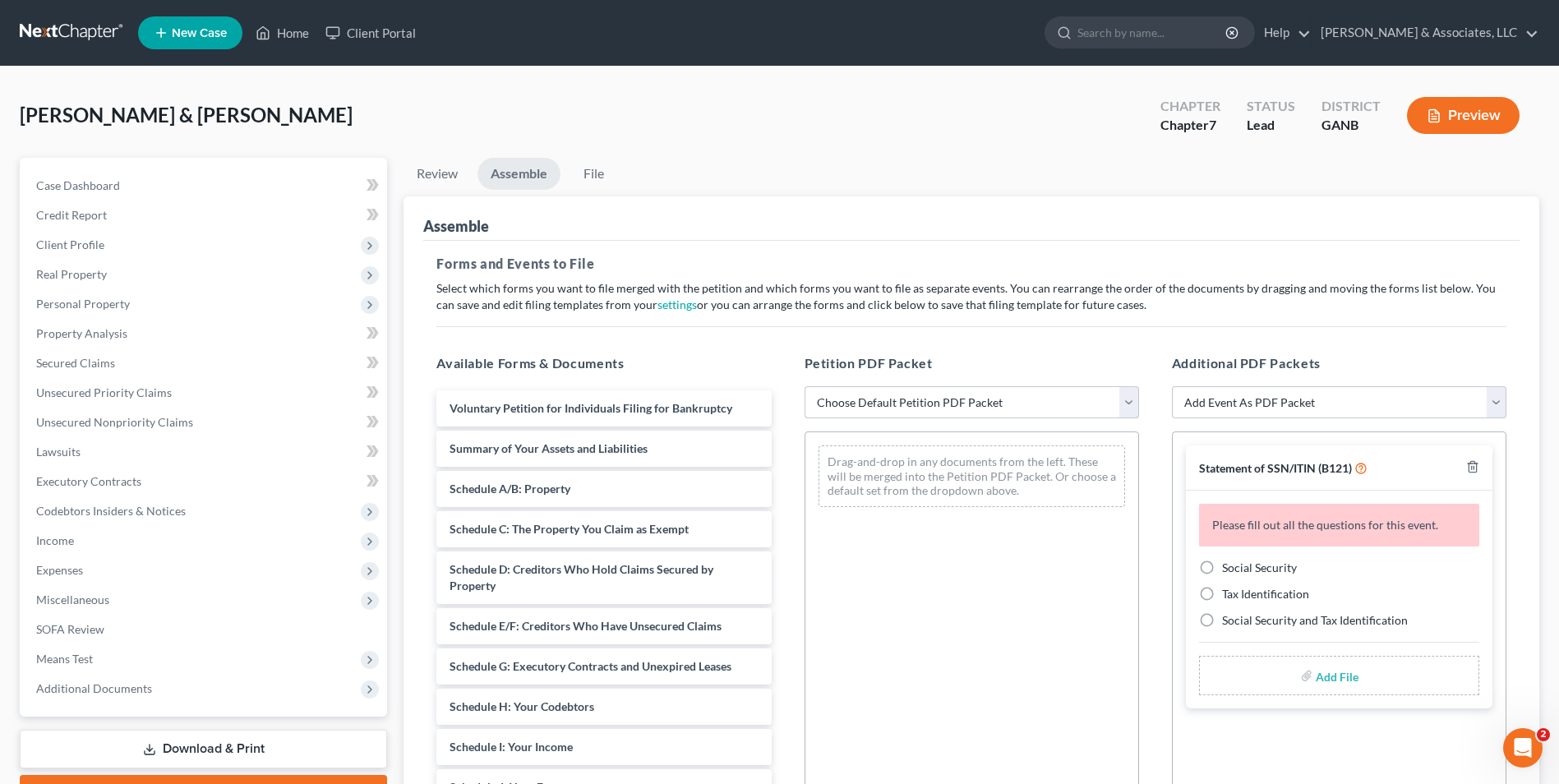
click at [1130, 403] on select "Choose Default Petition PDF Packet Complete Bankruptcy Petition (all forms and …" at bounding box center [971, 402] width 334 height 32
select select "0"
click at [805, 386] on select "Choose Default Petition PDF Packet Complete Bankruptcy Petition (all forms and …" at bounding box center [971, 402] width 334 height 32
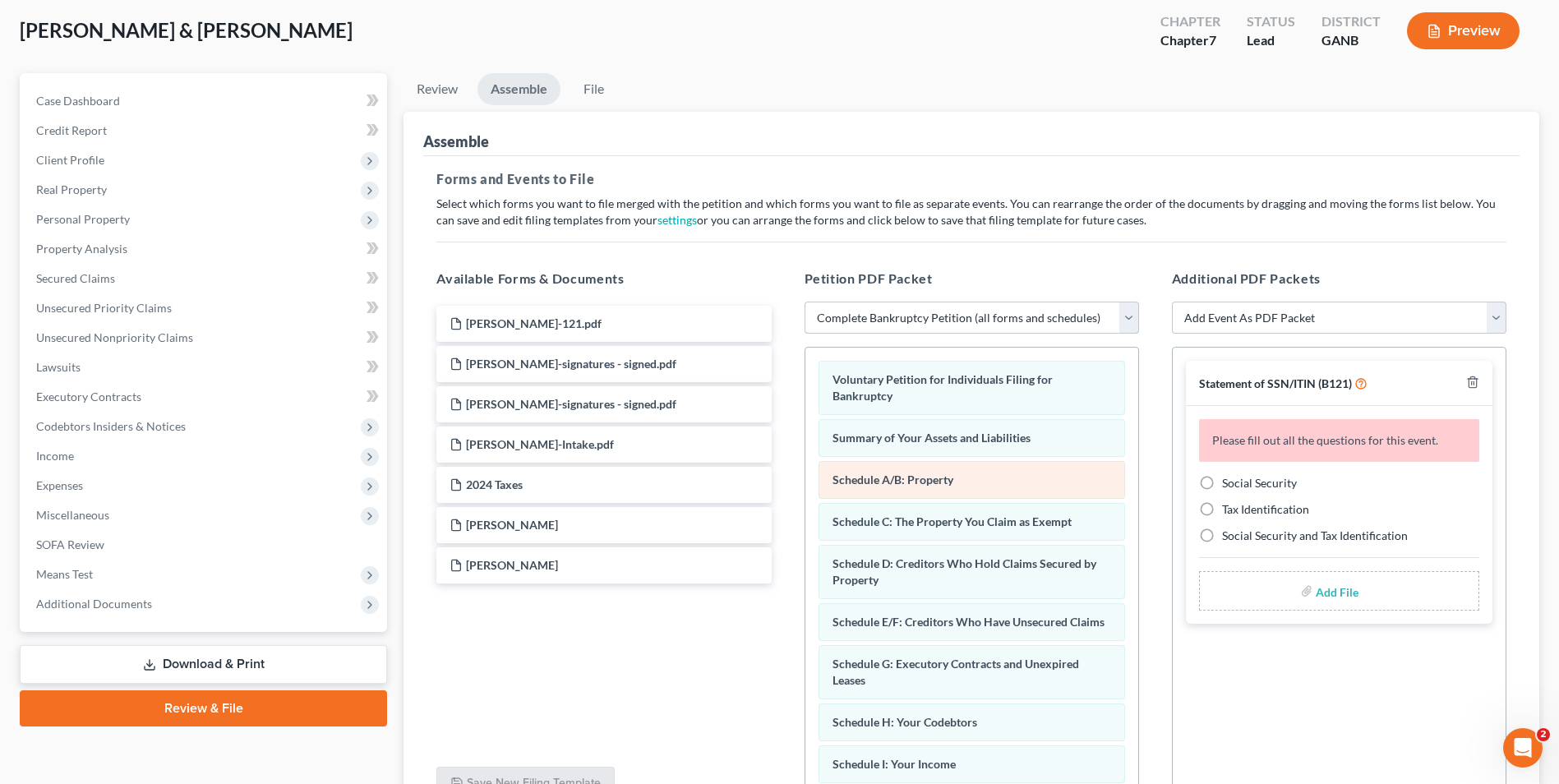
scroll to position [164, 0]
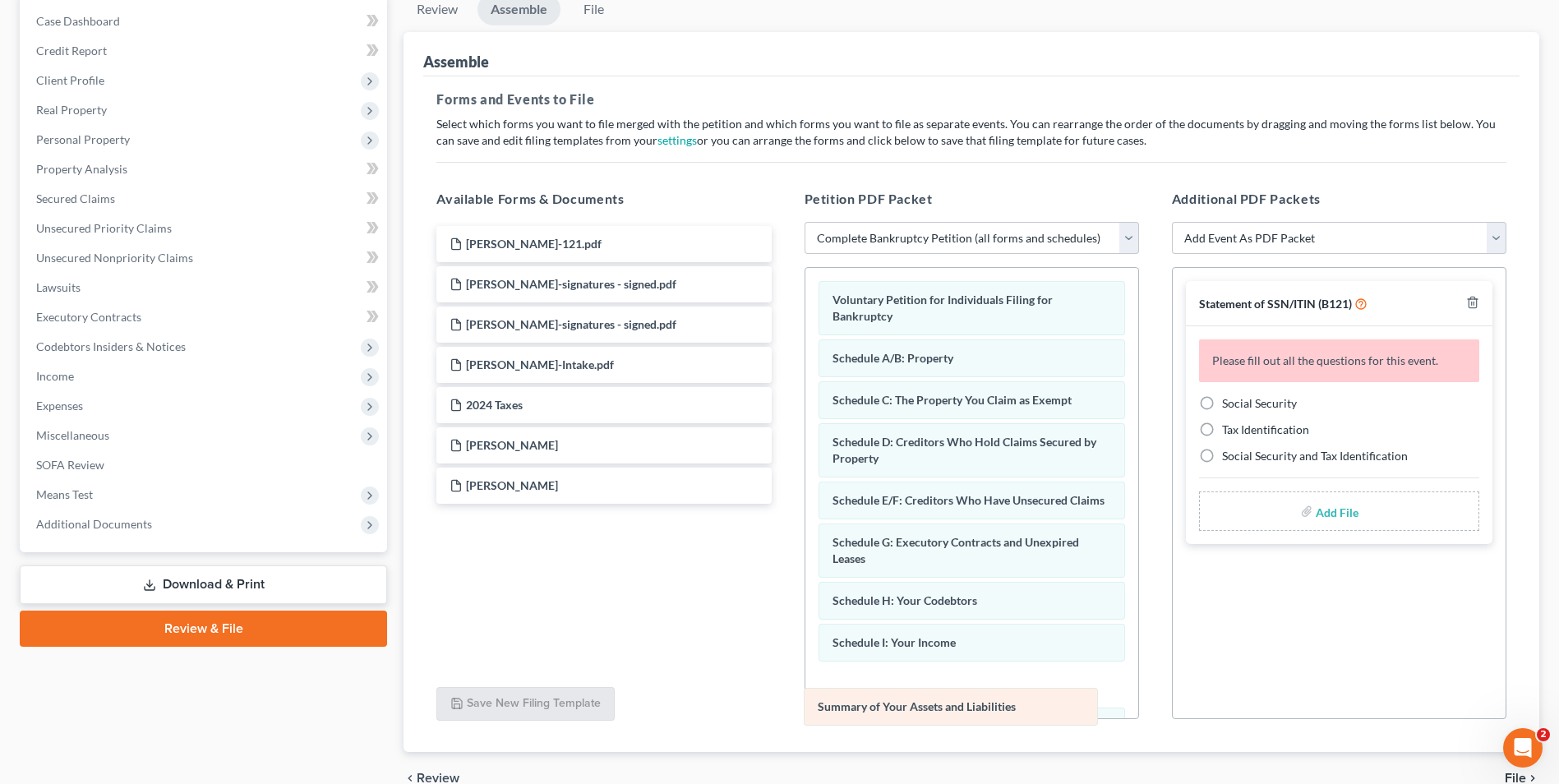
drag, startPoint x: 962, startPoint y: 364, endPoint x: 951, endPoint y: 712, distance: 348.2
click at [951, 712] on div "Summary of Your Assets and Liabilities Voluntary Petition for Individuals Filin…" at bounding box center [972, 746] width 333 height 957
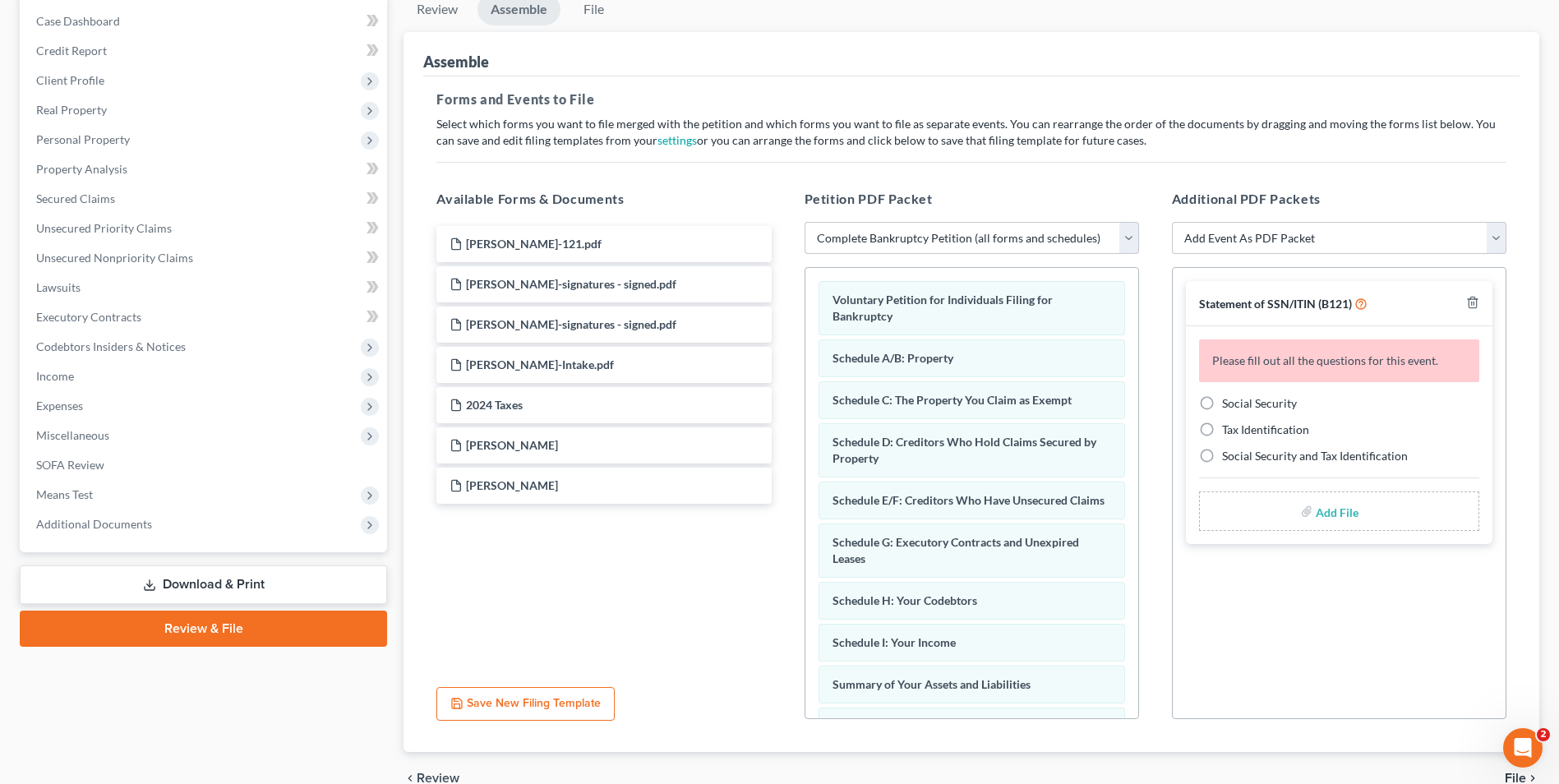
scroll to position [82, 0]
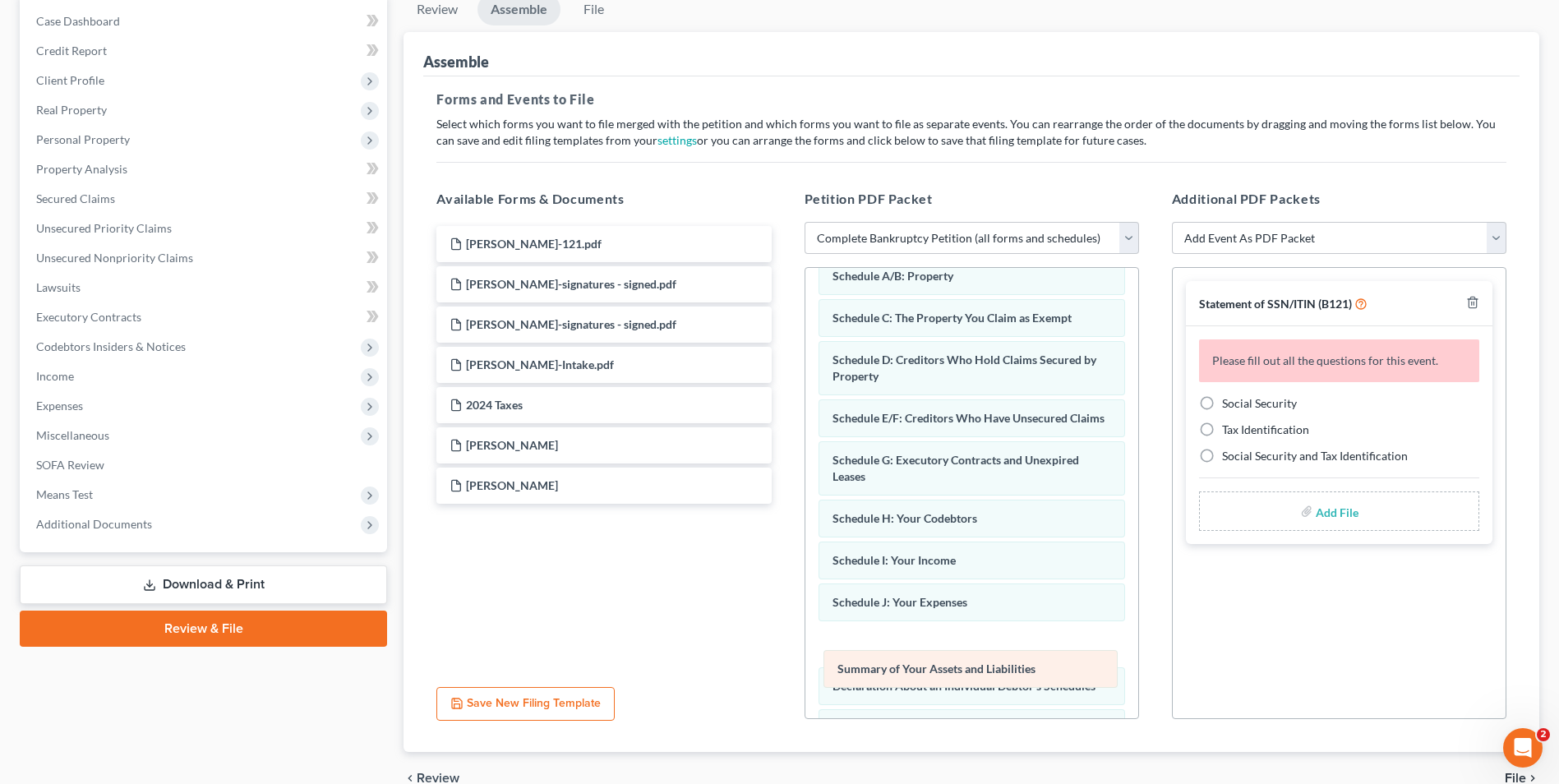
drag, startPoint x: 974, startPoint y: 618, endPoint x: 979, endPoint y: 669, distance: 51.2
click at [979, 669] on div "Summary of Your Assets and Liabilities Voluntary Petition for Individuals Filin…" at bounding box center [972, 664] width 333 height 957
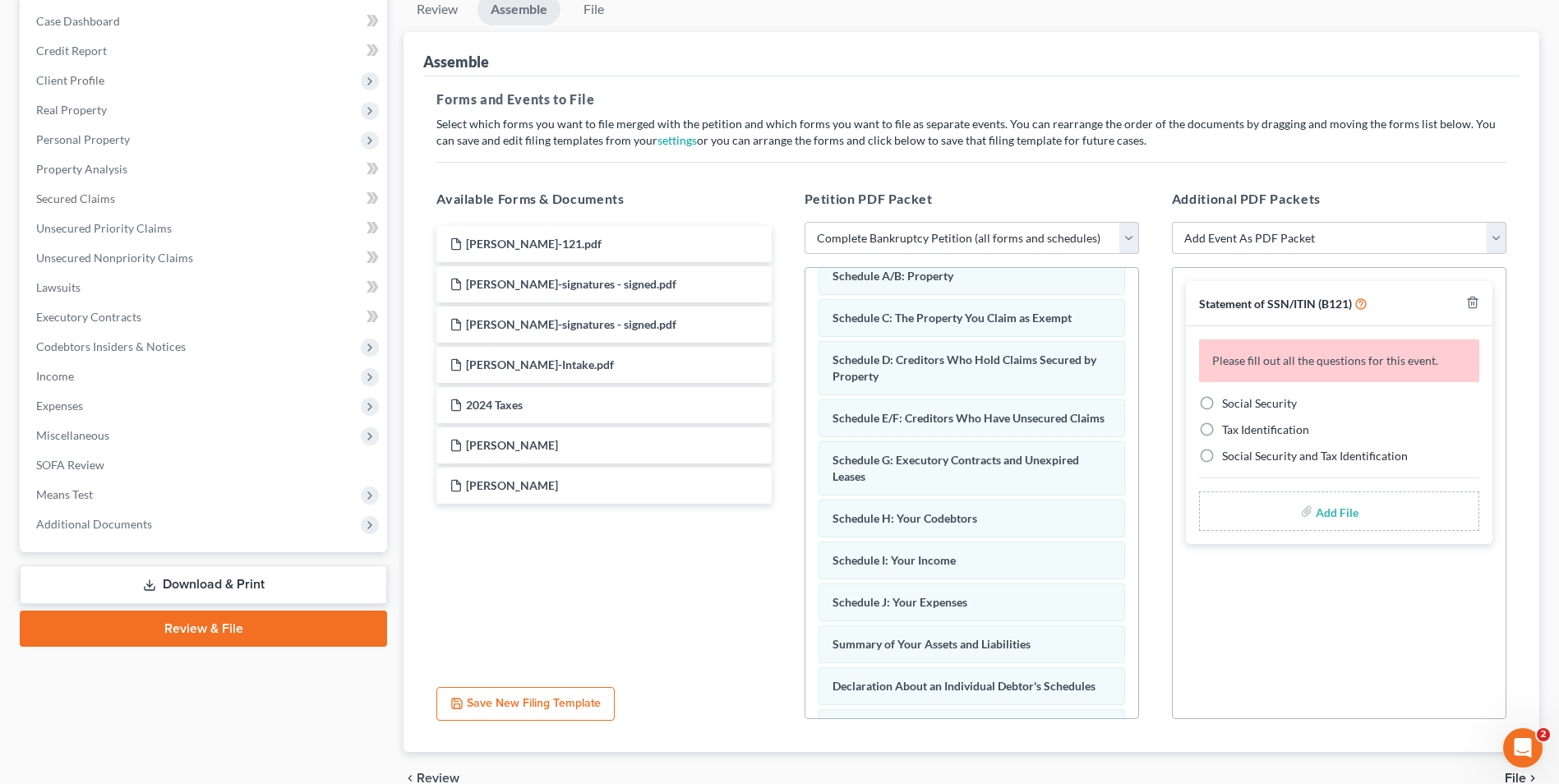
click at [1222, 401] on label "Social Security" at bounding box center [1259, 403] width 75 height 16
click at [1228, 401] on input "Social Security" at bounding box center [1234, 401] width 11 height 11
radio input "true"
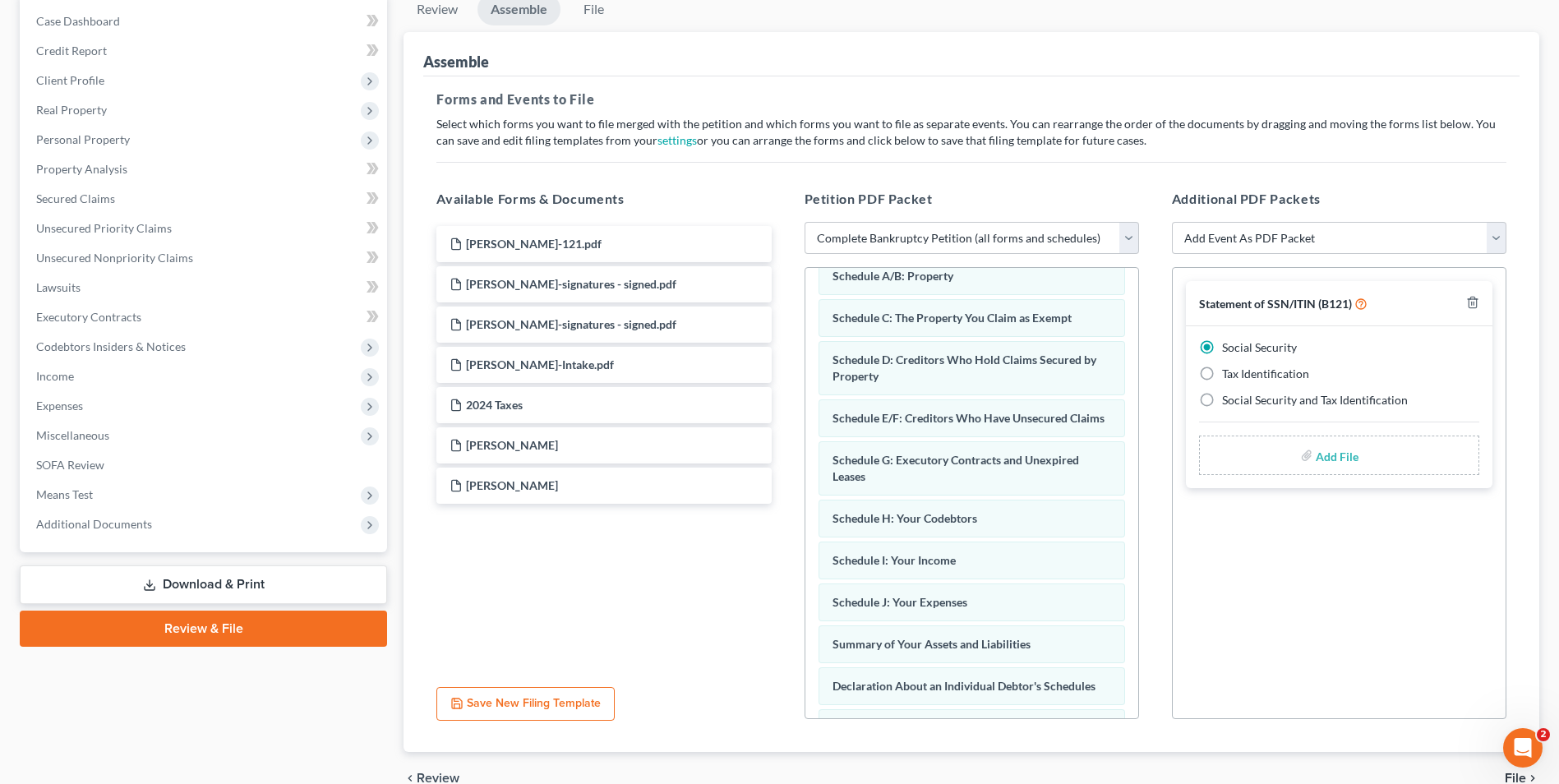
click at [1334, 457] on input "file" at bounding box center [1335, 455] width 39 height 30
type input "C:\fakepath\Watkins.121.pdf"
click at [1516, 776] on span "File" at bounding box center [1515, 777] width 21 height 13
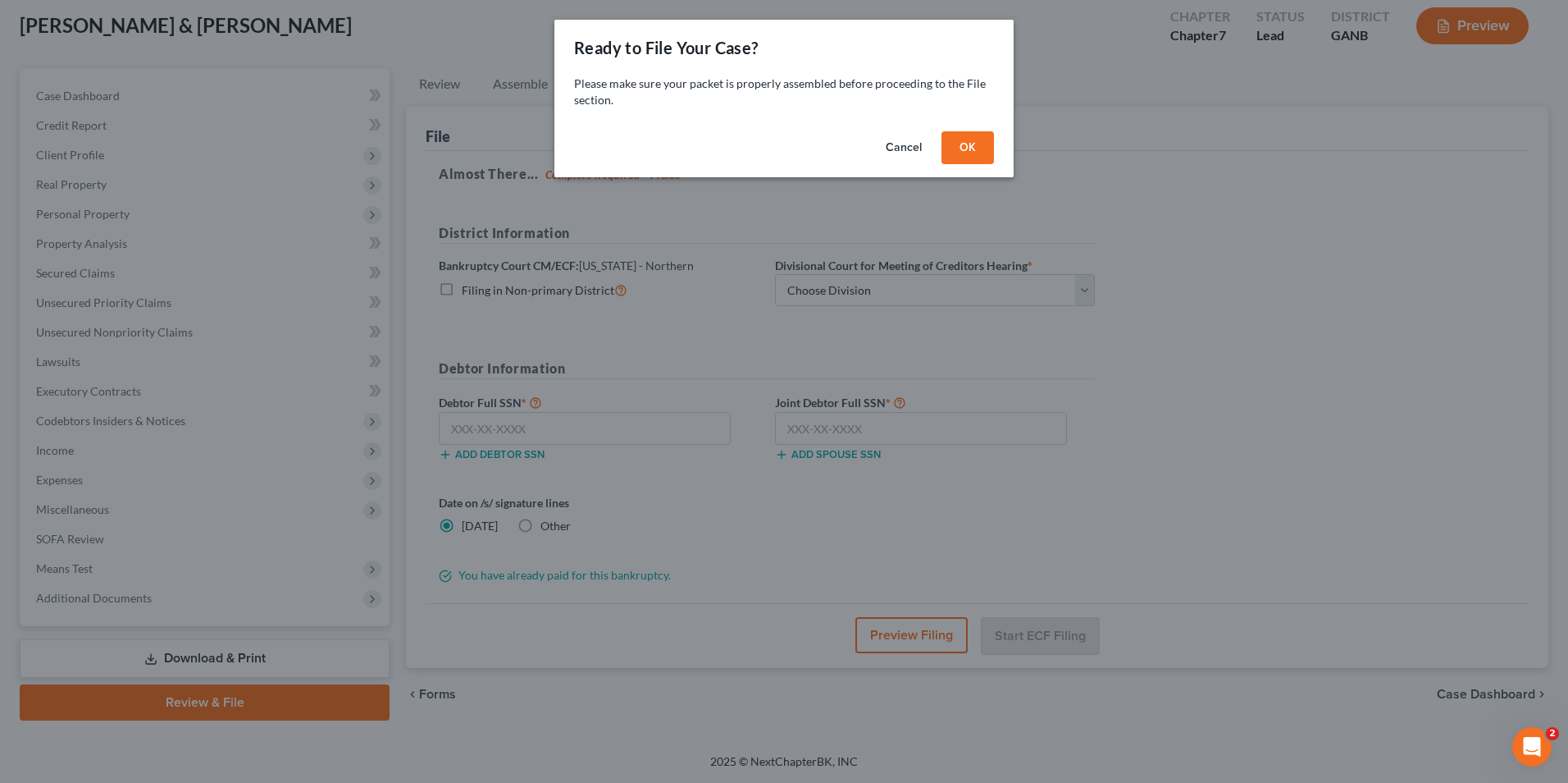
click at [973, 140] on button "OK" at bounding box center [968, 148] width 53 height 32
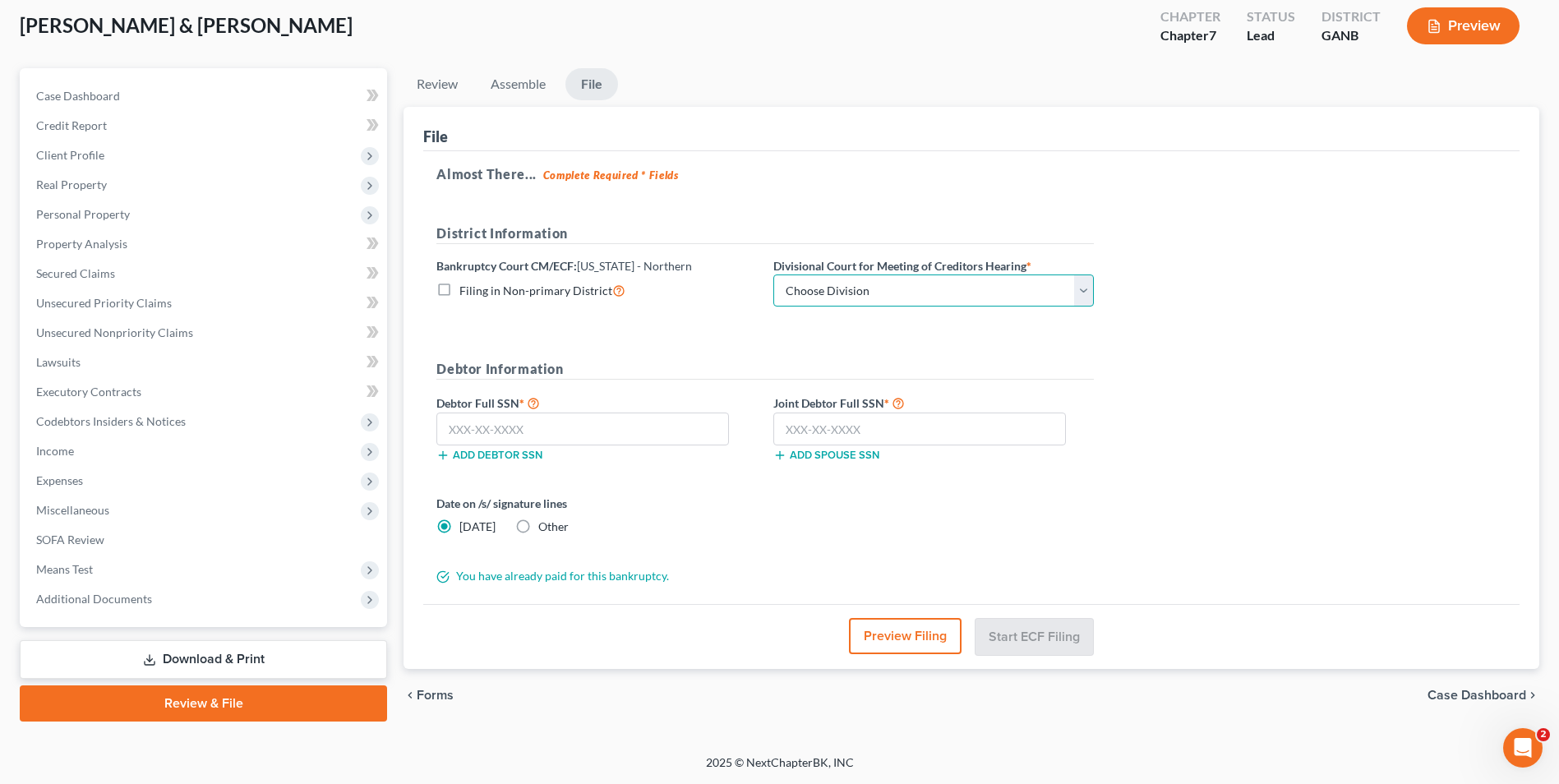
click at [1084, 291] on select "Choose Division Atlanta Gainesville Newnan Rome" at bounding box center [933, 290] width 320 height 32
select select "3"
click at [773, 274] on select "Choose Division Atlanta Gainesville Newnan Rome" at bounding box center [933, 290] width 320 height 32
click at [648, 427] on input "text" at bounding box center [583, 429] width 292 height 32
type input "371-92-5094"
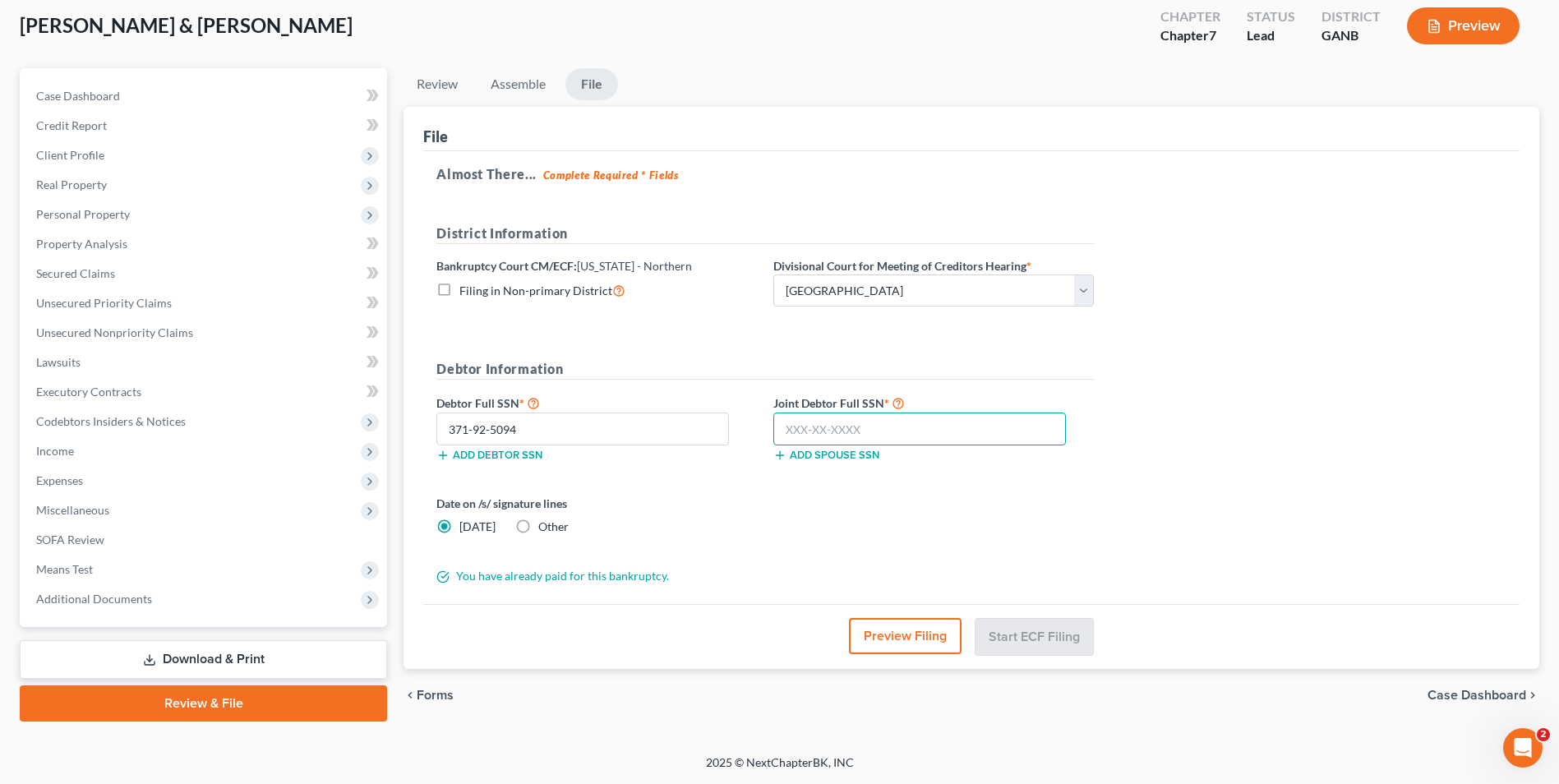
click at [823, 441] on input "text" at bounding box center [919, 429] width 292 height 32
type input "253-49-5377"
click at [1034, 633] on button "Start ECF Filing" at bounding box center [1034, 635] width 118 height 36
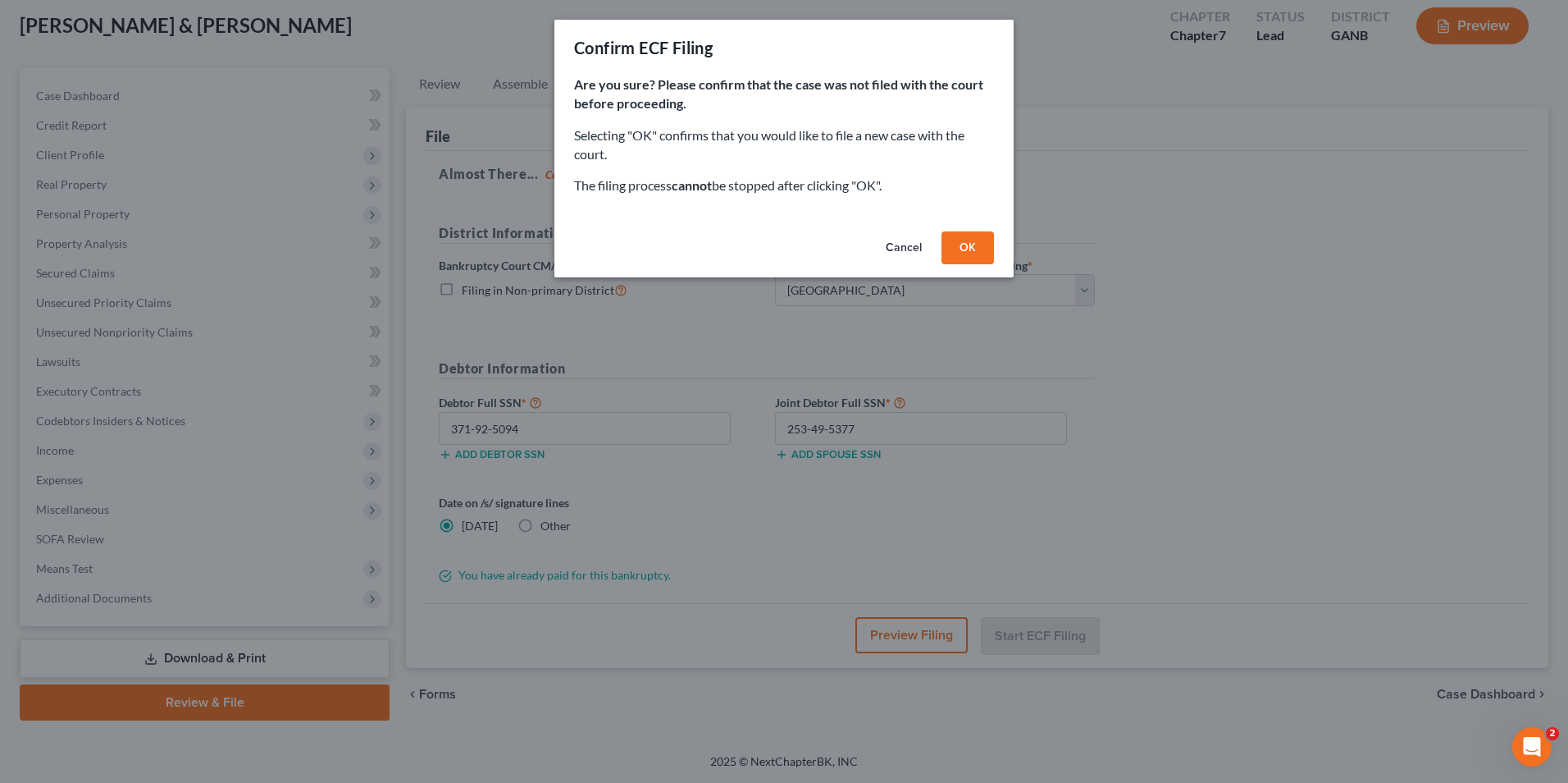
click at [974, 242] on button "OK" at bounding box center [968, 247] width 53 height 32
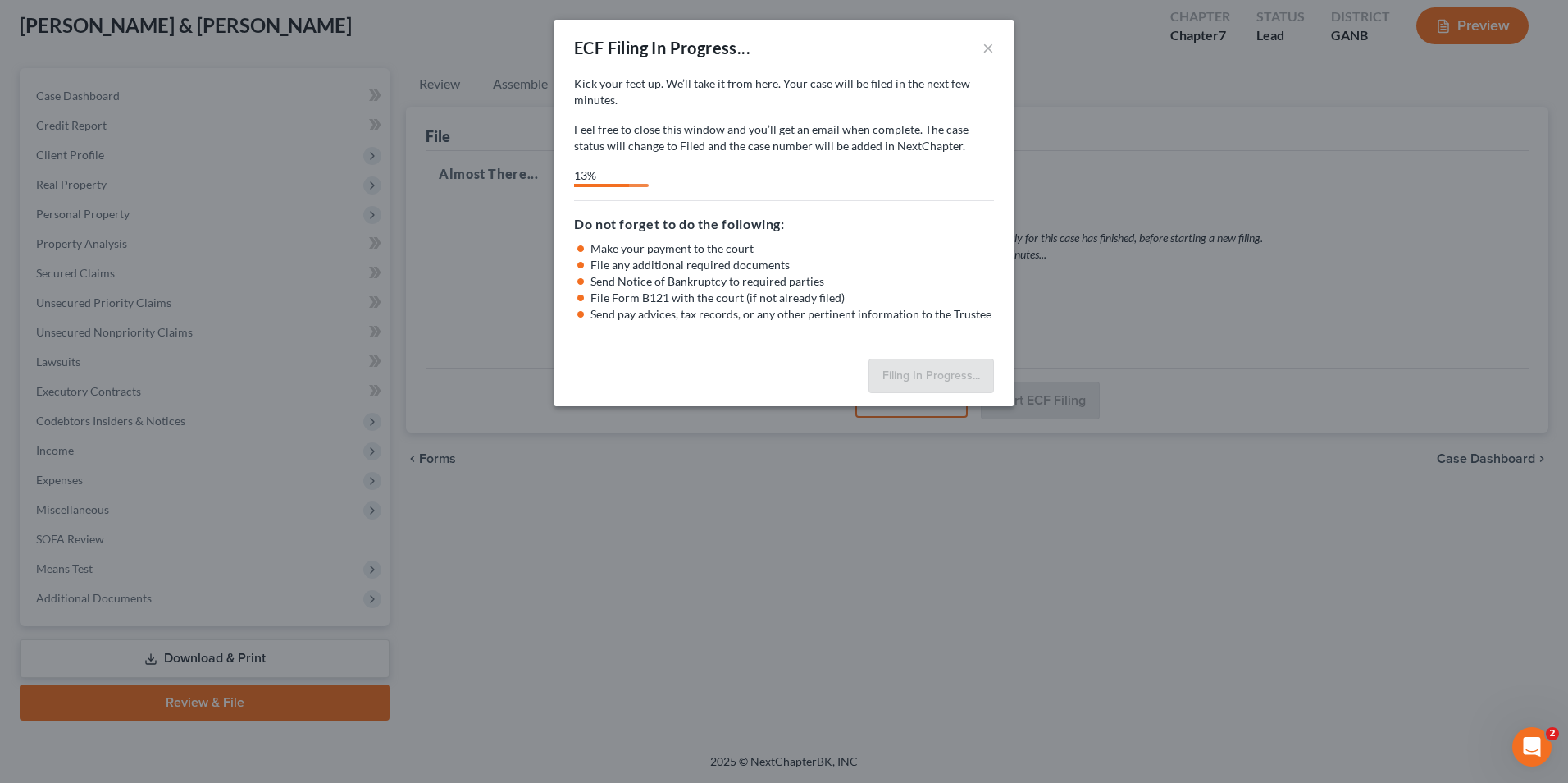
select select "3"
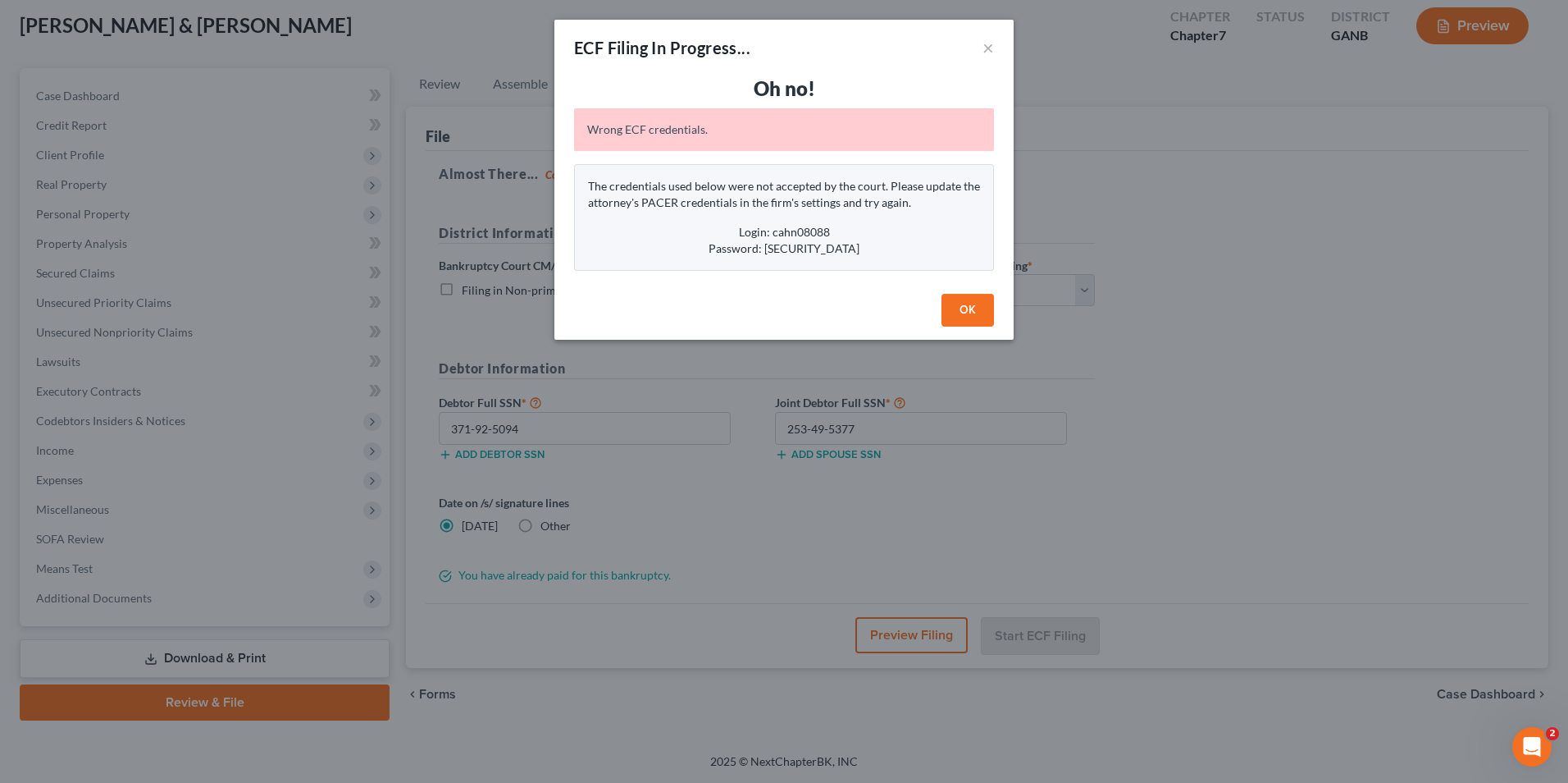
click at [970, 313] on button "OK" at bounding box center [968, 310] width 53 height 32
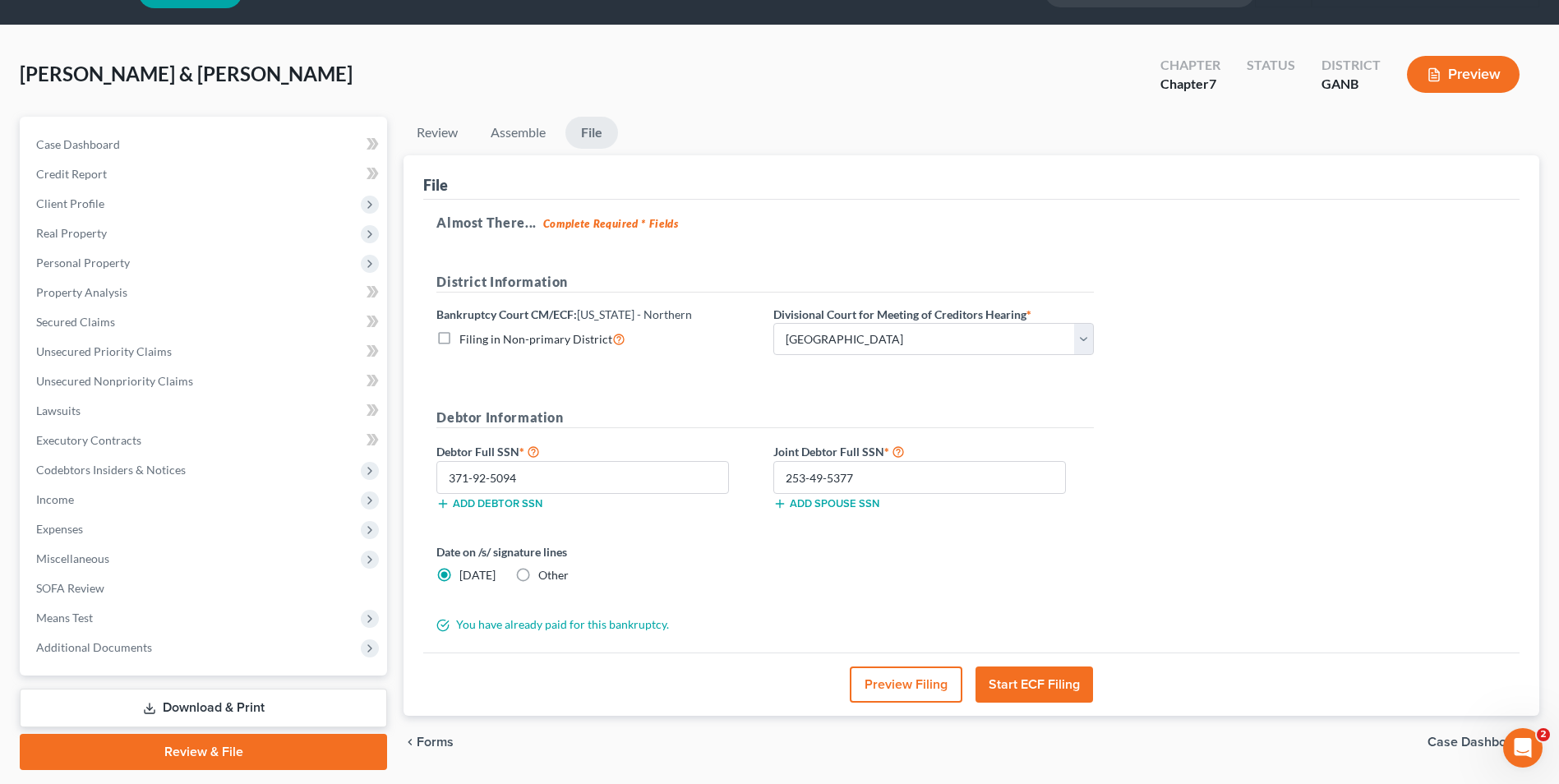
scroll to position [0, 0]
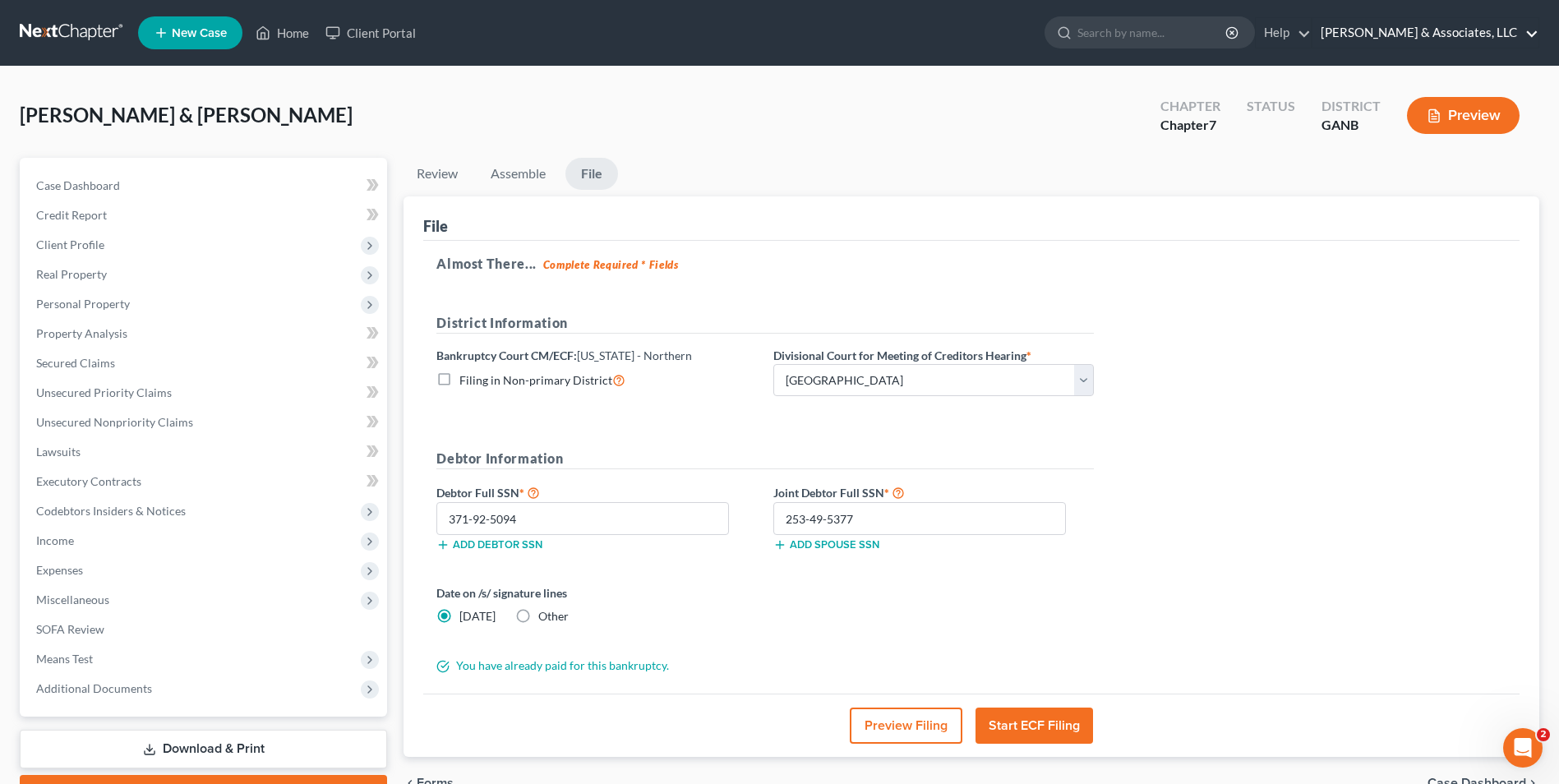
click at [1462, 32] on link "Brian R. Cahn & Associates, LLC" at bounding box center [1425, 32] width 226 height 30
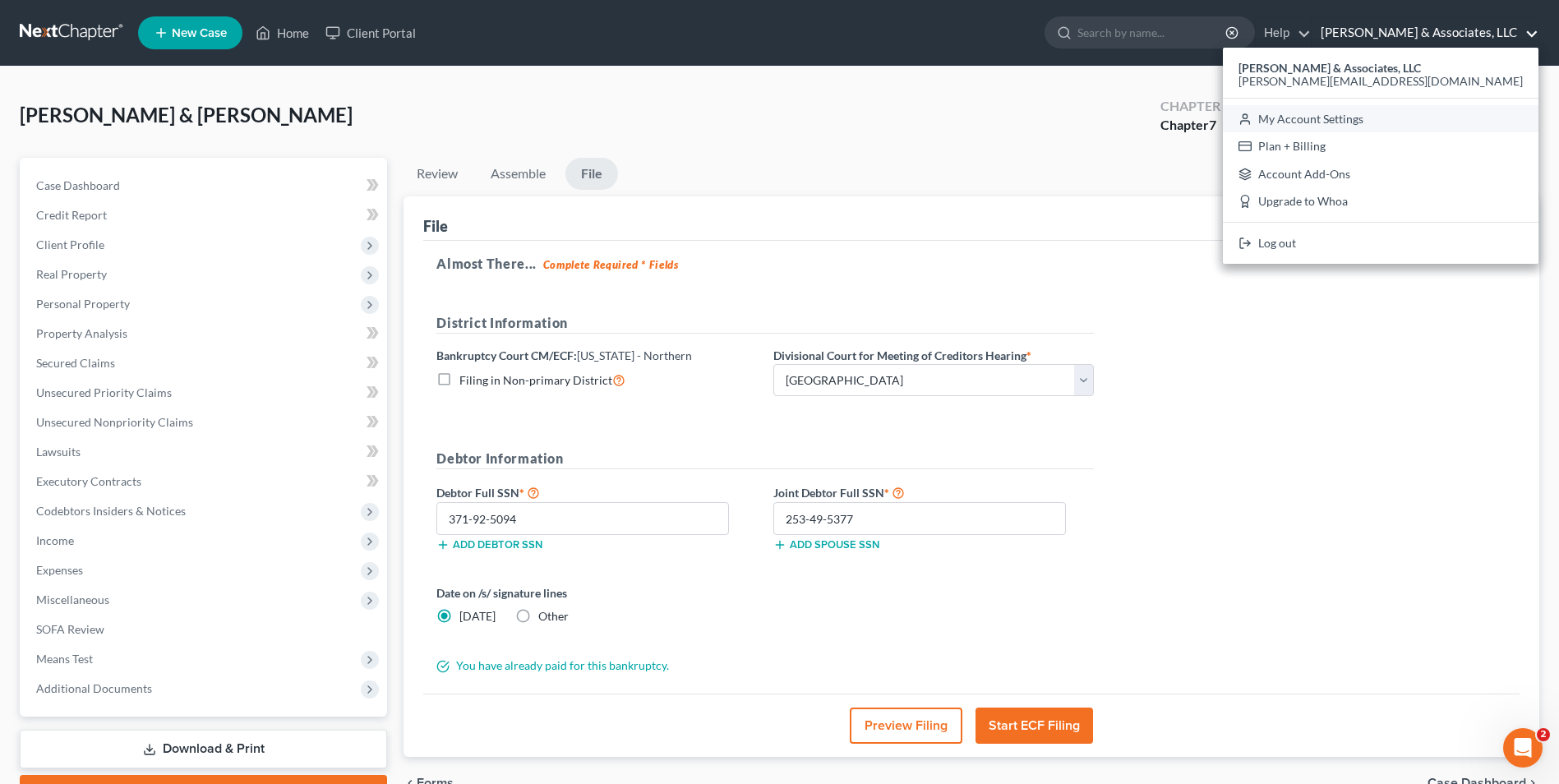
click at [1450, 119] on link "My Account Settings" at bounding box center [1380, 119] width 315 height 28
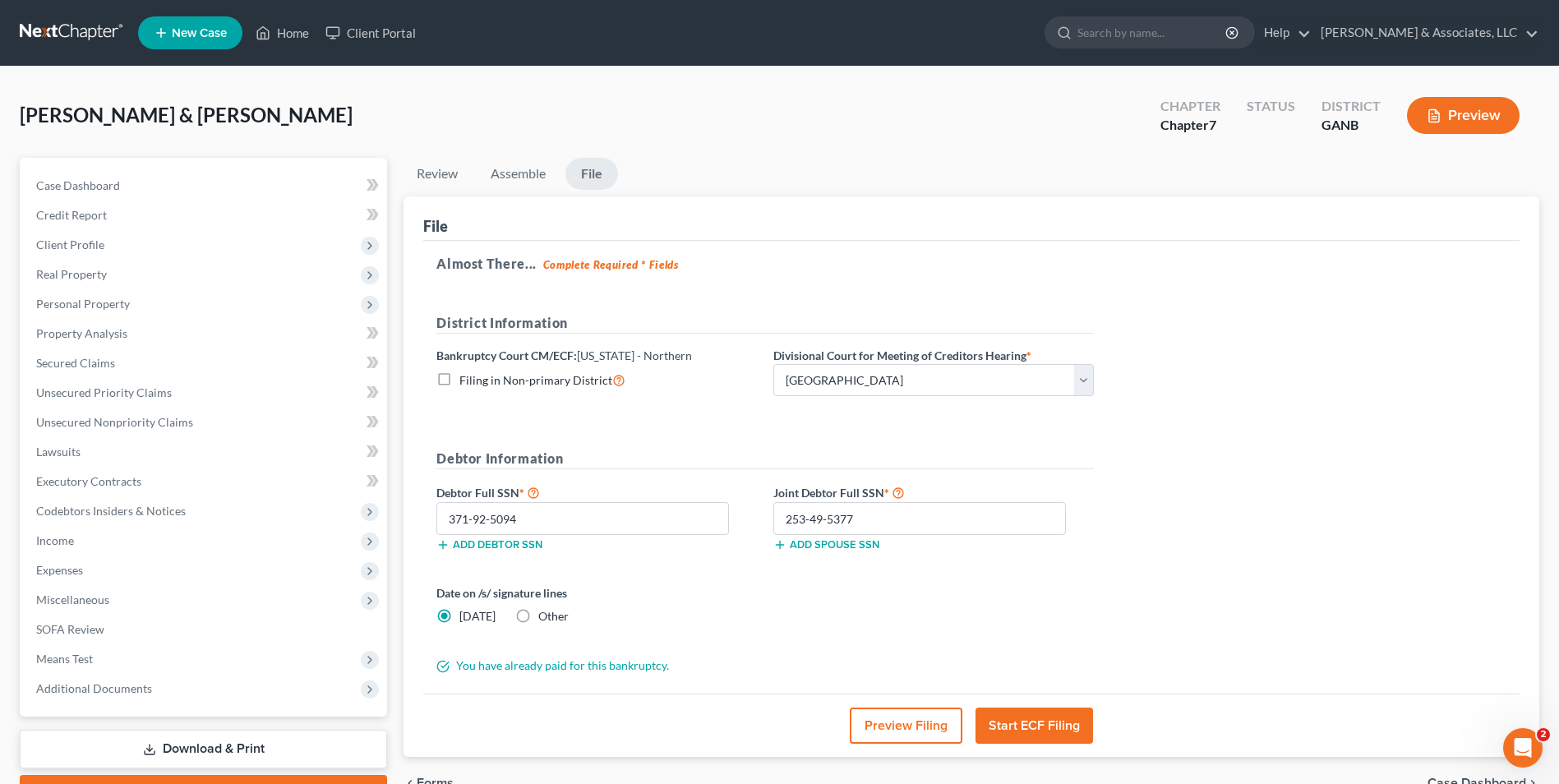
select select "19"
select select "24"
select select "10"
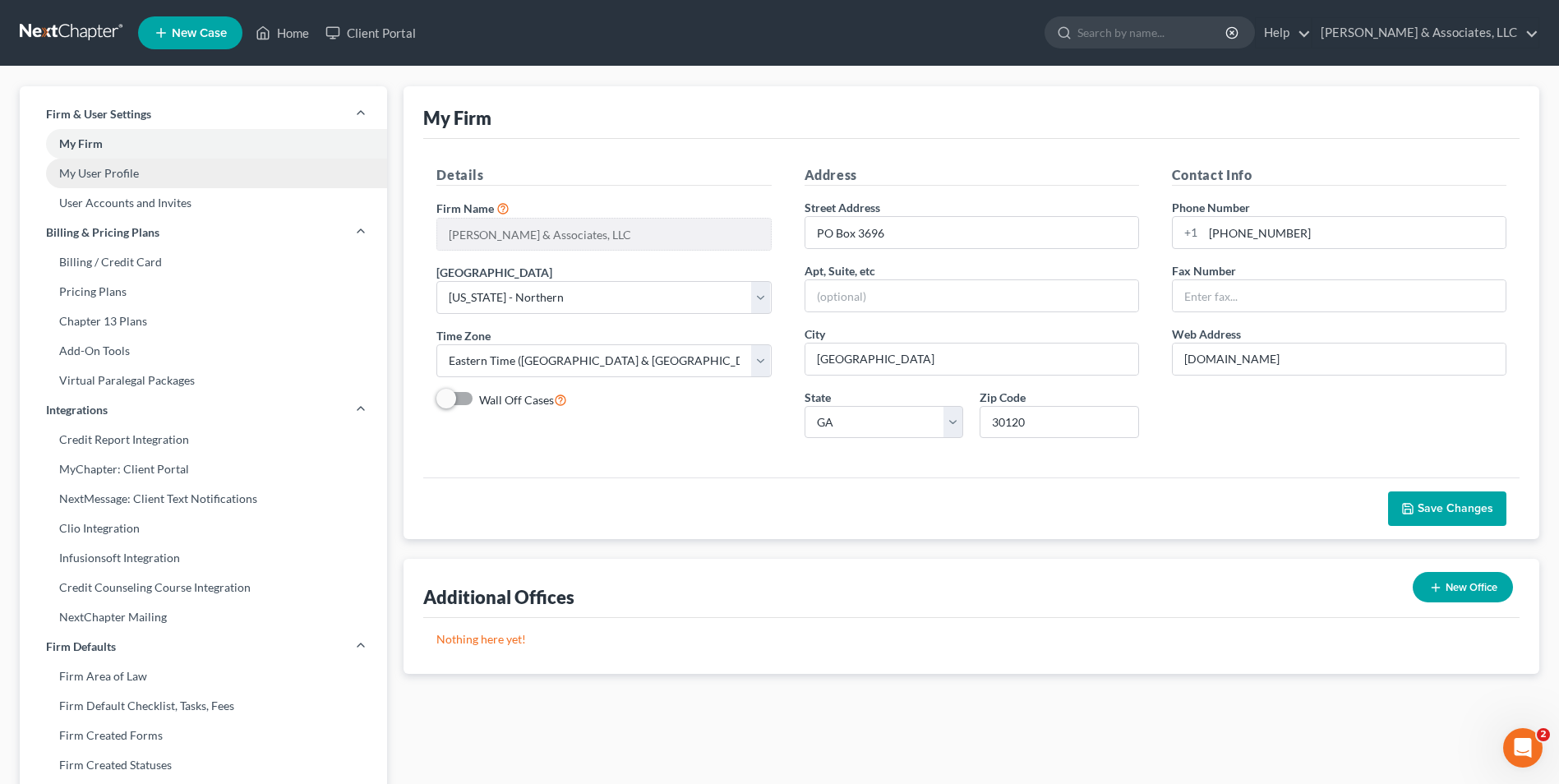
click at [113, 174] on link "My User Profile" at bounding box center [203, 173] width 367 height 30
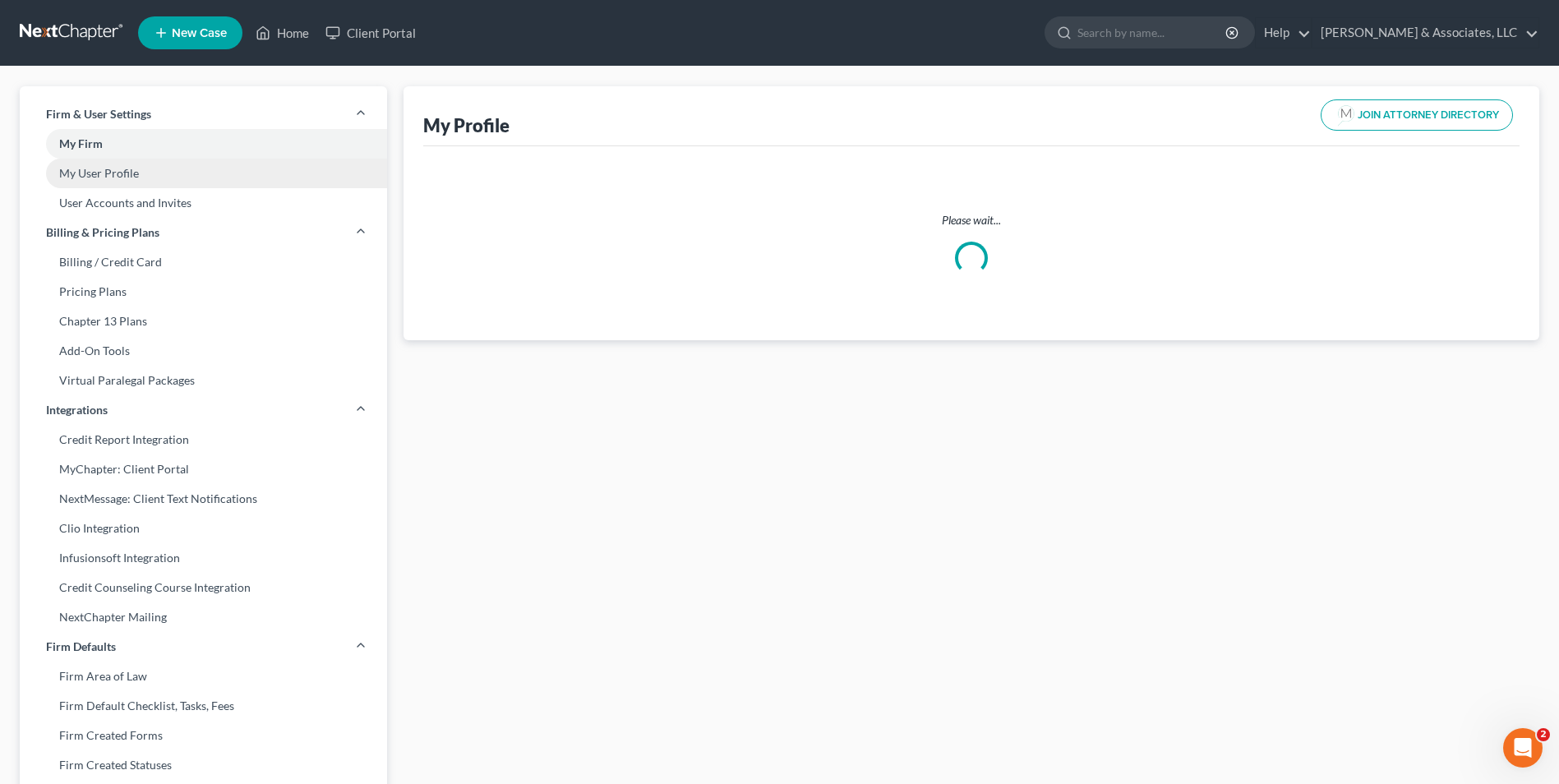
select select "10"
select select "19"
select select "attorney"
select select "2"
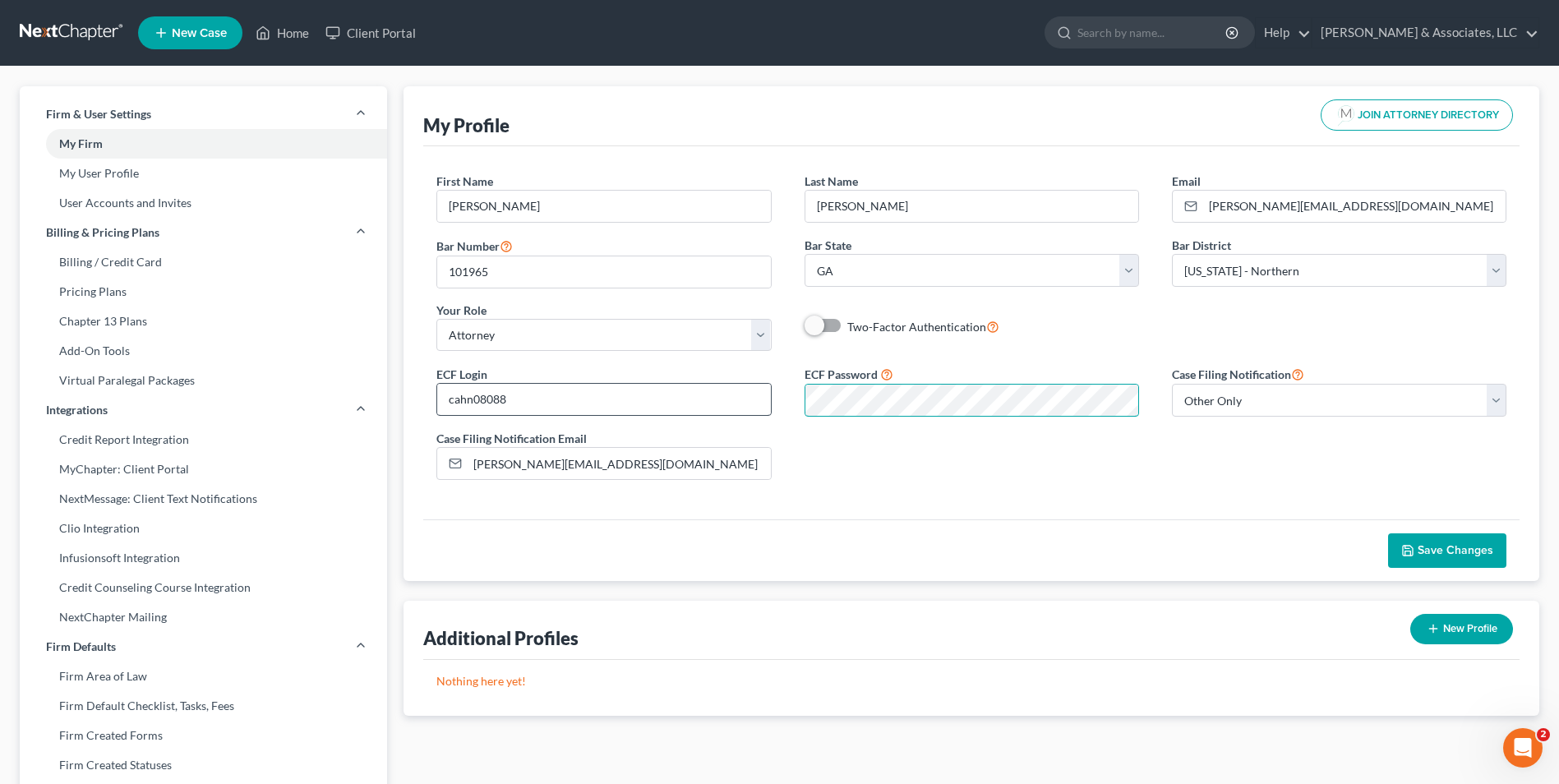
click at [730, 411] on div "ECF Login cahn08088 ECF Password Case Filing Notification Select Attorney Only …" at bounding box center [970, 428] width 1103 height 129
click at [1474, 551] on span "Save Changes" at bounding box center [1455, 550] width 75 height 14
click at [282, 36] on link "Home" at bounding box center [283, 32] width 70 height 30
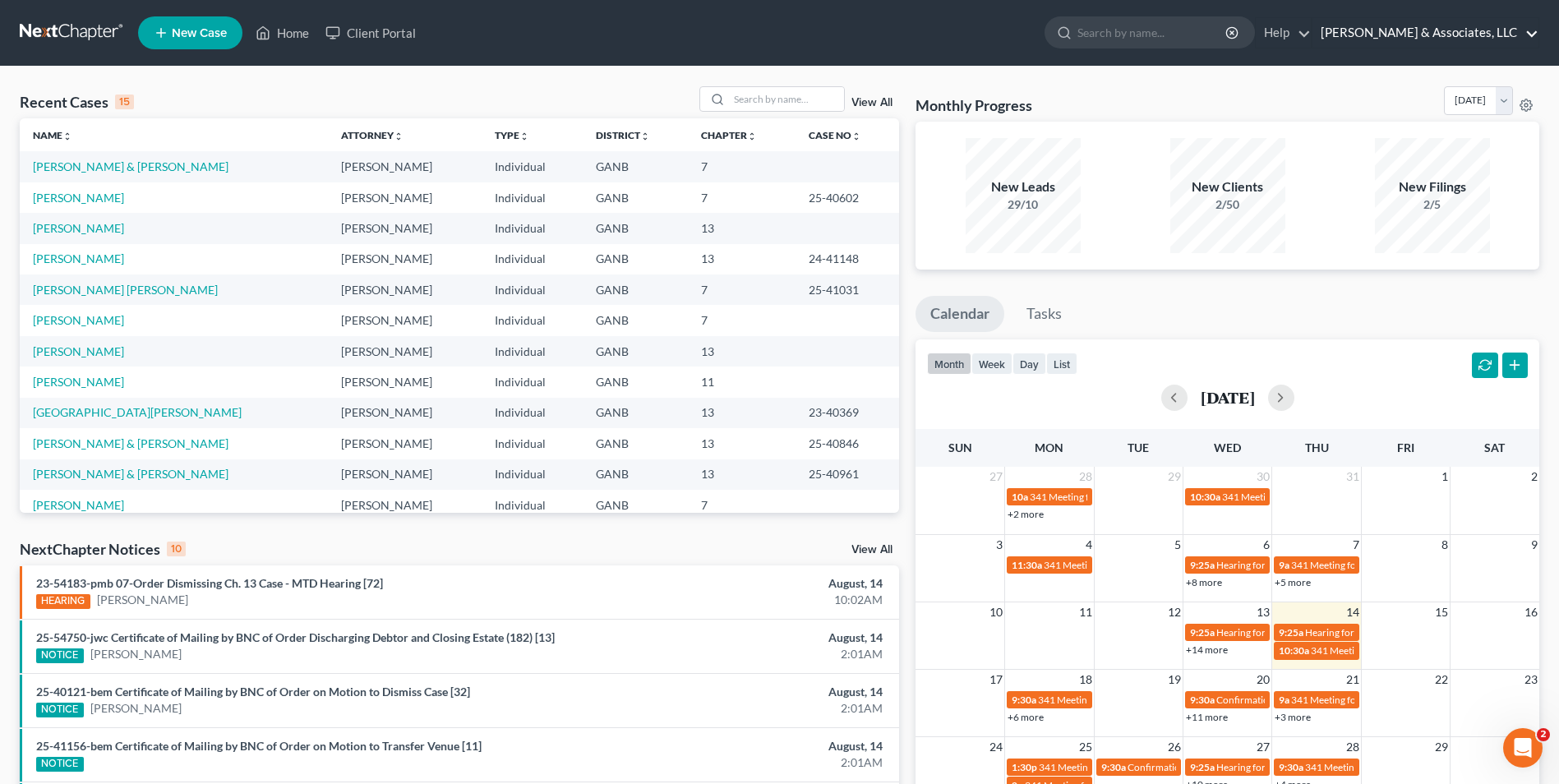
click at [1486, 32] on link "Brian R. Cahn & Associates, LLC" at bounding box center [1425, 32] width 226 height 30
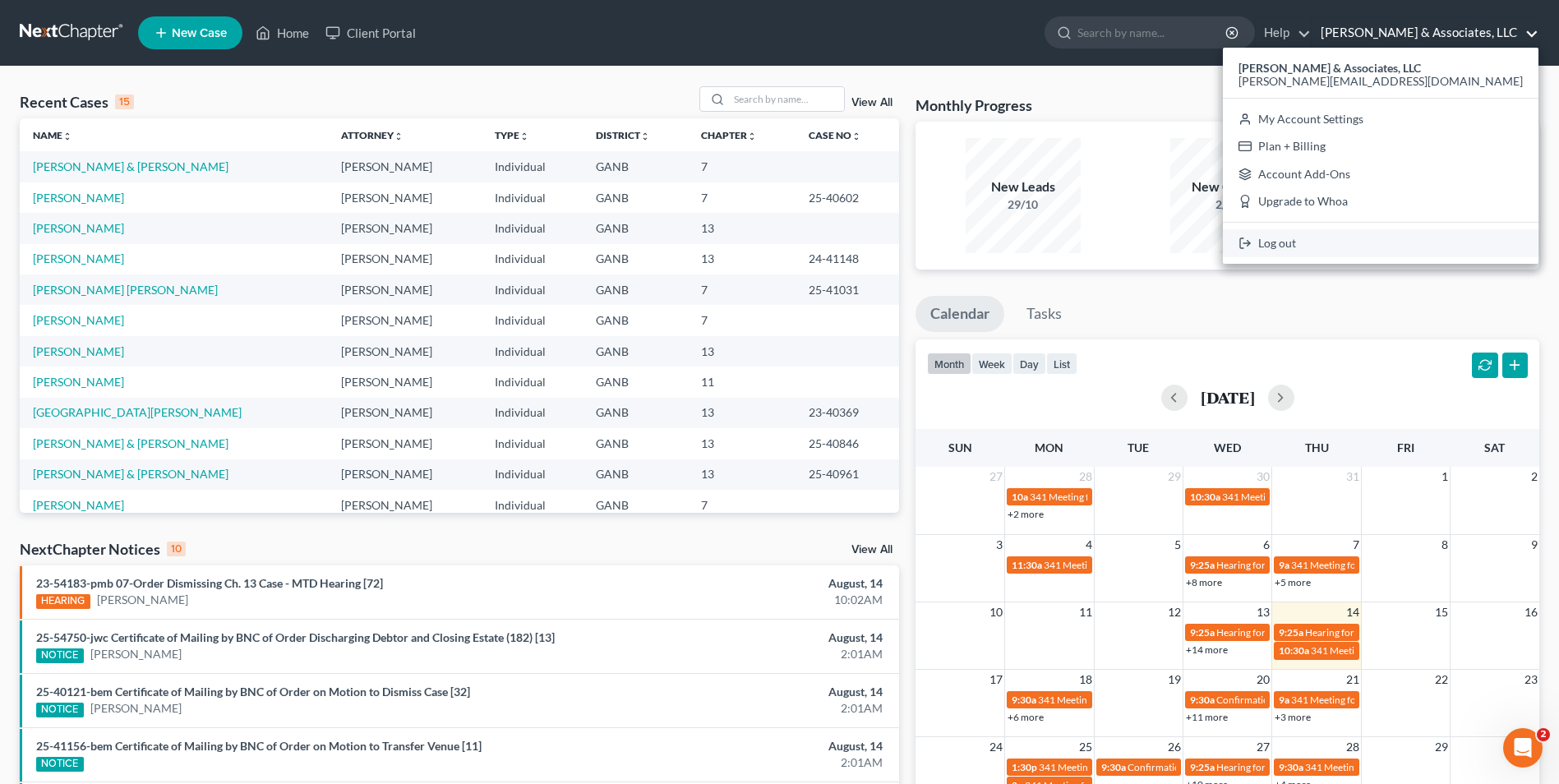
click at [1407, 238] on link "Log out" at bounding box center [1380, 243] width 315 height 28
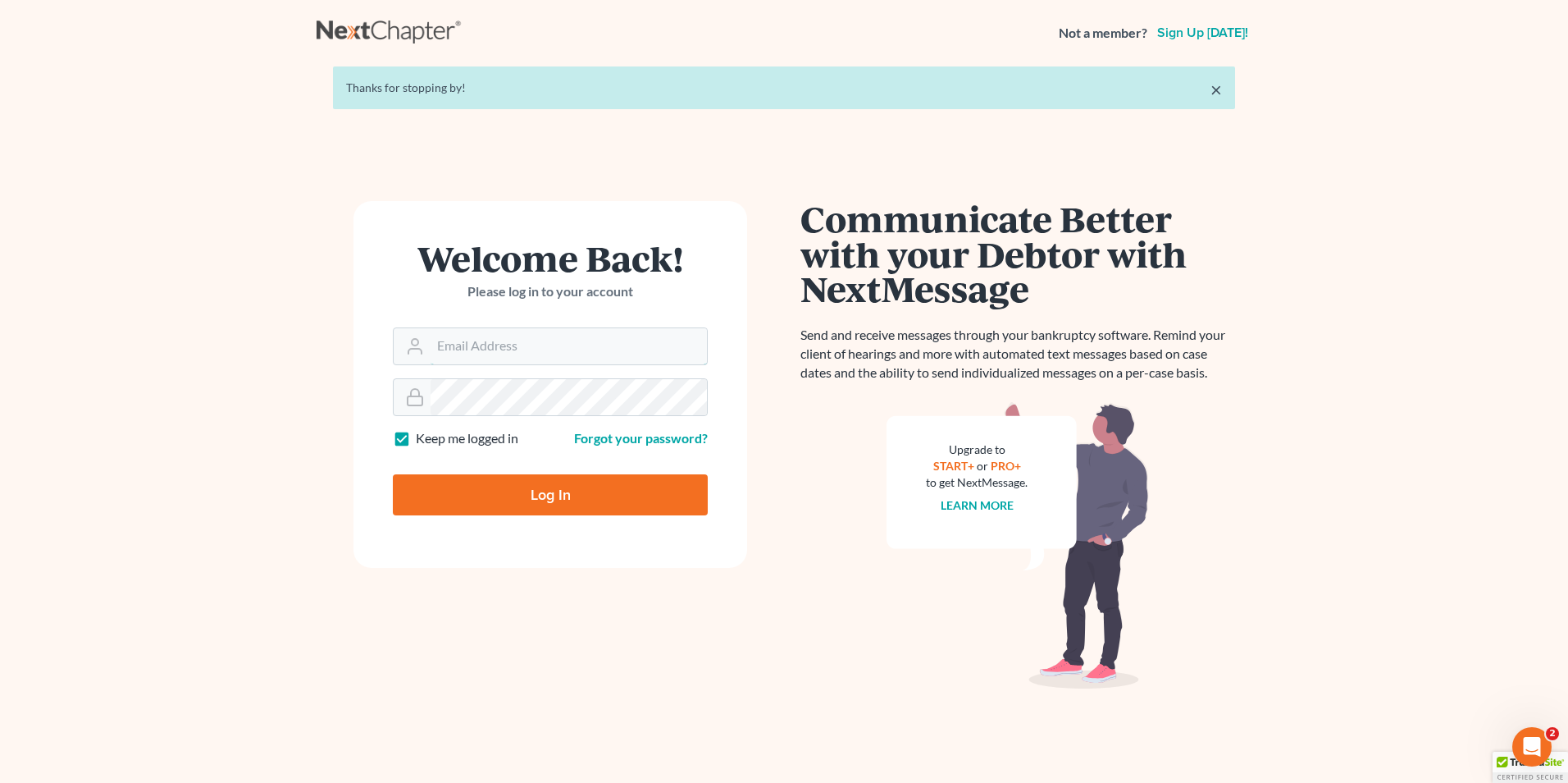
type input "[PERSON_NAME][EMAIL_ADDRESS][DOMAIN_NAME]"
click at [568, 505] on input "Log In" at bounding box center [550, 495] width 315 height 41
type input "Thinking..."
